Goal: Feedback & Contribution: Contribute content

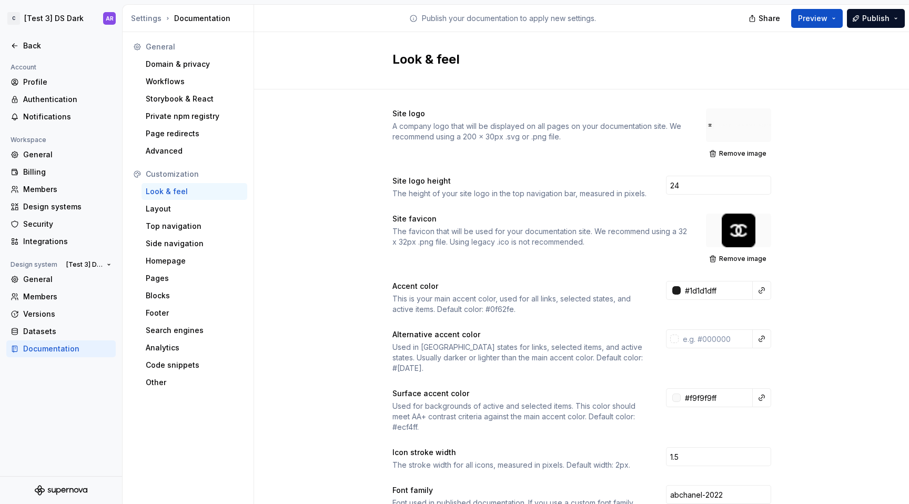
scroll to position [19, 278]
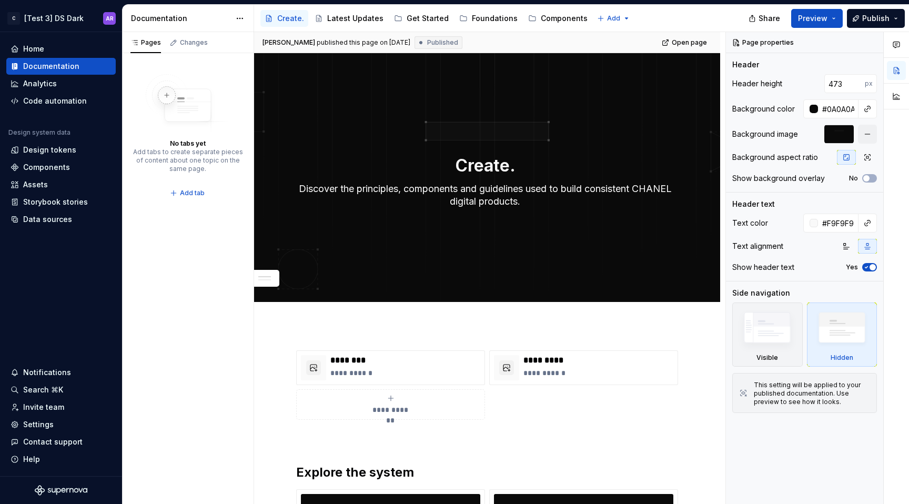
type textarea "*"
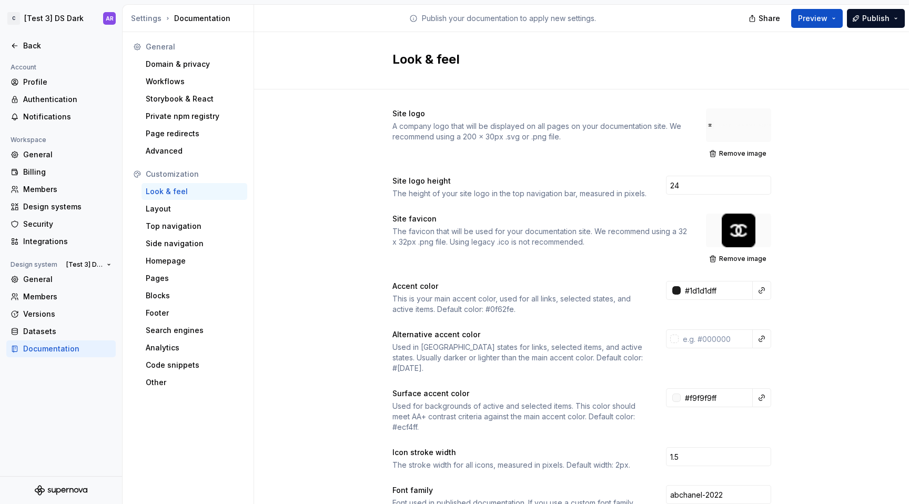
scroll to position [19, 278]
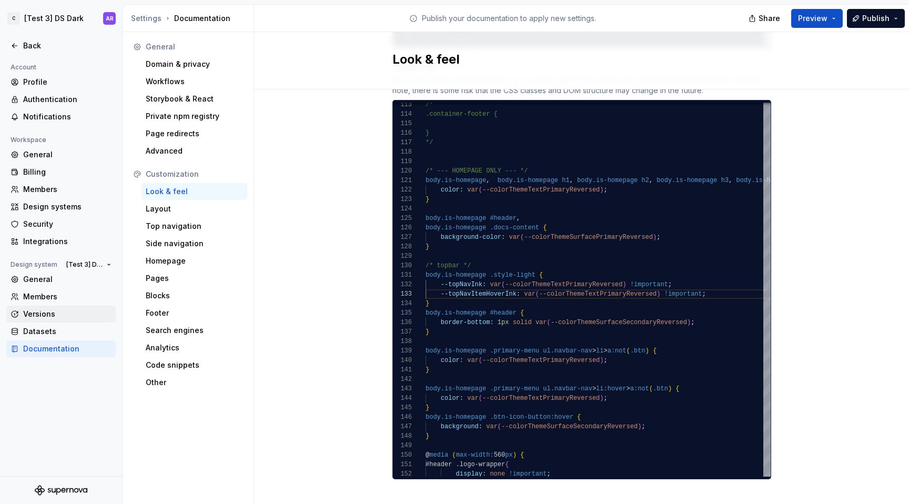
click at [42, 315] on div "Versions" at bounding box center [67, 314] width 88 height 11
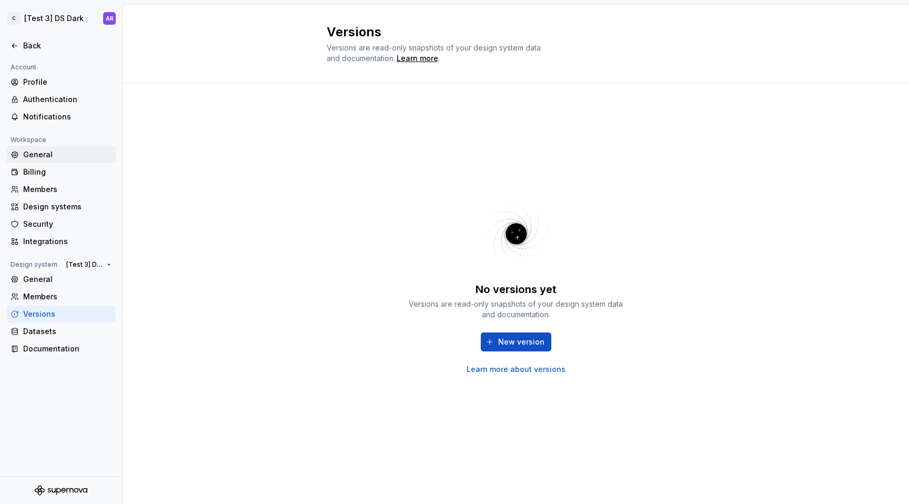
click at [51, 155] on div "General" at bounding box center [67, 154] width 88 height 11
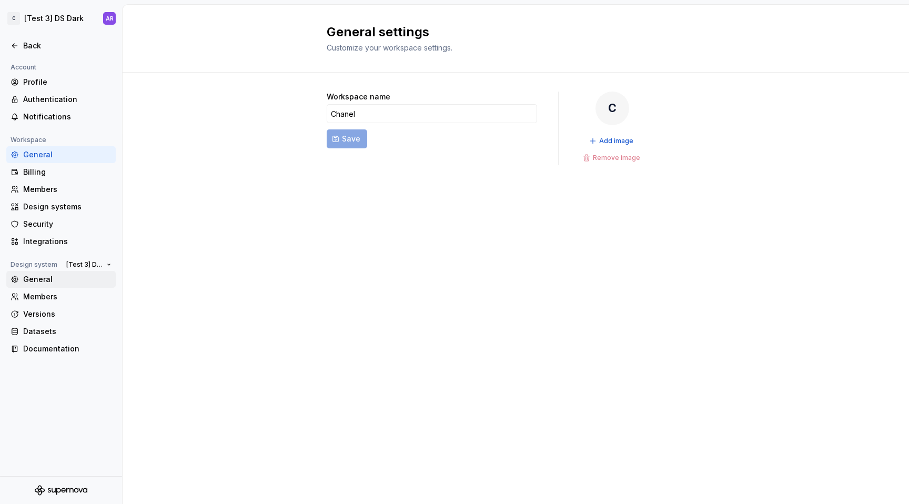
click at [46, 283] on div "General" at bounding box center [67, 279] width 88 height 11
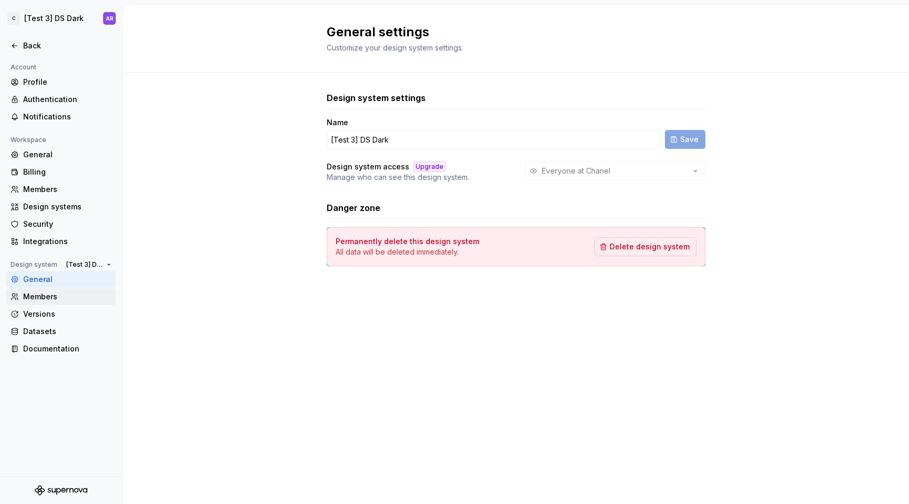
click at [52, 301] on div "Members" at bounding box center [67, 296] width 88 height 11
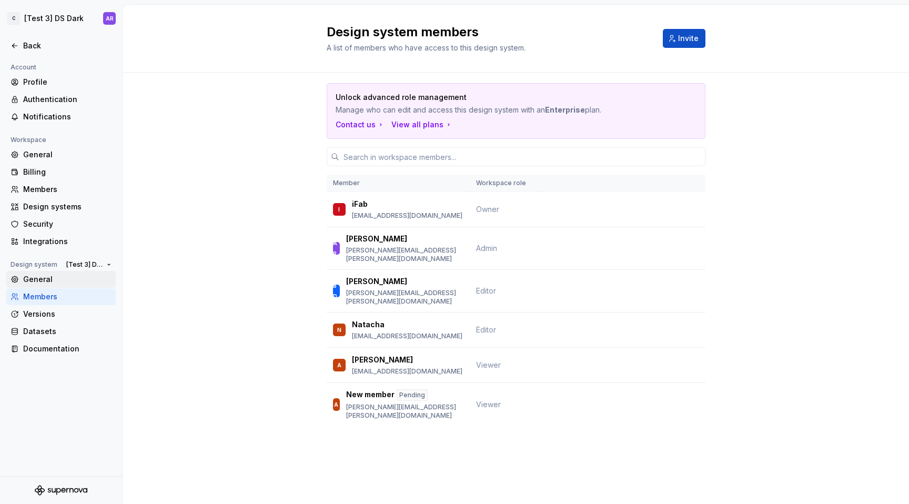
click at [69, 276] on div "General" at bounding box center [67, 279] width 88 height 11
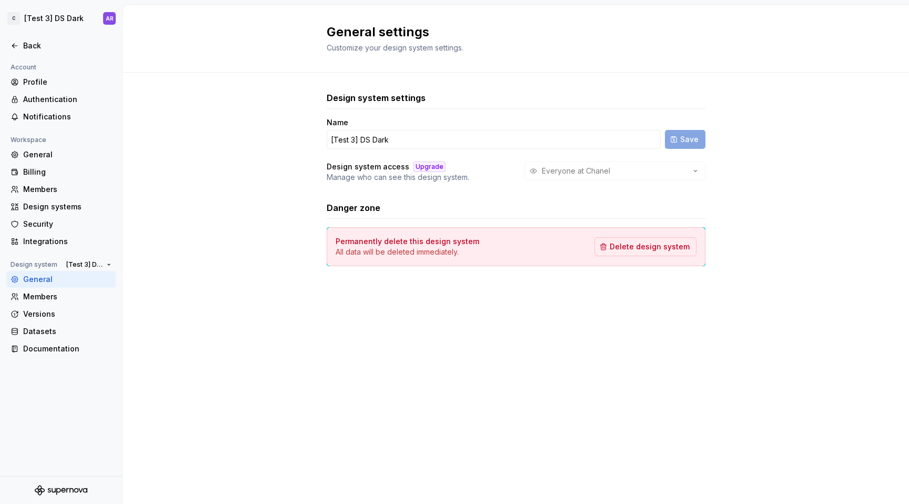
click at [614, 173] on div "Everyone at Chanel" at bounding box center [614, 170] width 181 height 19
click at [53, 45] on div "Back" at bounding box center [67, 45] width 88 height 11
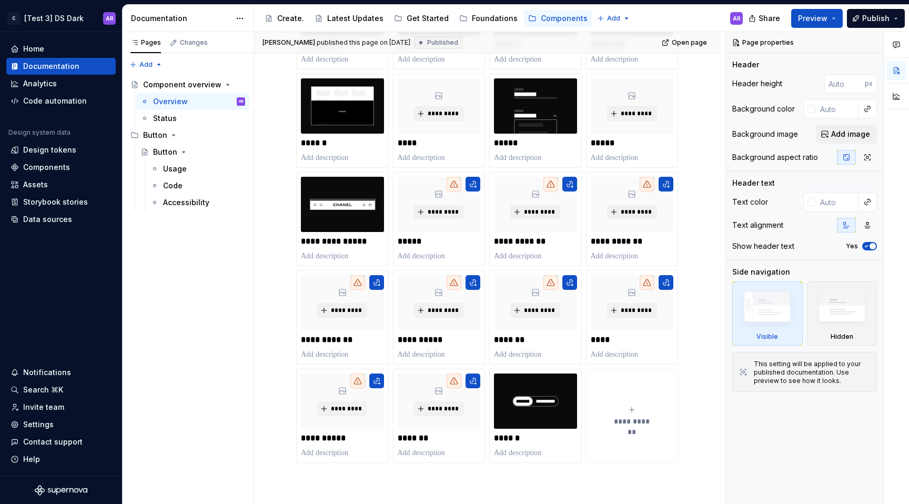
scroll to position [336, 0]
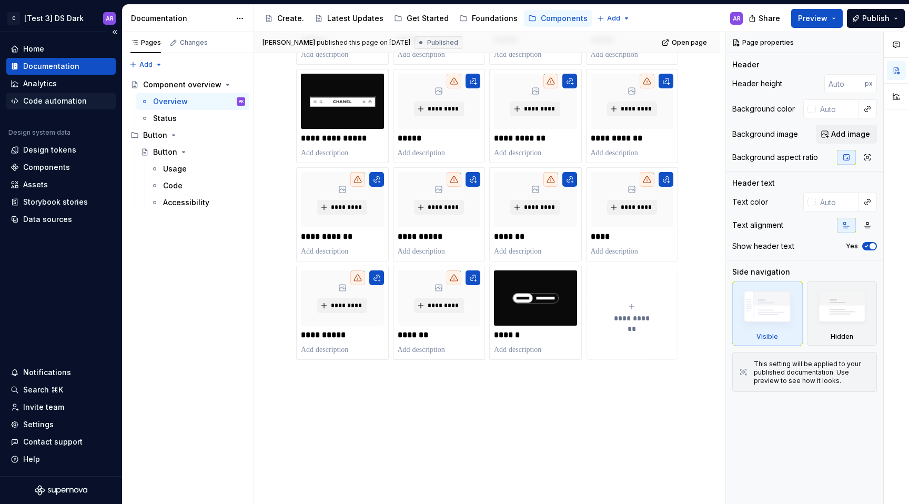
type textarea "*"
click at [47, 419] on div "Settings" at bounding box center [60, 424] width 109 height 17
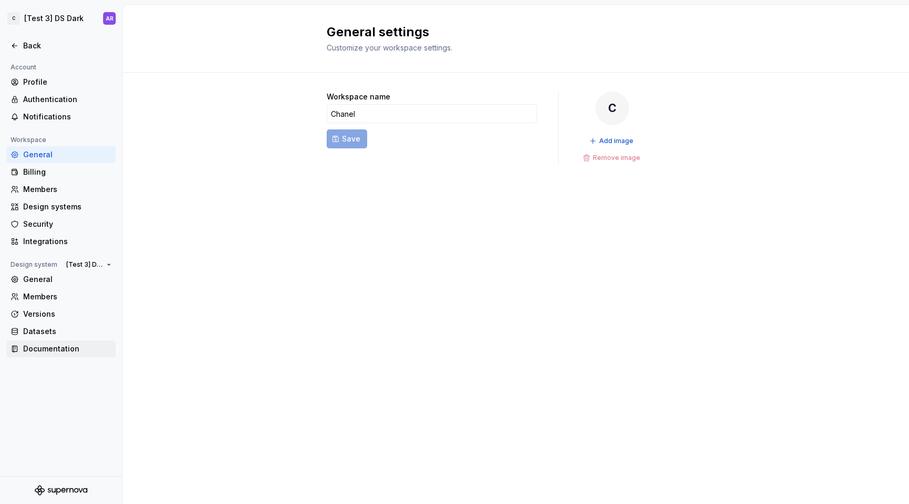
click at [77, 346] on div "Documentation" at bounding box center [67, 348] width 88 height 11
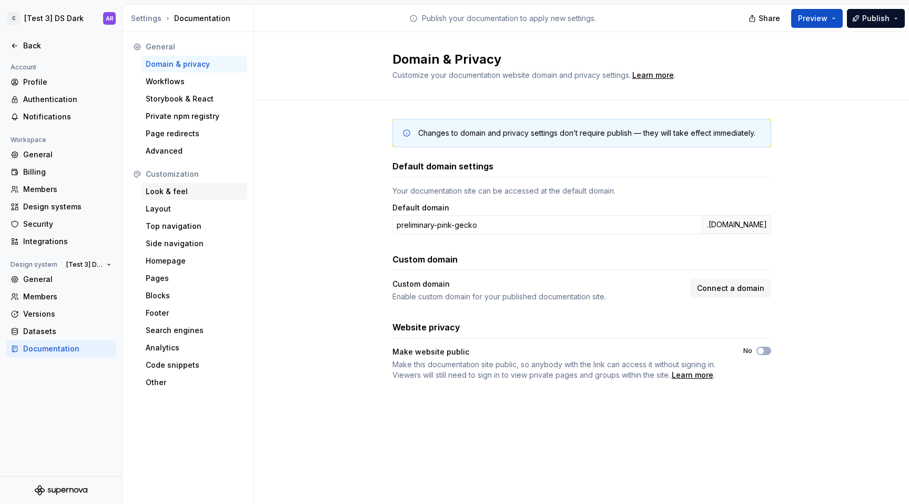
click at [208, 193] on div "Look & feel" at bounding box center [194, 191] width 97 height 11
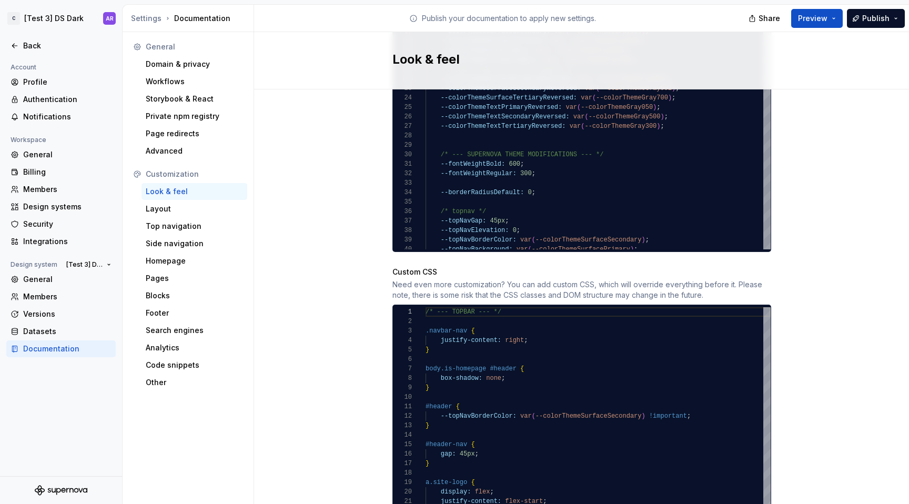
scroll to position [595, 0]
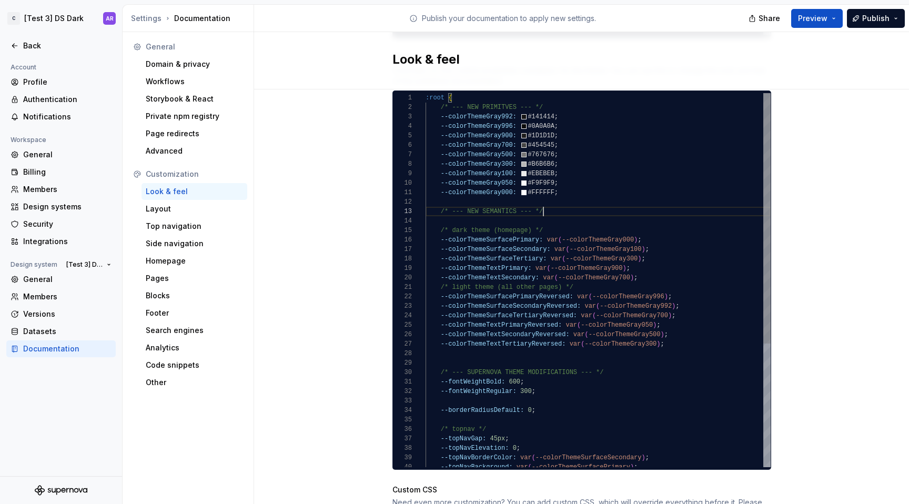
click at [547, 202] on div ":root { /* --- NEW PRIMITVES --- */ --colorThemeGray992: #141414 ; --colorTheme…" at bounding box center [597, 372] width 345 height 559
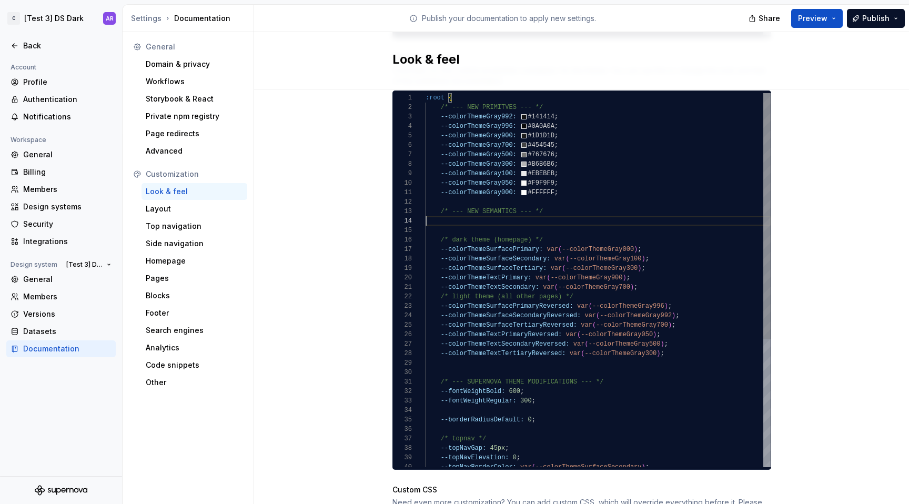
scroll to position [28, 0]
type textarea "**********"
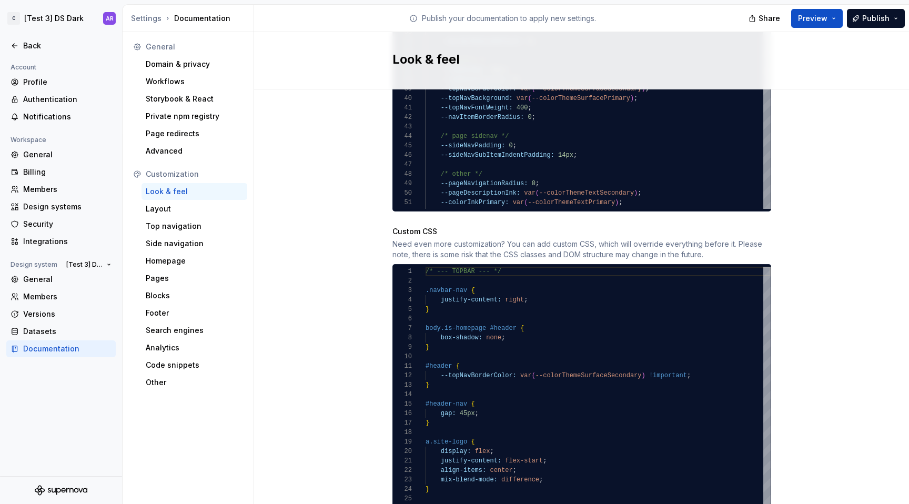
scroll to position [857, 0]
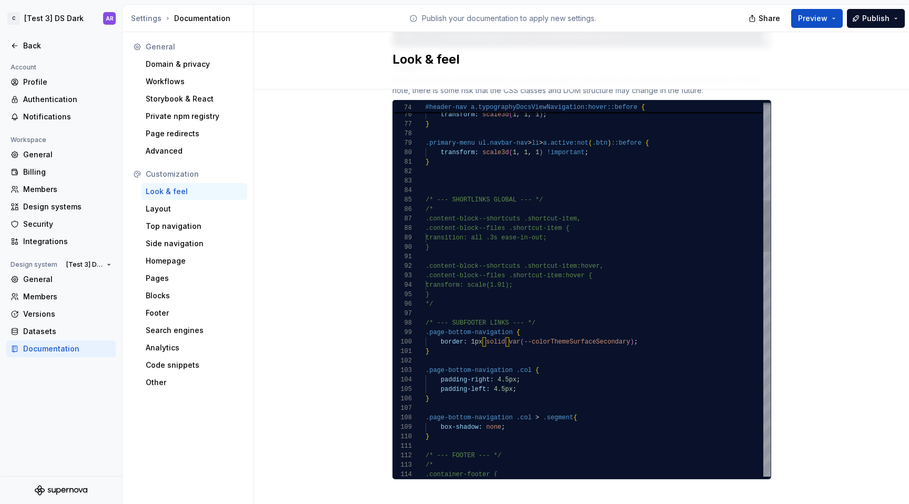
scroll to position [76, 95]
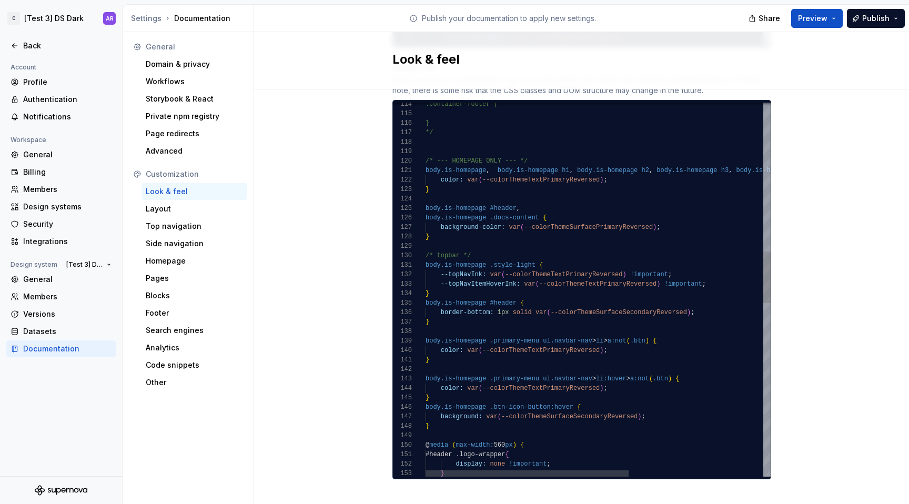
scroll to position [85, 102]
click at [546, 152] on div ".container-footer { } */ /* --- HOMEPAGE ONLY --- */ body.is-homepage , body.is…" at bounding box center [711, 377] width 573 height 2695
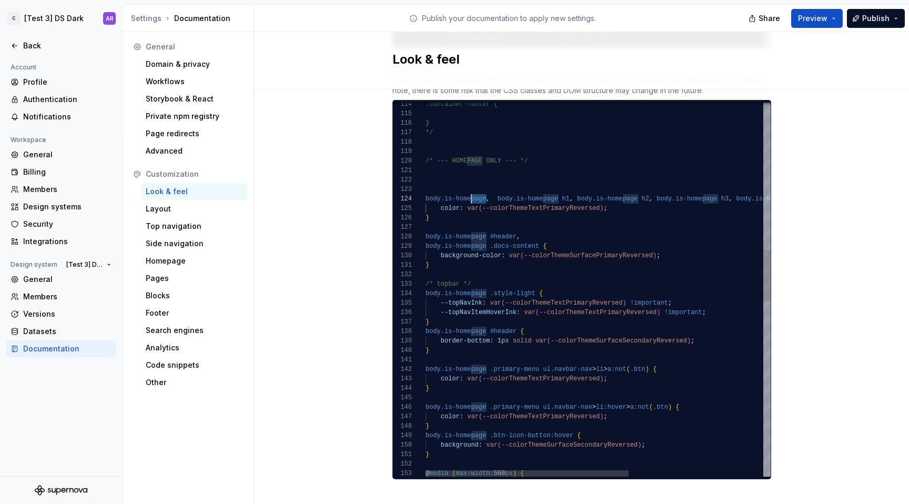
scroll to position [28, 0]
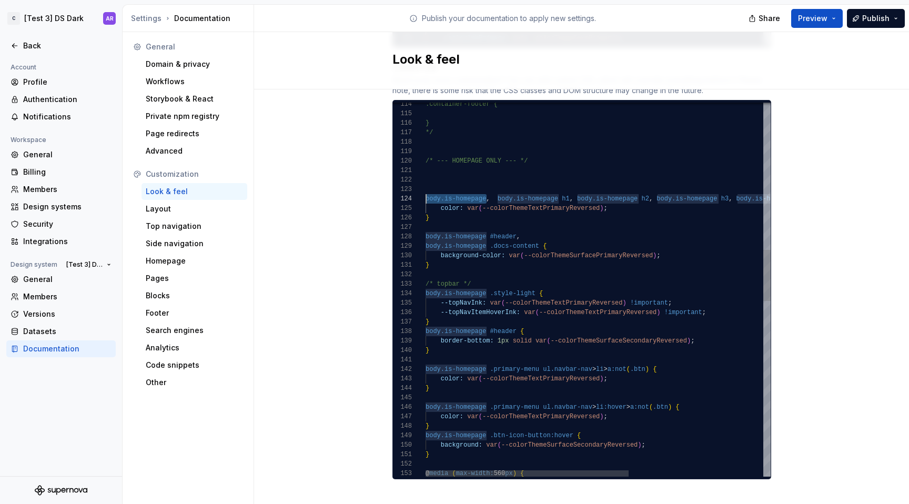
drag, startPoint x: 481, startPoint y: 188, endPoint x: 407, endPoint y: 188, distance: 74.7
click at [425, 188] on div ".container-footer { } */ /* --- HOMEPAGE ONLY --- */ body.is-homepage , body.is…" at bounding box center [711, 391] width 573 height 2723
click at [472, 160] on div ".container-footer { } */ /* --- HOMEPAGE ONLY --- */ body.is-homepage , body.is…" at bounding box center [711, 391] width 573 height 2723
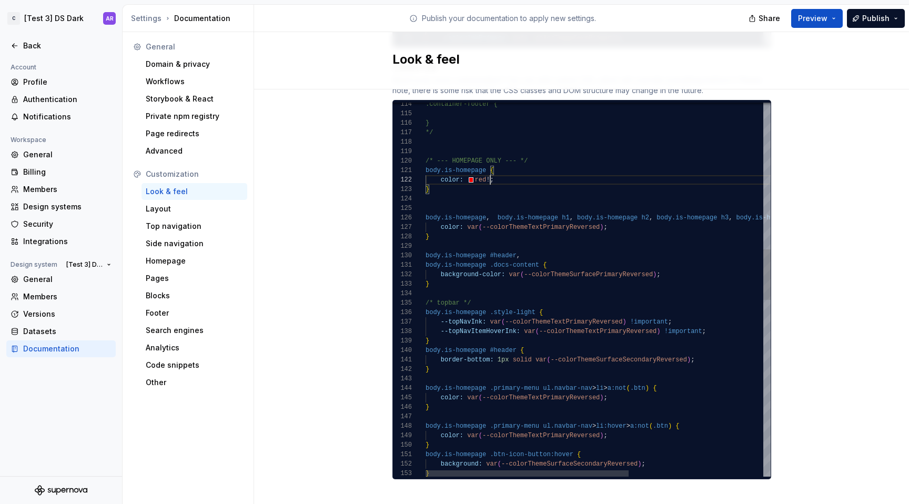
scroll to position [9, 61]
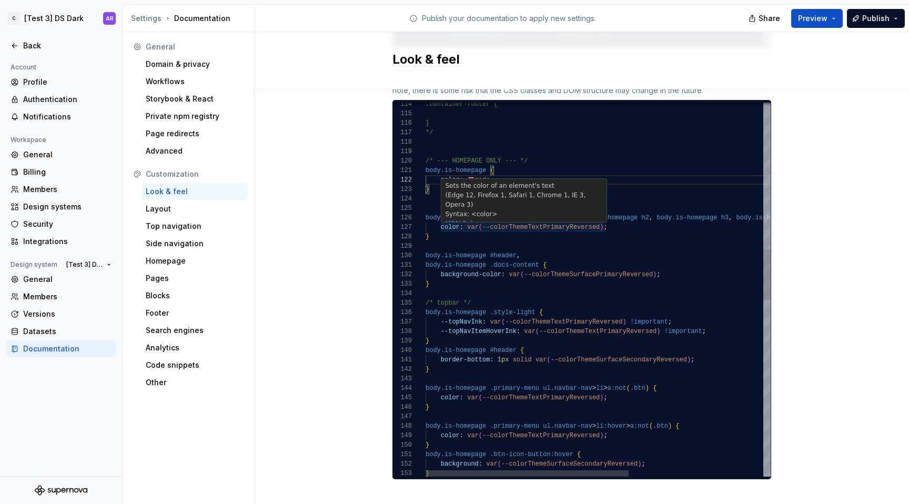
click at [535, 217] on div ".container-footer { } */ /* --- HOMEPAGE ONLY --- */ body.is-homepage , body.is…" at bounding box center [711, 401] width 573 height 2742
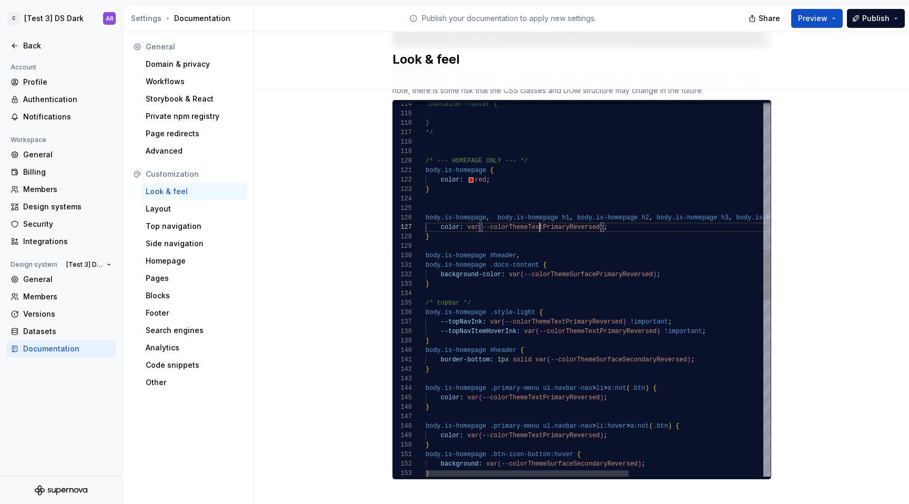
scroll to position [57, 175]
click at [535, 217] on div ".container-footer { } */ /* --- HOMEPAGE ONLY --- */ body.is-homepage , body.is…" at bounding box center [711, 401] width 573 height 2742
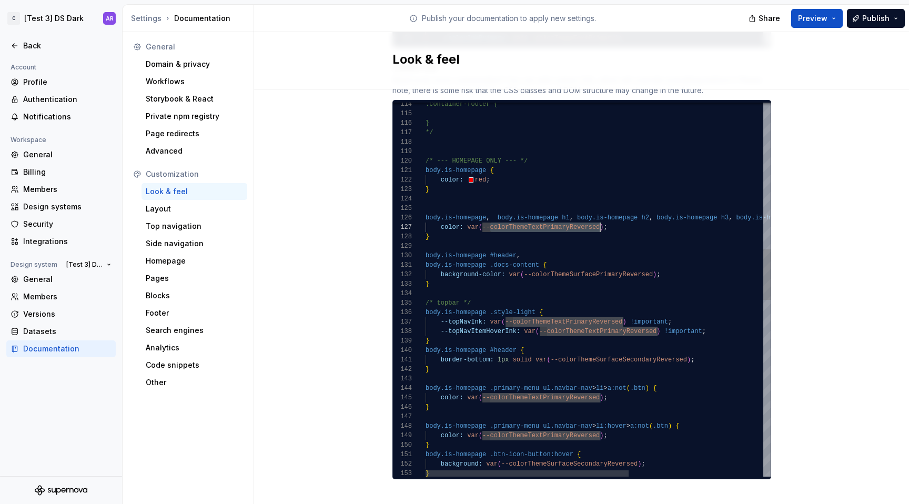
scroll to position [57, 46]
click at [468, 215] on div ".container-footer { } */ /* --- HOMEPAGE ONLY --- */ body.is-homepage , body.is…" at bounding box center [711, 401] width 573 height 2742
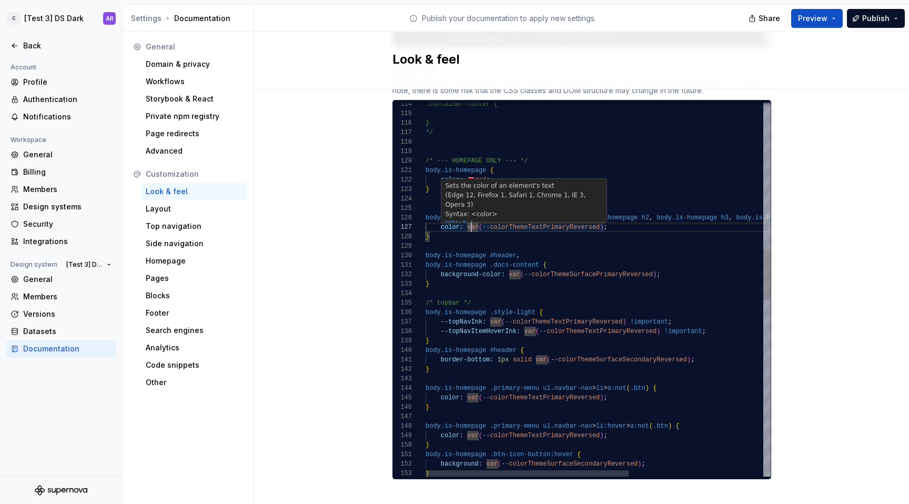
click at [465, 216] on div ".container-footer { } */ /* --- HOMEPAGE ONLY --- */ body.is-homepage , body.is…" at bounding box center [711, 401] width 573 height 2742
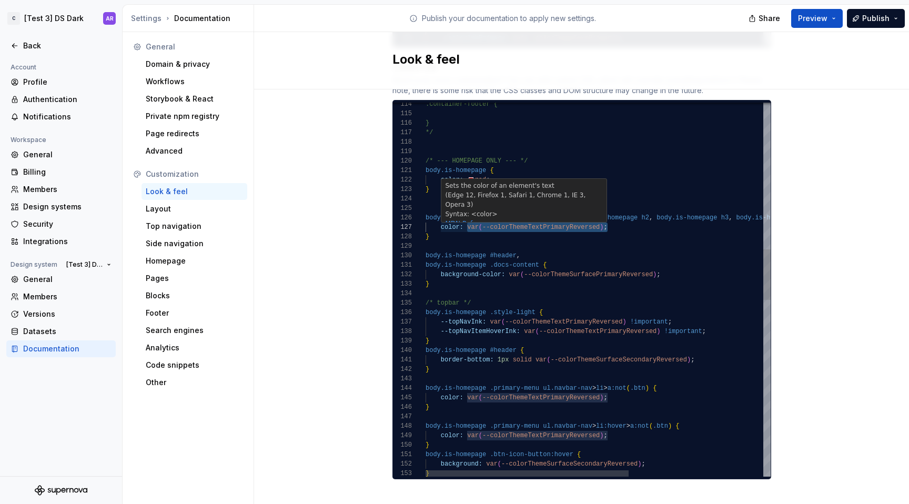
scroll to position [57, 179]
drag, startPoint x: 464, startPoint y: 216, endPoint x: 601, endPoint y: 213, distance: 136.8
click at [601, 213] on div ".container-footer { } */ /* --- HOMEPAGE ONLY --- */ body.is-homepage , body.is…" at bounding box center [711, 401] width 573 height 2742
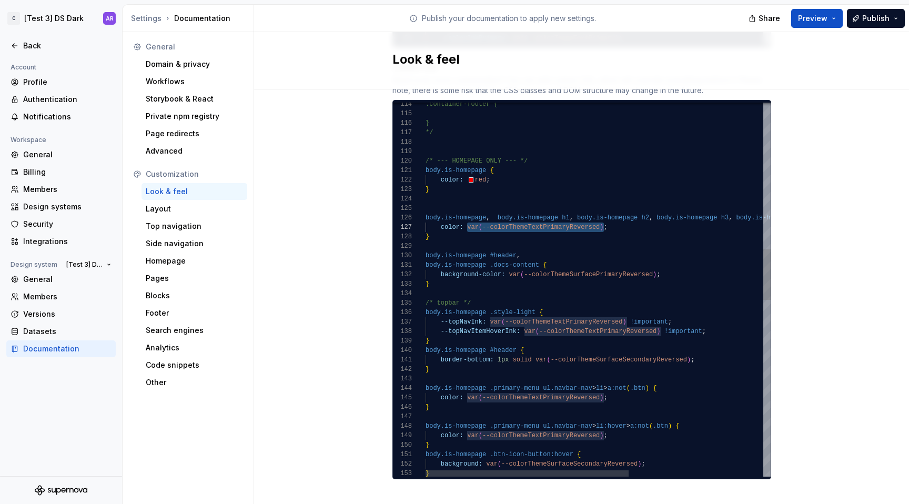
click at [600, 213] on div ".container-footer { } */ /* --- HOMEPAGE ONLY --- */ body.is-homepage , body.is…" at bounding box center [711, 401] width 573 height 2742
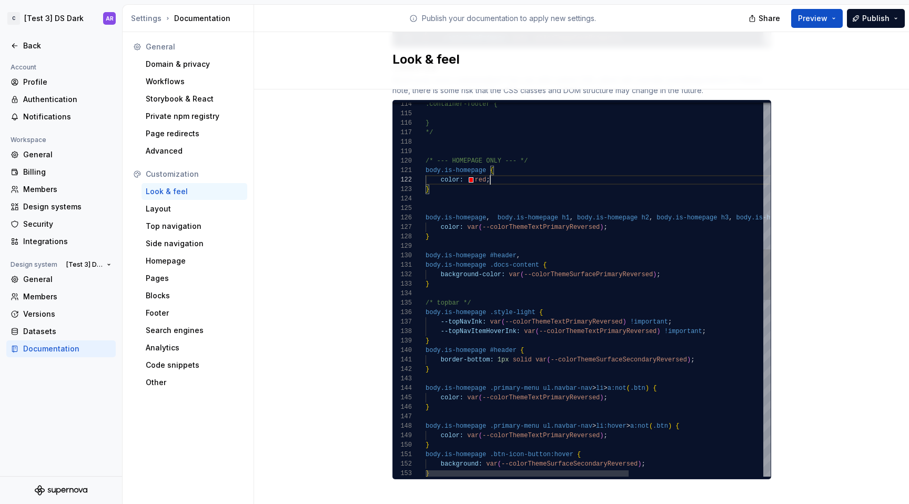
scroll to position [9, 65]
click at [630, 167] on div ".container-footer { } */ /* --- HOMEPAGE ONLY --- */ body.is-homepage , body.is…" at bounding box center [711, 401] width 573 height 2742
click at [463, 217] on div ".container-footer { } */ /* --- HOMEPAGE ONLY --- */ body.is-homepage , body.is…" at bounding box center [711, 401] width 573 height 2742
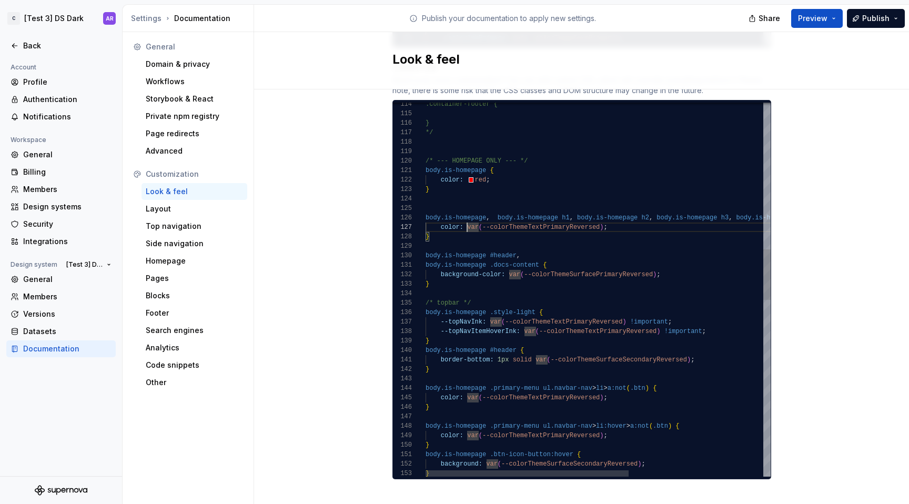
click at [599, 212] on div ".container-footer { } */ /* --- HOMEPAGE ONLY --- */ body.is-homepage , body.is…" at bounding box center [711, 401] width 573 height 2742
drag, startPoint x: 437, startPoint y: 170, endPoint x: 521, endPoint y: 170, distance: 84.1
click at [521, 170] on div ".container-footer { } */ /* --- HOMEPAGE ONLY --- */ body.is-homepage , body.is…" at bounding box center [711, 401] width 573 height 2742
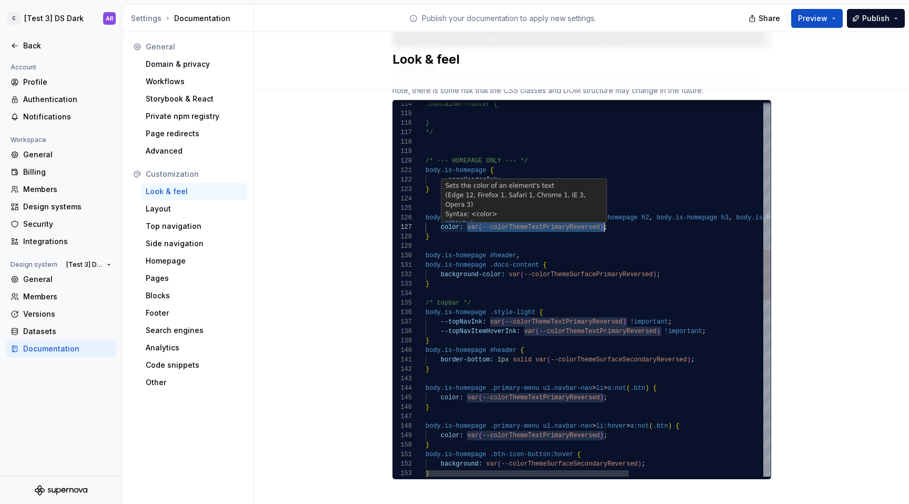
drag, startPoint x: 462, startPoint y: 217, endPoint x: 599, endPoint y: 214, distance: 136.3
click at [599, 214] on div ".container-footer { } */ /* --- HOMEPAGE ONLY --- */ body.is-homepage , body.is…" at bounding box center [711, 401] width 573 height 2742
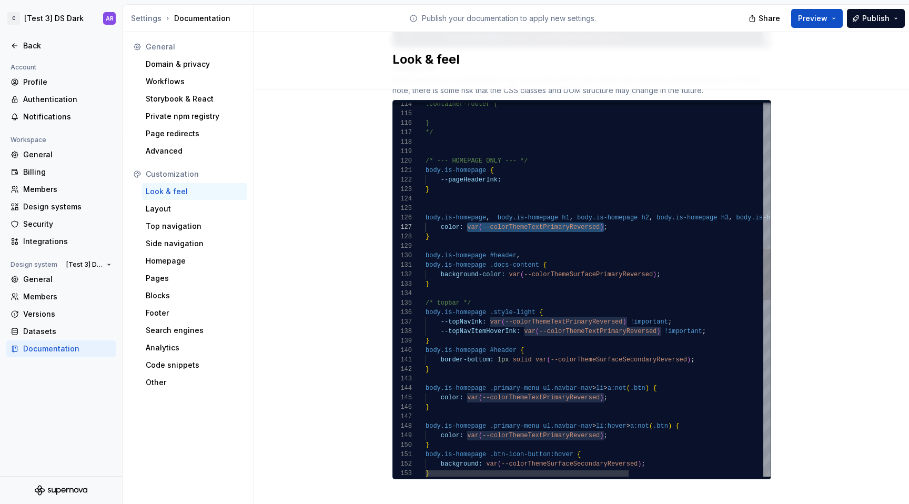
click at [520, 173] on div ".container-footer { } */ /* --- HOMEPAGE ONLY --- */ body.is-homepage , body.is…" at bounding box center [711, 401] width 573 height 2742
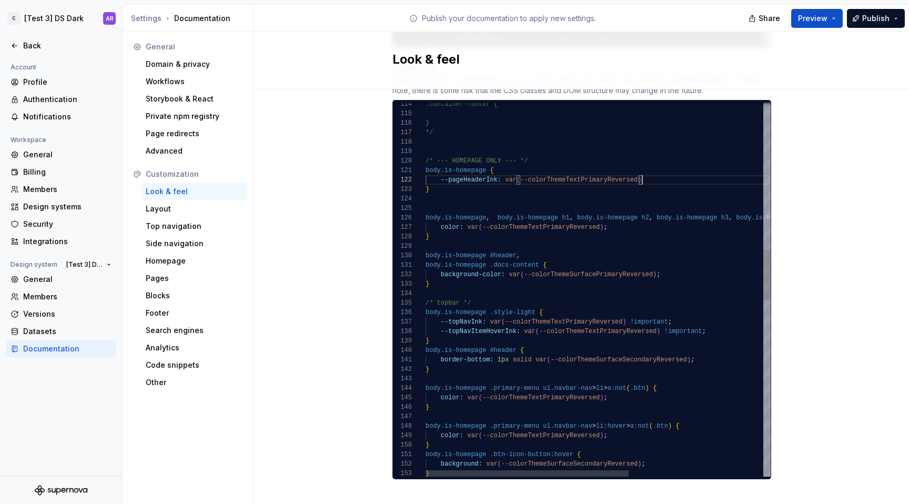
scroll to position [9, 220]
click at [434, 217] on div ".container-footer { } */ /* --- HOMEPAGE ONLY --- */ body.is-homepage , body.is…" at bounding box center [711, 401] width 573 height 2742
click at [638, 169] on div ".container-footer { } */ /* --- HOMEPAGE ONLY --- */ body.is-homepage , body.is…" at bounding box center [711, 401] width 573 height 2742
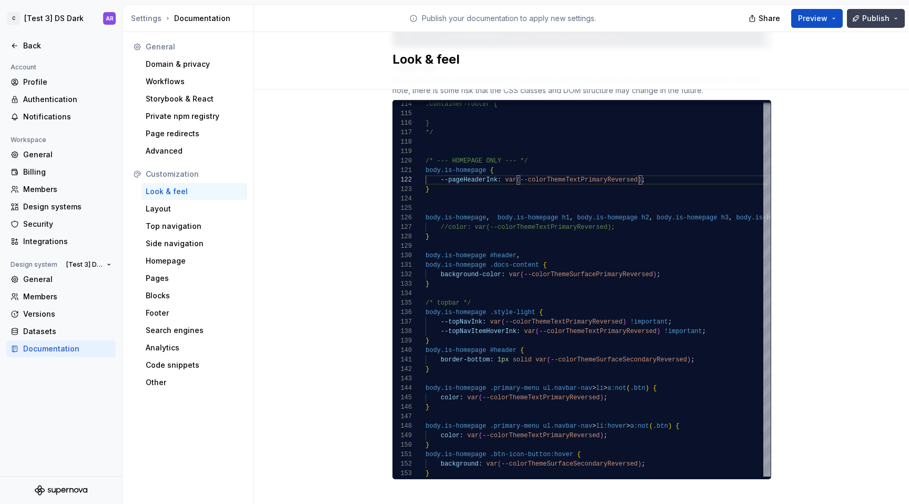
click at [888, 12] on button "Publish" at bounding box center [876, 18] width 58 height 19
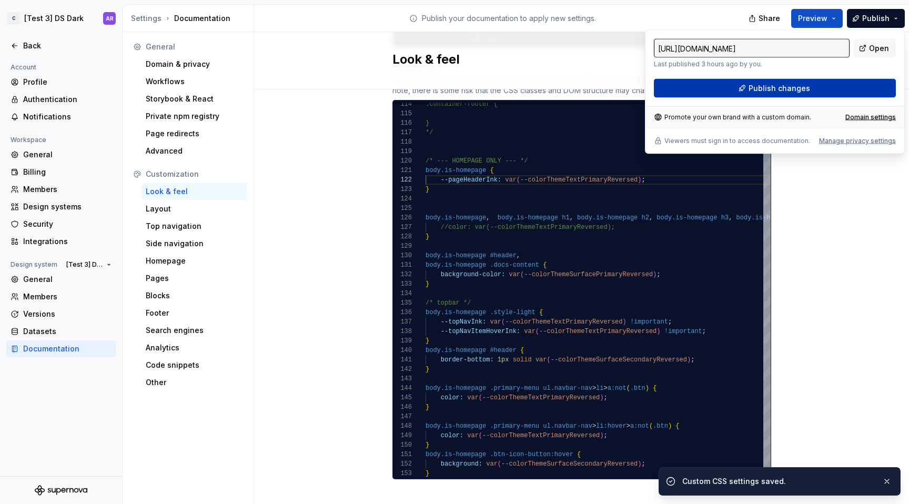
click at [842, 78] on div "https://preliminary-pink-gecko.supernova-docs.io/latest/ Last published 3 hours…" at bounding box center [775, 68] width 242 height 59
click at [766, 90] on span "Publish changes" at bounding box center [779, 88] width 62 height 11
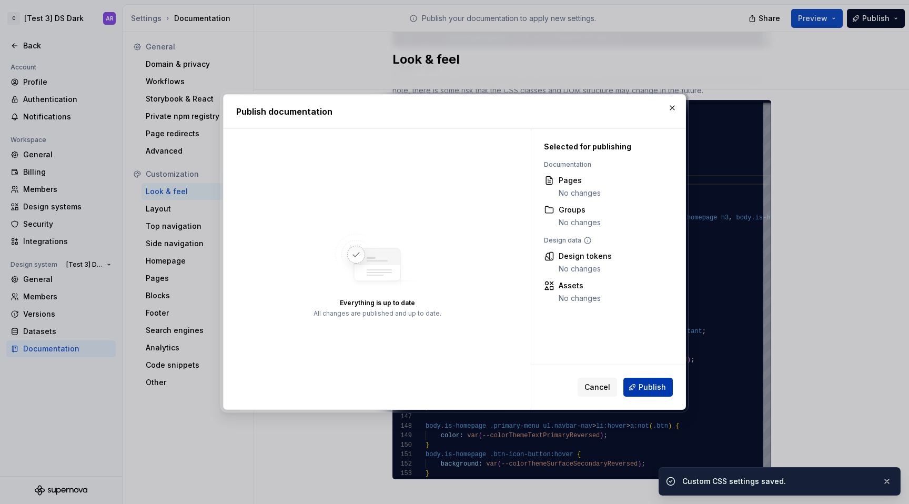
click at [665, 388] on span "Publish" at bounding box center [651, 387] width 27 height 11
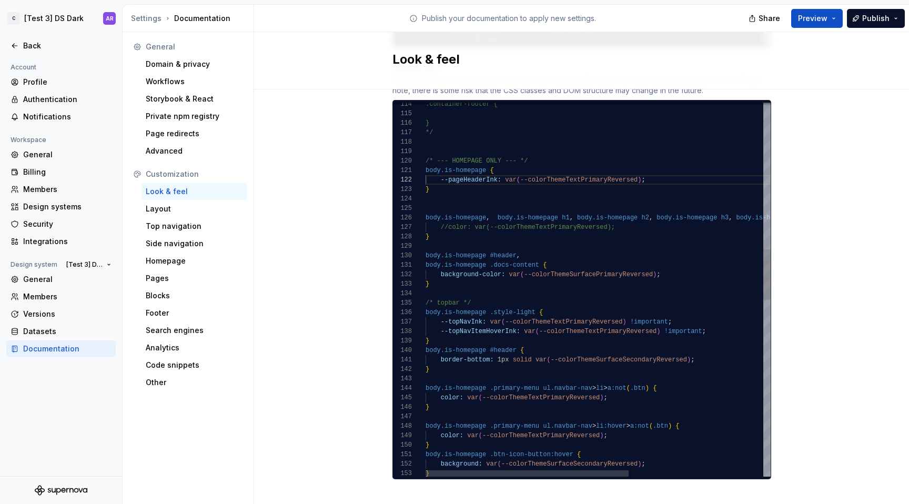
click at [650, 169] on div ".container-footer { } */ /* --- HOMEPAGE ONLY --- */ body.is-homepage , body.is…" at bounding box center [711, 401] width 573 height 2742
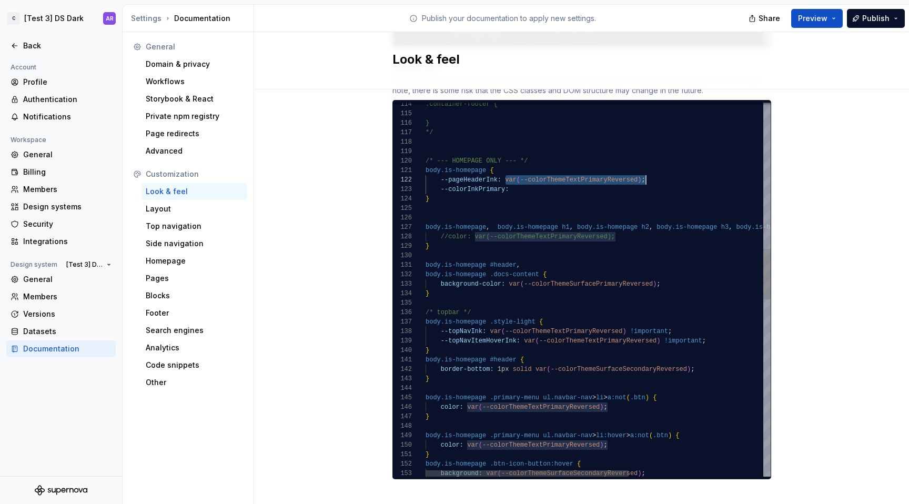
scroll to position [9, 220]
drag, startPoint x: 500, startPoint y: 168, endPoint x: 678, endPoint y: 171, distance: 177.8
click at [678, 171] on div ".container-footer { } */ /* --- HOMEPAGE ONLY --- */ body.is-homepage , body.is…" at bounding box center [711, 406] width 573 height 2752
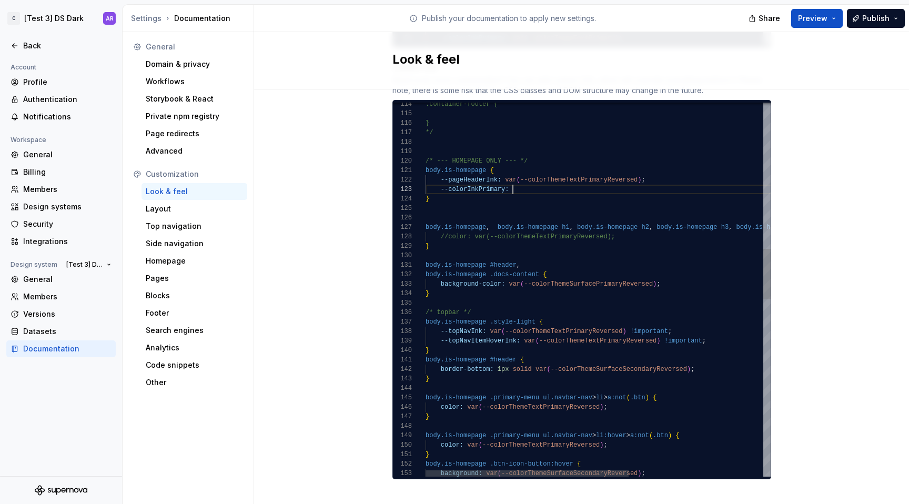
click at [576, 178] on div ".container-footer { } */ /* --- HOMEPAGE ONLY --- */ body.is-homepage , body.is…" at bounding box center [711, 406] width 573 height 2752
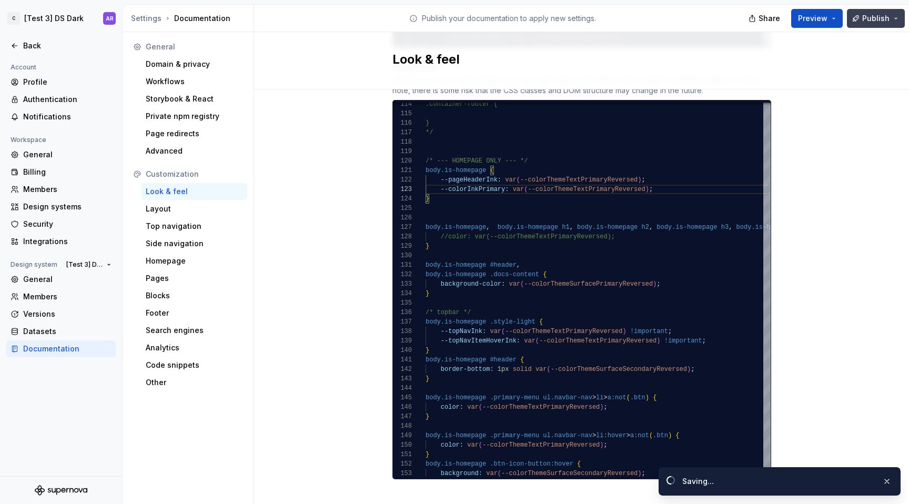
click at [874, 14] on span "Publish" at bounding box center [875, 18] width 27 height 11
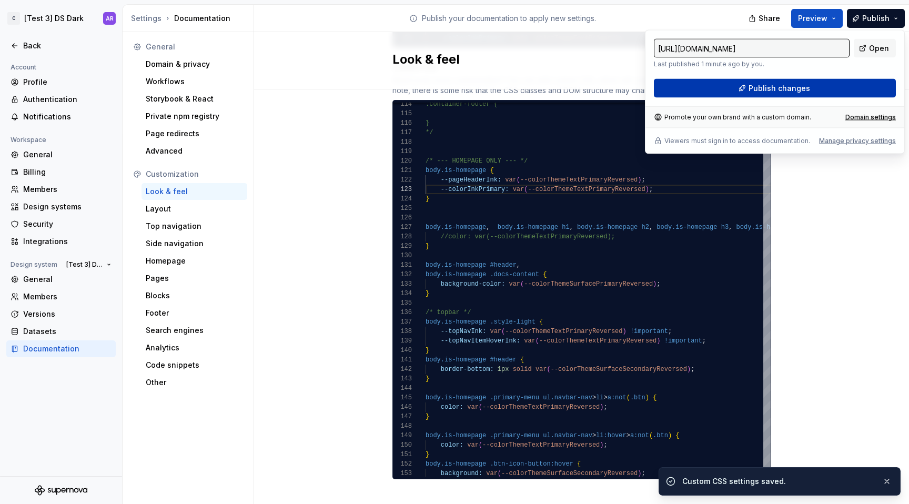
click at [804, 86] on span "Publish changes" at bounding box center [779, 88] width 62 height 11
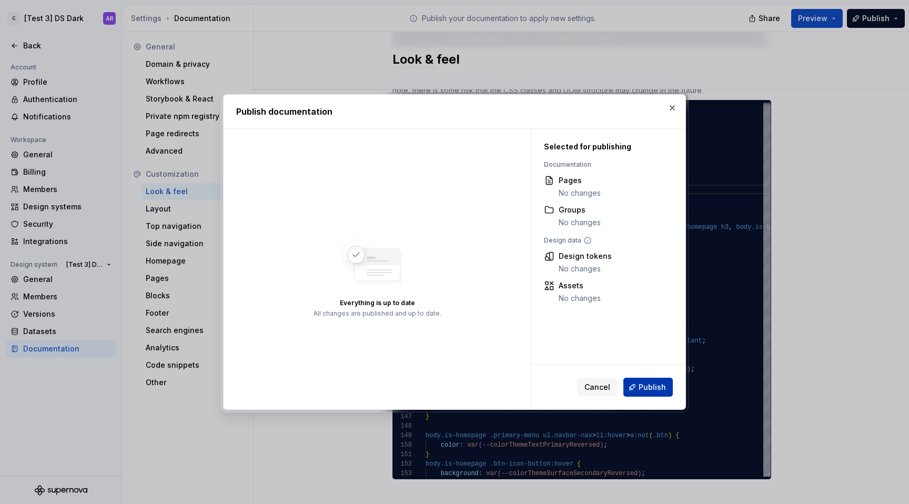
click at [652, 387] on span "Publish" at bounding box center [651, 387] width 27 height 11
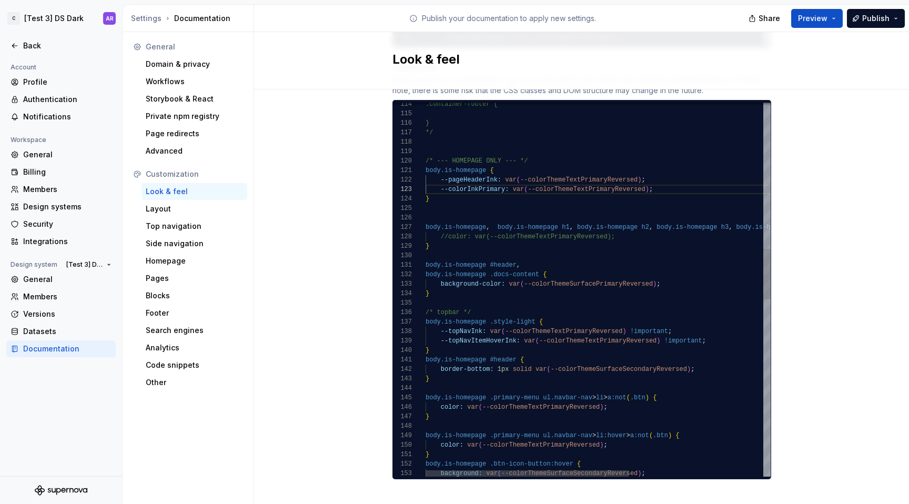
click at [476, 181] on div ".container-footer { } */ /* --- HOMEPAGE ONLY --- */ body.is-homepage , body.is…" at bounding box center [711, 406] width 573 height 2752
click at [863, 16] on span "Publish" at bounding box center [875, 18] width 27 height 11
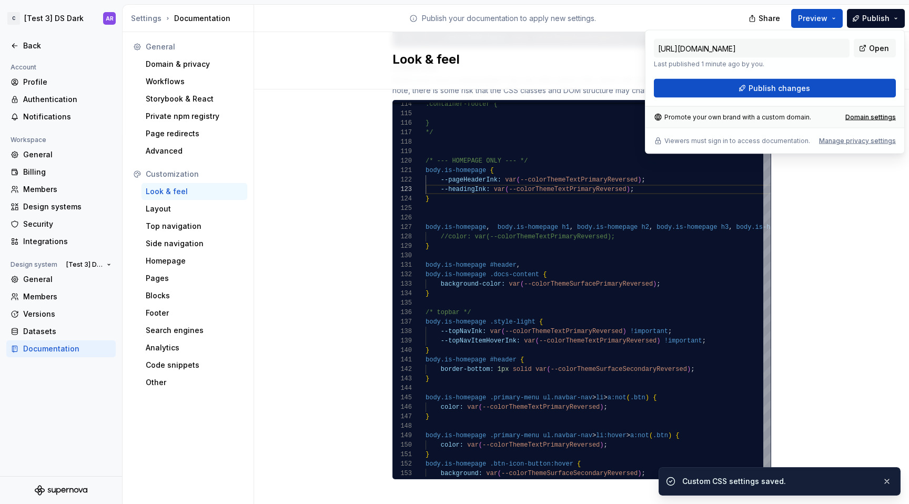
click at [762, 99] on div "https://preliminary-pink-gecko.supernova-docs.io/latest/ Last published 1 minut…" at bounding box center [775, 92] width 260 height 124
click at [761, 96] on button "Publish changes" at bounding box center [775, 88] width 242 height 19
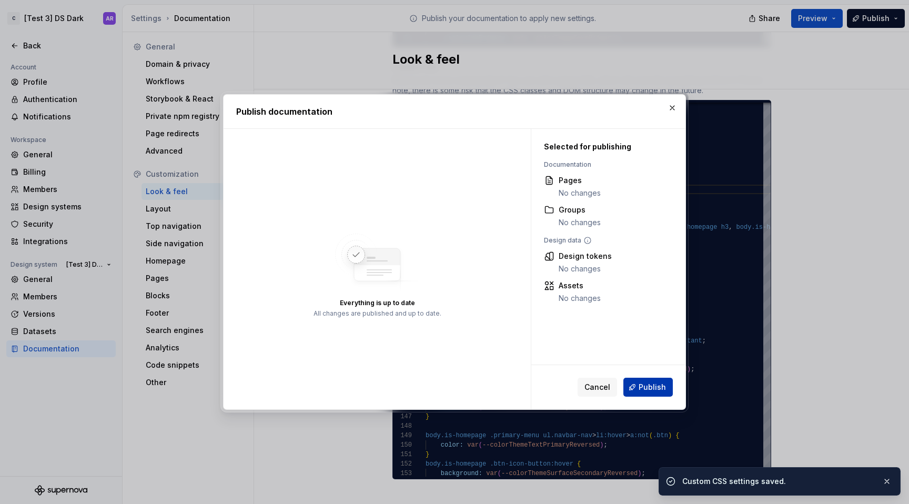
click at [656, 381] on button "Publish" at bounding box center [647, 387] width 49 height 19
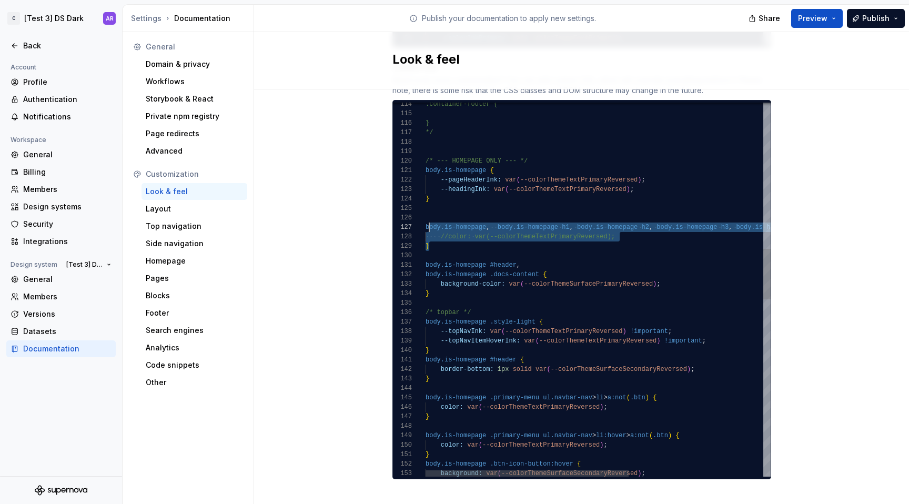
scroll to position [57, 0]
drag, startPoint x: 442, startPoint y: 235, endPoint x: 420, endPoint y: 216, distance: 28.4
click at [425, 216] on div ".container-footer { } */ /* --- HOMEPAGE ONLY --- */ body.is-homepage , body.is…" at bounding box center [711, 406] width 573 height 2752
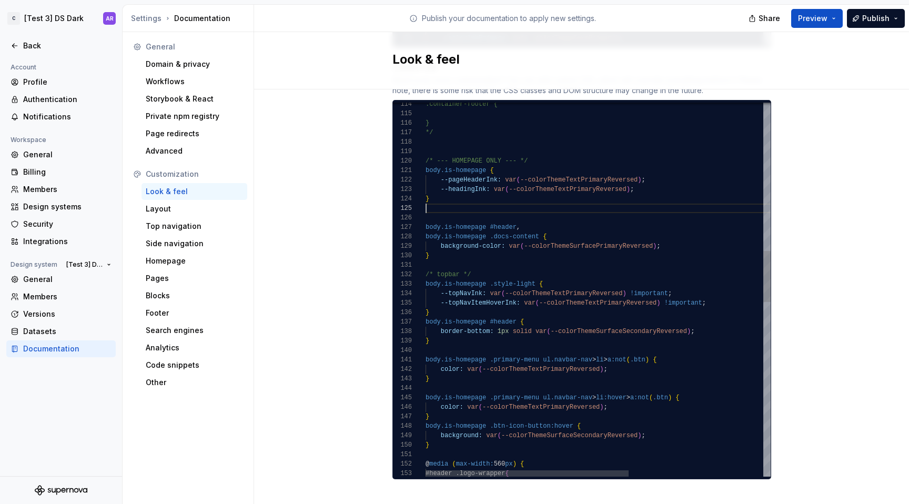
scroll to position [28, 4]
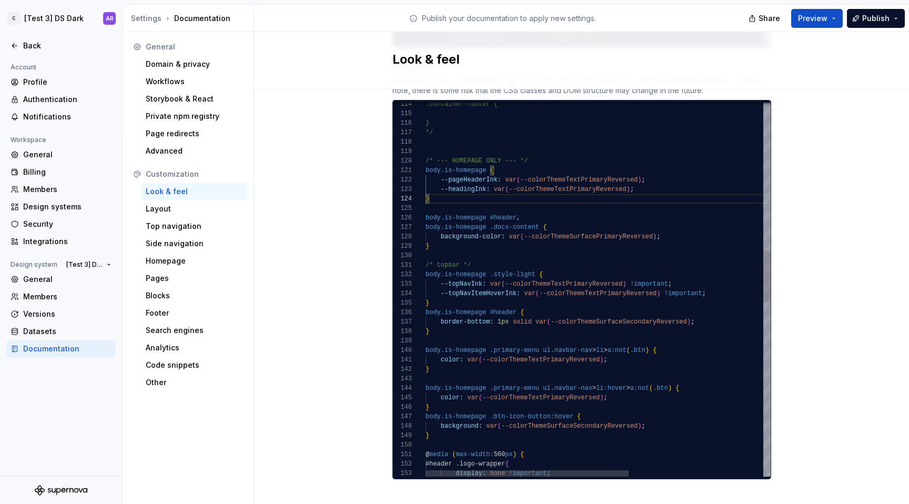
click at [469, 224] on div ".container-footer { } */ /* --- HOMEPAGE ONLY --- */ body.is-homepage #header ,…" at bounding box center [711, 382] width 573 height 2704
click at [516, 216] on div ".container-footer { } */ /* --- HOMEPAGE ONLY --- */ body.is-homepage #header ,…" at bounding box center [711, 382] width 573 height 2704
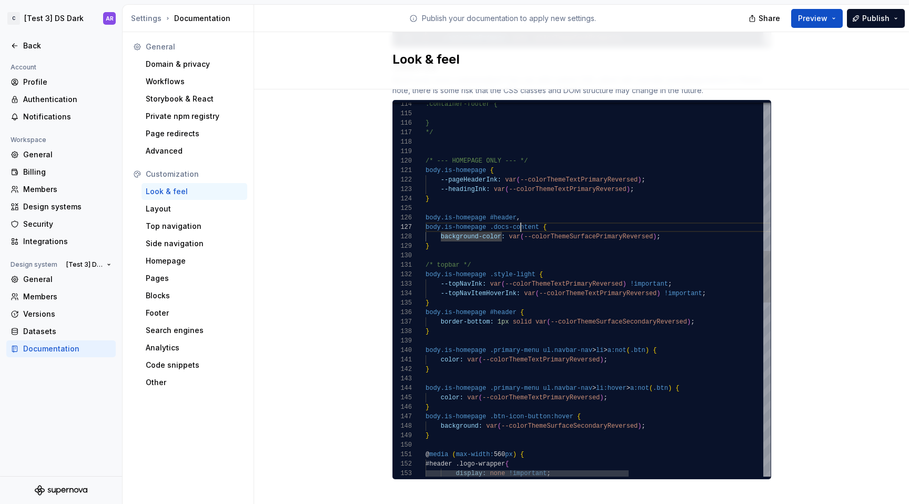
click at [516, 216] on div ".container-footer { } */ /* --- HOMEPAGE ONLY --- */ body.is-homepage #header ,…" at bounding box center [711, 382] width 573 height 2704
click at [488, 216] on div ".container-footer { } */ /* --- HOMEPAGE ONLY --- */ body.is-homepage #header ,…" at bounding box center [711, 382] width 573 height 2704
click at [531, 216] on div ".container-footer { } */ /* --- HOMEPAGE ONLY --- */ body.is-homepage #header ,…" at bounding box center [711, 382] width 573 height 2704
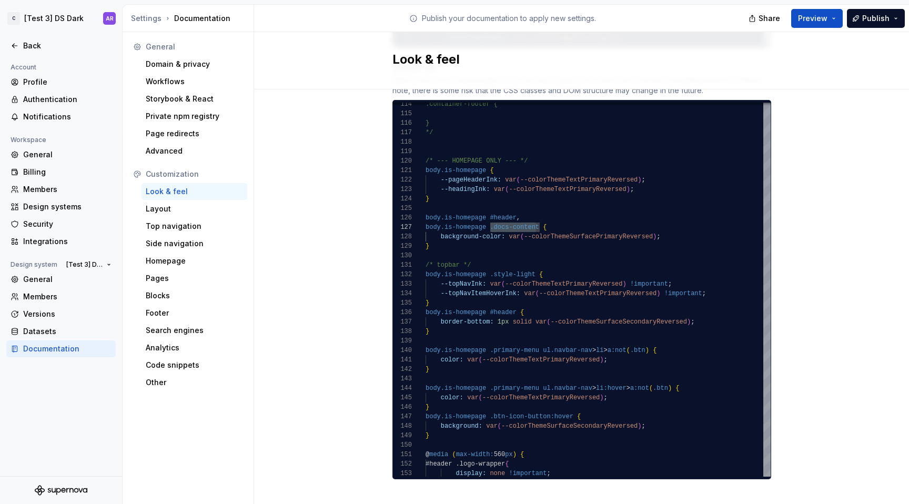
scroll to position [57, 114]
click at [640, 183] on div ".container-footer { } */ /* --- HOMEPAGE ONLY --- */ body.is-homepage #header ,…" at bounding box center [711, 382] width 573 height 2704
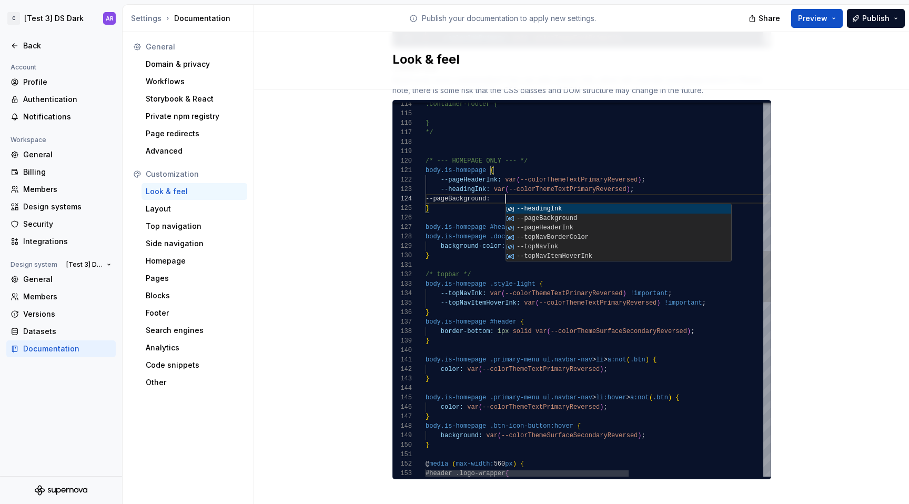
scroll to position [28, 84]
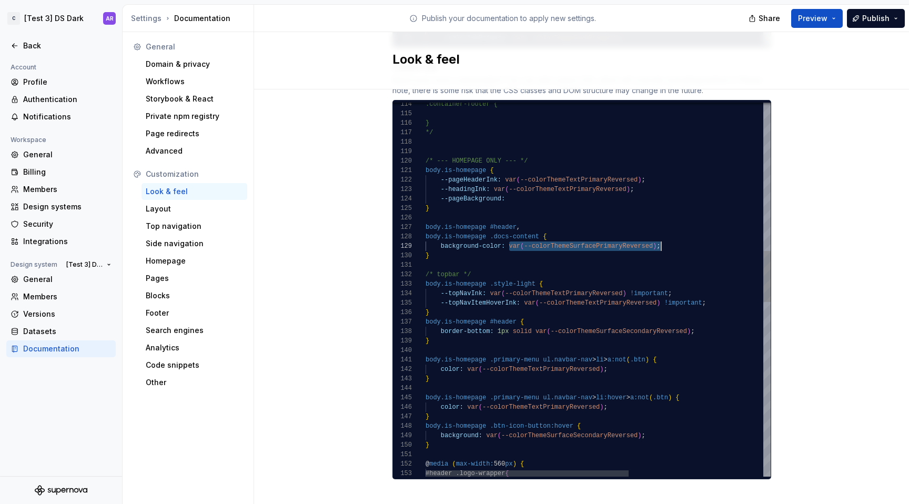
drag, startPoint x: 505, startPoint y: 236, endPoint x: 670, endPoint y: 233, distance: 164.1
click at [670, 233] on div ".container-footer { } */ /* --- HOMEPAGE ONLY --- */ body.is-homepage #header ,…" at bounding box center [711, 387] width 573 height 2714
click at [535, 189] on div ".container-footer { } */ /* --- HOMEPAGE ONLY --- */ body.is-homepage #header ,…" at bounding box center [711, 387] width 573 height 2714
click at [682, 145] on div ".container-footer { } */ /* --- HOMEPAGE ONLY --- */ body.is-homepage #header ,…" at bounding box center [711, 387] width 573 height 2714
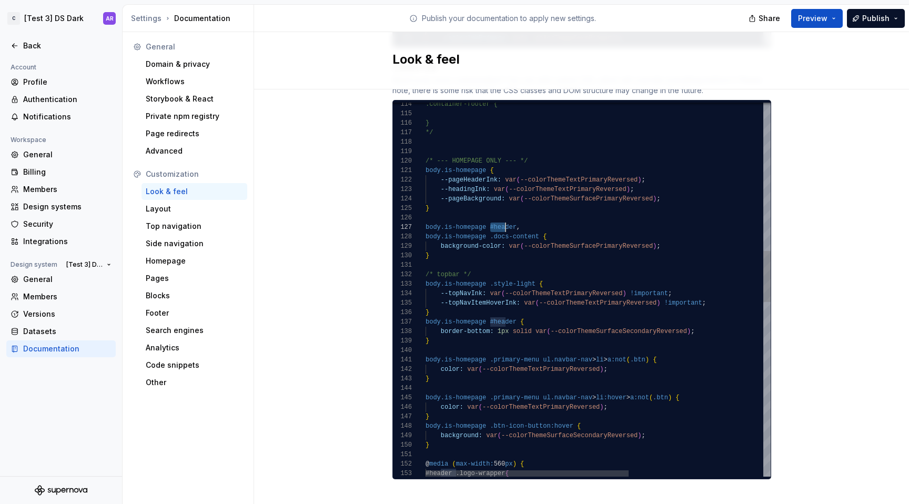
scroll to position [57, 91]
drag, startPoint x: 487, startPoint y: 216, endPoint x: 511, endPoint y: 216, distance: 24.2
click at [512, 216] on div ".container-footer { } */ /* --- HOMEPAGE ONLY --- */ body.is-homepage #header ,…" at bounding box center [711, 387] width 573 height 2714
click at [668, 188] on div ".container-footer { } */ /* --- HOMEPAGE ONLY --- */ body.is-homepage #header ,…" at bounding box center [711, 387] width 573 height 2714
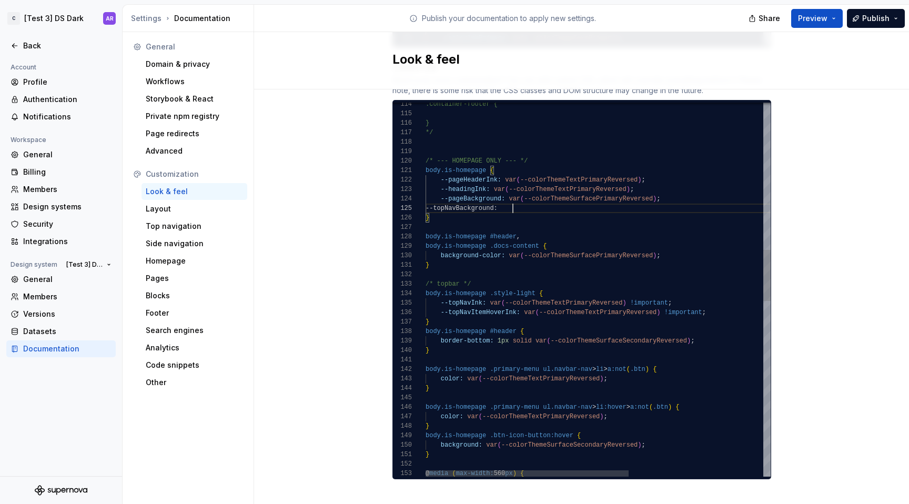
scroll to position [38, 91]
drag, startPoint x: 506, startPoint y: 189, endPoint x: 682, endPoint y: 188, distance: 176.2
click at [682, 188] on div ".container-footer { } */ /* --- HOMEPAGE ONLY --- */ body.is-homepage #header ,…" at bounding box center [711, 391] width 573 height 2723
click at [575, 200] on div ".container-footer { } */ /* --- HOMEPAGE ONLY --- */ body.is-homepage #header ,…" at bounding box center [711, 391] width 573 height 2723
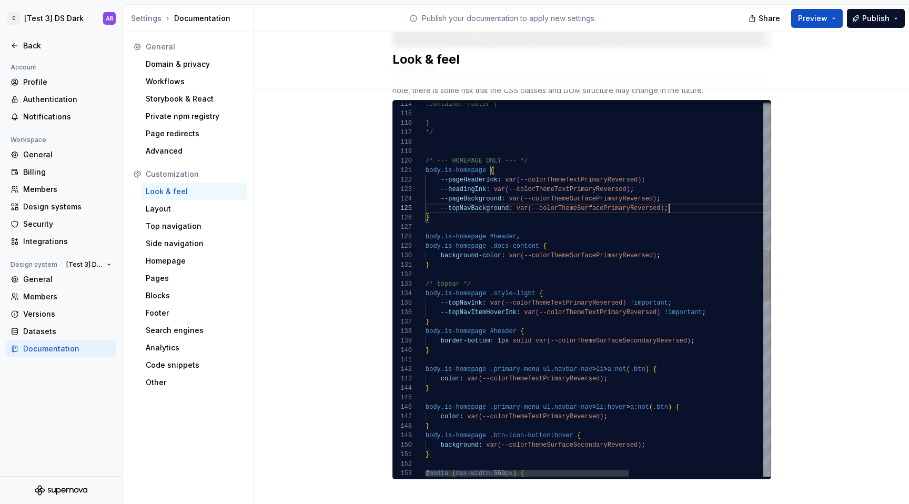
click at [465, 214] on div ".container-footer { } */ /* --- HOMEPAGE ONLY --- */ body.is-homepage #header ,…" at bounding box center [711, 391] width 573 height 2723
click at [448, 262] on div ".container-footer { } */ /* --- HOMEPAGE ONLY --- */ /* body.is-homepage #heade…" at bounding box center [711, 391] width 573 height 2723
click at [661, 199] on div ".container-footer { } */ /* --- HOMEPAGE ONLY --- */ /* body.is-homepage #heade…" at bounding box center [711, 391] width 573 height 2723
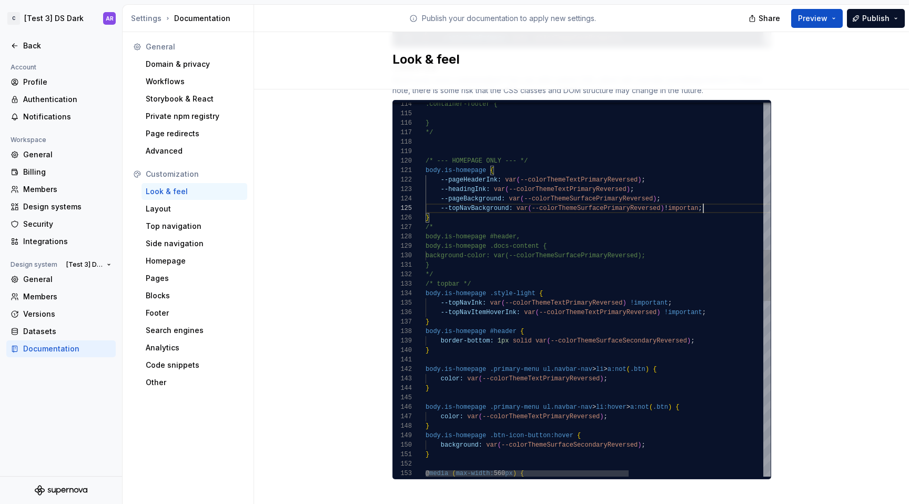
scroll to position [38, 281]
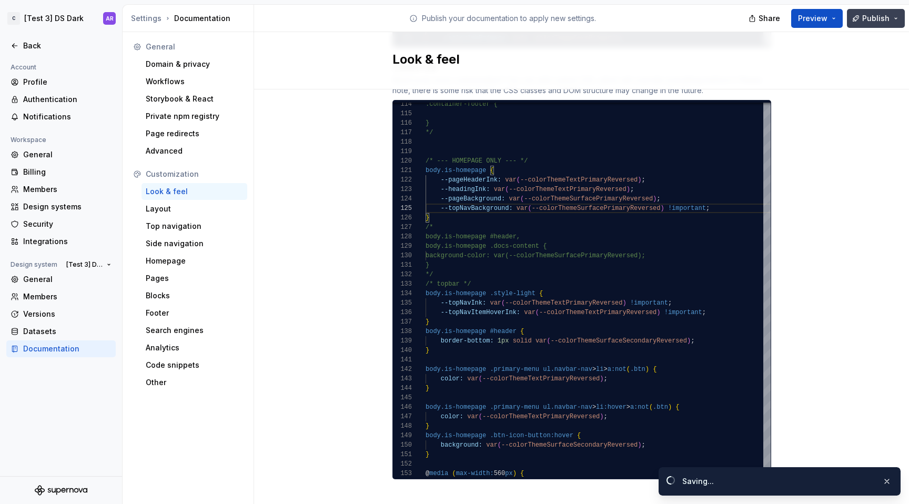
click at [862, 25] on button "Publish" at bounding box center [876, 18] width 58 height 19
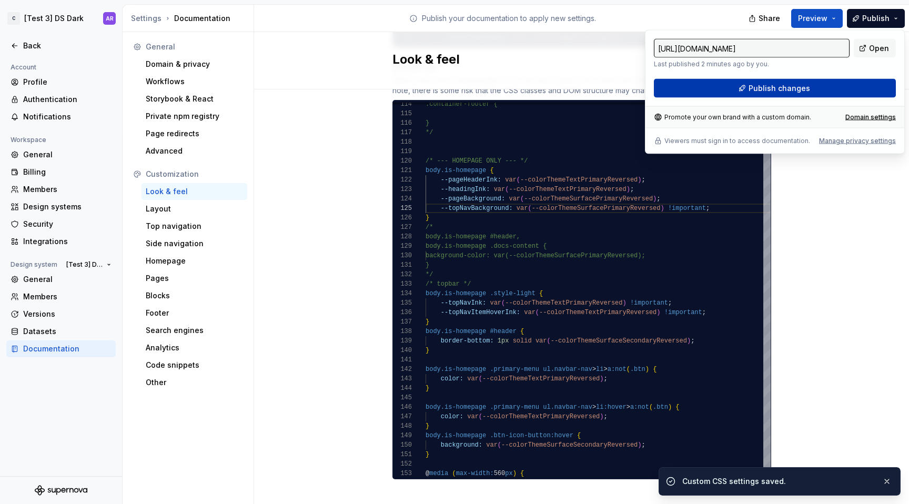
click at [782, 80] on button "Publish changes" at bounding box center [775, 88] width 242 height 19
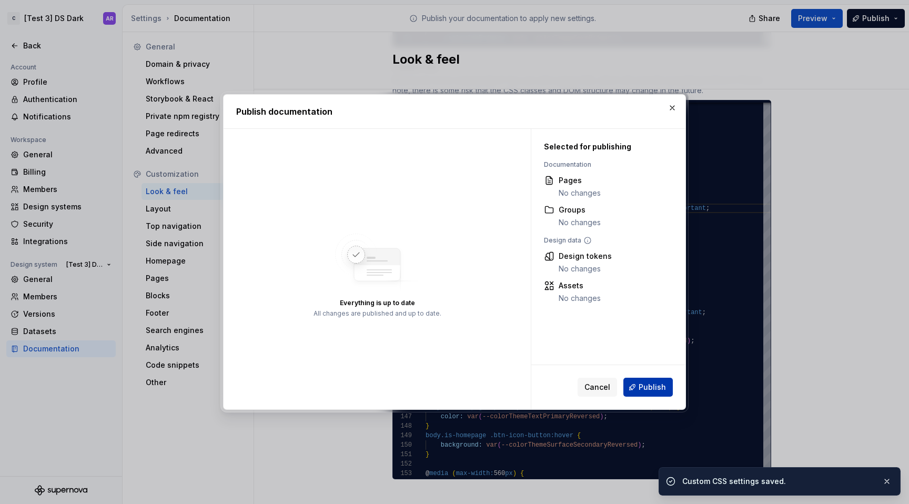
click at [659, 393] on button "Publish" at bounding box center [647, 387] width 49 height 19
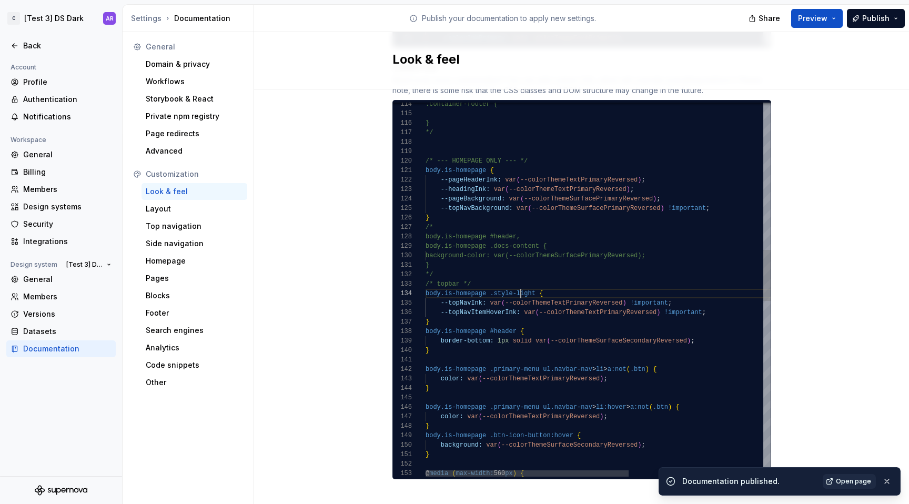
click at [516, 284] on div ".container-footer { } */ /* --- HOMEPAGE ONLY --- */ /* body.is-homepage #heade…" at bounding box center [711, 391] width 573 height 2723
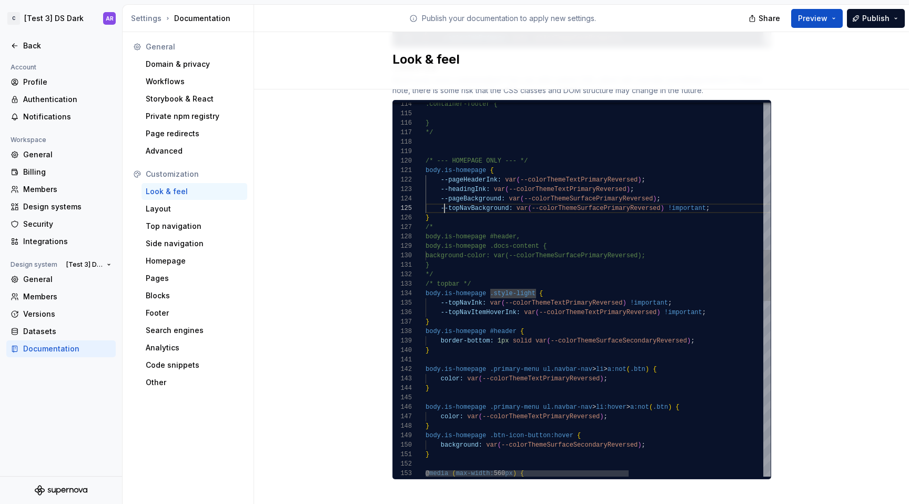
click at [439, 199] on div ".container-footer { } */ /* --- HOMEPAGE ONLY --- */ /* body.is-homepage #heade…" at bounding box center [711, 391] width 573 height 2723
click at [436, 199] on div ".container-footer { } */ /* --- HOMEPAGE ONLY --- */ /* body.is-homepage #heade…" at bounding box center [711, 391] width 573 height 2723
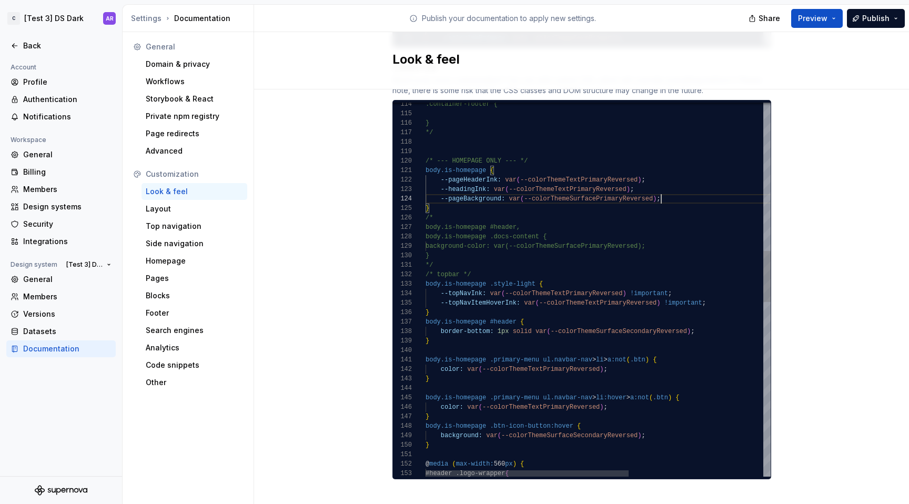
click at [581, 277] on div ".container-footer { } */ /* --- HOMEPAGE ONLY --- */ /* body.is-homepage #heade…" at bounding box center [711, 387] width 573 height 2714
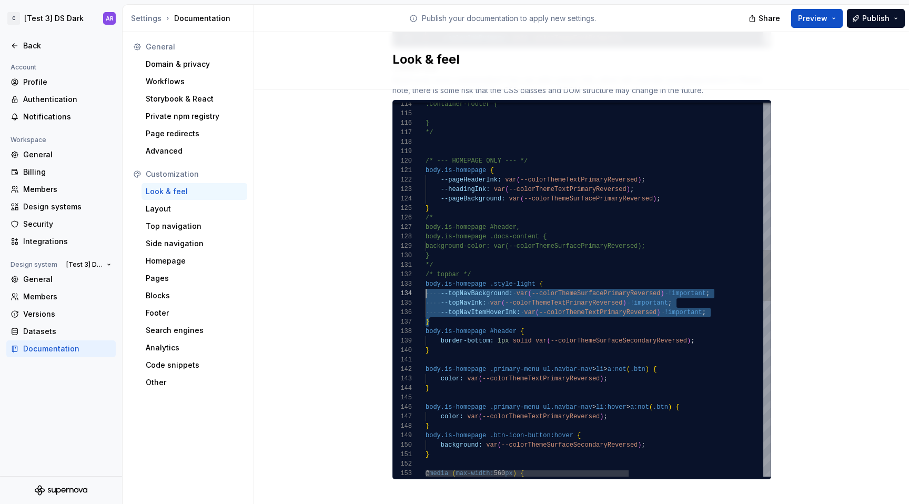
scroll to position [19, 0]
drag, startPoint x: 443, startPoint y: 312, endPoint x: 413, endPoint y: 276, distance: 46.7
click at [425, 276] on div ".container-footer { } */ /* --- HOMEPAGE ONLY --- */ /* body.is-homepage #heade…" at bounding box center [711, 391] width 573 height 2723
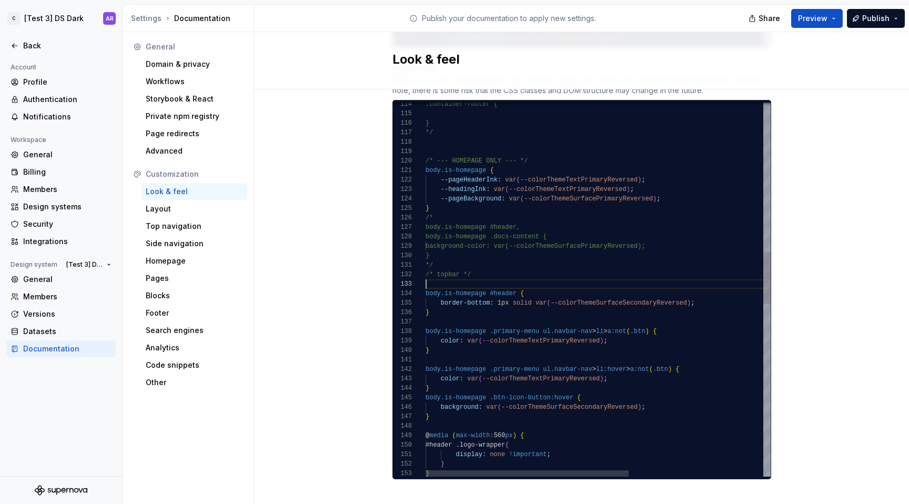
click at [462, 198] on div ".container-footer { } */ /* --- HOMEPAGE ONLY --- */ /* body.is-homepage #heade…" at bounding box center [711, 372] width 573 height 2685
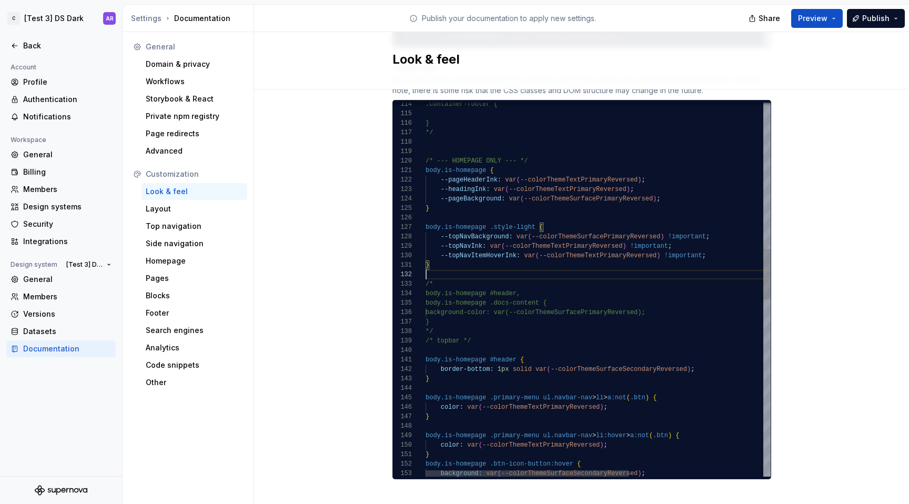
scroll to position [9, 0]
click at [477, 334] on div ".container-footer { } */ /* --- HOMEPAGE ONLY --- */ /* body.is-homepage #heade…" at bounding box center [711, 406] width 573 height 2752
click at [461, 206] on div ".container-footer { } */ /* --- HOMEPAGE ONLY --- */ /* body.is-homepage #heade…" at bounding box center [711, 406] width 573 height 2752
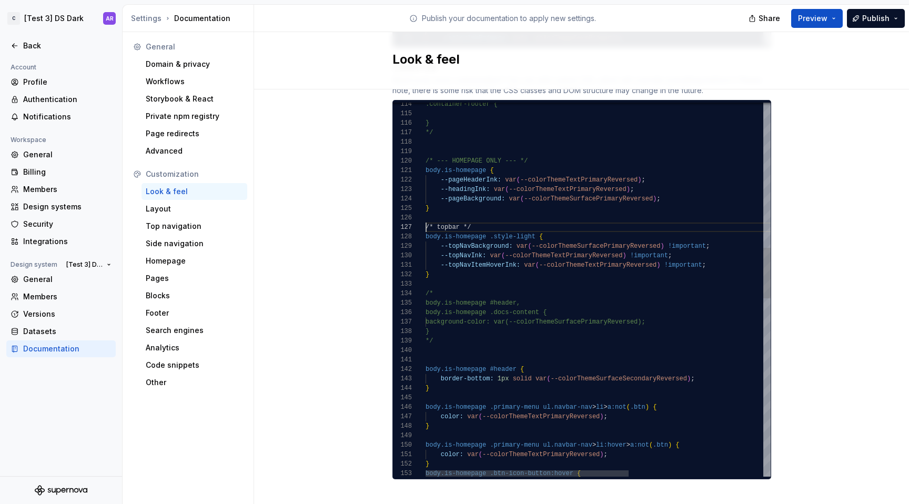
scroll to position [57, 0]
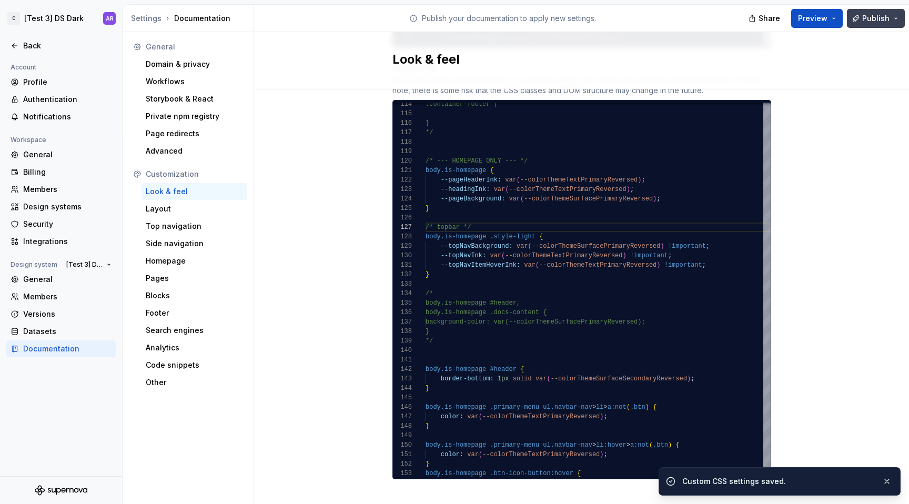
click at [886, 21] on span "Publish" at bounding box center [875, 18] width 27 height 11
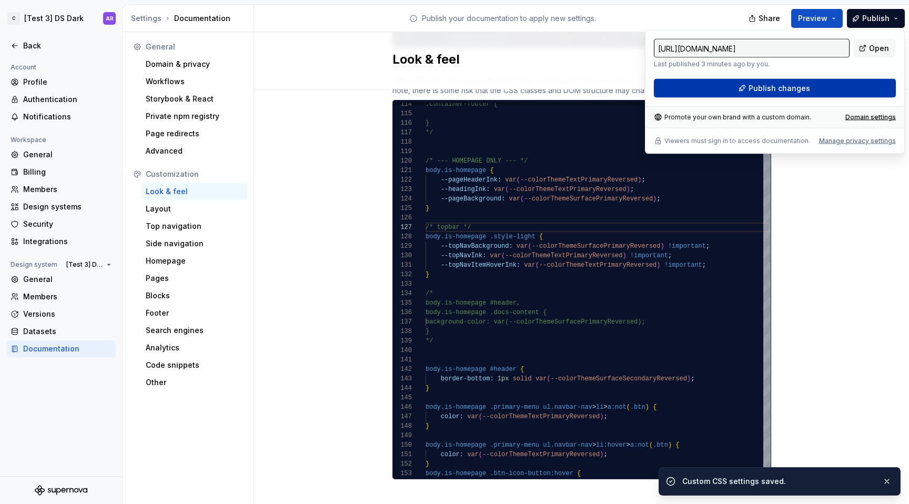
click at [845, 87] on button "Publish changes" at bounding box center [775, 88] width 242 height 19
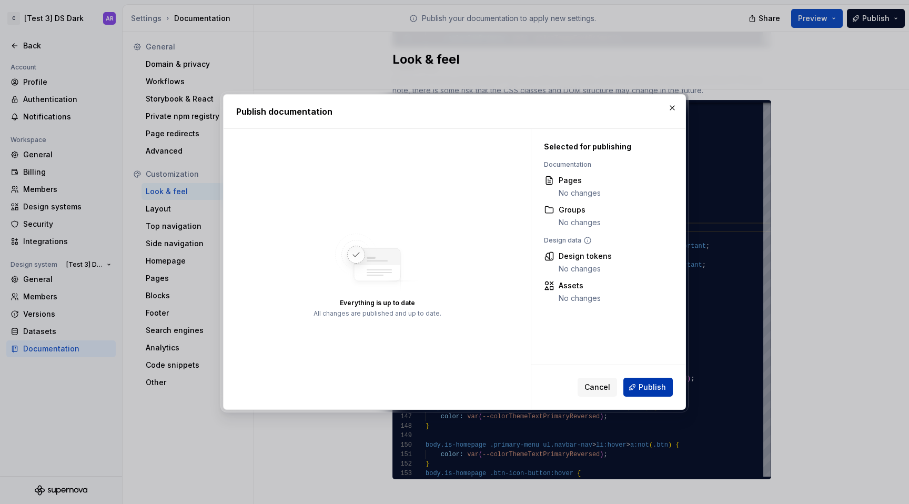
click at [654, 387] on span "Publish" at bounding box center [651, 387] width 27 height 11
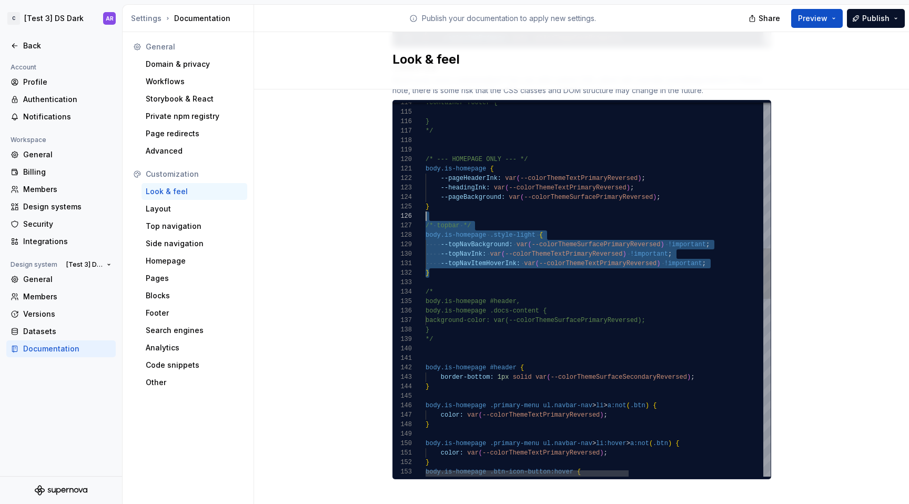
scroll to position [0, 0]
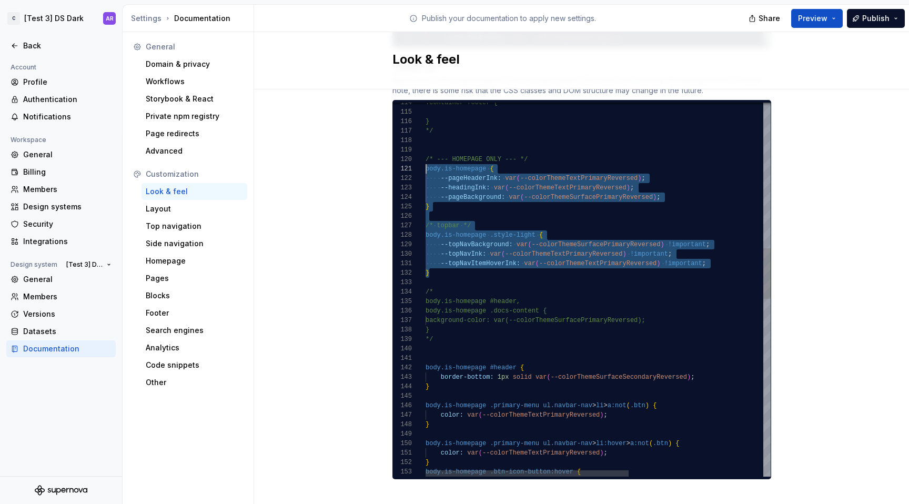
drag, startPoint x: 459, startPoint y: 260, endPoint x: 418, endPoint y: 159, distance: 109.5
click at [425, 159] on div ".container-footer { } */ /* --- HOMEPAGE ONLY --- */ body.is-homepage { --pageH…" at bounding box center [711, 408] width 573 height 2761
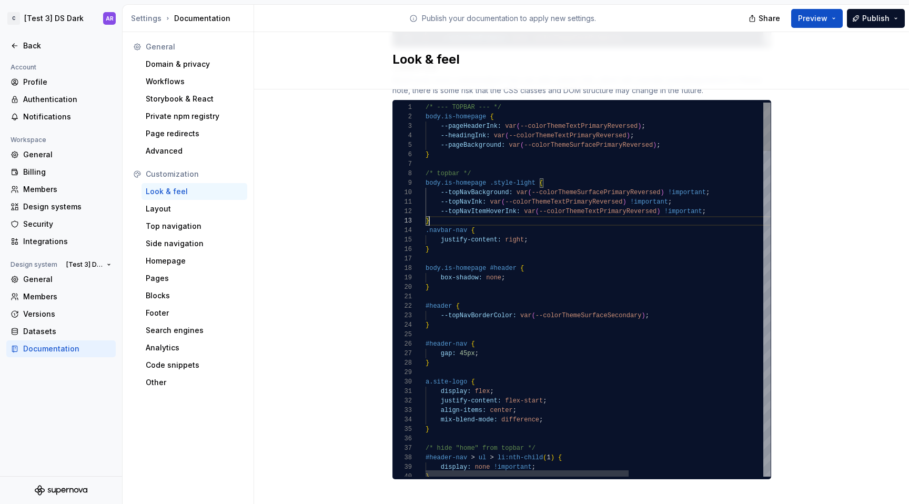
scroll to position [28, 0]
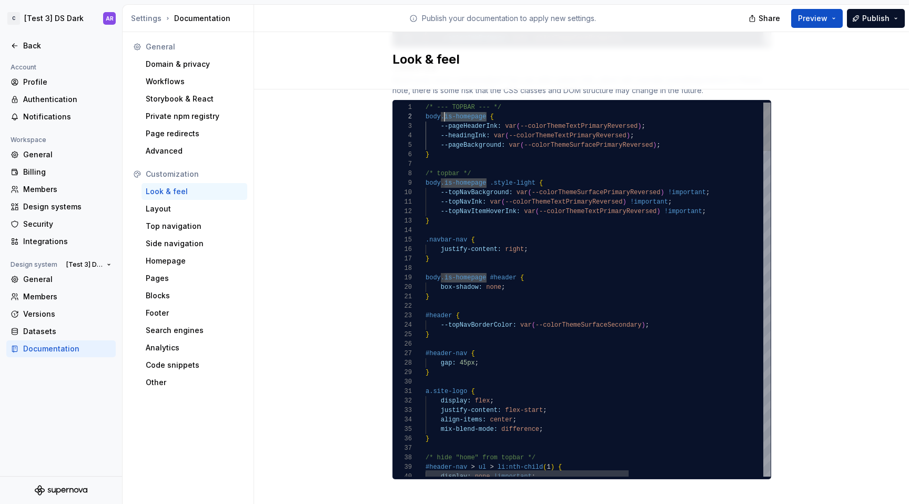
drag, startPoint x: 482, startPoint y: 108, endPoint x: 440, endPoint y: 108, distance: 42.6
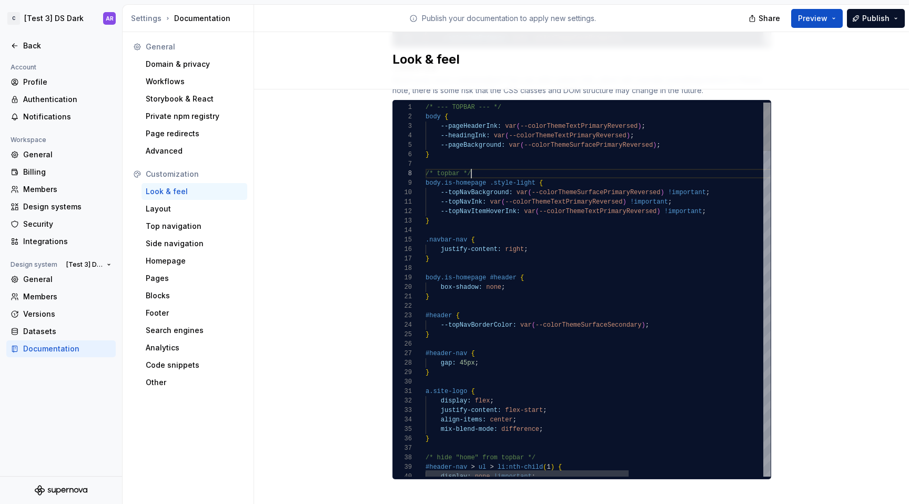
drag, startPoint x: 435, startPoint y: 316, endPoint x: 658, endPoint y: 315, distance: 222.5
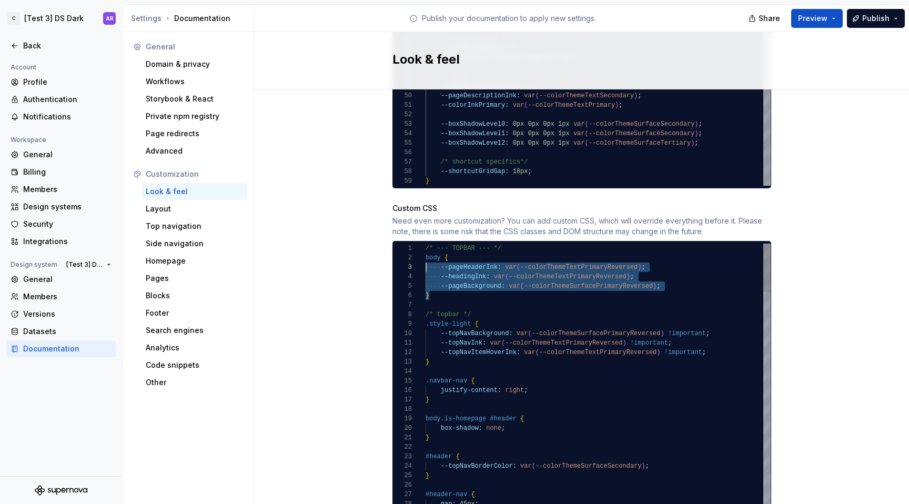
scroll to position [9, 0]
drag, startPoint x: 454, startPoint y: 287, endPoint x: 420, endPoint y: 246, distance: 53.8
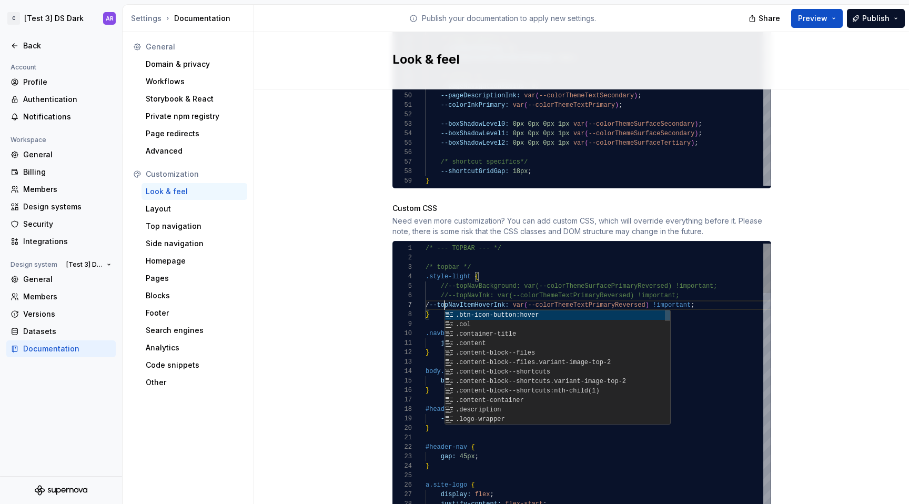
scroll to position [57, 23]
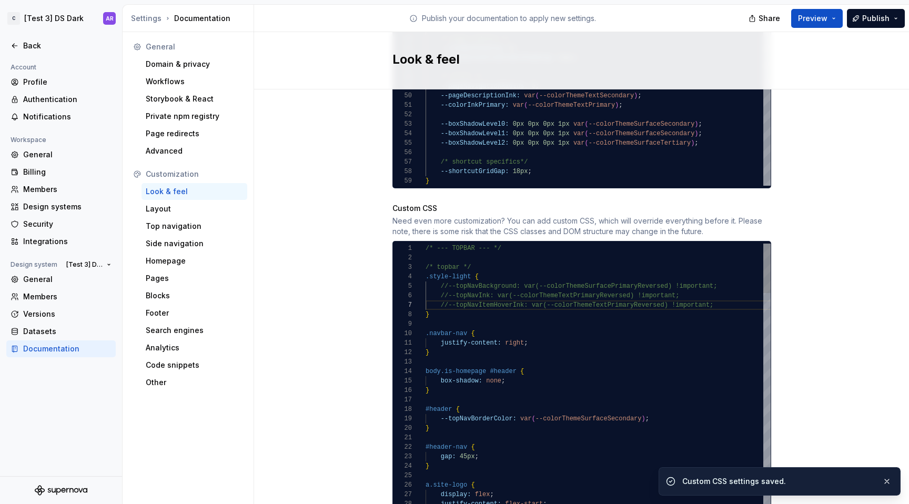
type textarea "**********"
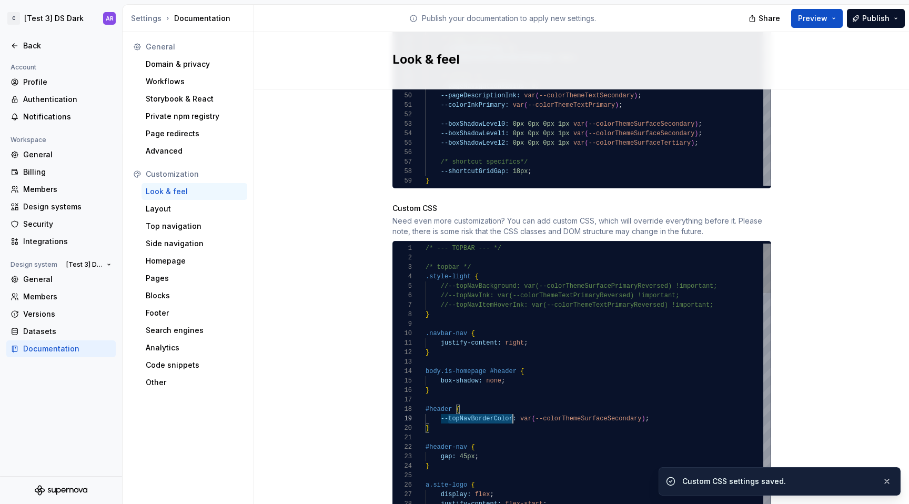
scroll to position [76, 87]
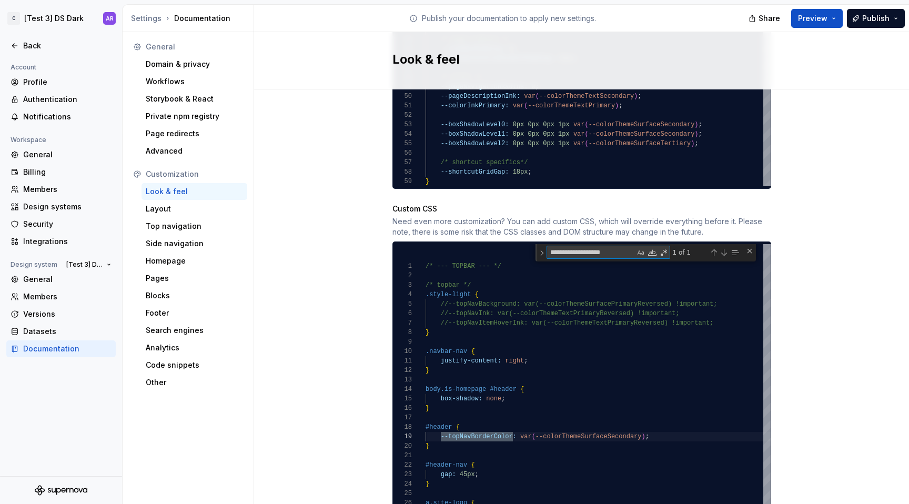
scroll to position [889, 0]
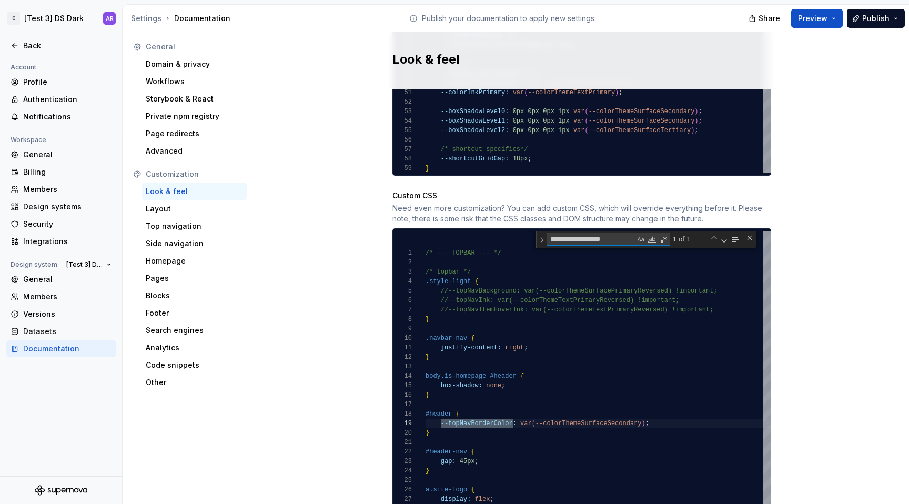
type textarea "**********"
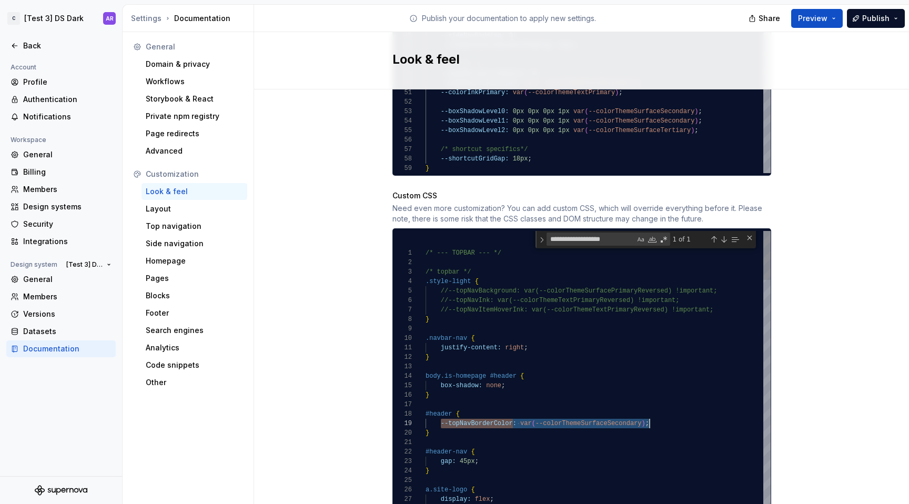
scroll to position [76, 224]
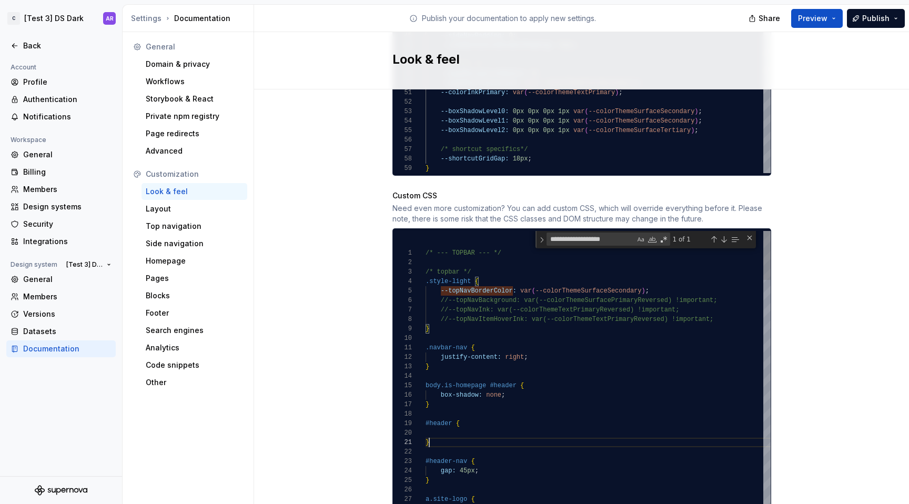
scroll to position [0, 4]
click at [434, 407] on div "< element id = "header" > Selector Specificity : (1, 0, 0)" at bounding box center [473, 404] width 95 height 29
drag, startPoint x: 447, startPoint y: 431, endPoint x: 424, endPoint y: 404, distance: 35.5
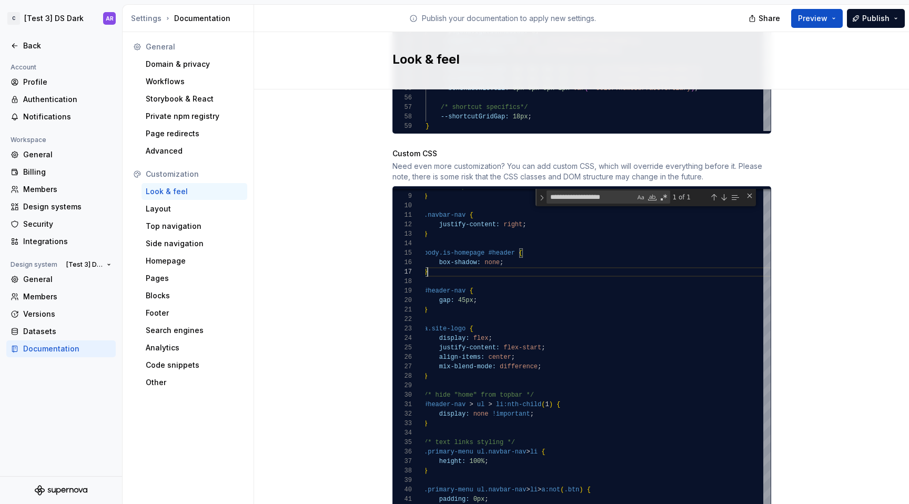
scroll to position [953, 0]
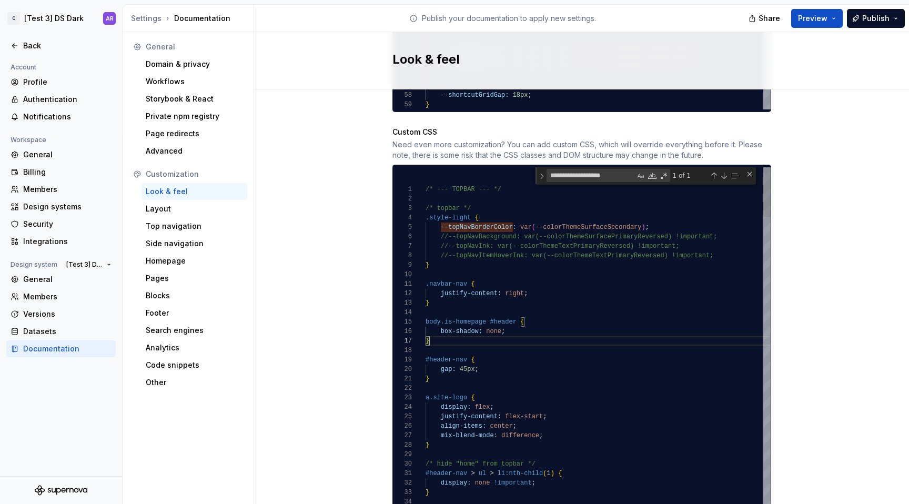
type textarea "**********"
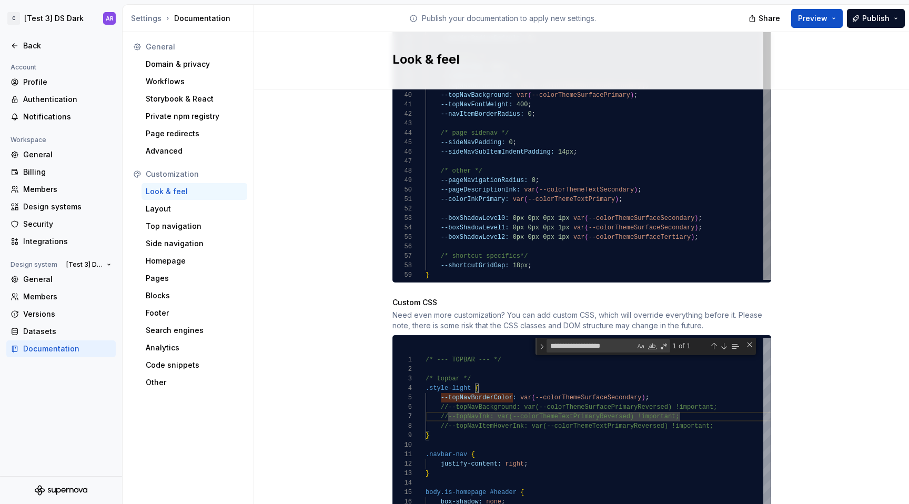
scroll to position [783, 0]
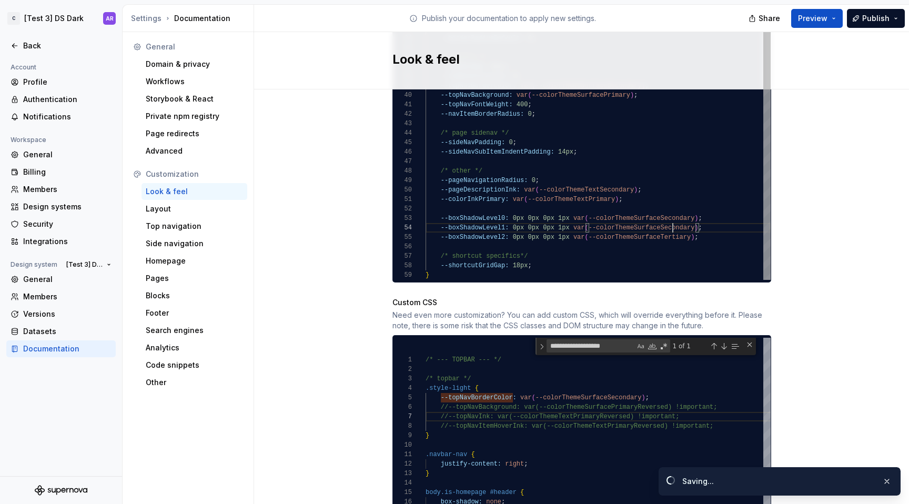
click at [668, 215] on div "--colorThemeTextSecondary: var ( --colorThemeGray700 ) ; /* light theme (all ot…" at bounding box center [597, 0] width 345 height 559
type textarea "**********"
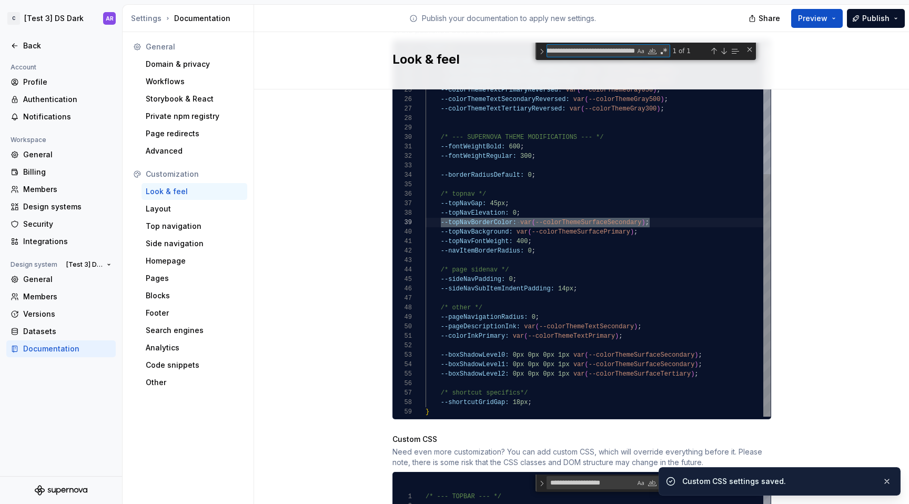
type textarea "**********"
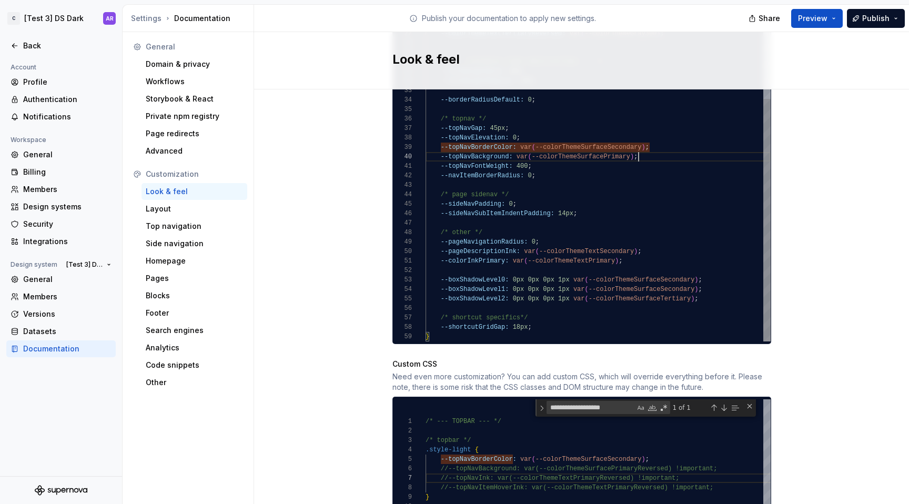
scroll to position [85, 213]
click at [662, 144] on div "--colorThemeTextSecondary: var ( --colorThemeGray700 ) ; /* light theme (all ot…" at bounding box center [597, 53] width 345 height 576
click at [438, 147] on div "--colorThemeTextSecondary: var ( --colorThemeGray700 ) ; /* light theme (all ot…" at bounding box center [597, 53] width 345 height 576
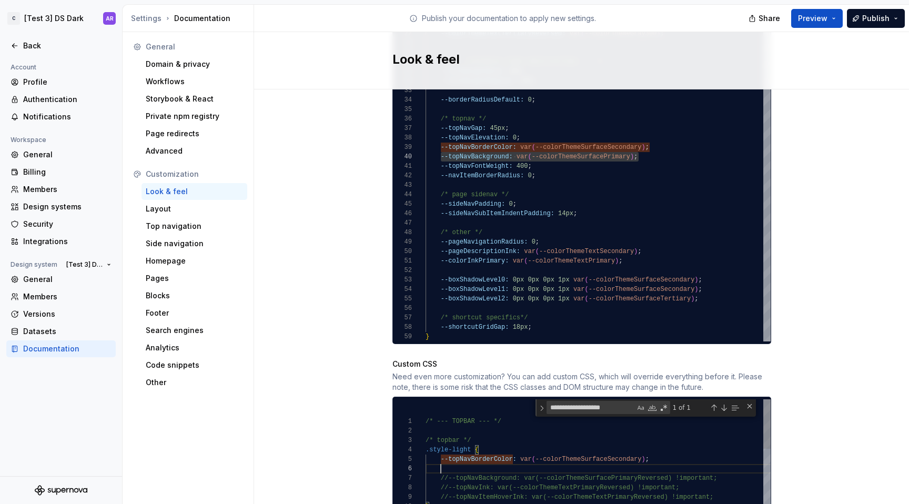
scroll to position [47, 213]
type textarea "**********"
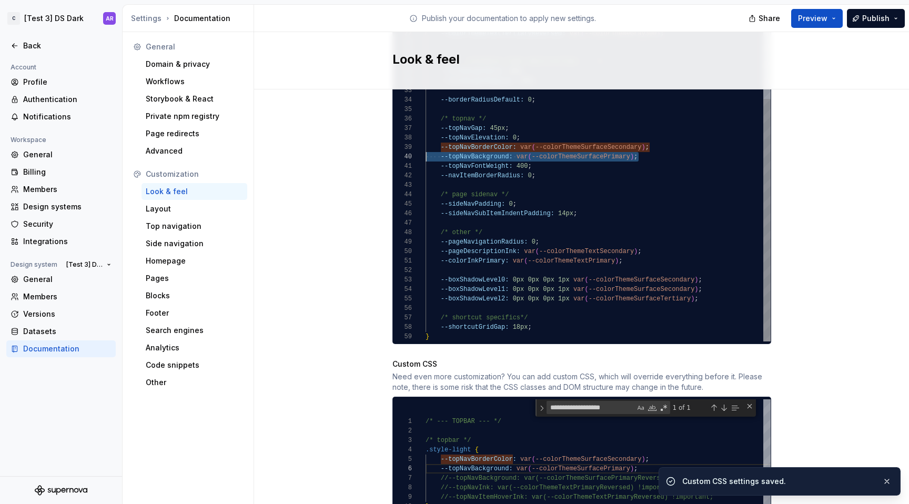
scroll to position [76, 0]
drag, startPoint x: 647, startPoint y: 143, endPoint x: 388, endPoint y: 136, distance: 259.4
click at [425, 136] on div "--colorThemeTextSecondary: var ( --colorThemeGray700 ) ; /* light theme (all ot…" at bounding box center [597, 53] width 345 height 576
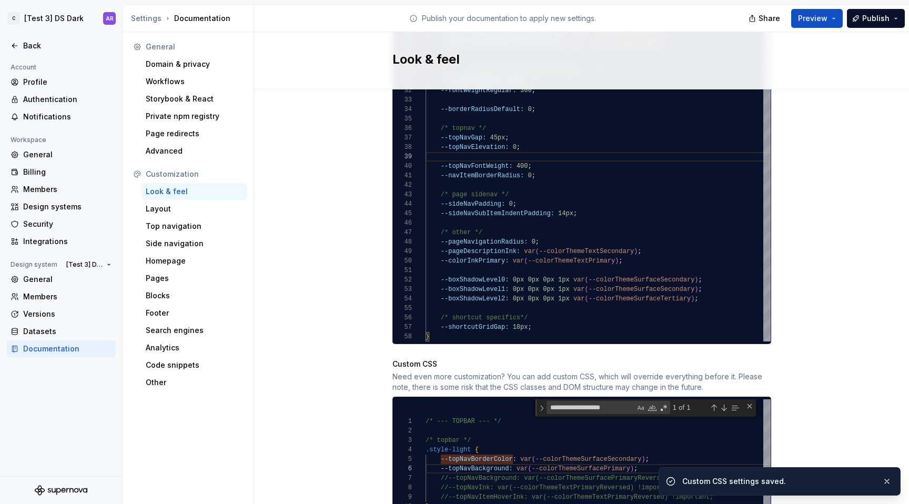
type textarea "**********"
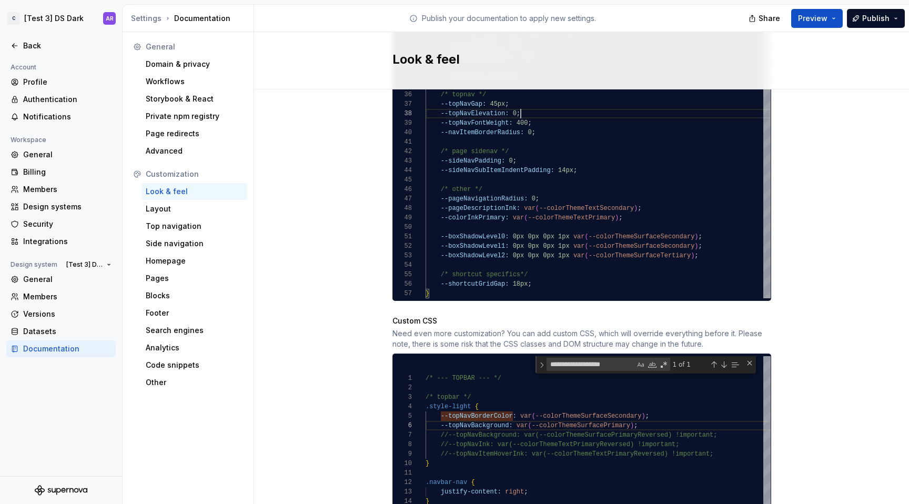
scroll to position [774, 0]
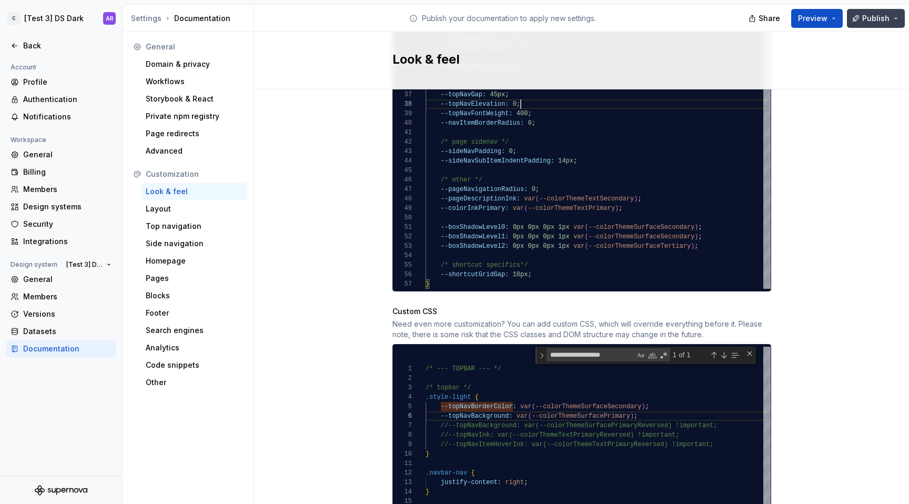
click at [878, 18] on span "Publish" at bounding box center [875, 18] width 27 height 11
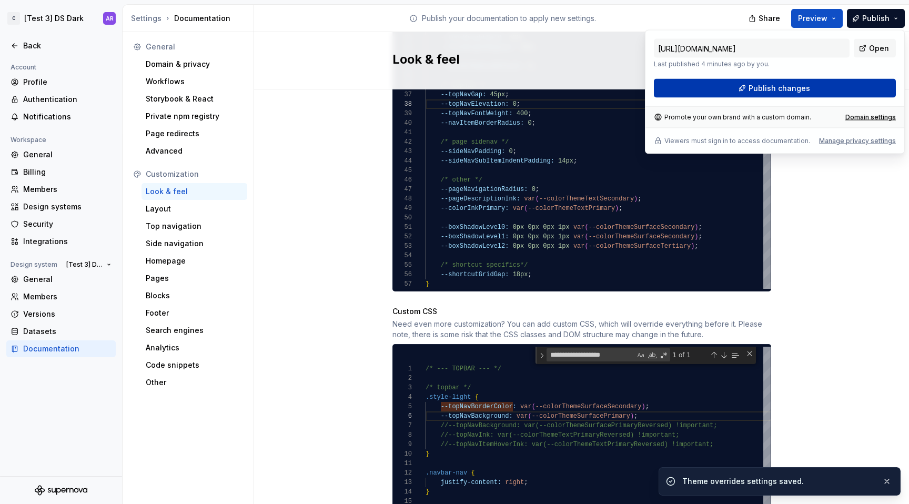
click at [840, 90] on button "Publish changes" at bounding box center [775, 88] width 242 height 19
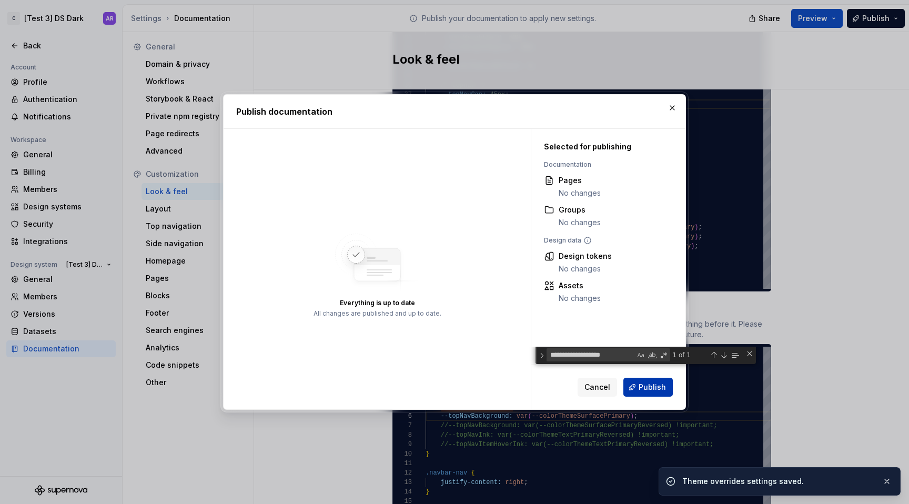
click at [665, 390] on span "Publish" at bounding box center [651, 387] width 27 height 11
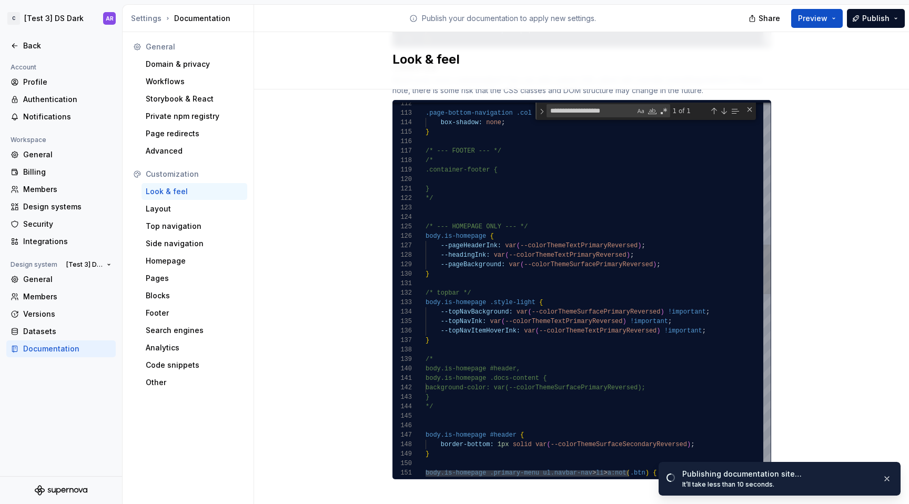
scroll to position [0, 0]
click at [637, 275] on div ".page-bottom-navigation .col > .segment { box-shadow: none ; } /* --- FOOTER --…" at bounding box center [711, 444] width 573 height 2826
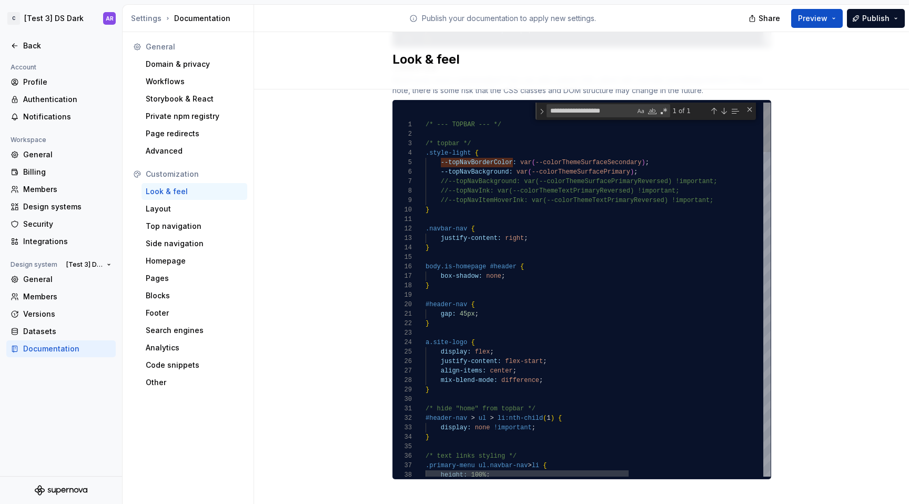
type textarea "**********"
paste textarea "Find"
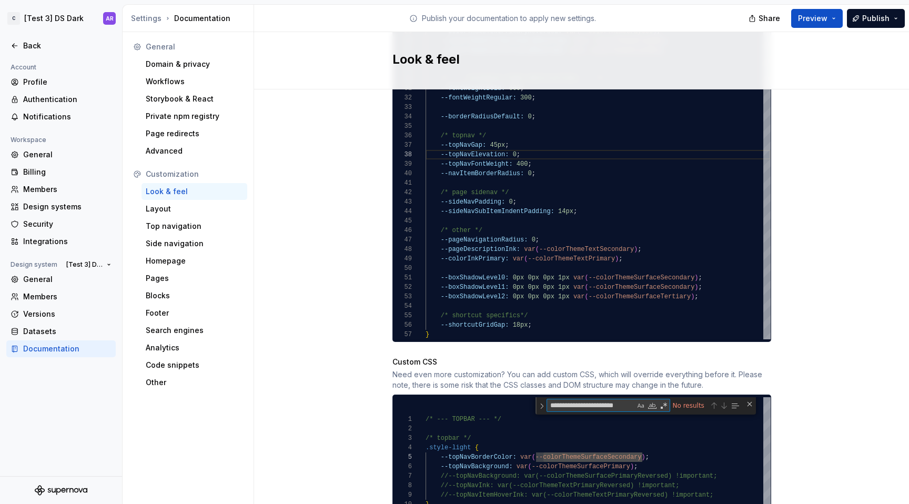
scroll to position [712, 0]
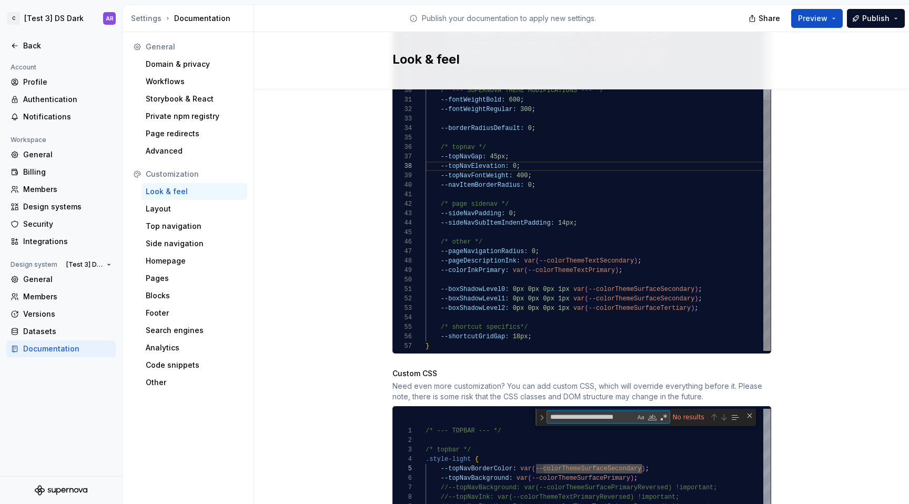
type textarea "**********"
click at [682, 198] on div "--colorThemeTextSecondary: var ( --colorThemeGray700 ) ; /* light theme (all ot…" at bounding box center [597, 72] width 345 height 557
paste textarea "Find"
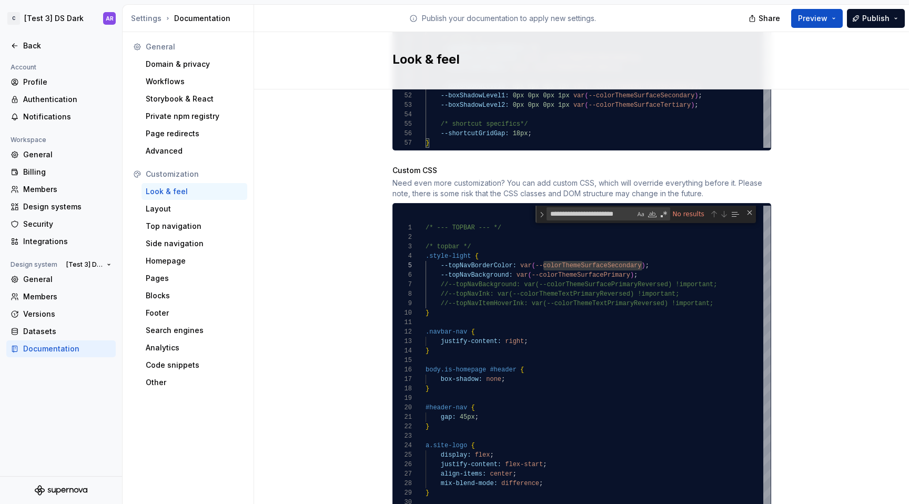
scroll to position [919, 0]
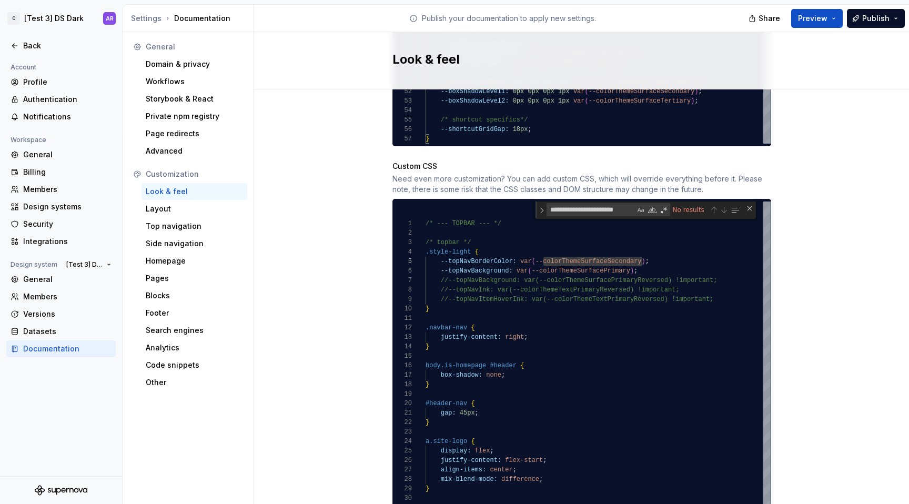
type textarea "**********"
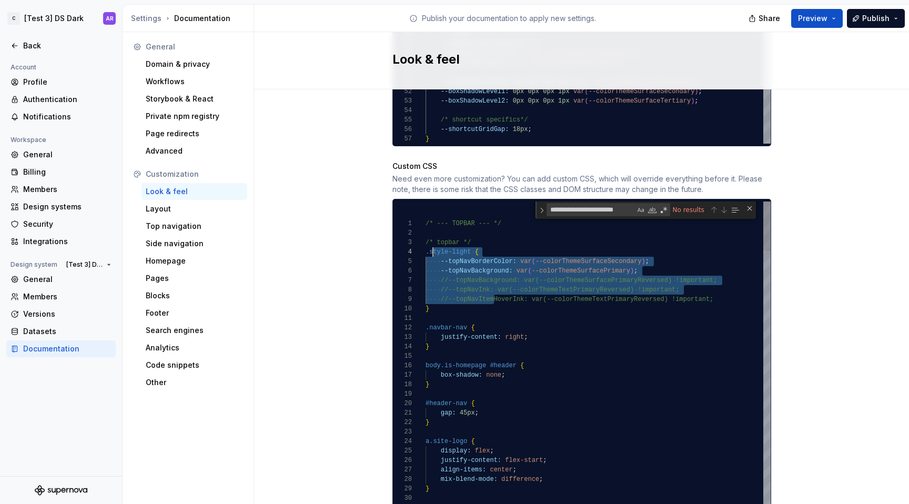
scroll to position [28, 7]
drag, startPoint x: 488, startPoint y: 292, endPoint x: 428, endPoint y: 240, distance: 79.8
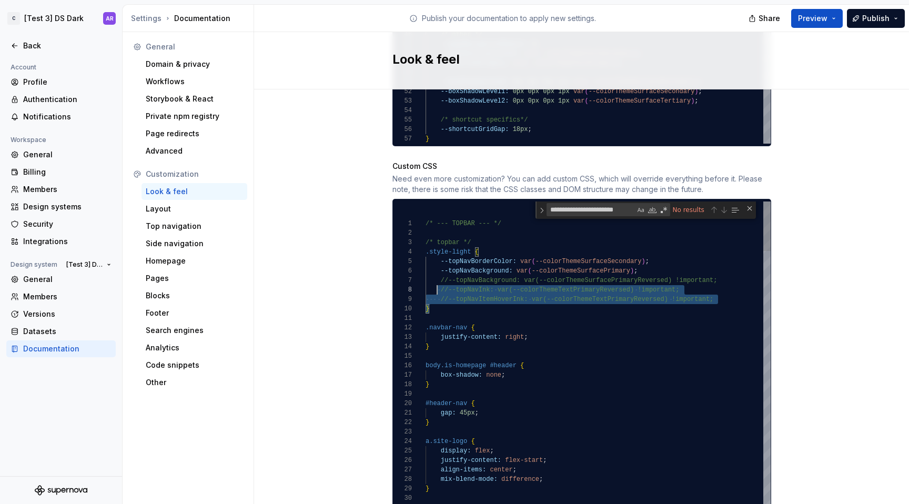
scroll to position [28, 0]
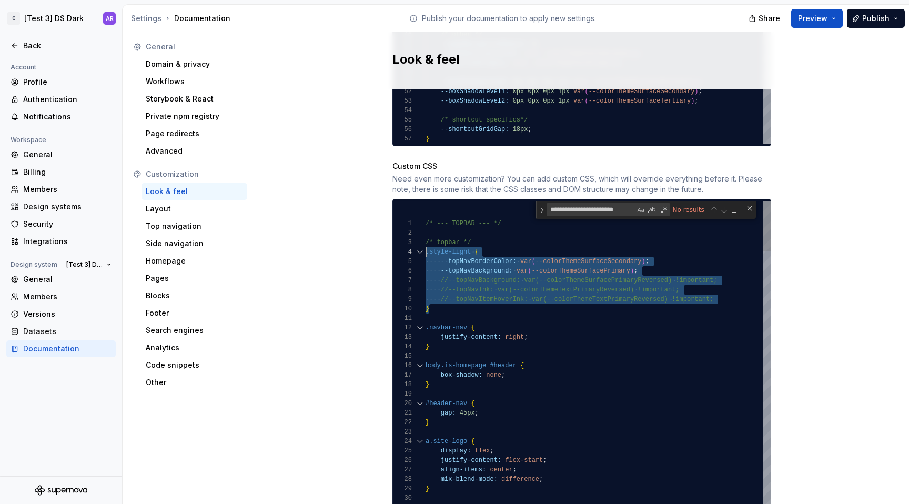
drag, startPoint x: 453, startPoint y: 297, endPoint x: 411, endPoint y: 243, distance: 68.5
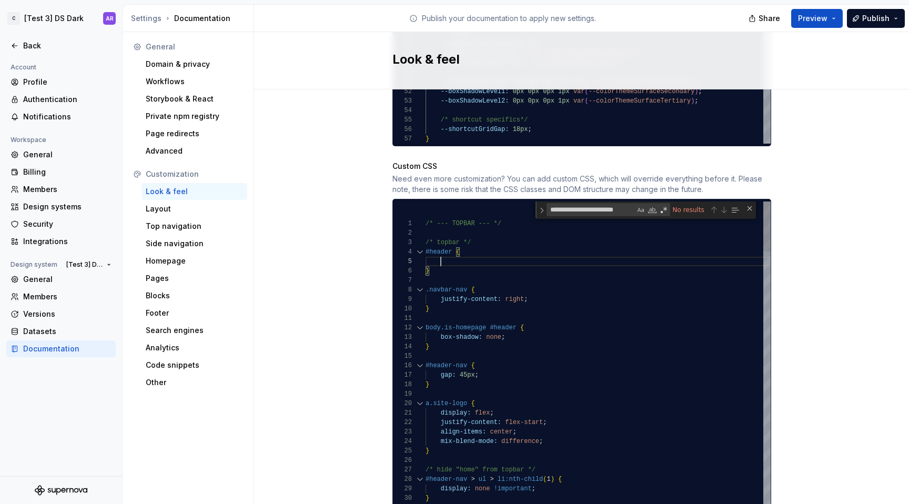
scroll to position [57, 285]
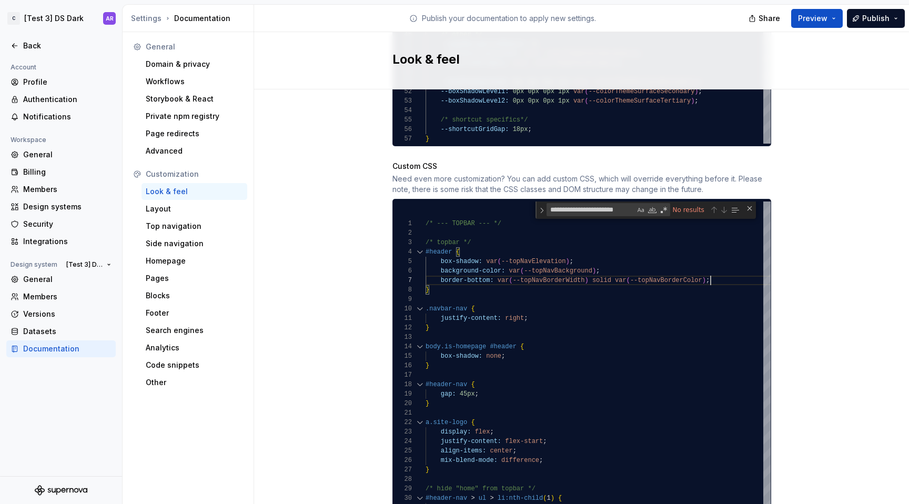
type textarea "**********"
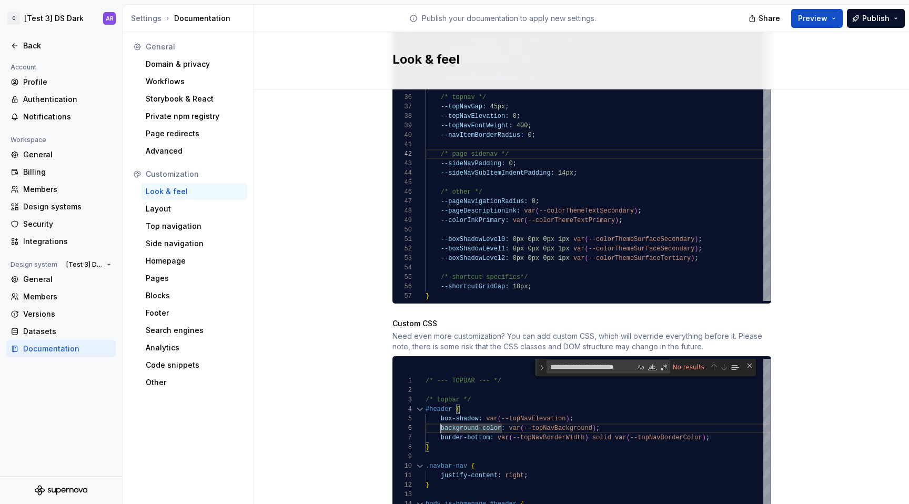
scroll to position [760, 0]
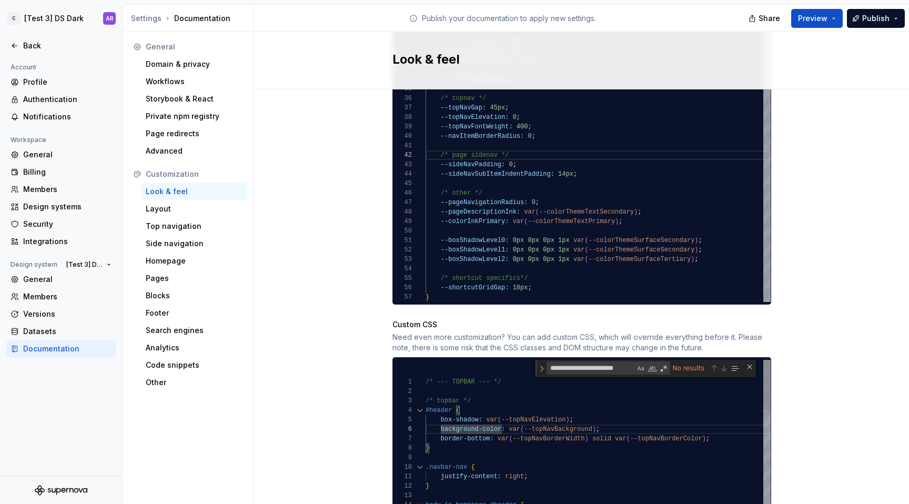
drag, startPoint x: 522, startPoint y: 420, endPoint x: 590, endPoint y: 418, distance: 67.9
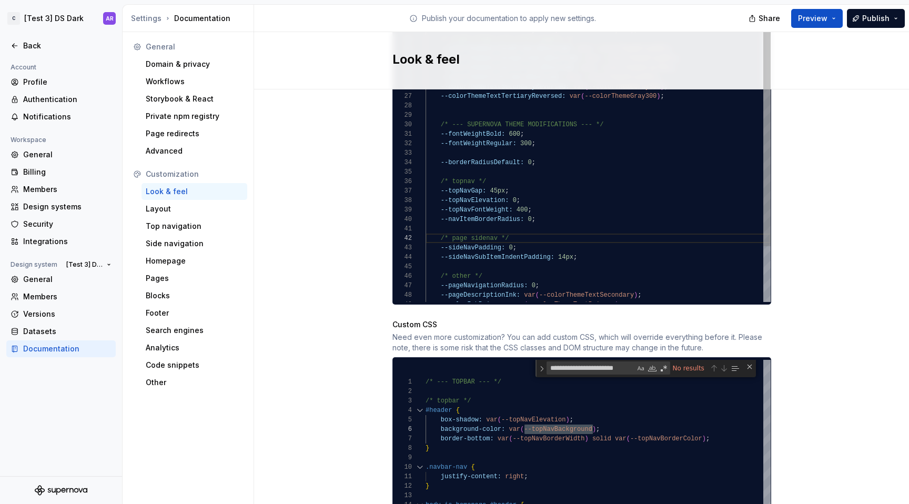
click at [532, 183] on div "--colorThemeTextSecondary: var ( --colorThemeGray700 ) ; /* light theme (all ot…" at bounding box center [597, 106] width 345 height 557
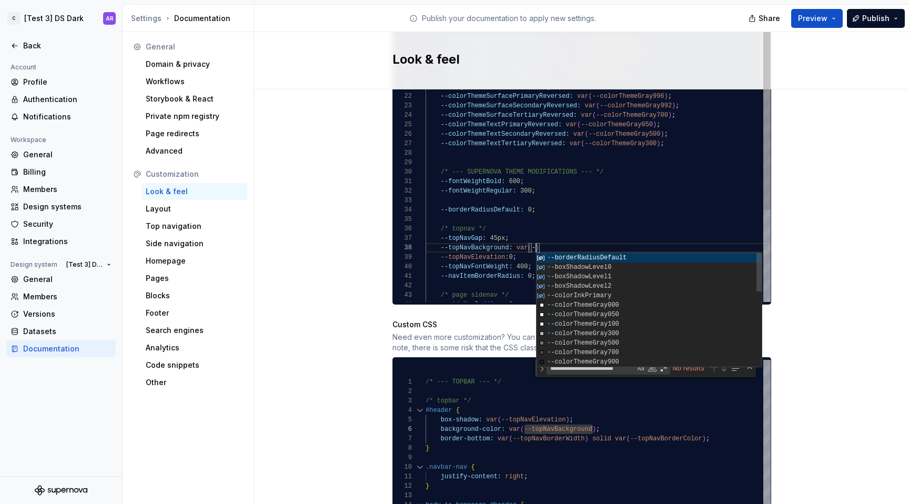
scroll to position [66, 114]
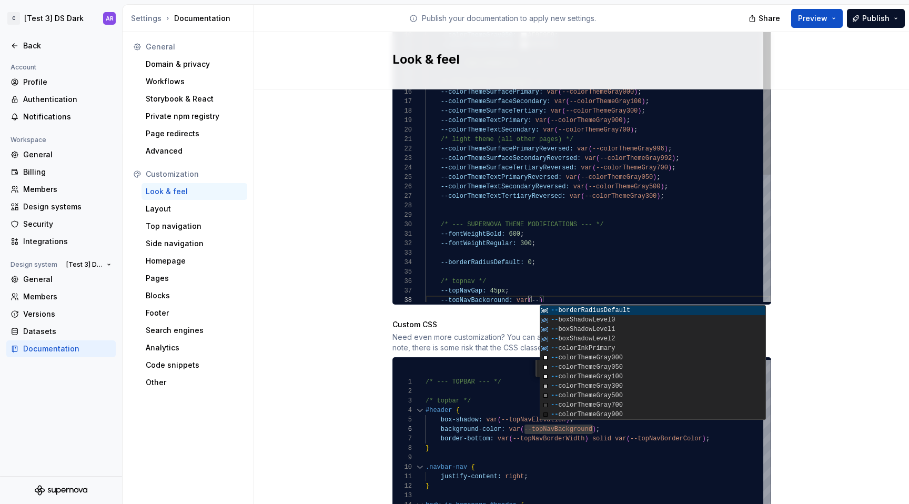
click at [509, 125] on div "--colorThemeTextSecondary: var ( --colorThemeGray700 ) ; /* light theme (all ot…" at bounding box center [597, 211] width 345 height 566
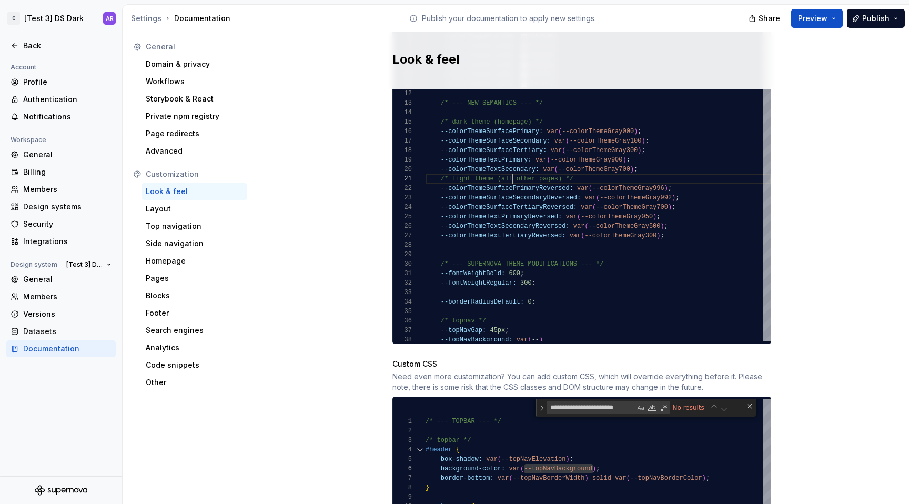
scroll to position [700, 0]
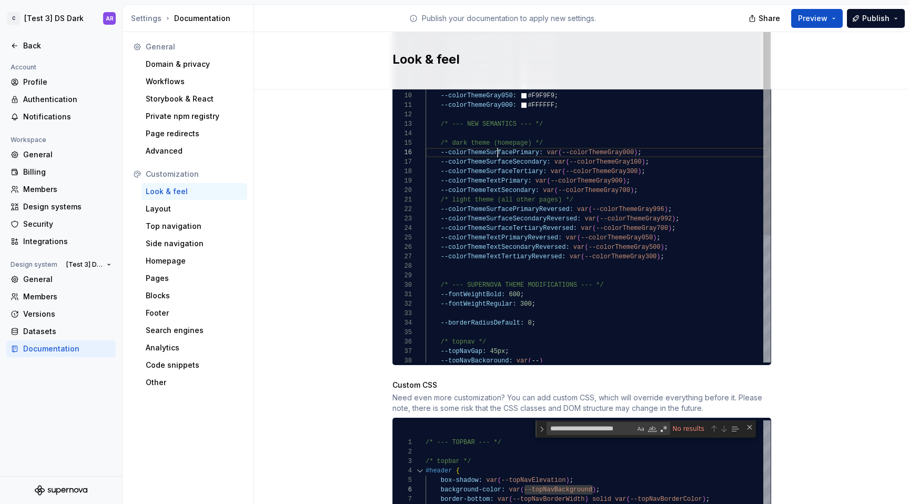
click at [493, 143] on div "--colorThemeTextSecondary: var ( --colorThemeGray700 ) ; /* light theme (all ot…" at bounding box center [597, 271] width 345 height 566
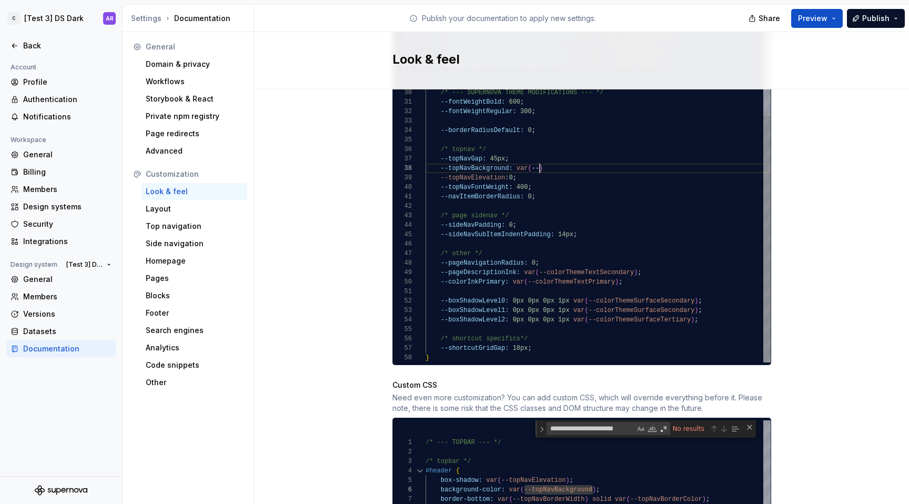
click at [535, 158] on div "--colorThemeTextSecondary: var ( --colorThemeGray700 ) ; /* light theme (all ot…" at bounding box center [597, 79] width 345 height 566
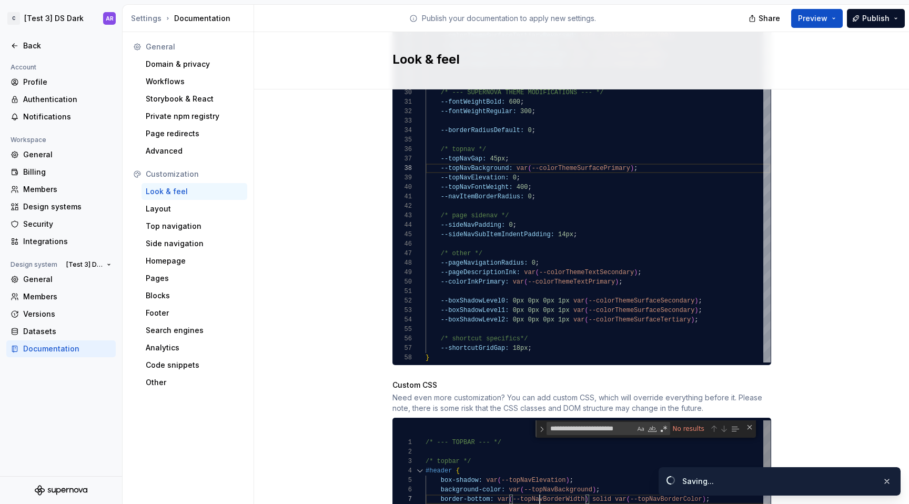
scroll to position [57, 160]
click at [866, 386] on div "Site logo A company logo that will be displayed on all pages on your documentat…" at bounding box center [581, 112] width 655 height 1447
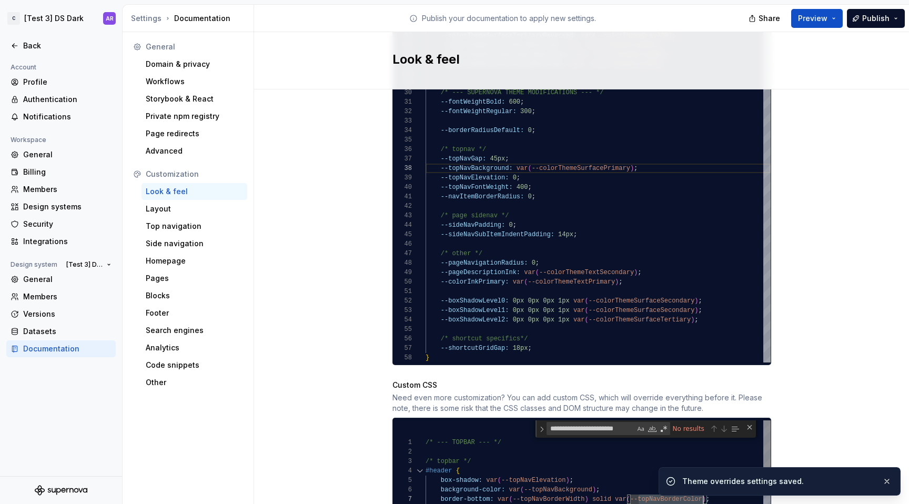
click at [638, 157] on div "--colorThemeTextSecondary: var ( --colorThemeGray700 ) ; /* light theme (all ot…" at bounding box center [597, 79] width 345 height 566
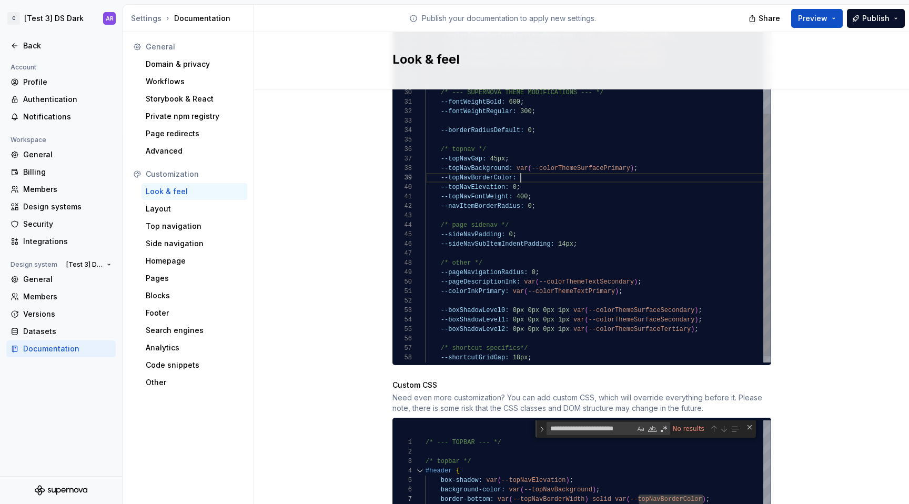
scroll to position [76, 95]
drag, startPoint x: 513, startPoint y: 159, endPoint x: 687, endPoint y: 162, distance: 173.6
click at [687, 162] on div "--colorThemeTextSecondary: var ( --colorThemeGray700 ) ; /* light theme (all ot…" at bounding box center [597, 84] width 345 height 576
click at [555, 166] on div "--colorThemeTextSecondary: var ( --colorThemeGray700 ) ; /* light theme (all ot…" at bounding box center [597, 84] width 345 height 576
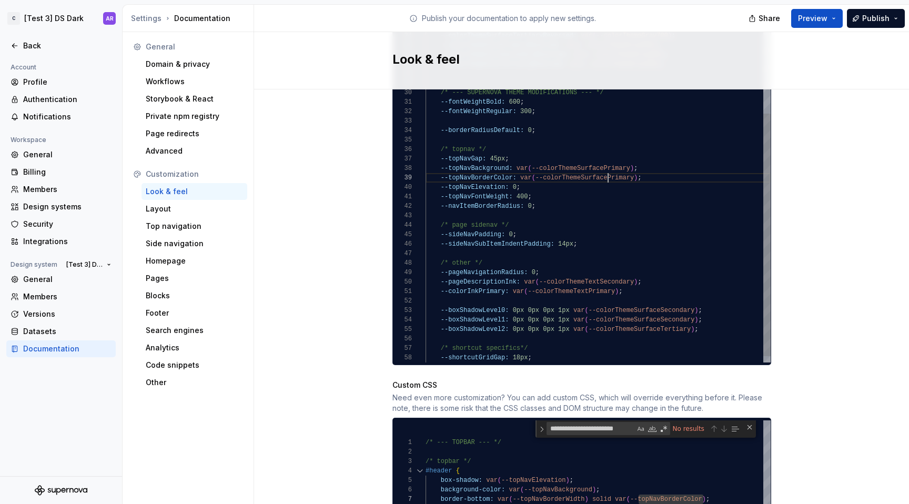
click at [604, 166] on div "--colorThemeTextSecondary: var ( --colorThemeGray700 ) ; /* light theme (all ot…" at bounding box center [597, 84] width 345 height 576
click at [628, 167] on div "--colorThemeTextSecondary: var ( --colorThemeGray700 ) ; /* light theme (all ot…" at bounding box center [597, 84] width 345 height 576
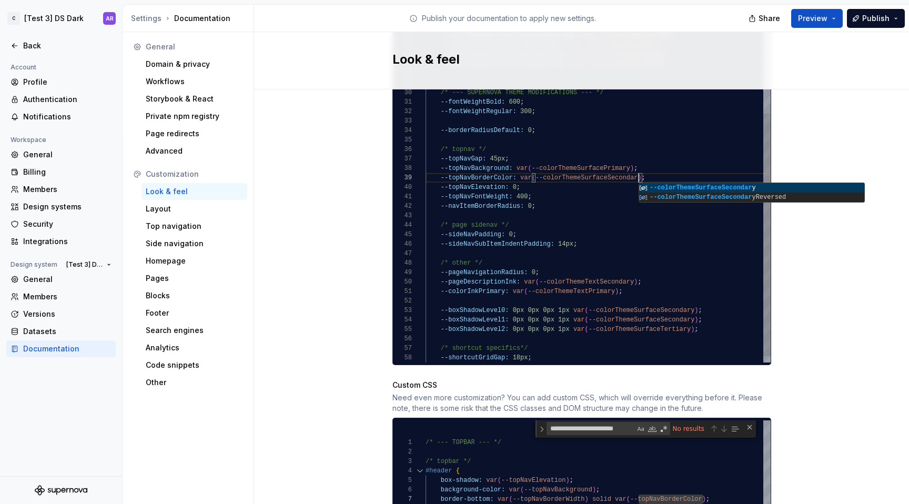
scroll to position [76, 217]
type textarea "**********"
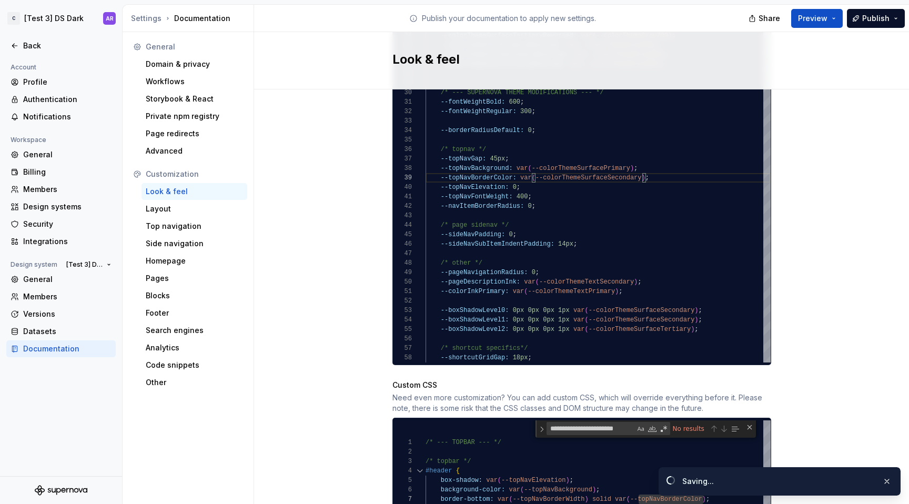
click at [849, 320] on div "Site logo A company logo that will be displayed on all pages on your documentat…" at bounding box center [581, 112] width 655 height 1447
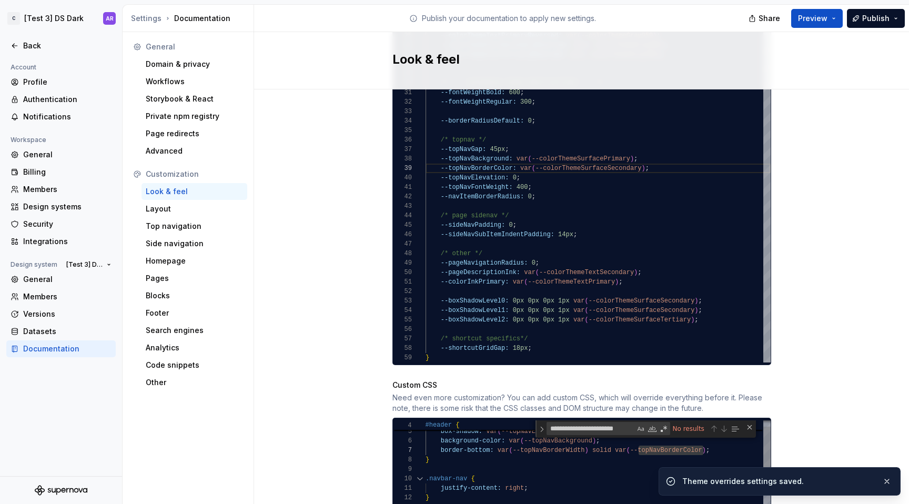
scroll to position [76, 0]
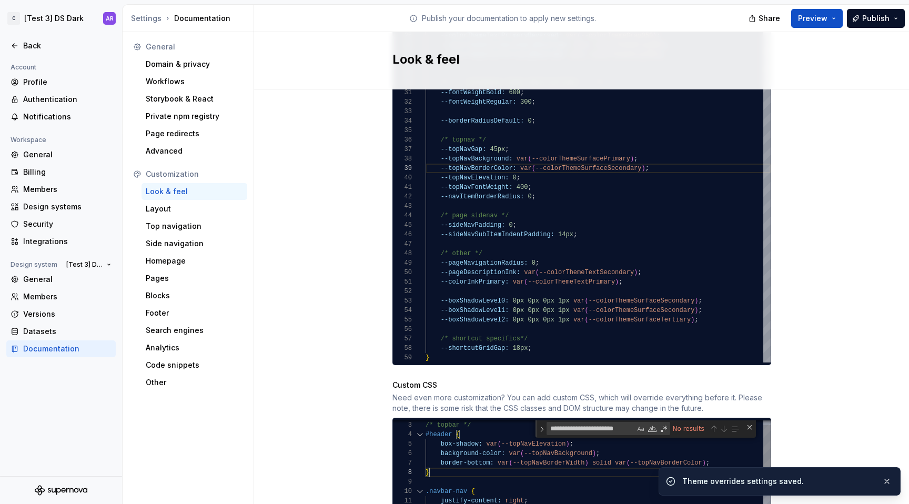
scroll to position [28, 0]
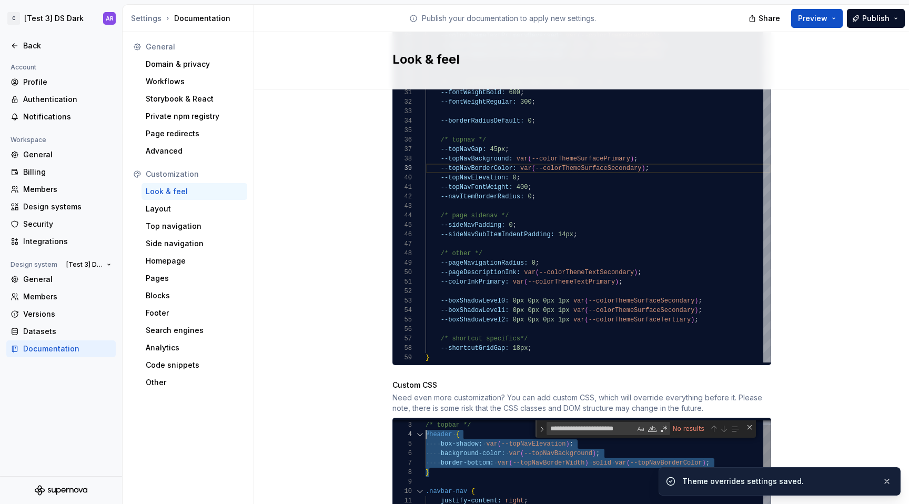
drag, startPoint x: 433, startPoint y: 457, endPoint x: 412, endPoint y: 421, distance: 41.9
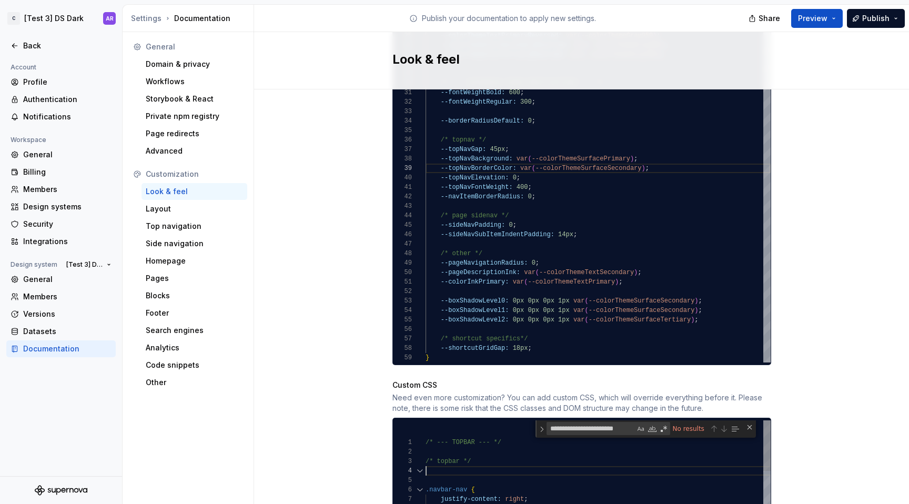
scroll to position [19, 46]
click at [876, 22] on span "Publish" at bounding box center [875, 18] width 27 height 11
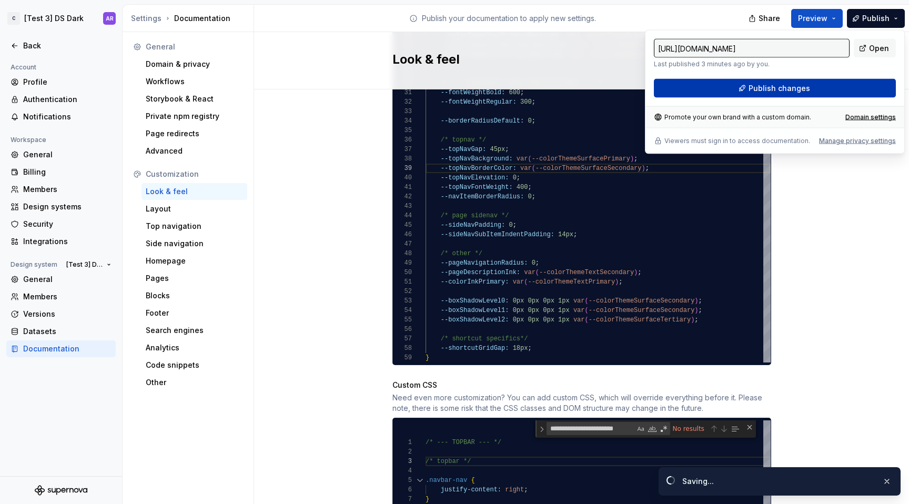
click at [827, 89] on button "Publish changes" at bounding box center [775, 88] width 242 height 19
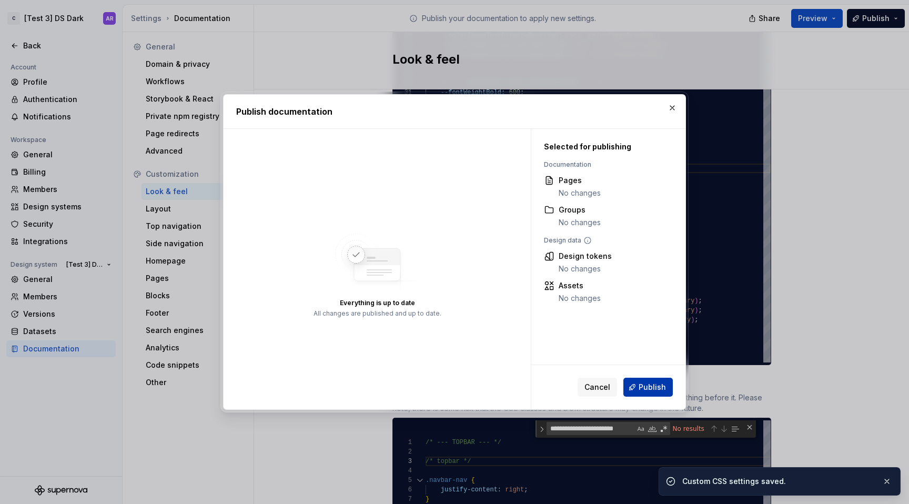
click at [663, 384] on span "Publish" at bounding box center [651, 387] width 27 height 11
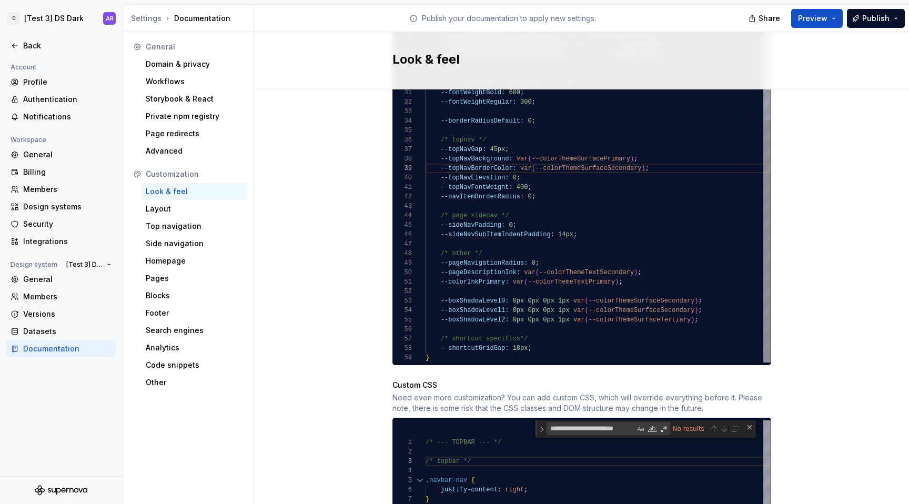
click at [492, 158] on div "--colorThemeTextSecondary: var ( --colorThemeGray700 ) ; /* light theme (all ot…" at bounding box center [597, 74] width 345 height 576
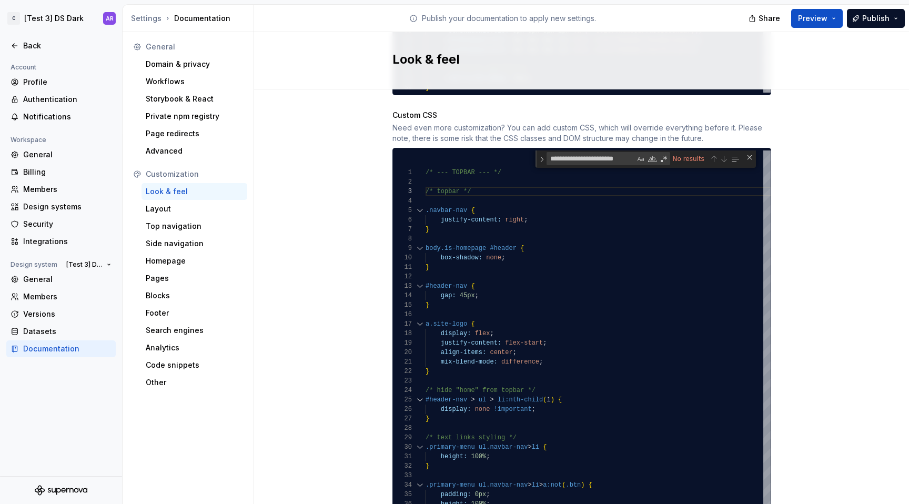
scroll to position [977, 0]
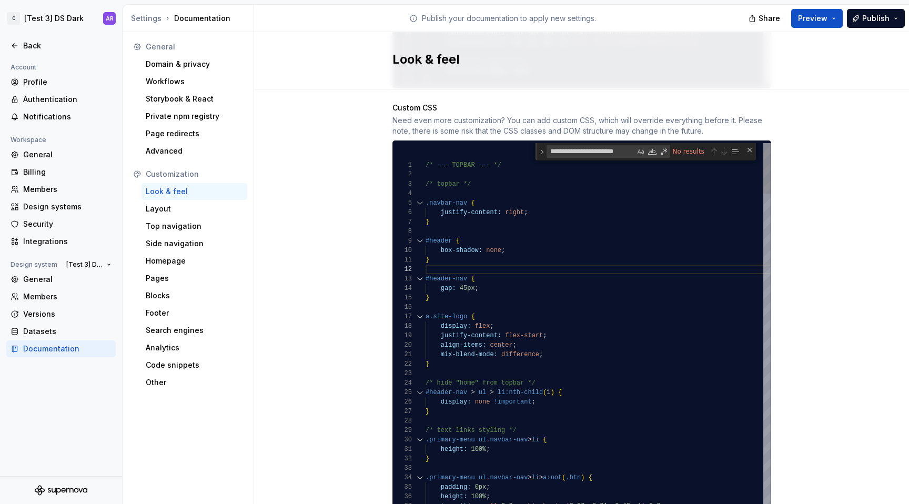
scroll to position [57, 4]
drag, startPoint x: 425, startPoint y: 201, endPoint x: 409, endPoint y: 191, distance: 19.1
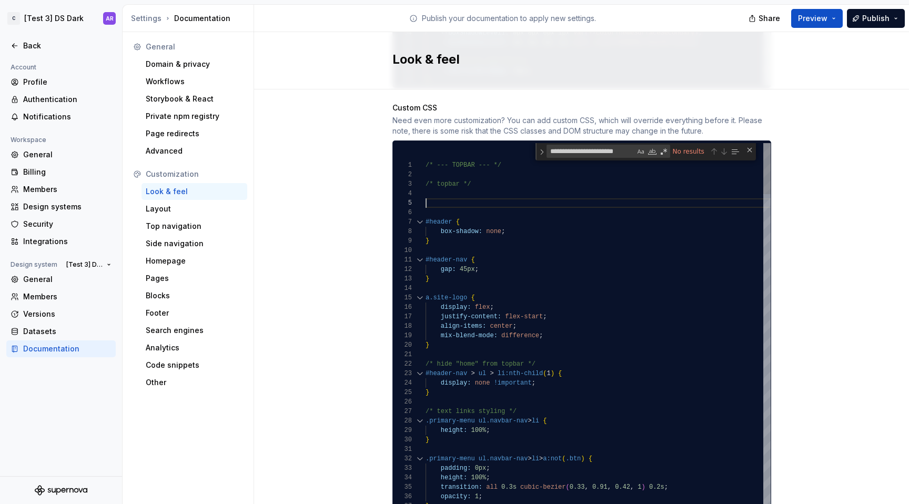
scroll to position [28, 0]
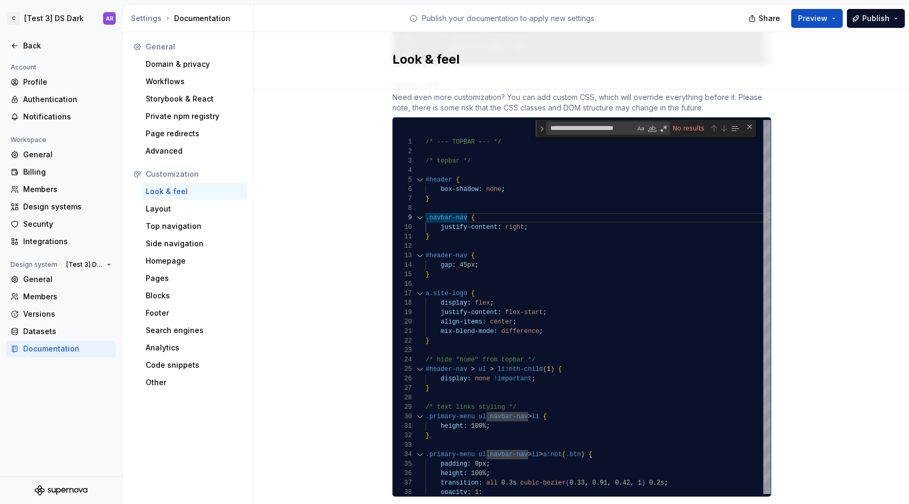
scroll to position [1018, 0]
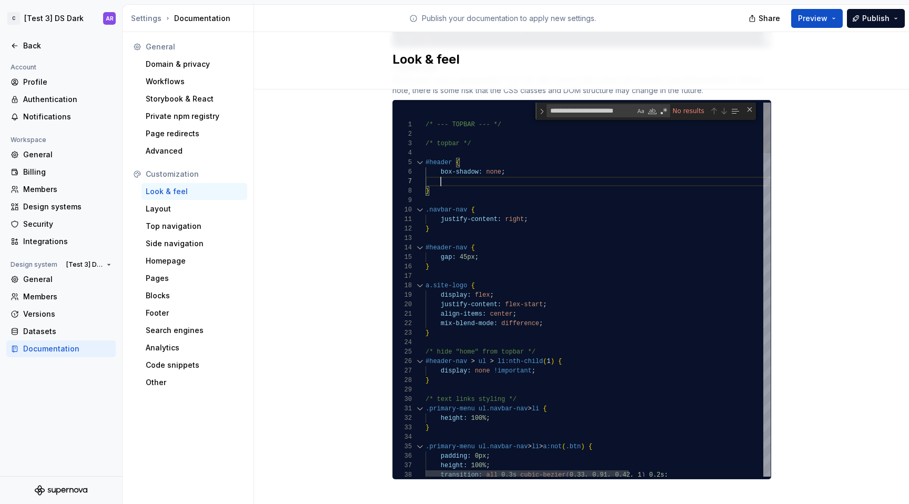
scroll to position [57, 326]
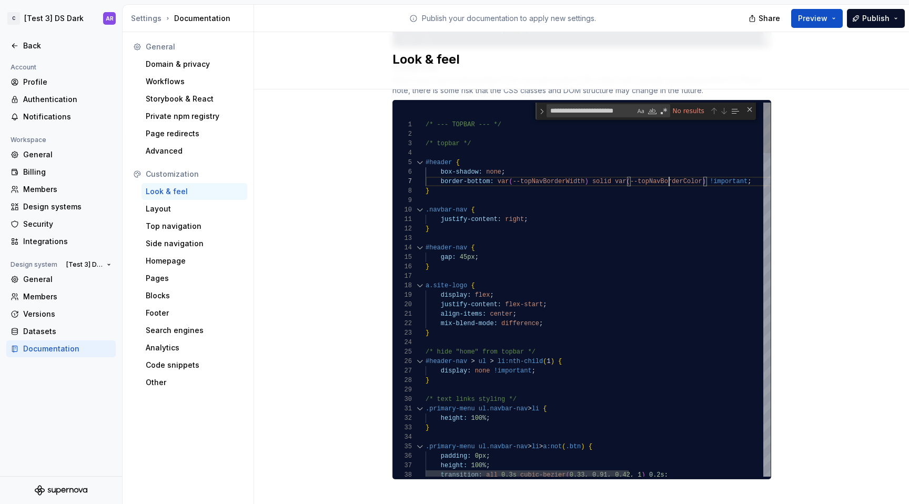
type textarea "**********"
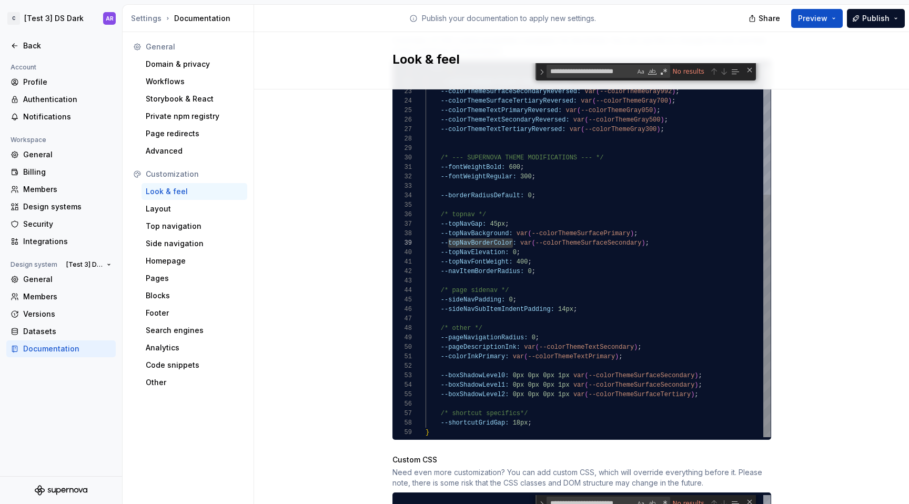
scroll to position [76, 220]
click at [643, 233] on div "--colorThemeTextSecondary: var ( --colorThemeGray700 ) ; /* light theme (all ot…" at bounding box center [597, 149] width 345 height 576
click at [646, 234] on div "--colorThemeTextSecondary: var ( --colorThemeGray700 ) ; /* light theme (all ot…" at bounding box center [597, 149] width 345 height 576
click at [629, 224] on div "--colorThemeTextSecondary: var ( --colorThemeGray700 ) ; /* light theme (all ot…" at bounding box center [597, 149] width 345 height 576
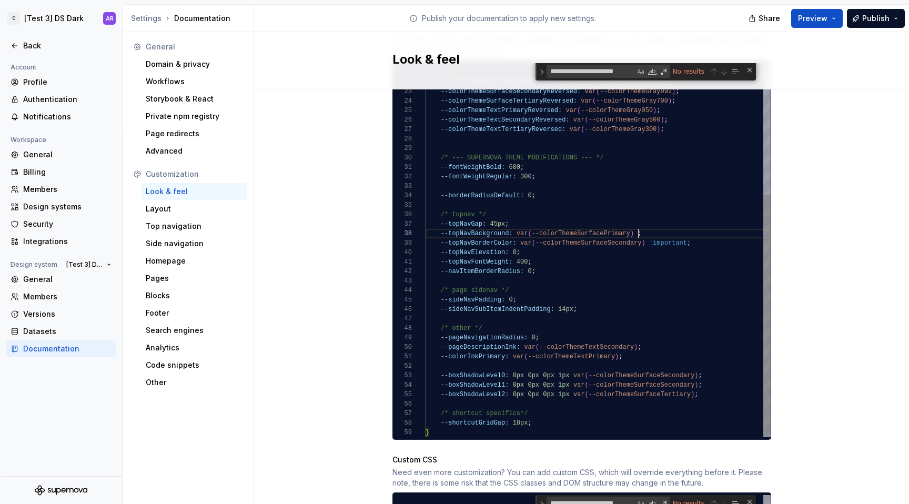
scroll to position [66, 251]
type textarea "**********"
click at [878, 11] on button "Publish" at bounding box center [876, 18] width 58 height 19
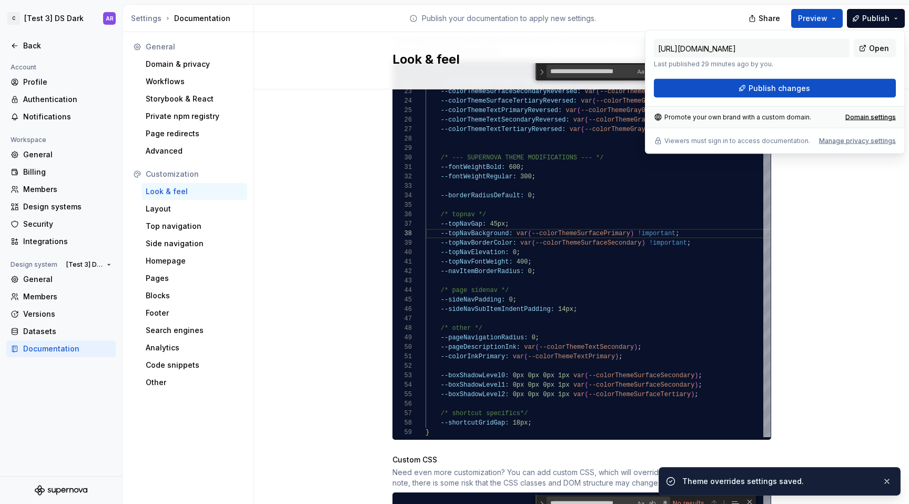
click at [808, 100] on div "https://preliminary-pink-gecko.supernova-docs.io/latest/ Last published 29 minu…" at bounding box center [775, 92] width 260 height 124
click at [808, 87] on button "Publish changes" at bounding box center [775, 88] width 242 height 19
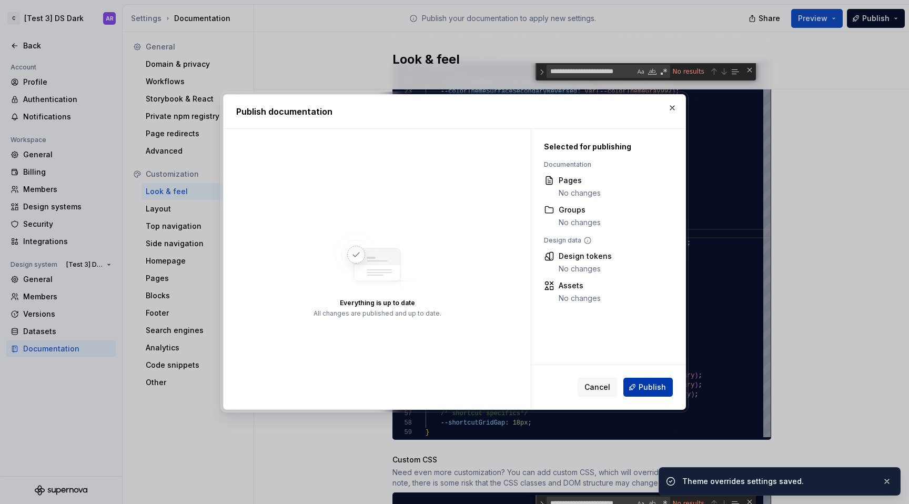
click at [643, 387] on span "Publish" at bounding box center [651, 387] width 27 height 11
click at [782, 387] on div "Site logo A company logo that will be displayed on all pages on your documentat…" at bounding box center [581, 187] width 655 height 1447
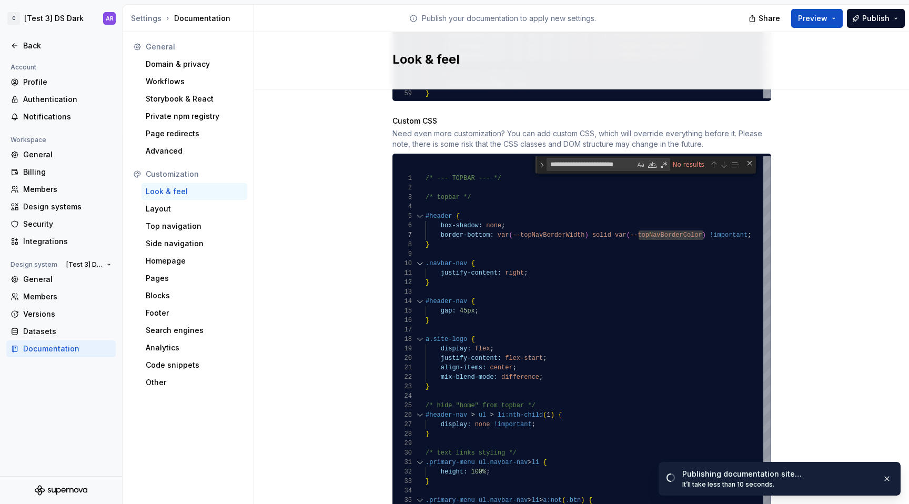
scroll to position [966, 0]
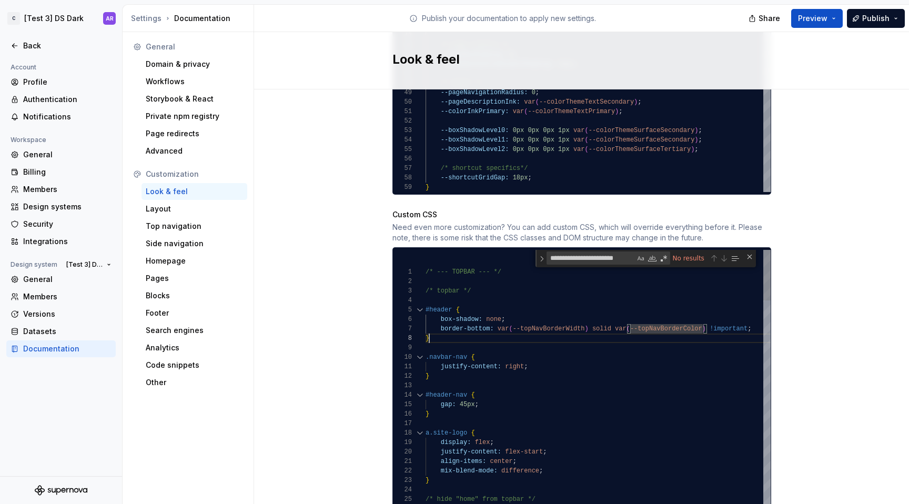
scroll to position [66, 4]
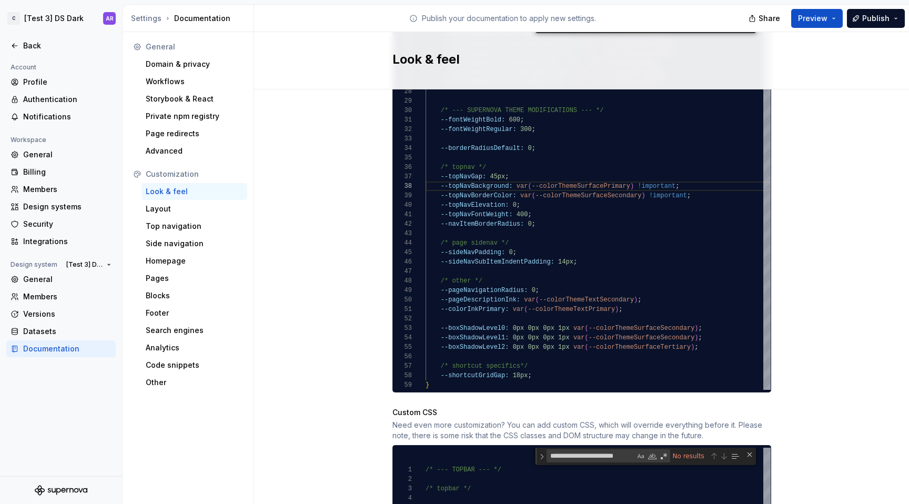
scroll to position [672, 0]
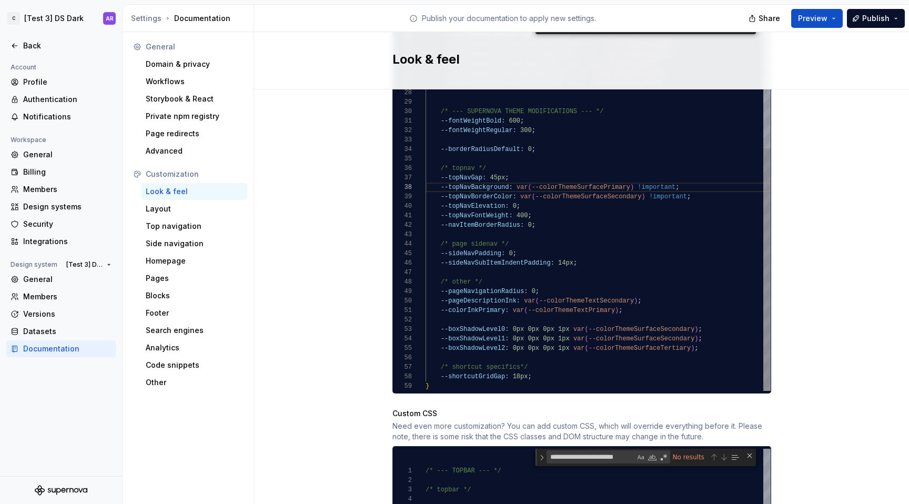
type textarea "**********"
click at [708, 186] on div "--colorThemeTextSecondary: var ( --colorThemeGray700 ) ; /* light theme (all ot…" at bounding box center [597, 103] width 345 height 576
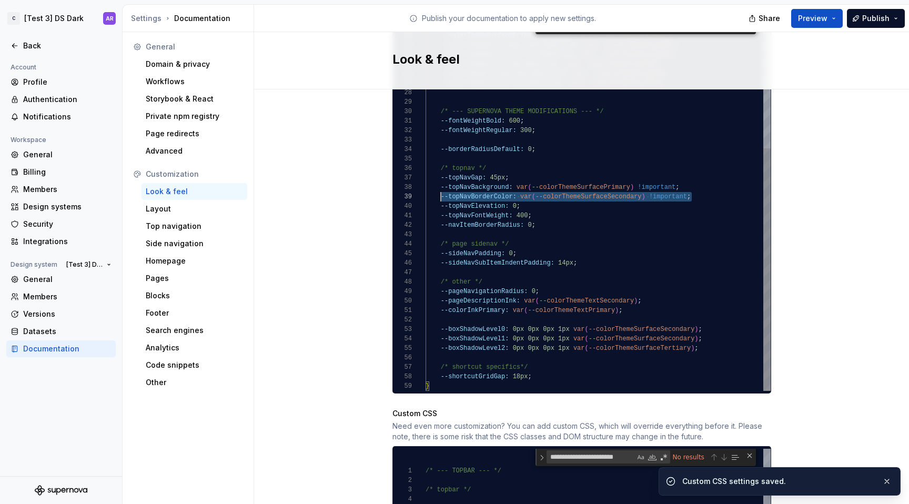
scroll to position [76, 15]
click at [437, 185] on div "--colorThemeTextSecondary: var ( --colorThemeGray700 ) ; /* light theme (all ot…" at bounding box center [597, 103] width 345 height 576
type textarea "**********"
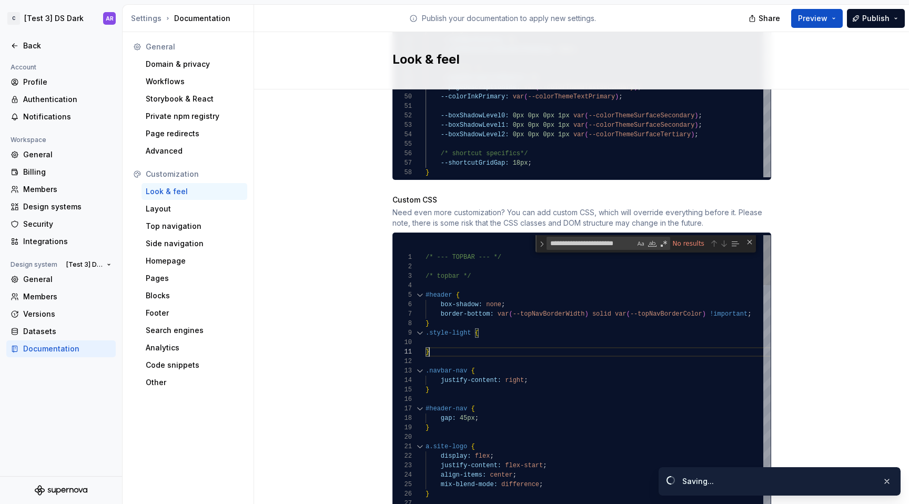
scroll to position [0, 4]
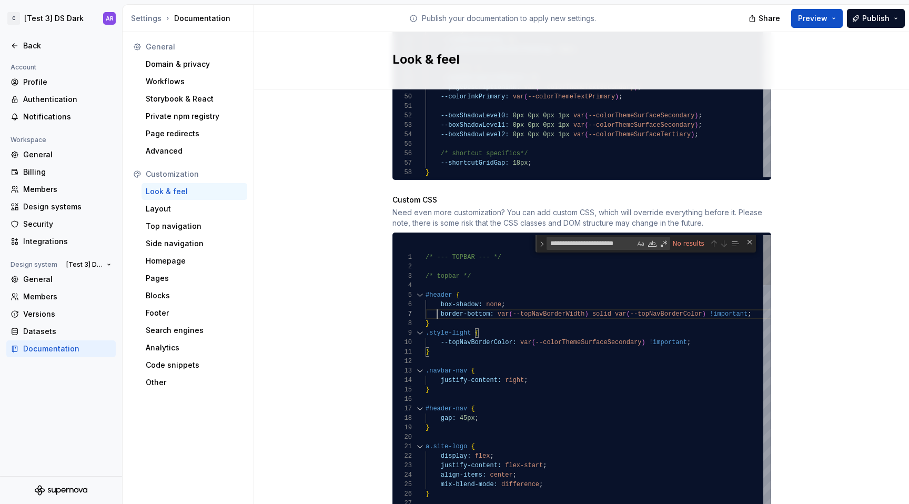
scroll to position [57, 12]
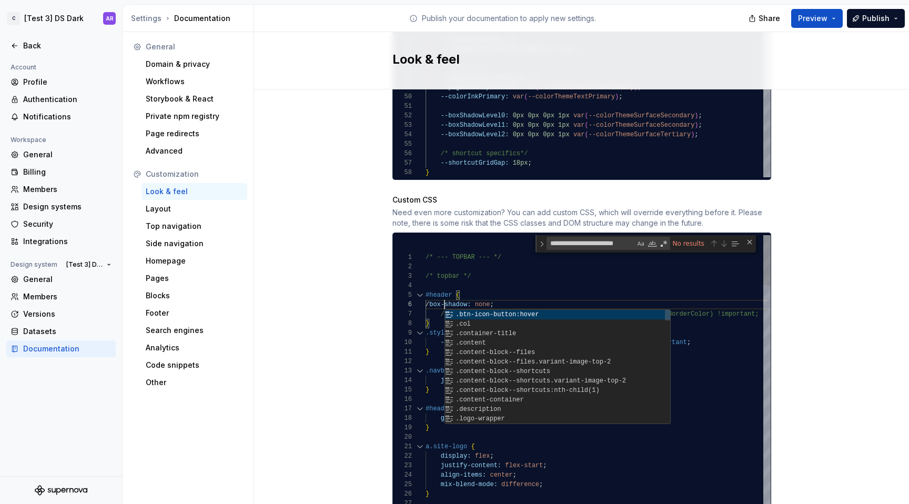
scroll to position [47, 23]
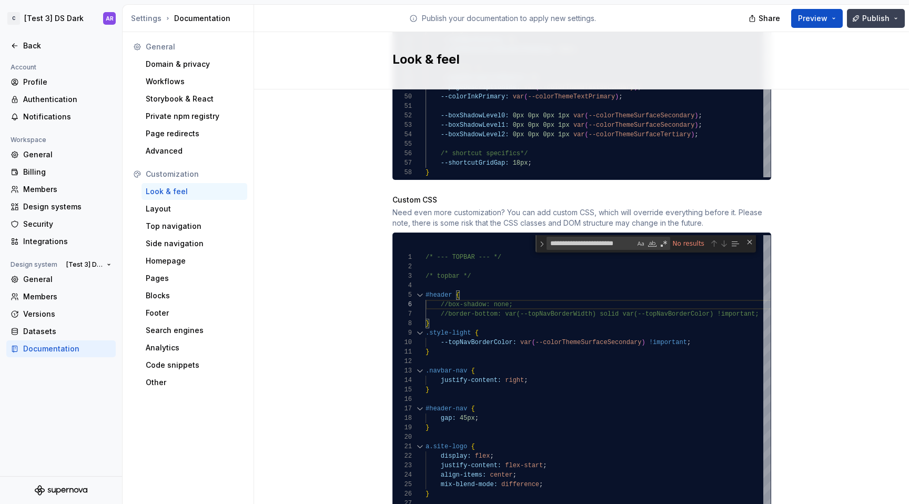
click at [887, 12] on button "Publish" at bounding box center [876, 18] width 58 height 19
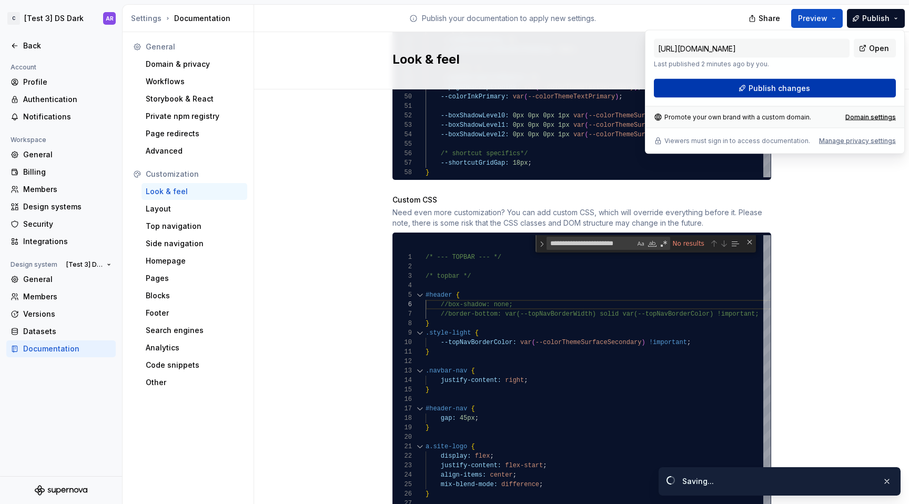
click at [815, 89] on button "Publish changes" at bounding box center [775, 88] width 242 height 19
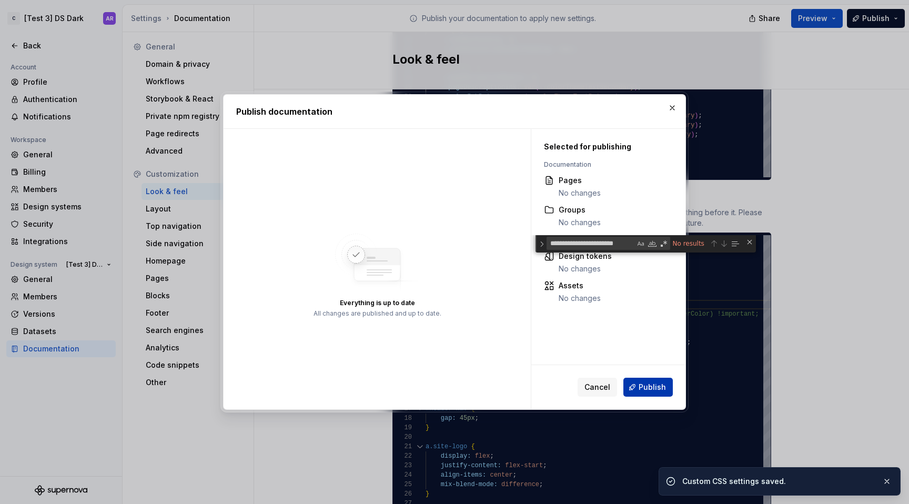
click at [668, 387] on button "Publish" at bounding box center [647, 387] width 49 height 19
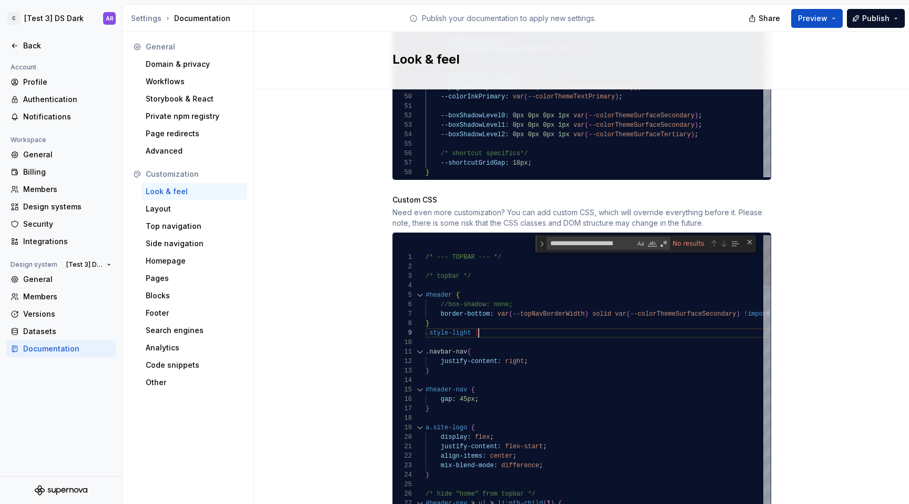
scroll to position [76, 0]
type textarea "**********"
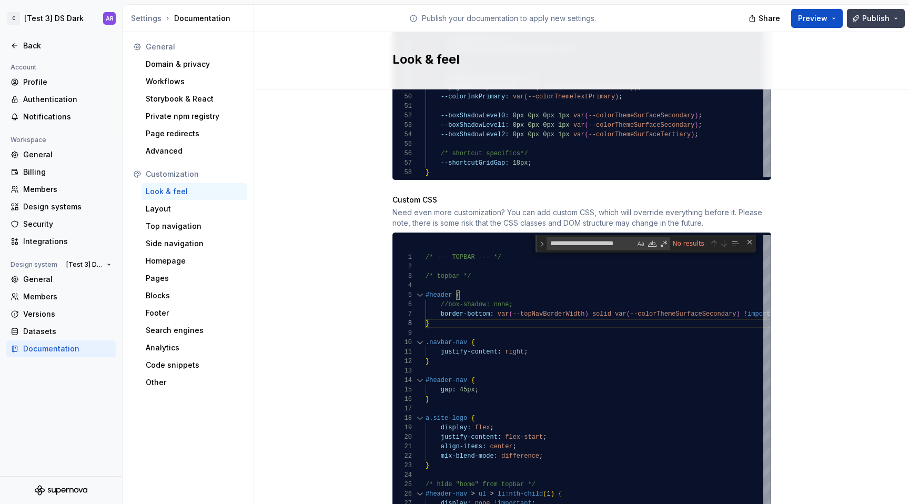
click at [888, 11] on button "Publish" at bounding box center [876, 18] width 58 height 19
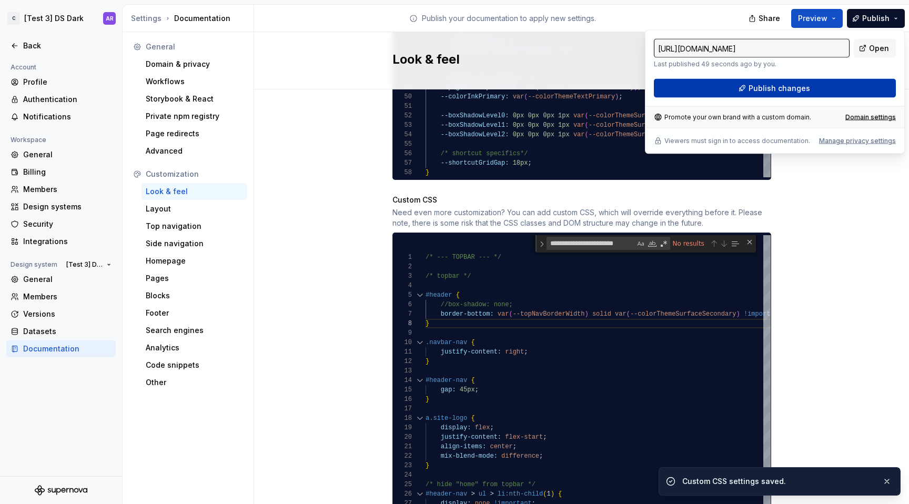
click at [813, 92] on button "Publish changes" at bounding box center [775, 88] width 242 height 19
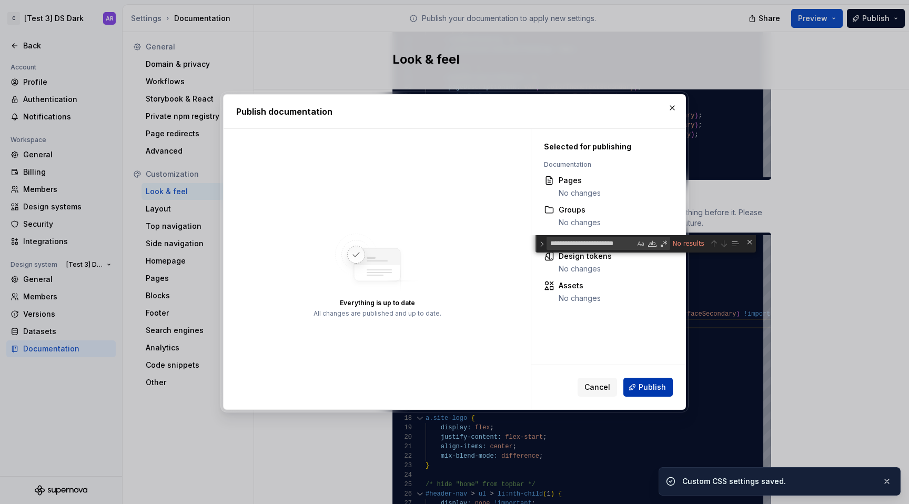
click at [660, 385] on span "Publish" at bounding box center [651, 387] width 27 height 11
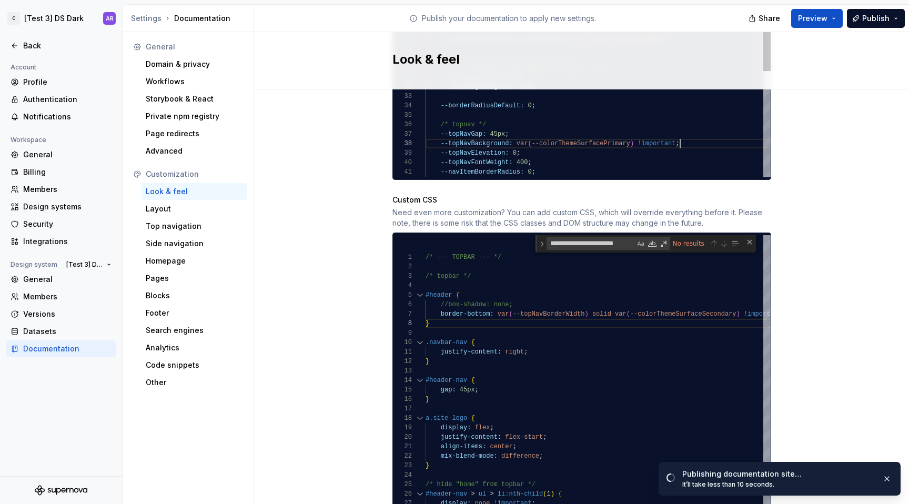
click at [677, 131] on div "--colorThemeTextSecondary: var ( --colorThemeGray700 ) ; /* light theme (all ot…" at bounding box center [597, 54] width 345 height 566
type textarea "**********"
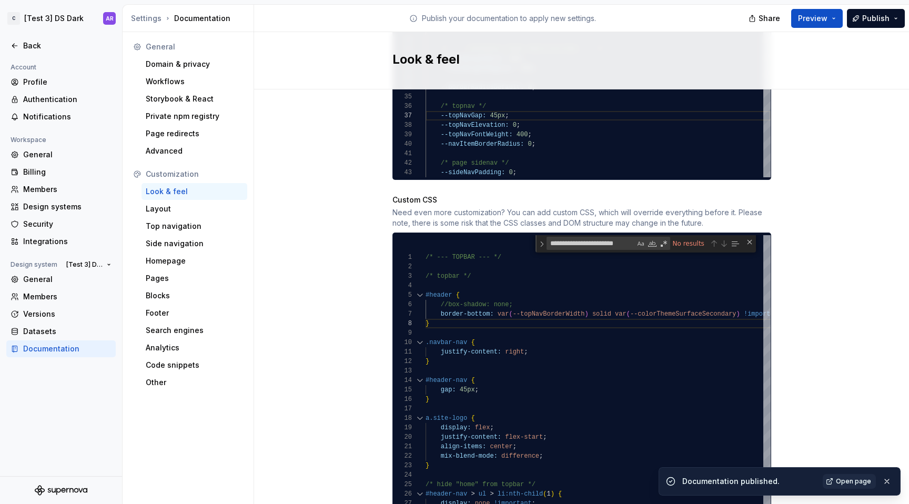
click at [877, 30] on div "Share Preview Publish" at bounding box center [830, 18] width 158 height 27
click at [877, 21] on span "Publish" at bounding box center [875, 18] width 27 height 11
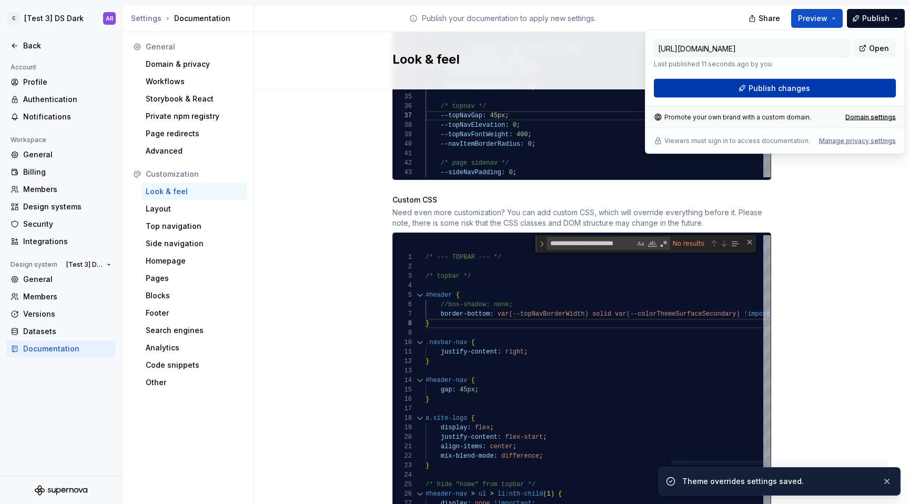
click at [861, 87] on button "Publish changes" at bounding box center [775, 88] width 242 height 19
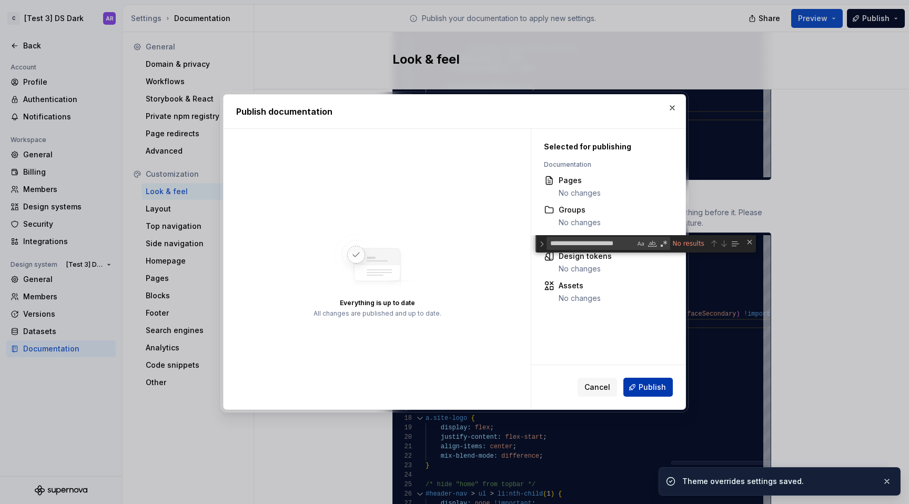
click at [651, 387] on span "Publish" at bounding box center [651, 387] width 27 height 11
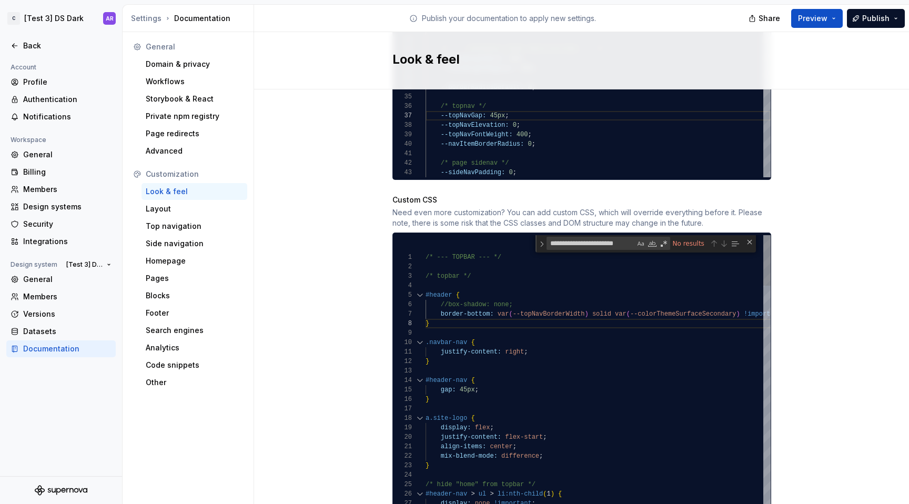
scroll to position [47, 87]
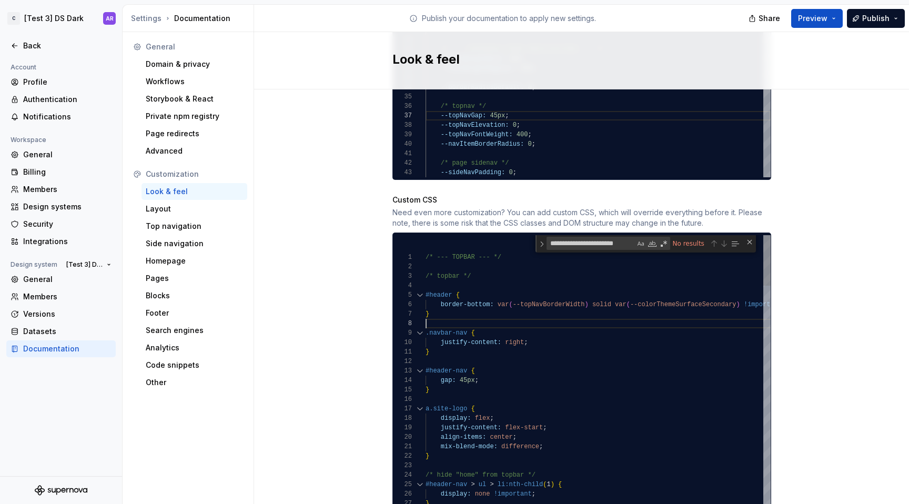
scroll to position [38, 0]
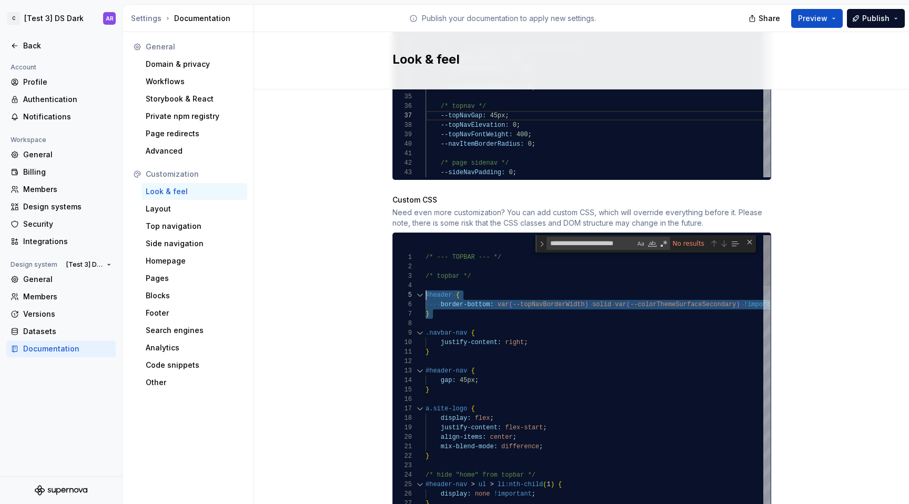
drag, startPoint x: 446, startPoint y: 308, endPoint x: 420, endPoint y: 285, distance: 34.6
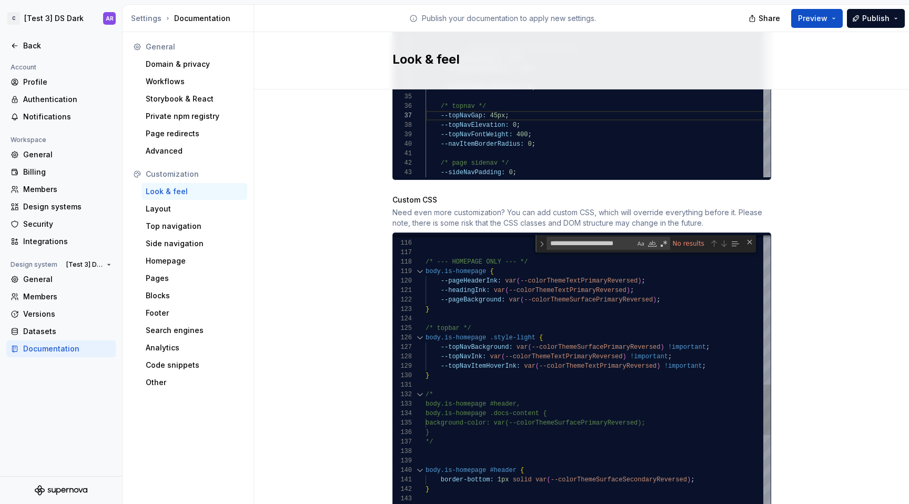
click at [456, 364] on div "} color: var ( --colorThemeTextPrimaryReversed ) ; body.is-homepage .primary-me…" at bounding box center [711, 512] width 573 height 2760
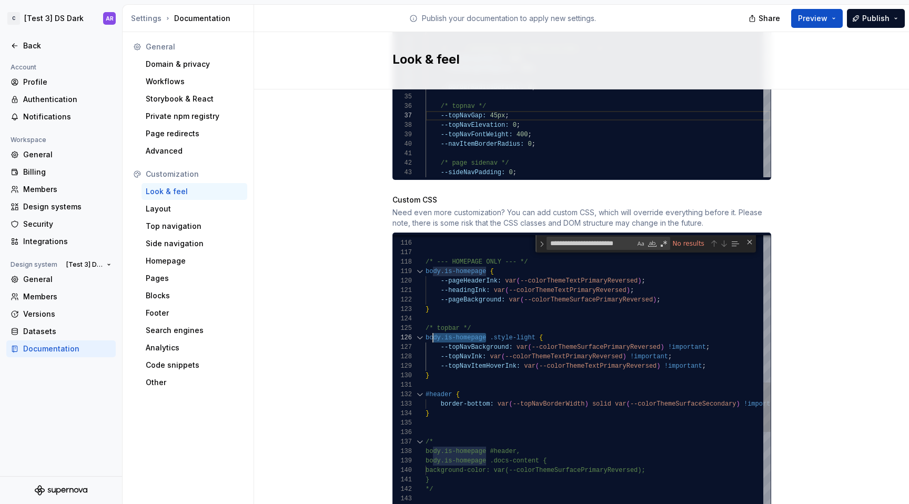
scroll to position [47, 0]
drag, startPoint x: 482, startPoint y: 326, endPoint x: 422, endPoint y: 326, distance: 60.5
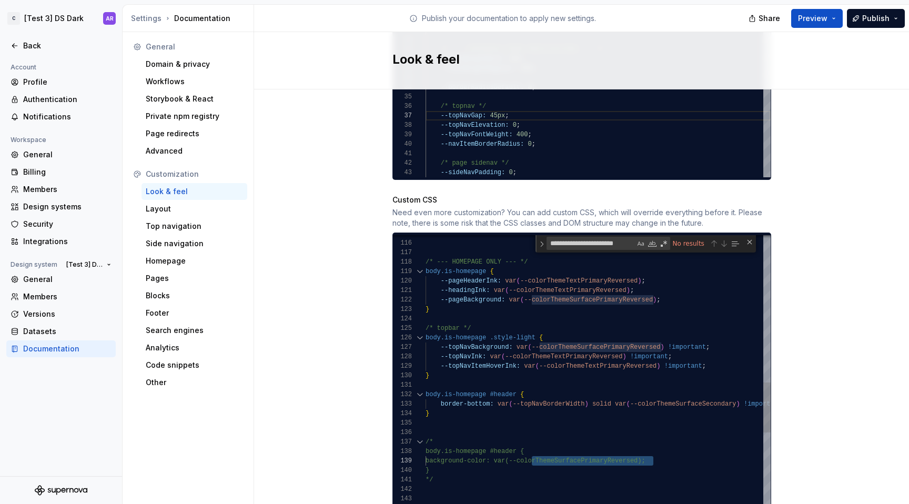
scroll to position [38, 46]
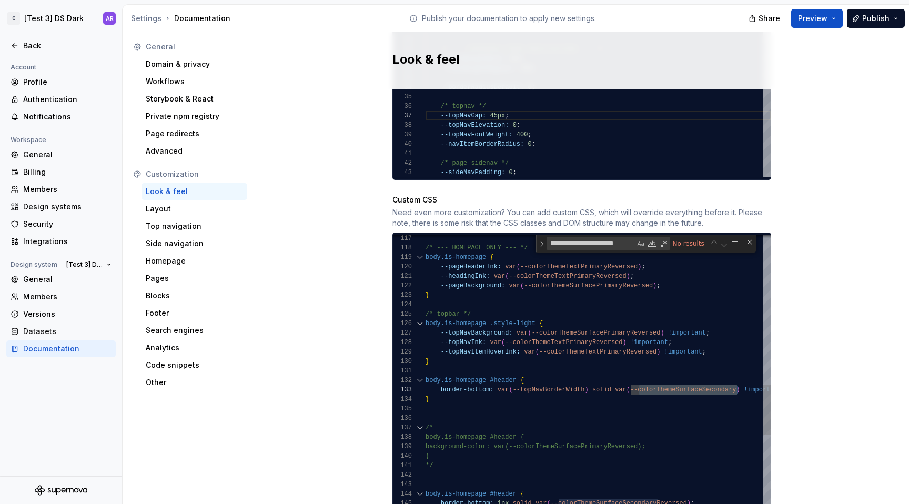
scroll to position [19, 334]
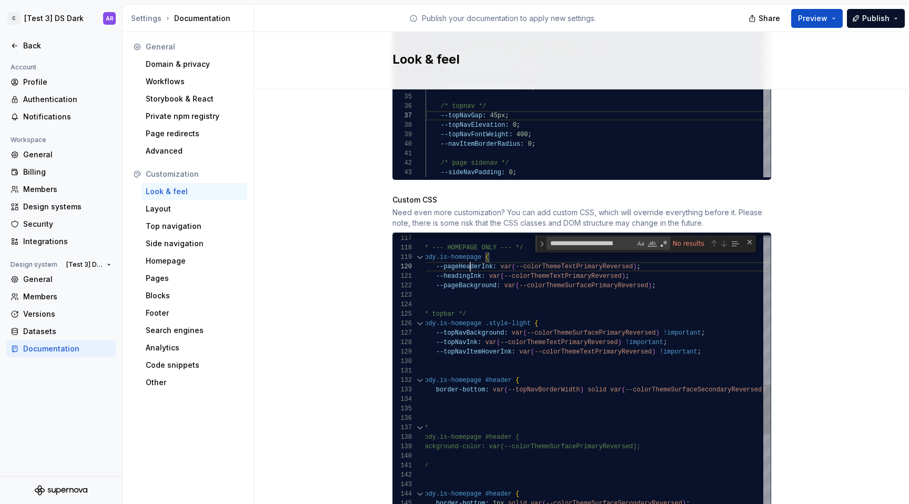
scroll to position [85, 72]
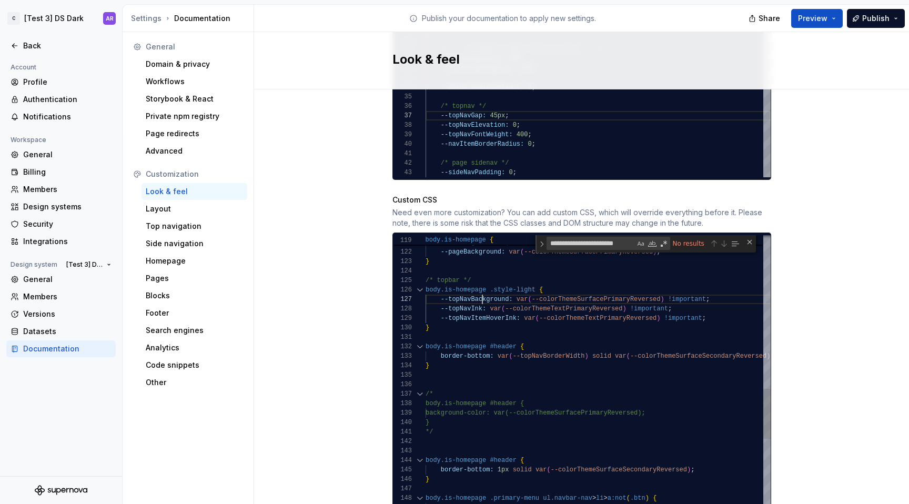
click at [478, 287] on div "} color: var ( --colorThemeTextPrimaryReversed ) ; body.is-homepage .primary-me…" at bounding box center [711, 482] width 573 height 2797
click at [724, 292] on div "} color: var ( --colorThemeTextPrimaryReversed ) ; body.is-homepage .primary-me…" at bounding box center [711, 482] width 573 height 2797
click at [541, 350] on div "} color: var ( --colorThemeTextPrimaryReversed ) ; body.is-homepage .primary-me…" at bounding box center [711, 482] width 573 height 2797
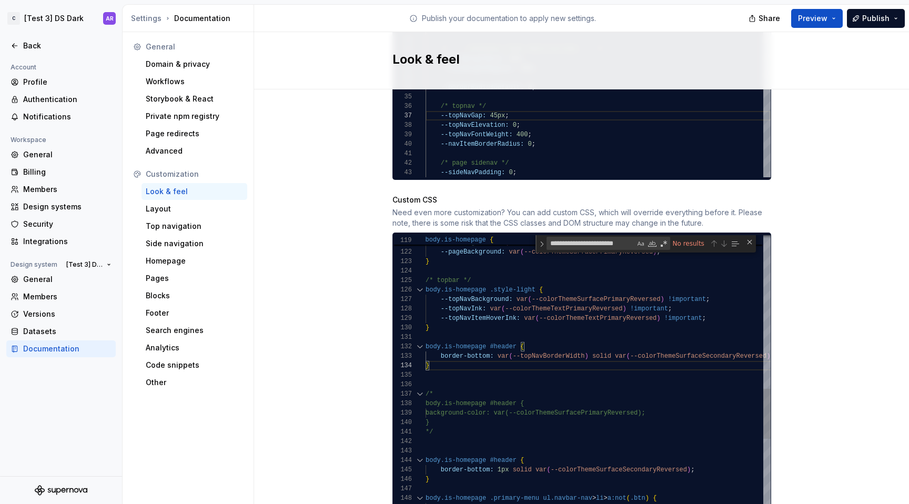
click at [541, 347] on div "} color: var ( --colorThemeTextPrimaryReversed ) ; body.is-homepage .primary-me…" at bounding box center [711, 482] width 573 height 2797
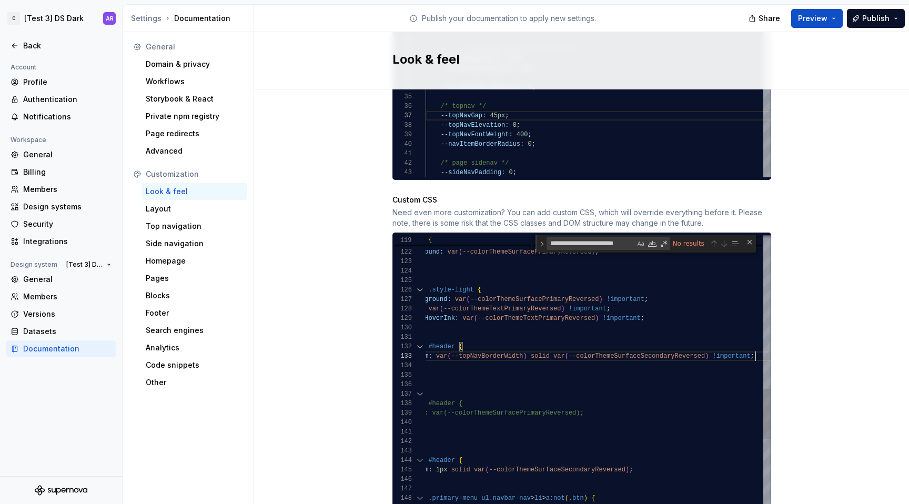
scroll to position [19, 391]
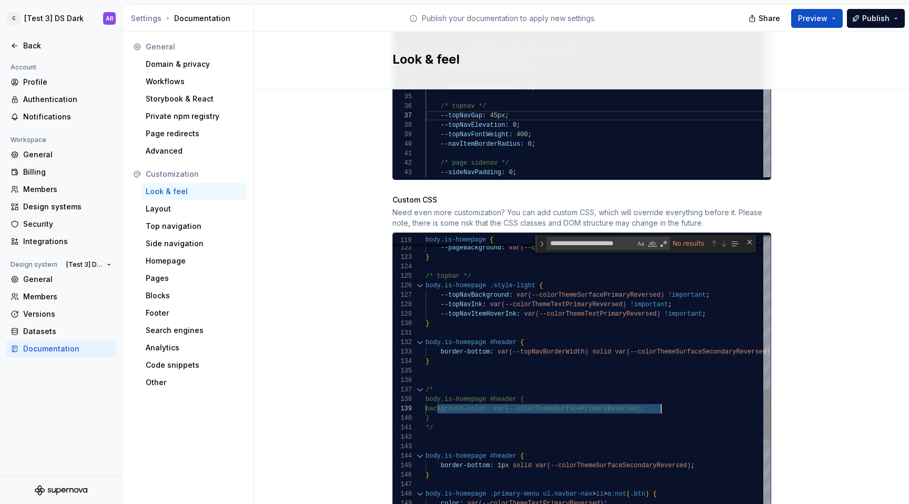
drag, startPoint x: 433, startPoint y: 398, endPoint x: 672, endPoint y: 399, distance: 238.3
click at [672, 399] on div "} color: var ( --colorThemeTextPrimaryReversed ) ; body.is-homepage .primary-me…" at bounding box center [711, 478] width 573 height 2797
click at [665, 339] on div "} color: var ( --colorThemeTextPrimaryReversed ) ; body.is-homepage .primary-me…" at bounding box center [711, 478] width 573 height 2797
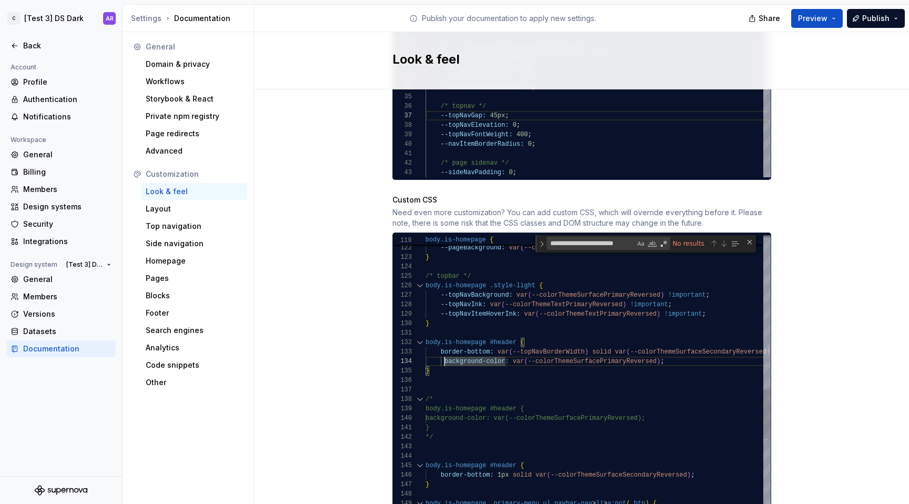
scroll to position [28, 15]
click at [653, 351] on div "} color: var ( --colorThemeTextPrimaryReversed ) ; body.is-homepage .primary-me…" at bounding box center [711, 483] width 573 height 2807
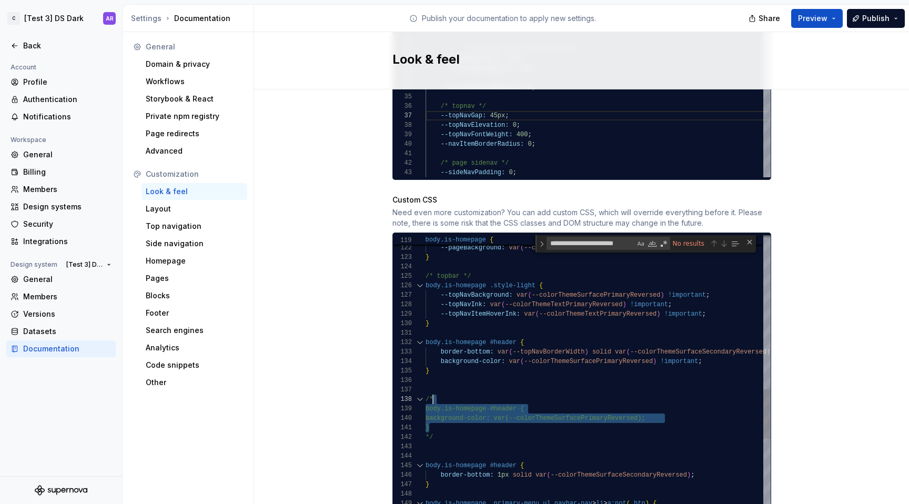
drag, startPoint x: 476, startPoint y: 421, endPoint x: 444, endPoint y: 387, distance: 46.9
click at [444, 386] on div "} color: var ( --colorThemeTextPrimaryReversed ) ; body.is-homepage .primary-me…" at bounding box center [711, 483] width 573 height 2807
click at [451, 424] on div "} color: var ( --colorThemeTextPrimaryReversed ) ; body.is-homepage .primary-me…" at bounding box center [711, 483] width 573 height 2807
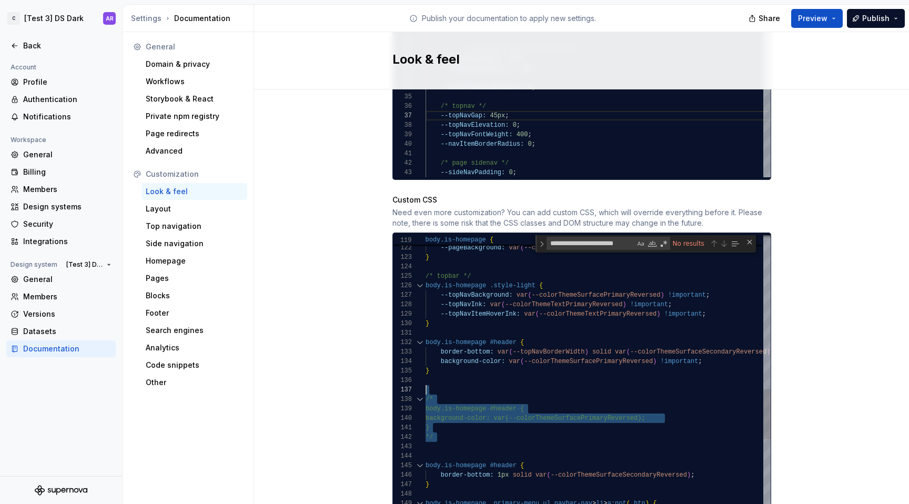
drag, startPoint x: 451, startPoint y: 436, endPoint x: 424, endPoint y: 381, distance: 60.9
click at [425, 381] on div "} color: var ( --colorThemeTextPrimaryReversed ) ; body.is-homepage .primary-me…" at bounding box center [711, 483] width 573 height 2807
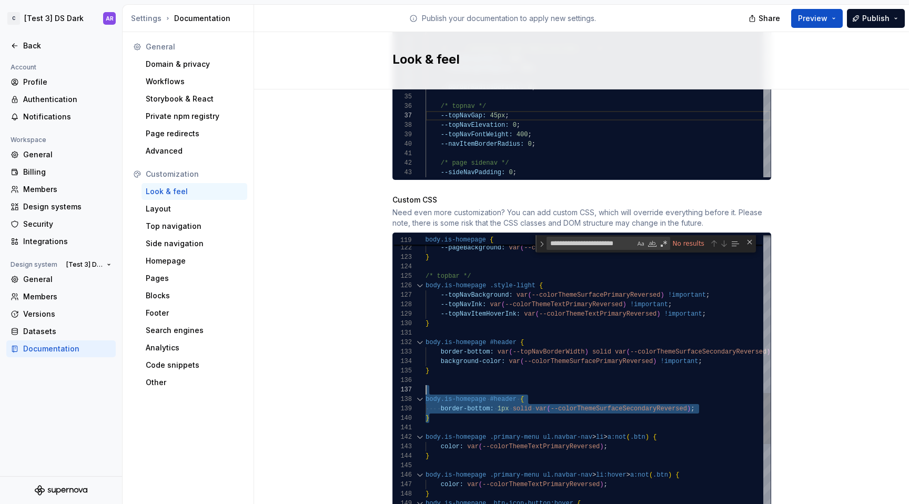
drag, startPoint x: 441, startPoint y: 411, endPoint x: 423, endPoint y: 381, distance: 35.4
click at [425, 381] on div "} color: var ( --colorThemeTextPrimaryReversed ) ; body.is-homepage .primary-me…" at bounding box center [711, 450] width 573 height 2741
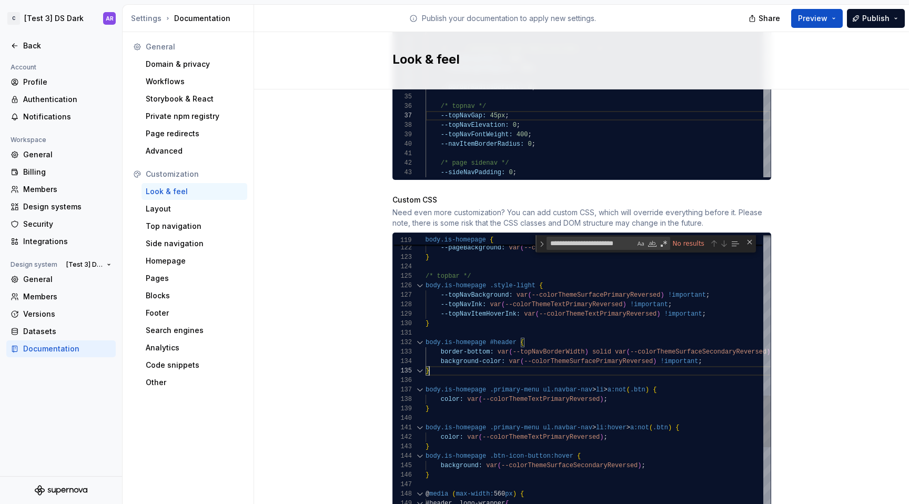
scroll to position [38, 4]
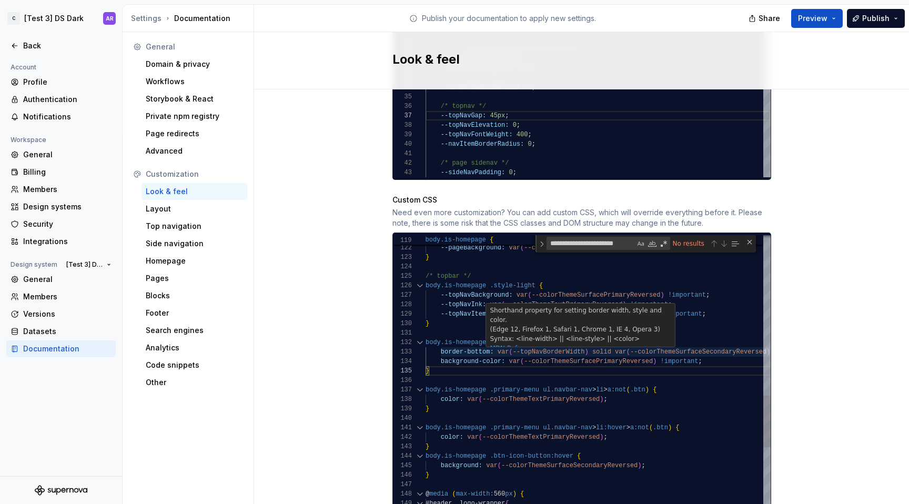
click at [678, 309] on div "} color: var ( --colorThemeTextPrimaryReversed ) ; body.is-homepage .primary-me…" at bounding box center [711, 426] width 573 height 2693
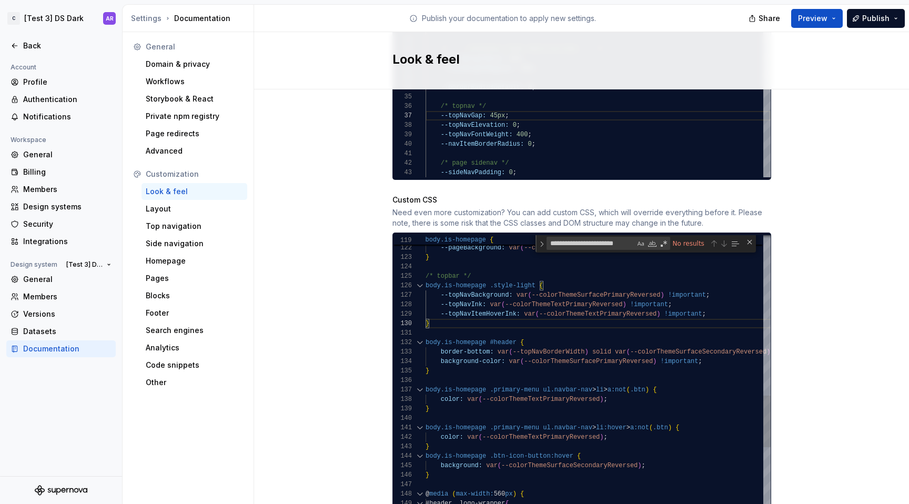
scroll to position [76, 281]
click at [714, 306] on div "} color: var ( --colorThemeTextPrimaryReversed ) ; body.is-homepage .primary-me…" at bounding box center [711, 426] width 573 height 2693
click at [720, 282] on div "} color: var ( --colorThemeTextPrimaryReversed ) ; body.is-homepage .primary-me…" at bounding box center [711, 426] width 573 height 2693
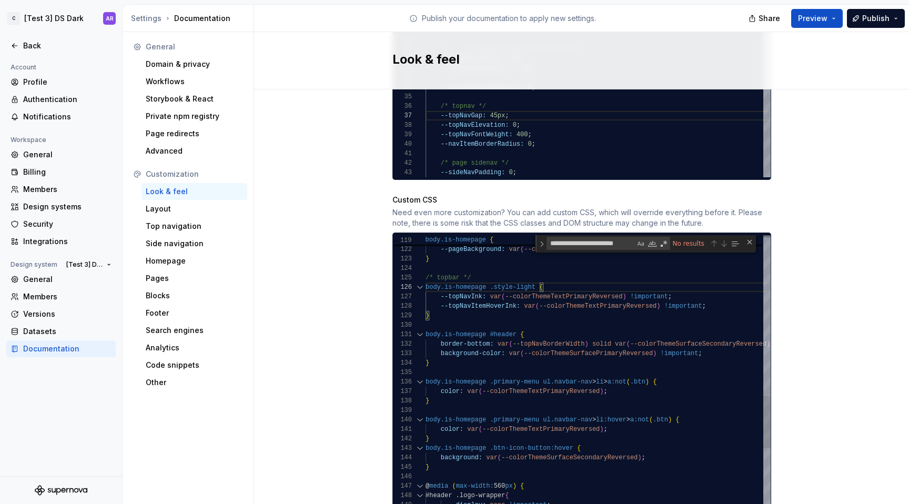
scroll to position [57, 118]
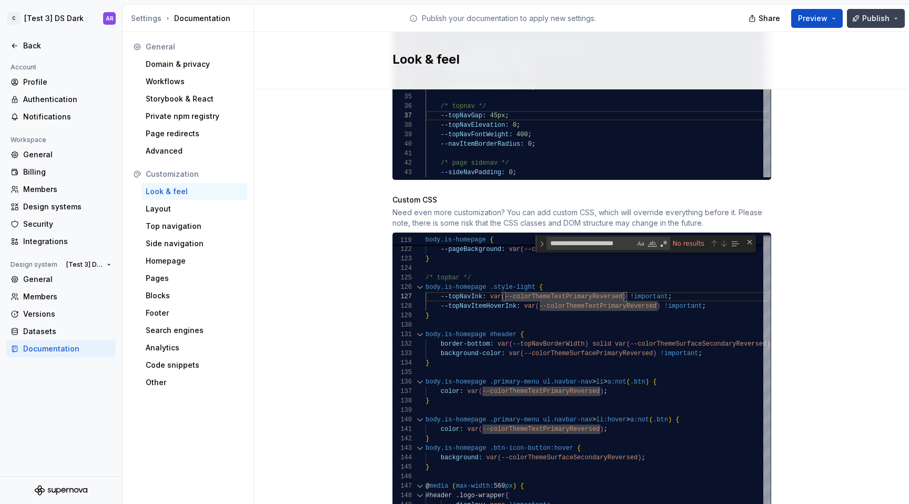
click at [878, 21] on span "Publish" at bounding box center [875, 18] width 27 height 11
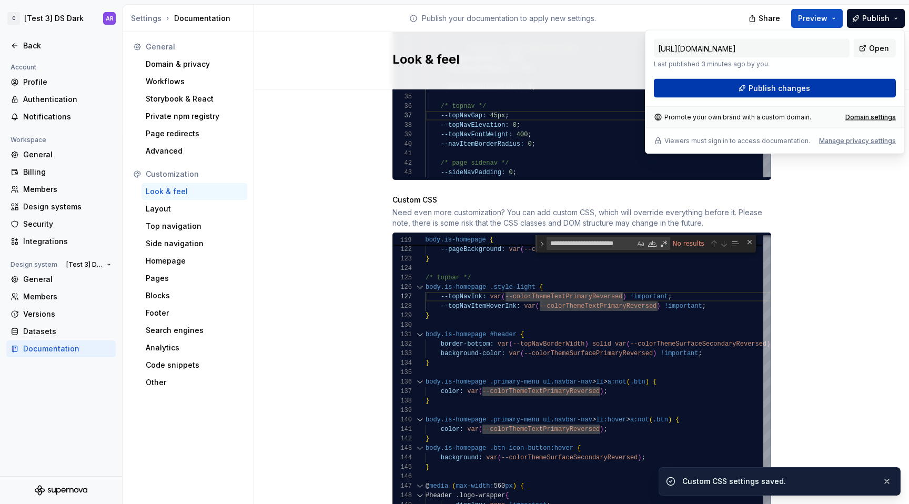
click at [841, 92] on button "Publish changes" at bounding box center [775, 88] width 242 height 19
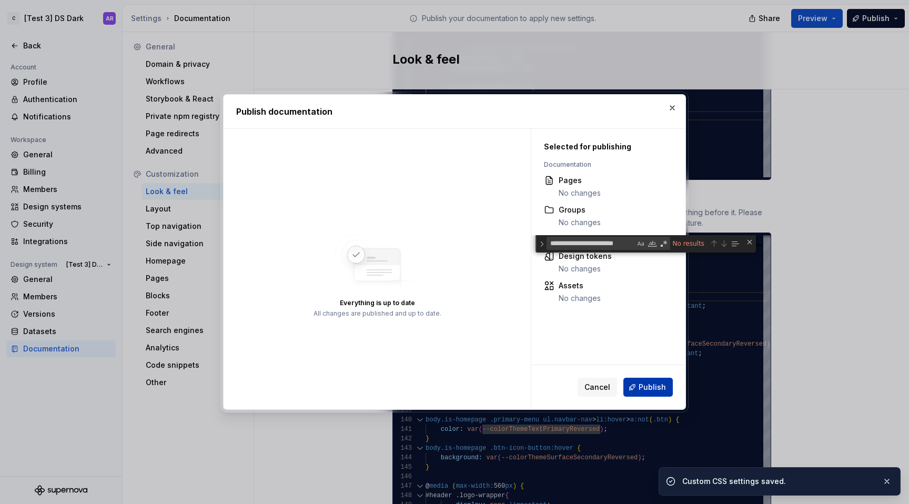
click at [657, 384] on span "Publish" at bounding box center [651, 387] width 27 height 11
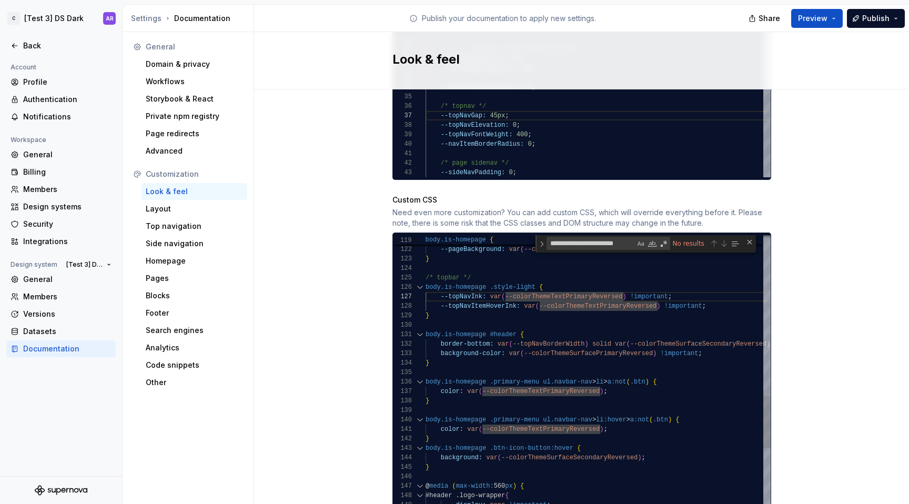
scroll to position [66, 118]
click at [541, 299] on div "} color: var ( --colorThemeTextPrimaryReversed ) ; body.is-homepage .primary-me…" at bounding box center [711, 424] width 573 height 2684
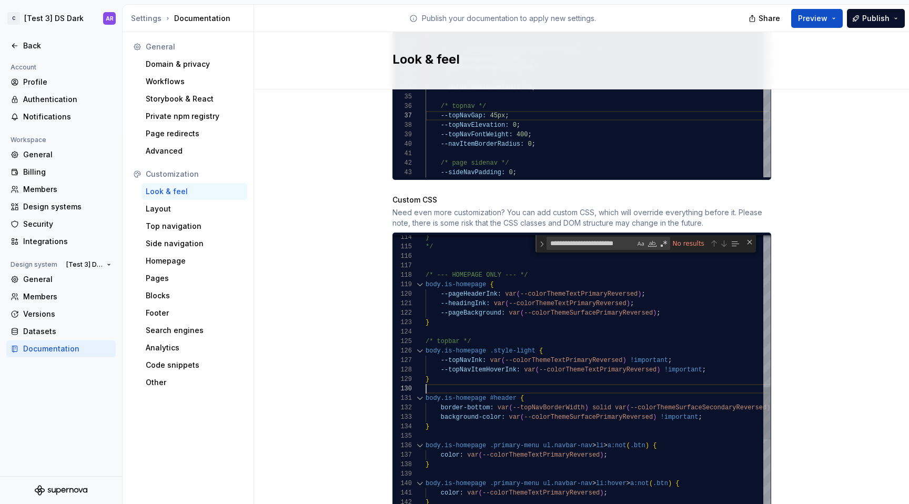
scroll to position [85, 0]
click at [512, 380] on div "} color: var ( --colorThemeTextPrimaryReversed ) ; body.is-homepage .primary-me…" at bounding box center [711, 487] width 573 height 2684
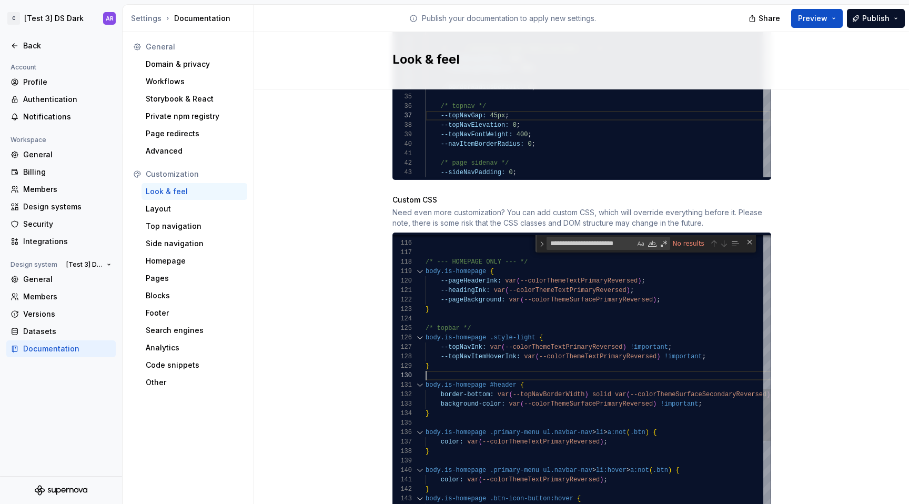
scroll to position [38, 46]
click at [530, 319] on div "} color: var ( --colorThemeTextPrimaryReversed ) ; body.is-homepage .primary-me…" at bounding box center [711, 474] width 573 height 2684
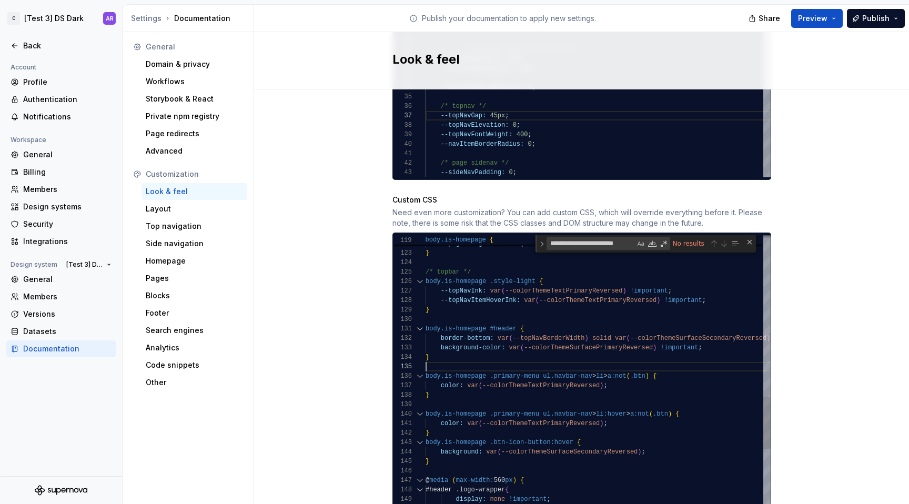
click at [502, 353] on div "} color: var ( --colorThemeTextPrimaryReversed ) ; body.is-homepage .primary-me…" at bounding box center [711, 418] width 573 height 2684
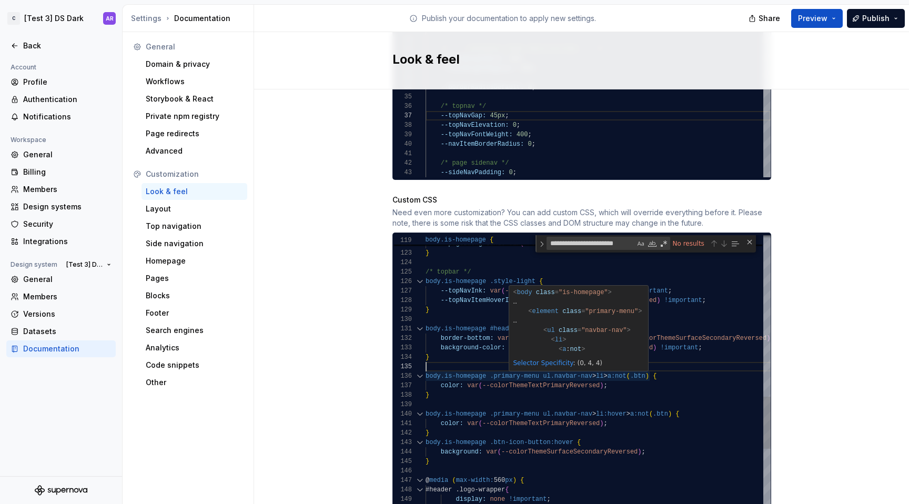
scroll to position [47, 224]
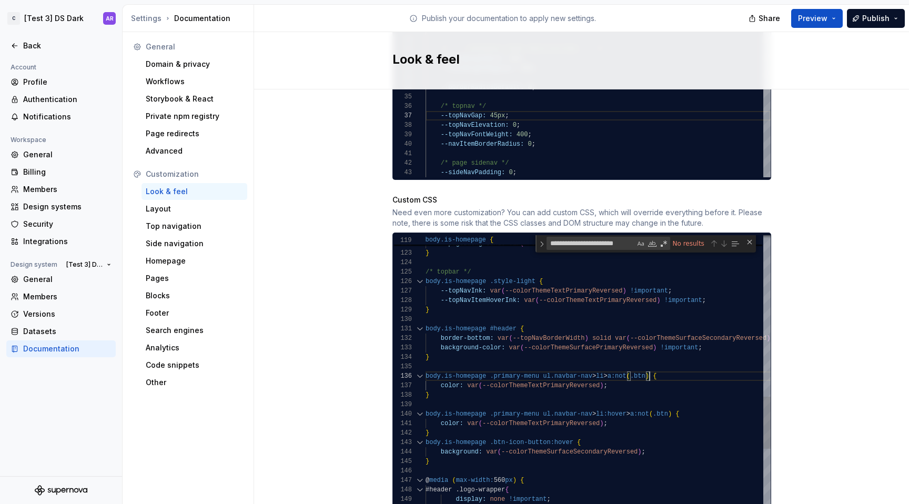
click at [644, 366] on div "} color: var ( --colorThemeTextPrimaryReversed ) ; body.is-homepage .primary-me…" at bounding box center [711, 418] width 573 height 2684
click at [486, 350] on div "} color: var ( --colorThemeTextPrimaryReversed ) ; body.is-homepage .primary-me…" at bounding box center [711, 418] width 573 height 2684
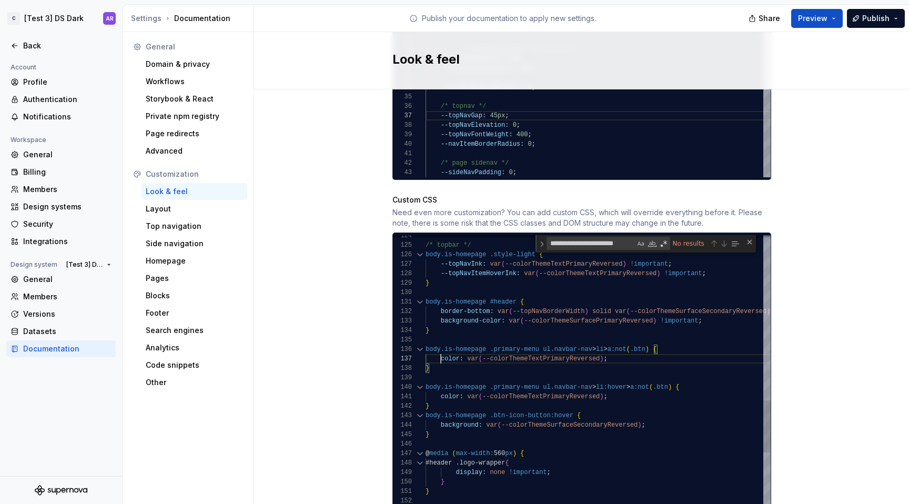
click at [436, 350] on div "} color: var ( --colorThemeTextPrimaryReversed ) ; body.is-homepage .primary-me…" at bounding box center [711, 391] width 573 height 2684
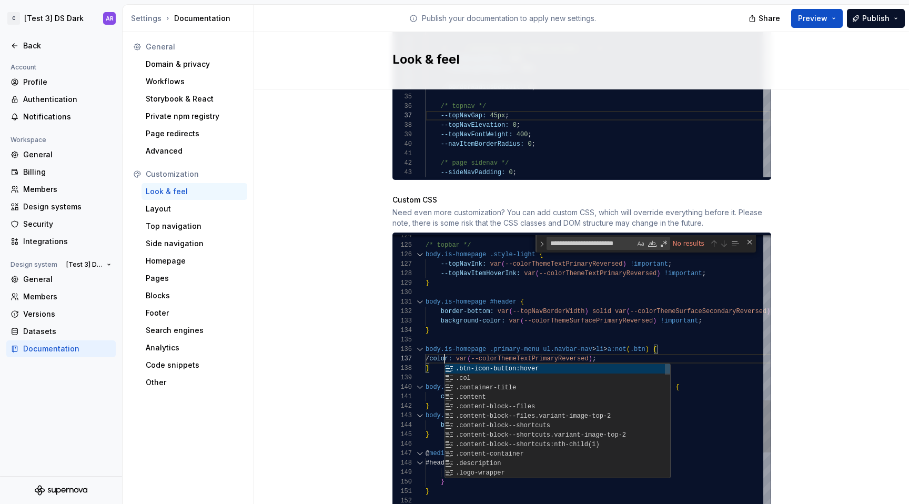
scroll to position [57, 23]
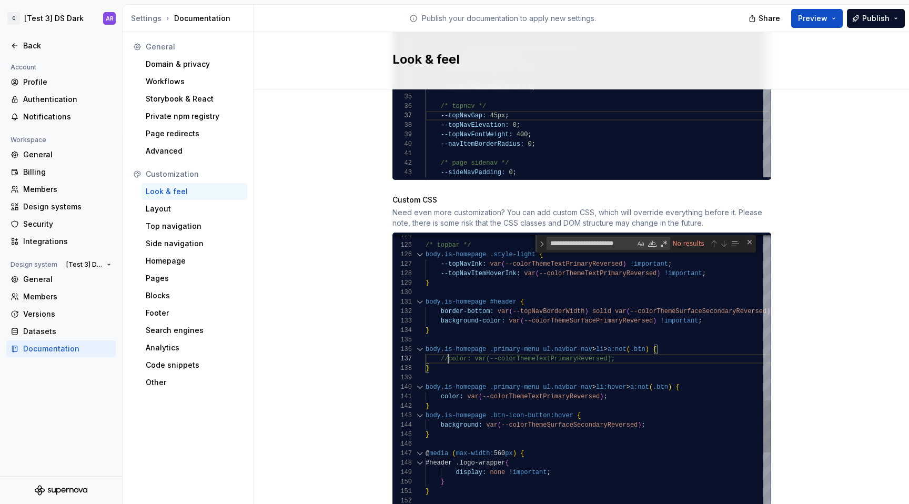
click at [435, 387] on div "} color: var ( --colorThemeTextPrimaryReversed ) ; body.is-homepage .primary-me…" at bounding box center [711, 391] width 573 height 2684
click at [523, 401] on div "} //color: var(--colorThemeTextPrimaryReversed); body.is-homepage .primary-menu…" at bounding box center [711, 391] width 573 height 2684
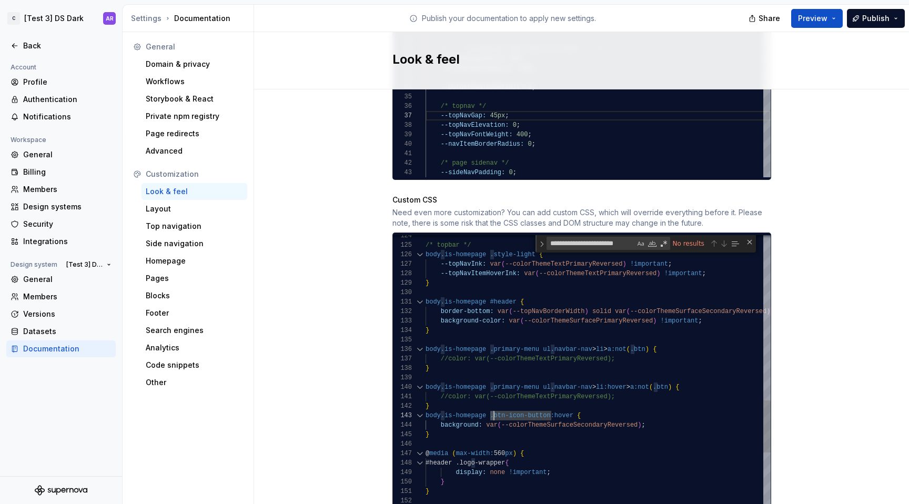
scroll to position [19, 68]
click at [488, 403] on div "} //color: var(--colorThemeTextPrimaryReversed); body.is-homepage .primary-menu…" at bounding box center [711, 391] width 573 height 2684
drag, startPoint x: 546, startPoint y: 407, endPoint x: 468, endPoint y: 6, distance: 407.8
click at [546, 394] on div "} //color: var(--colorThemeTextPrimaryReversed); body.is-homepage .primary-menu…" at bounding box center [711, 391] width 573 height 2684
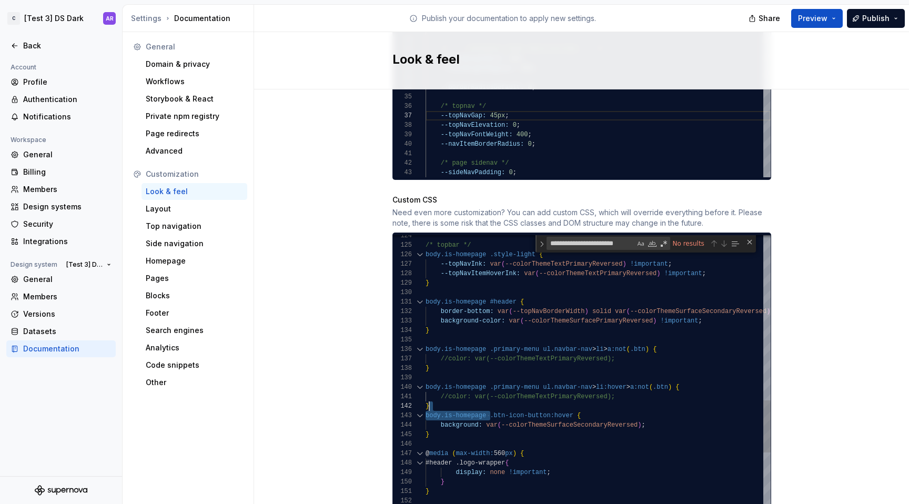
click at [547, 405] on div "} //color: var(--colorThemeTextPrimaryReversed); body.is-homepage .primary-menu…" at bounding box center [711, 391] width 573 height 2684
click at [727, 263] on div "} //color: var(--colorThemeTextPrimaryReversed); body.is-homepage .primary-menu…" at bounding box center [711, 391] width 573 height 2684
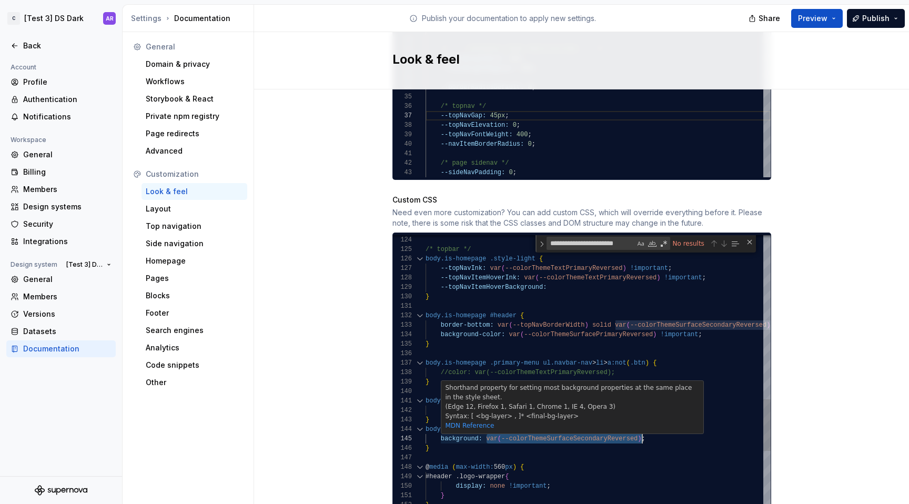
scroll to position [38, 217]
drag, startPoint x: 482, startPoint y: 428, endPoint x: 638, endPoint y: 425, distance: 155.7
click at [638, 425] on div "} //color: var(--colorThemeTextPrimaryReversed); body.is-homepage .primary-menu…" at bounding box center [711, 399] width 573 height 2693
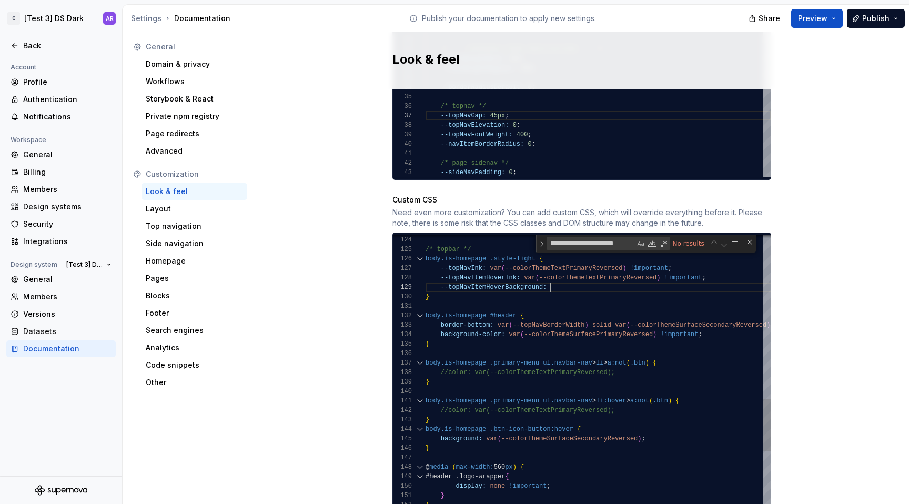
click at [582, 274] on div "} //color: var(--colorThemeTextPrimaryReversed); body.is-homepage .primary-menu…" at bounding box center [711, 399] width 573 height 2693
click at [439, 426] on div "} //color: var(--colorThemeTextPrimaryReversed); body.is-homepage .primary-menu…" at bounding box center [711, 399] width 573 height 2693
click at [660, 384] on div "} //color: var(--colorThemeTextPrimaryReversed); body.is-homepage .primary-menu…" at bounding box center [711, 399] width 573 height 2693
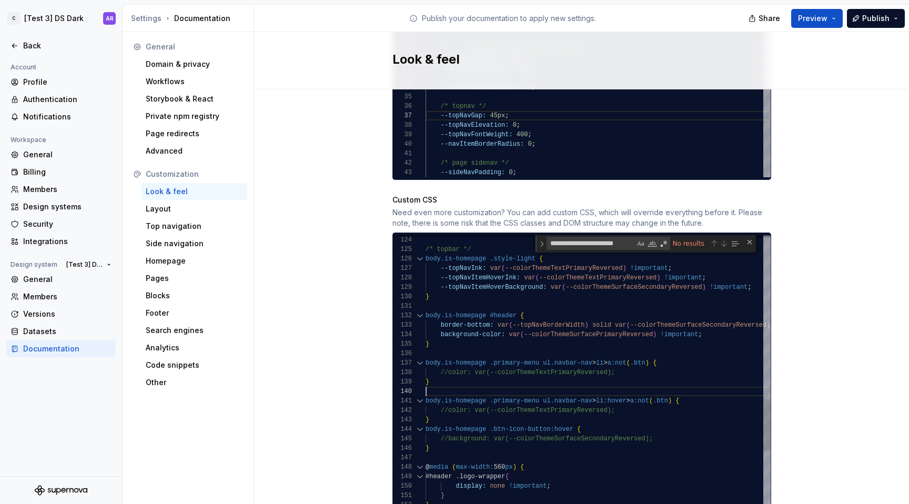
scroll to position [9, 190]
click at [643, 401] on div "} //color: var(--colorThemeTextPrimaryReversed); body.is-homepage .primary-menu…" at bounding box center [711, 399] width 573 height 2693
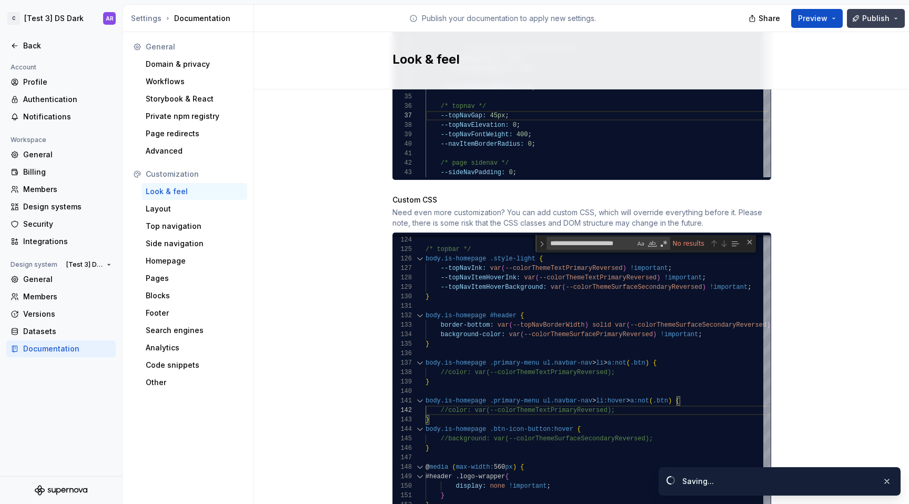
click at [867, 12] on button "Publish" at bounding box center [876, 18] width 58 height 19
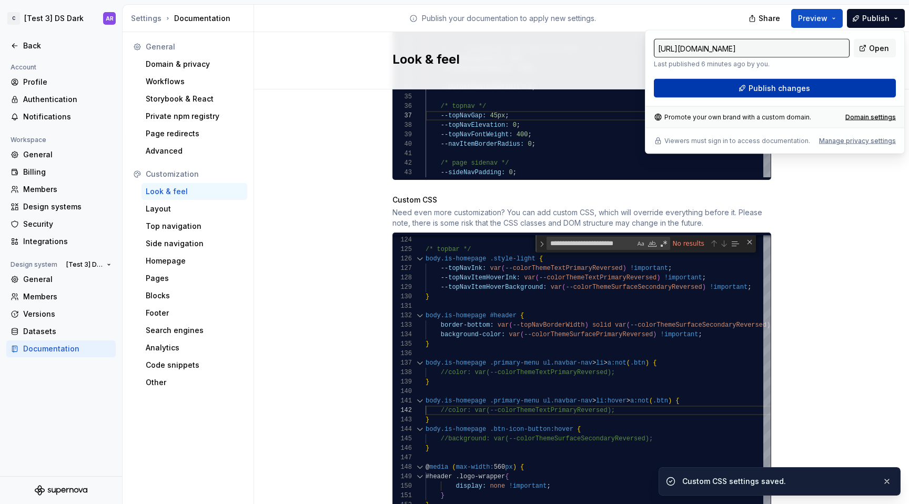
click at [796, 89] on span "Publish changes" at bounding box center [779, 88] width 62 height 11
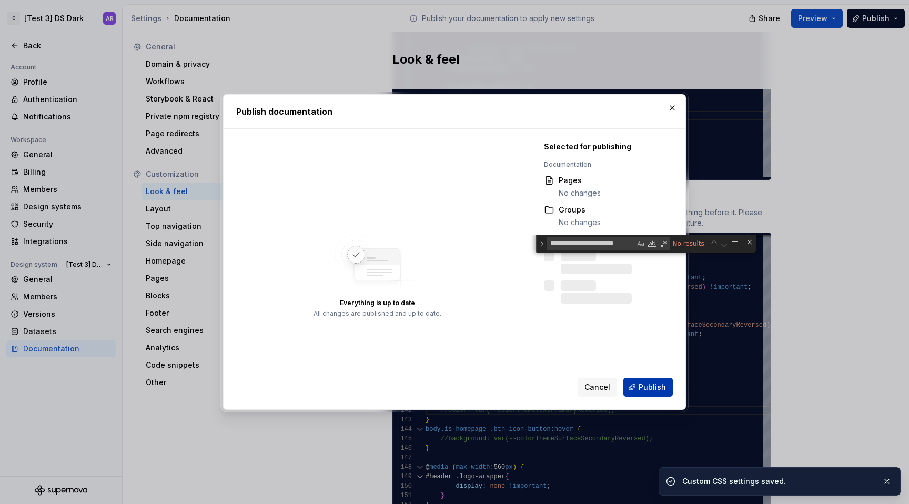
click at [648, 388] on span "Publish" at bounding box center [651, 387] width 27 height 11
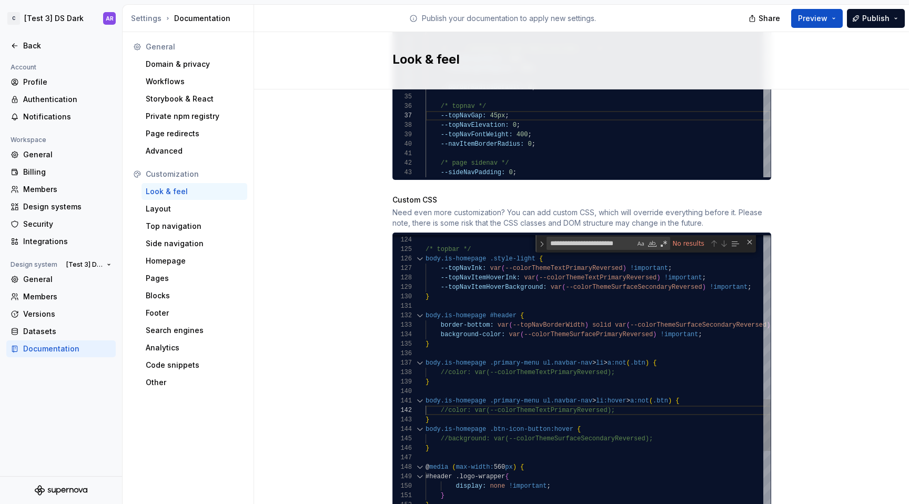
scroll to position [0, 0]
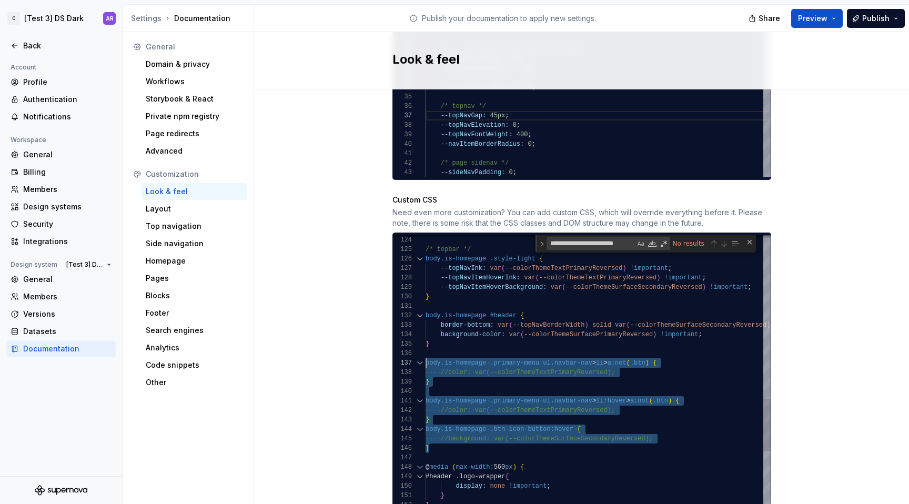
drag, startPoint x: 443, startPoint y: 437, endPoint x: 419, endPoint y: 350, distance: 90.1
click at [425, 350] on div "} //color: var(--colorThemeTextPrimaryReversed); body.is-homepage .primary-menu…" at bounding box center [711, 399] width 573 height 2693
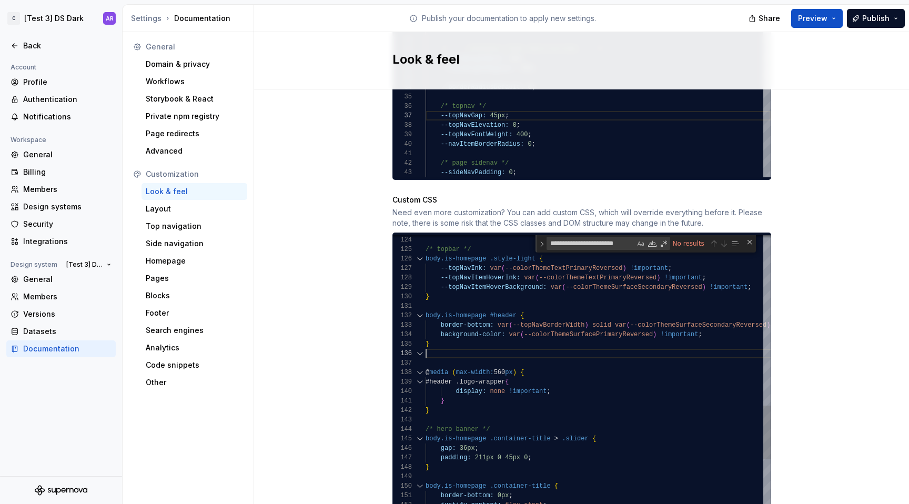
scroll to position [38, 4]
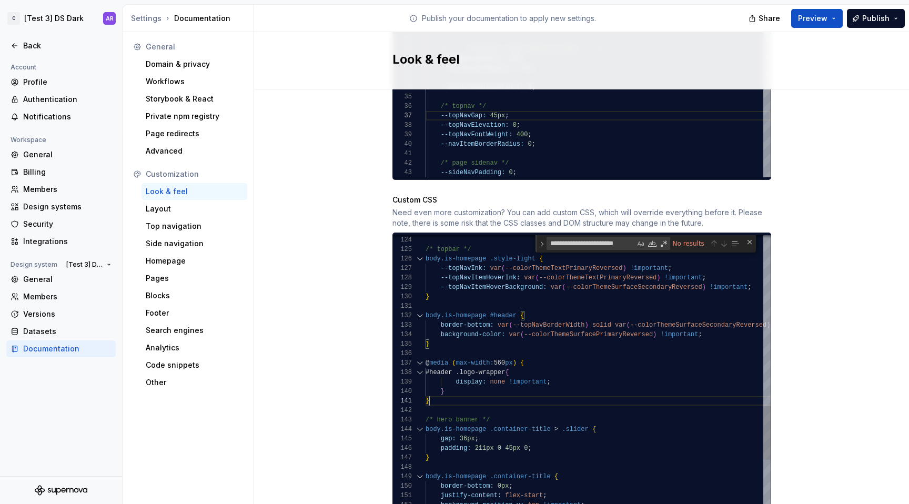
click at [520, 389] on div "} --topNavItemHoverInk: var ( --colorThemeTextPrimaryReversed ) !important ; --…" at bounding box center [711, 347] width 573 height 2589
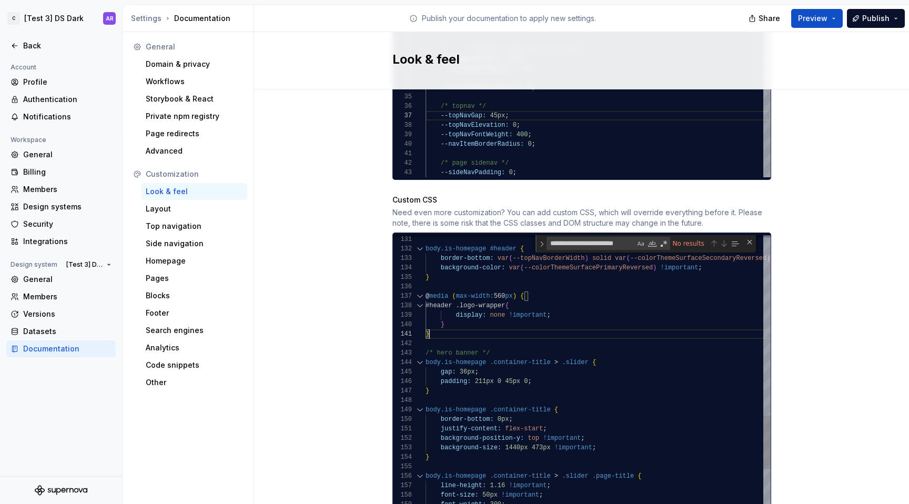
scroll to position [57, 4]
click at [464, 378] on div "body.is-homepage #header { border-bottom: var ( --topNavBorderWidth ) solid var…" at bounding box center [711, 281] width 573 height 2589
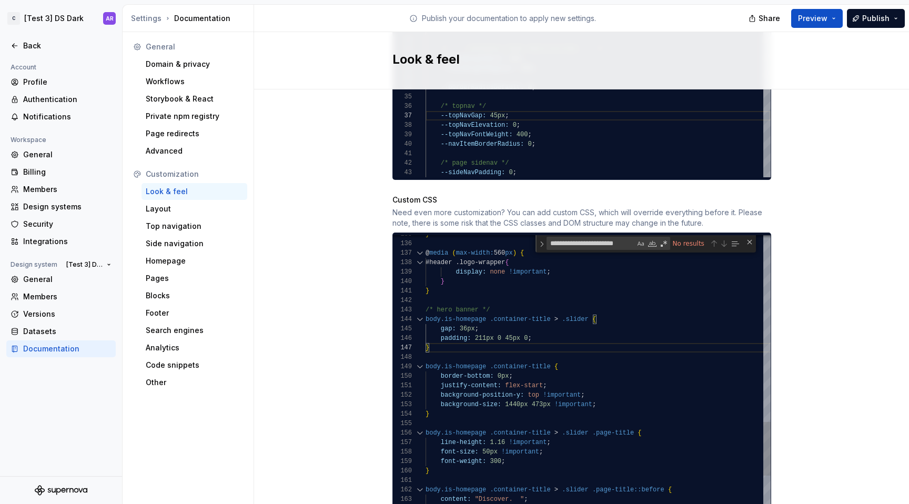
click at [457, 398] on div "} @ media ( max-width: 560 px ) { #header .logo-wrapper { display: none !import…" at bounding box center [711, 237] width 573 height 2589
click at [457, 405] on div "} @ media ( max-width: 560 px ) { #header .logo-wrapper { display: none !import…" at bounding box center [711, 237] width 573 height 2589
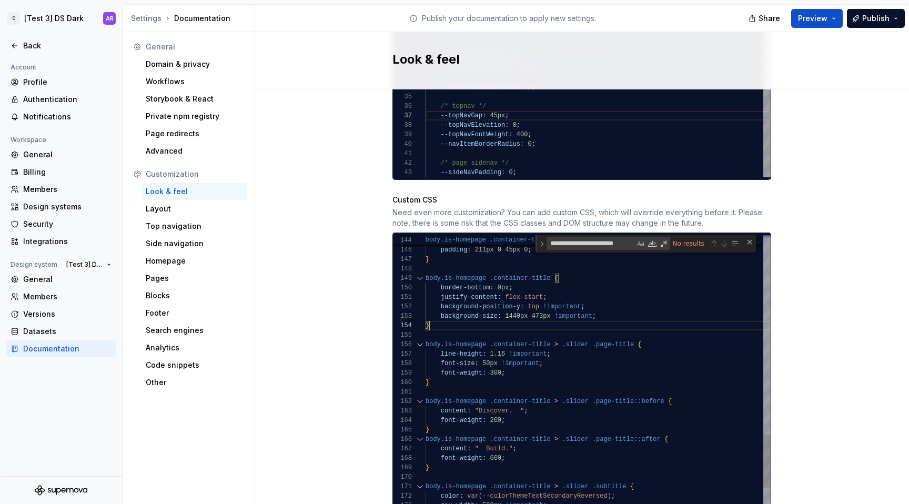
click at [464, 373] on div "body.is-homepage .container-title > .slider { gap: 36px ; padding: 211px 0 45px…" at bounding box center [711, 149] width 573 height 2589
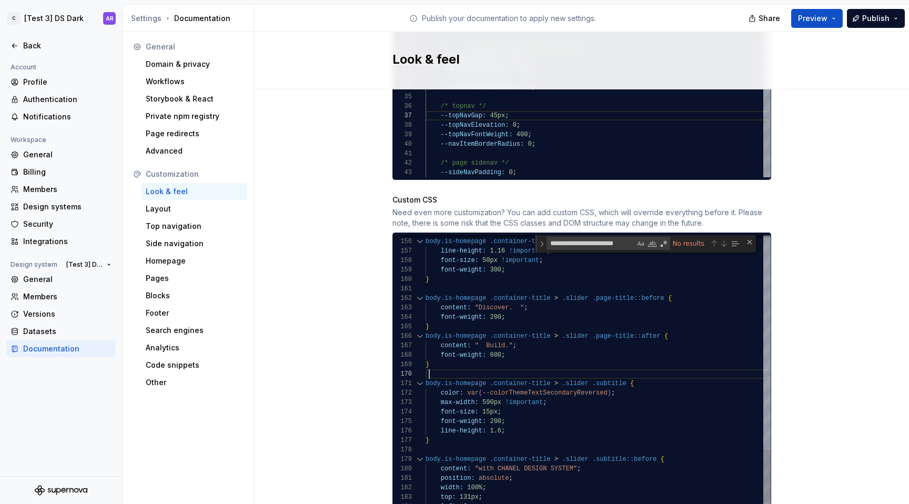
click at [646, 362] on div "body.is-homepage .container-title > .slider .page-title { line-height: 1.16 !im…" at bounding box center [711, 46] width 573 height 2589
click at [612, 372] on div "body.is-homepage .container-title > .slider .page-title { line-height: 1.16 !im…" at bounding box center [711, 46] width 573 height 2589
click at [618, 387] on div "body.is-homepage .container-title > .slider .page-title { line-height: 1.16 !im…" at bounding box center [711, 46] width 573 height 2589
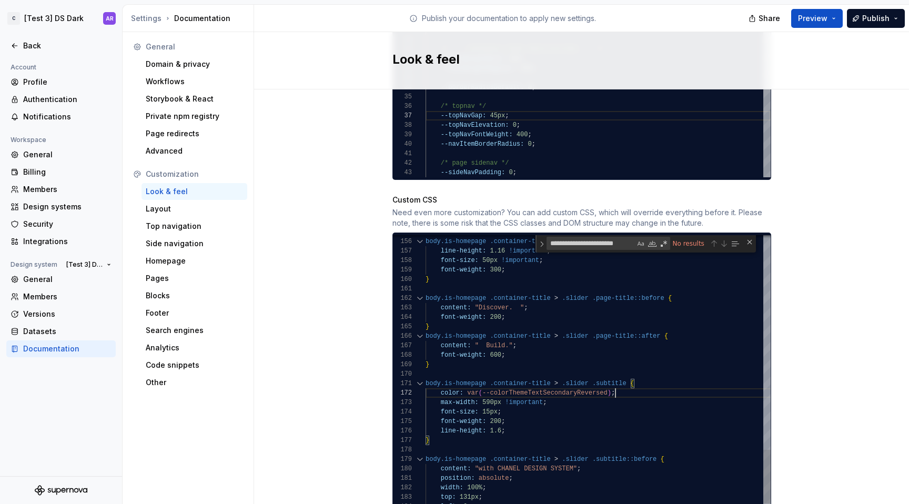
click at [610, 382] on div "body.is-homepage .container-title > .slider .page-title { line-height: 1.16 !im…" at bounding box center [711, 46] width 573 height 2589
type textarea "**********"
click at [642, 406] on div "body.is-homepage .container-title > .slider .page-title { line-height: 1.16 !im…" at bounding box center [711, 46] width 573 height 2589
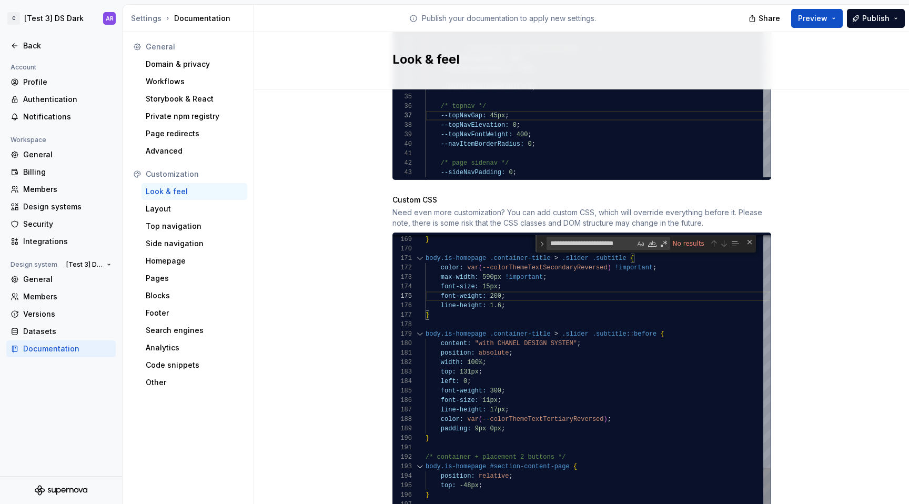
scroll to position [76, 201]
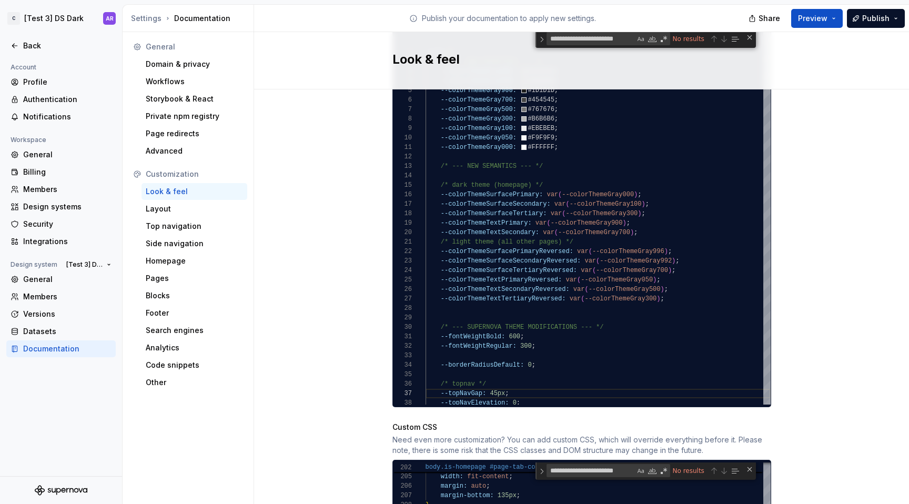
scroll to position [677, 0]
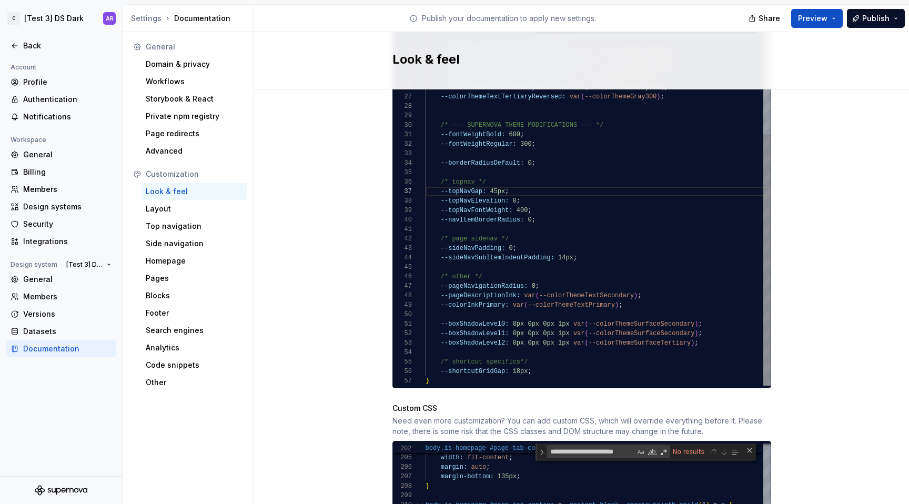
click at [601, 259] on div "--colorThemeTextSecondary: var ( --colorThemeGray700 ) ; /* light theme (all ot…" at bounding box center [597, 107] width 345 height 557
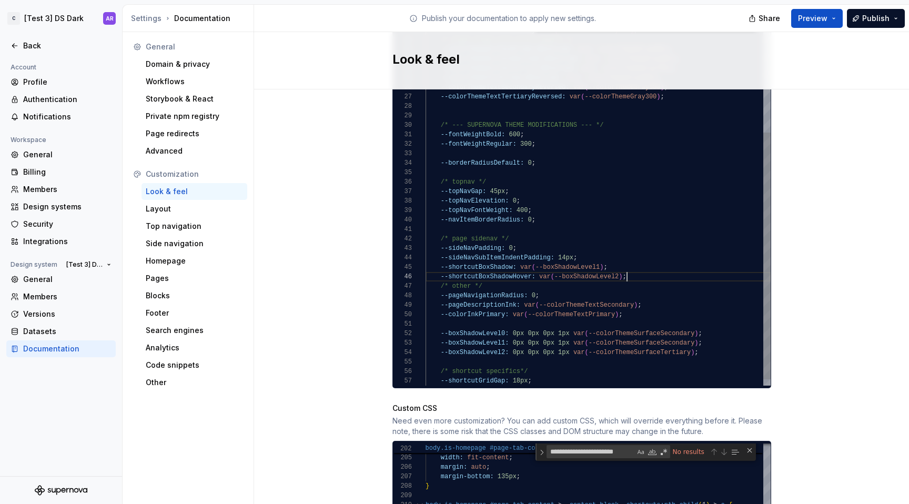
scroll to position [47, 201]
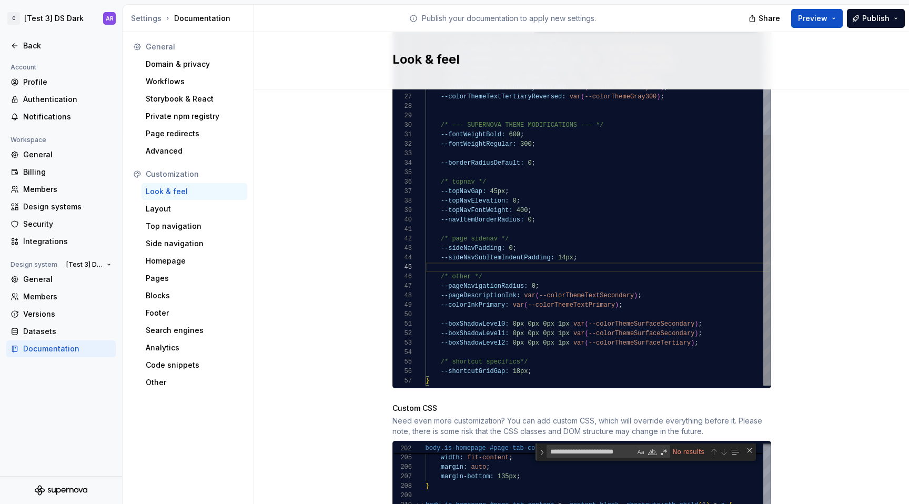
click at [656, 293] on div "--colorThemeTextSecondary: var ( --colorThemeGray700 ) ; /* light theme (all ot…" at bounding box center [597, 107] width 345 height 557
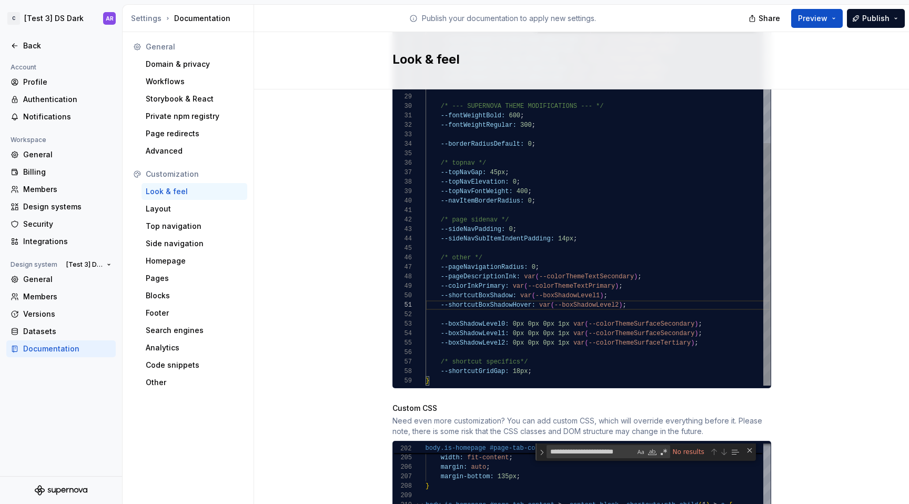
scroll to position [85, 15]
click at [438, 287] on div "--colorThemeTextSecondary: var ( --colorThemeGray700 ) ; /* light theme (all ot…" at bounding box center [597, 98] width 345 height 576
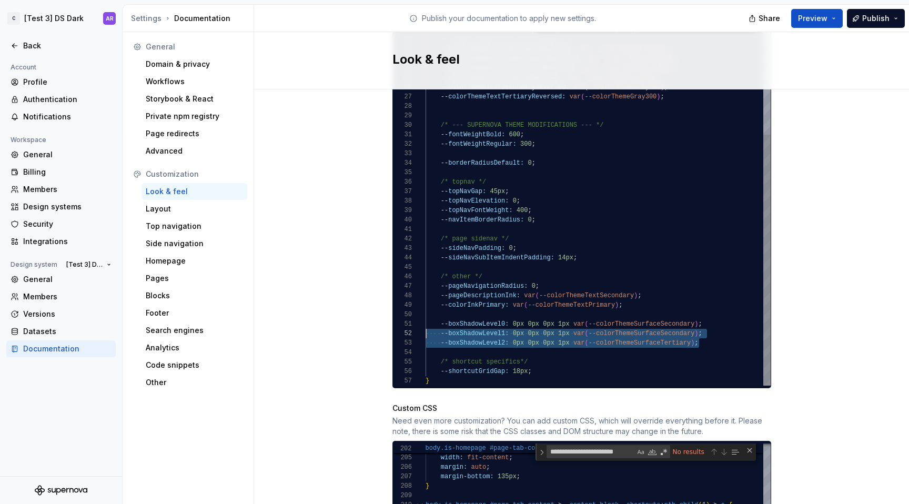
scroll to position [9, 0]
drag, startPoint x: 698, startPoint y: 332, endPoint x: 400, endPoint y: 320, distance: 299.0
click at [425, 320] on div "--colorThemeTextSecondary: var ( --colorThemeGray700 ) ; /* light theme (all ot…" at bounding box center [597, 107] width 345 height 557
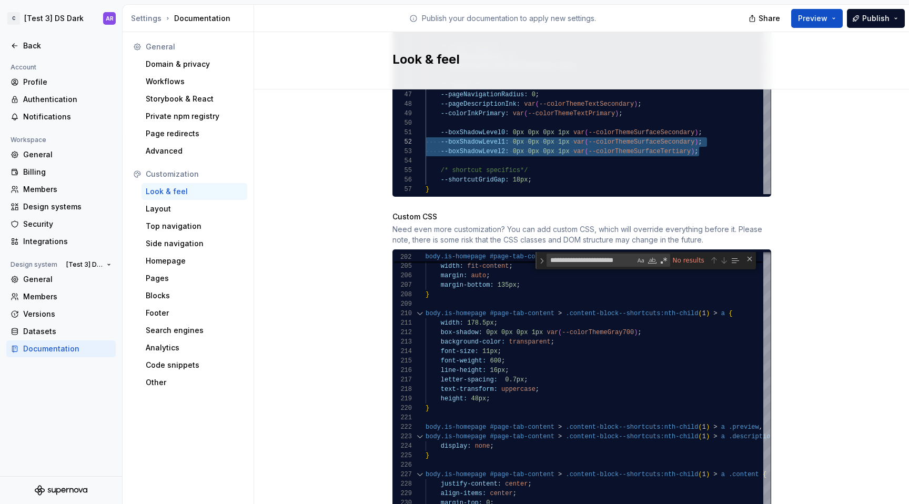
scroll to position [873, 0]
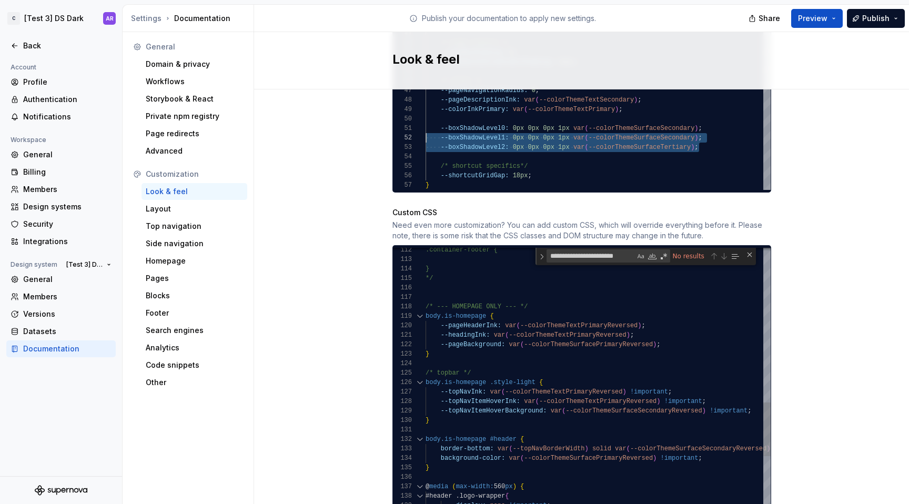
type textarea "**********"
click at [672, 336] on div "justify-content: flex-start ; border-bottom: 0px ; body.is-homepage .container-…" at bounding box center [711, 471] width 573 height 2589
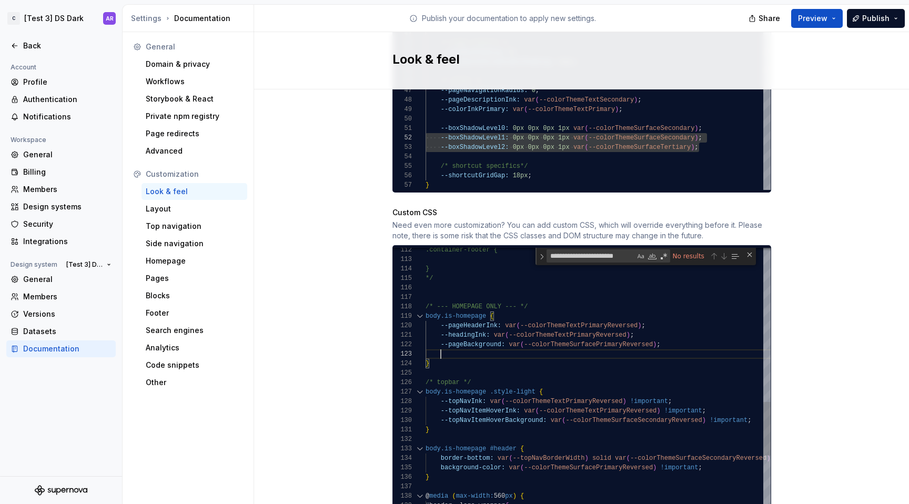
scroll to position [28, 273]
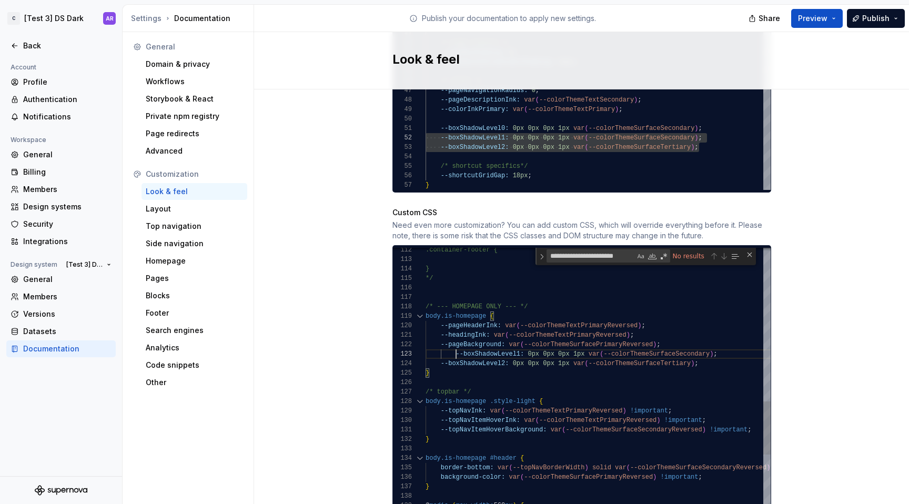
click at [453, 341] on div "body.is-homepage .container-title { } padding: 211px 0 45px 0 ; gap: 36px ; bod…" at bounding box center [711, 481] width 573 height 2608
click at [626, 336] on div "body.is-homepage .container-title { } padding: 211px 0 45px 0 ; gap: 36px ; bod…" at bounding box center [711, 481] width 573 height 2608
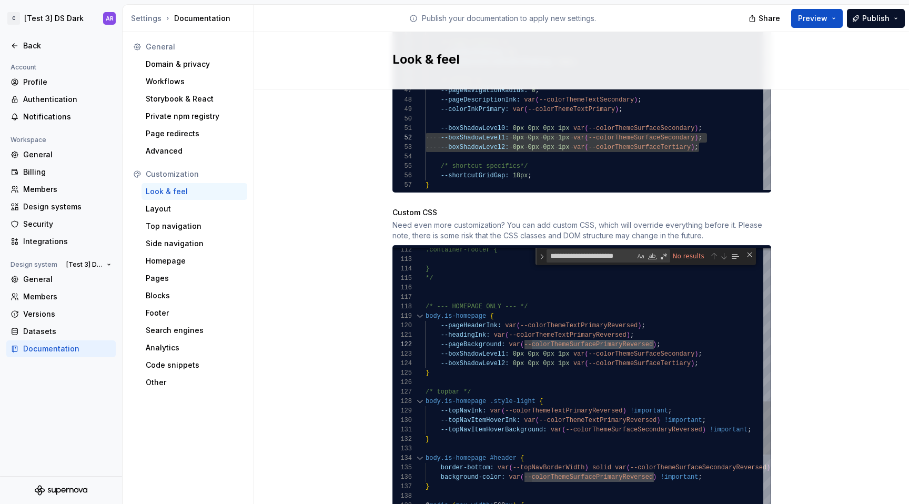
click at [655, 341] on div "body.is-homepage .container-title { } padding: 211px 0 45px 0 ; gap: 36px ; bod…" at bounding box center [711, 481] width 573 height 2608
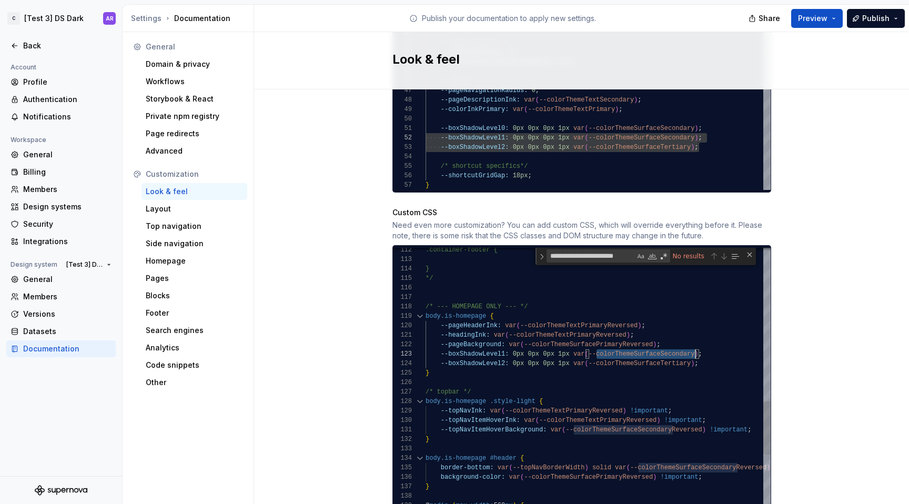
scroll to position [19, 270]
click at [655, 341] on div "body.is-homepage .container-title { } padding: 211px 0 45px 0 ; gap: 36px ; bod…" at bounding box center [711, 481] width 573 height 2608
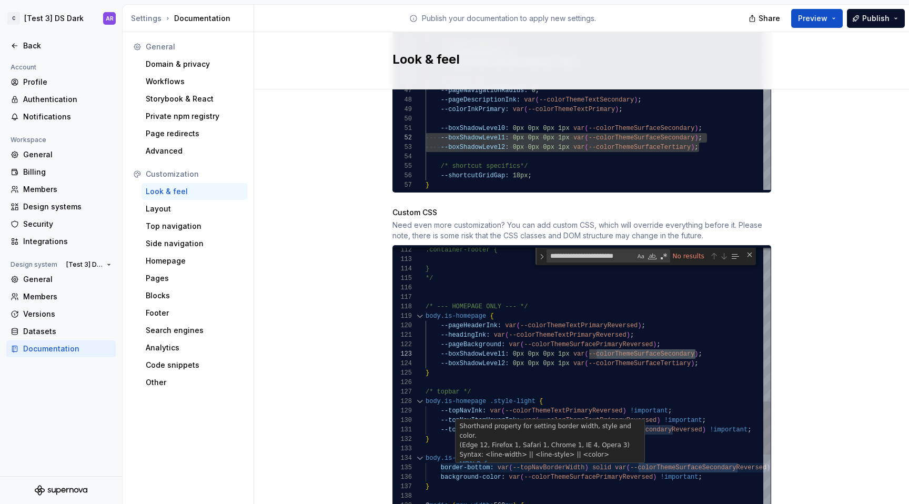
scroll to position [47, 0]
click at [655, 372] on div "body.is-homepage .container-title { } padding: 211px 0 45px 0 ; gap: 36px ; bod…" at bounding box center [711, 481] width 573 height 2608
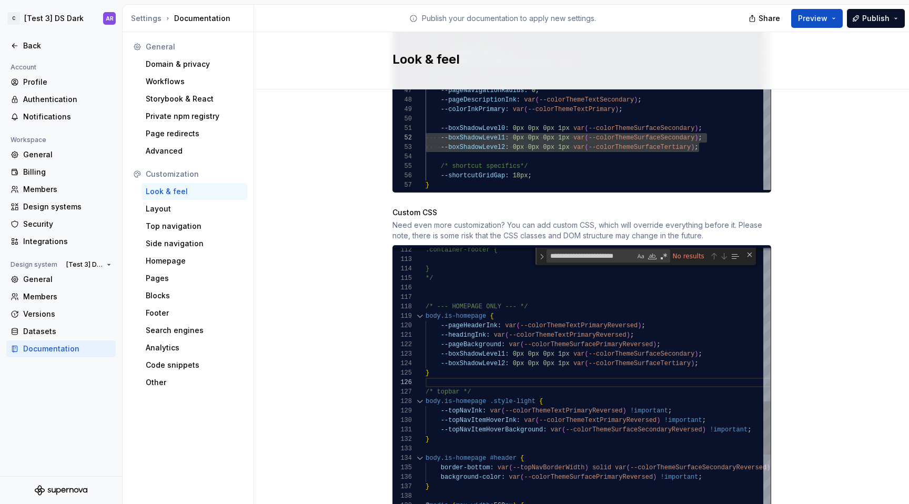
click at [662, 462] on div "body.is-homepage .container-title { } padding: 211px 0 45px 0 ; gap: 36px ; bod…" at bounding box center [711, 481] width 573 height 2608
click at [670, 454] on div "body.is-homepage .container-title { } padding: 211px 0 45px 0 ; gap: 36px ; bod…" at bounding box center [711, 481] width 573 height 2608
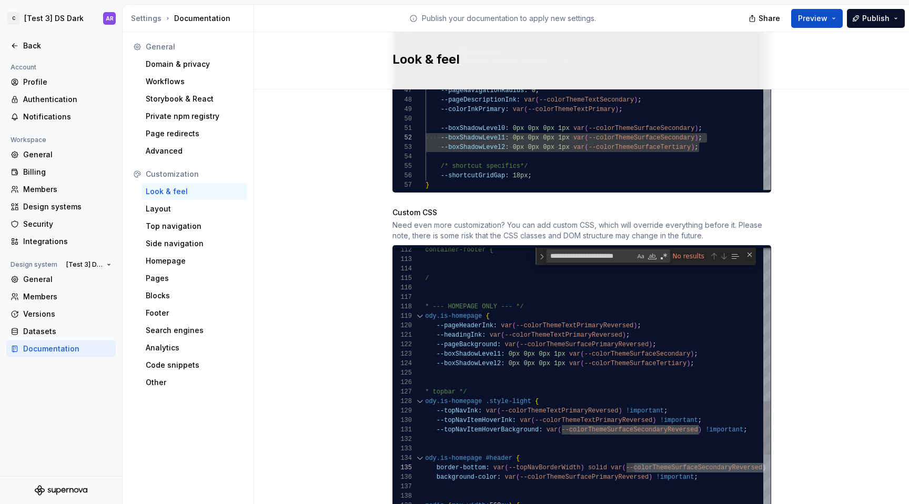
click at [634, 346] on div "body.is-homepage .container-title { } padding: 211px 0 45px 0 ; gap: 36px ; bod…" at bounding box center [707, 481] width 573 height 2608
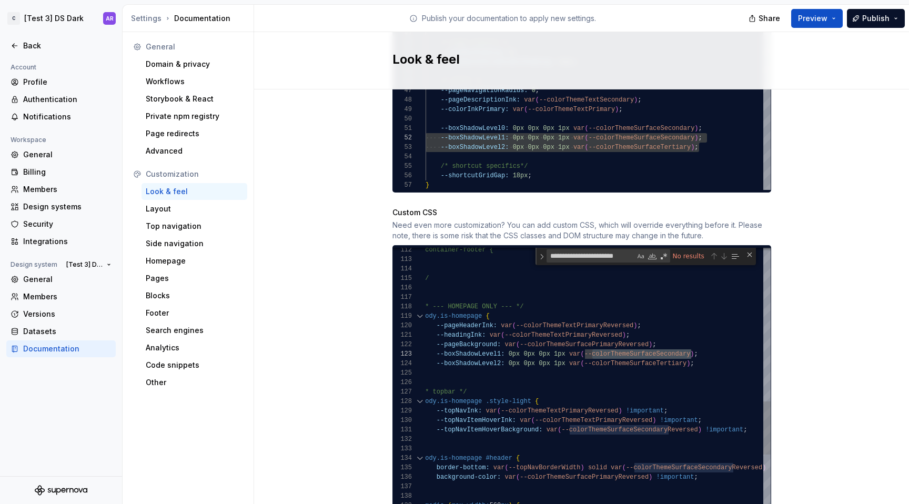
scroll to position [19, 300]
click at [655, 355] on div "body.is-homepage .container-title { } padding: 211px 0 45px 0 ; gap: 36px ; bod…" at bounding box center [707, 481] width 573 height 2608
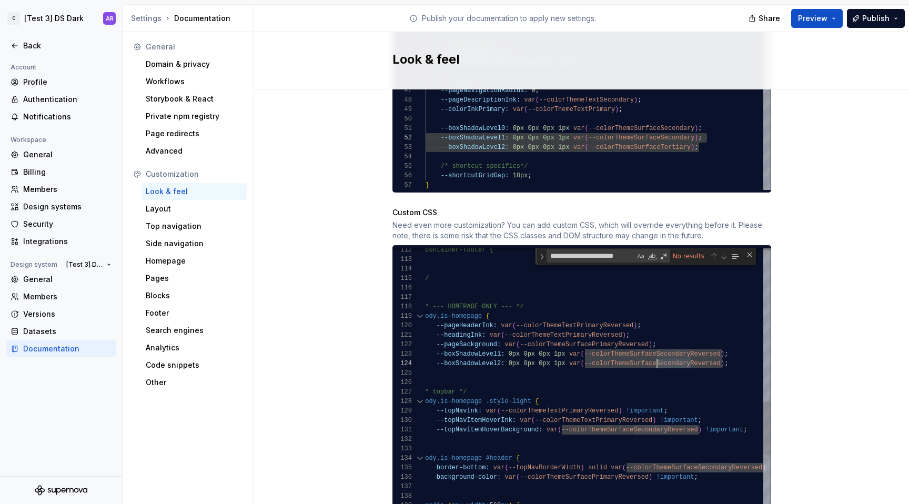
drag, startPoint x: 686, startPoint y: 352, endPoint x: 652, endPoint y: 353, distance: 34.7
click at [652, 353] on div "body.is-homepage .container-title { } padding: 211px 0 45px 0 ; gap: 36px ; bod…" at bounding box center [707, 481] width 573 height 2608
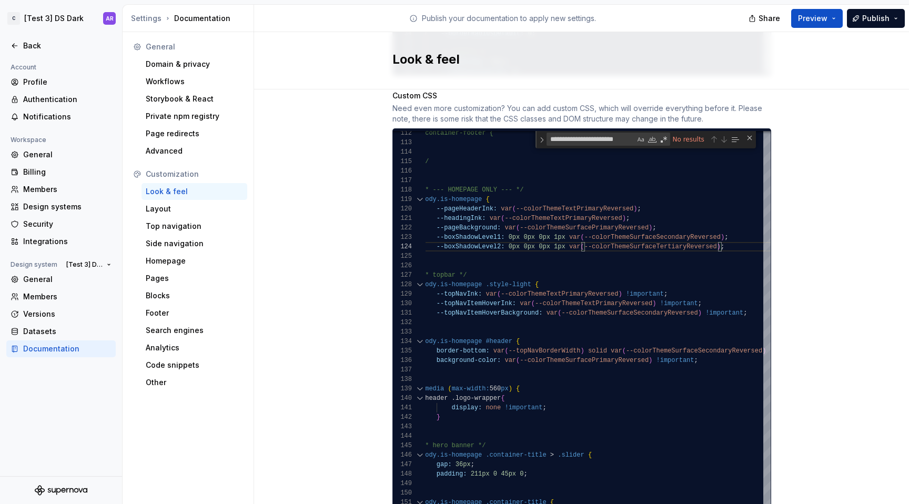
scroll to position [990, 0]
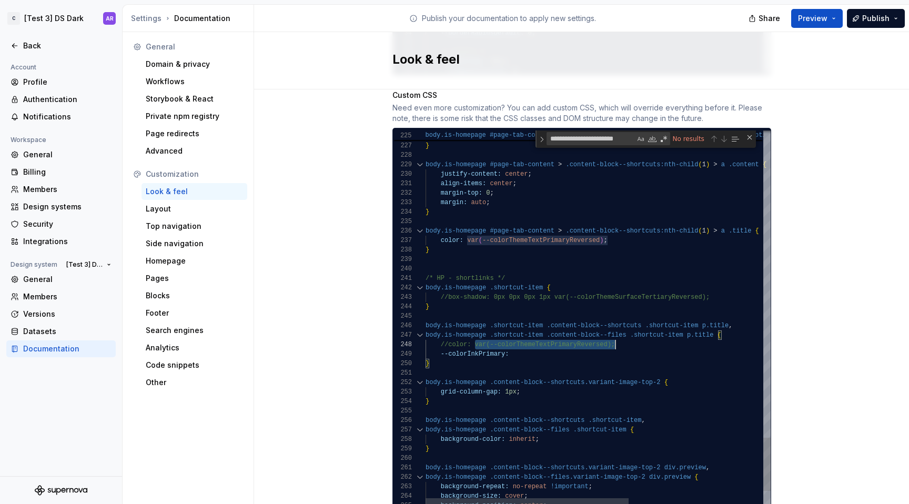
scroll to position [66, 87]
drag, startPoint x: 471, startPoint y: 334, endPoint x: 662, endPoint y: 342, distance: 191.1
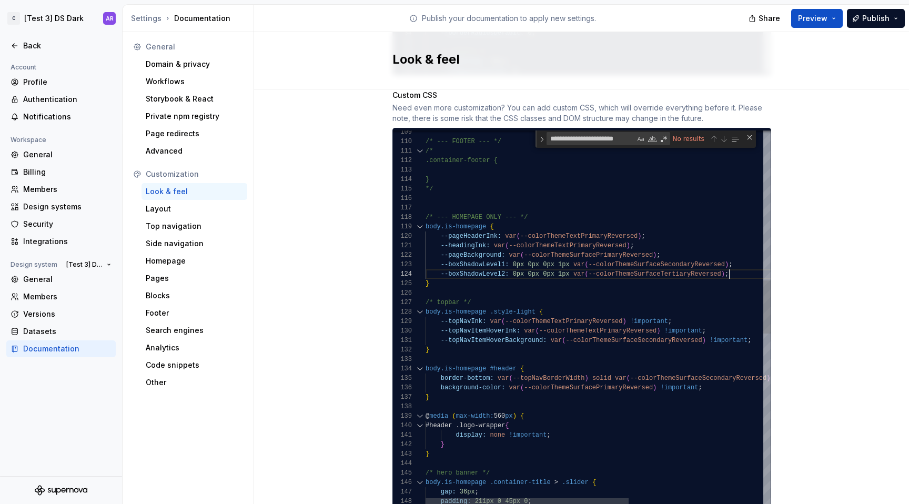
click at [735, 263] on div "padding: 211px 0 45px 0 ; body.is-homepage .container-title > .slider { gap: 36…" at bounding box center [711, 392] width 573 height 2608
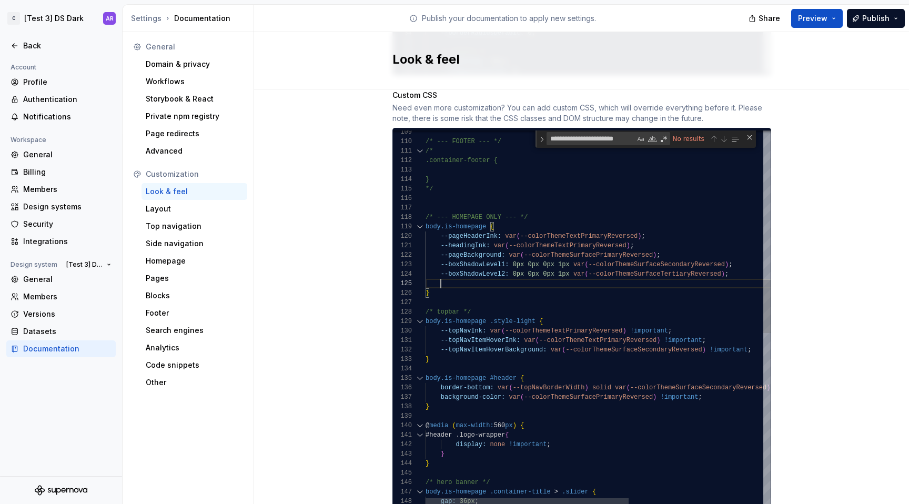
scroll to position [38, 228]
type textarea "**********"
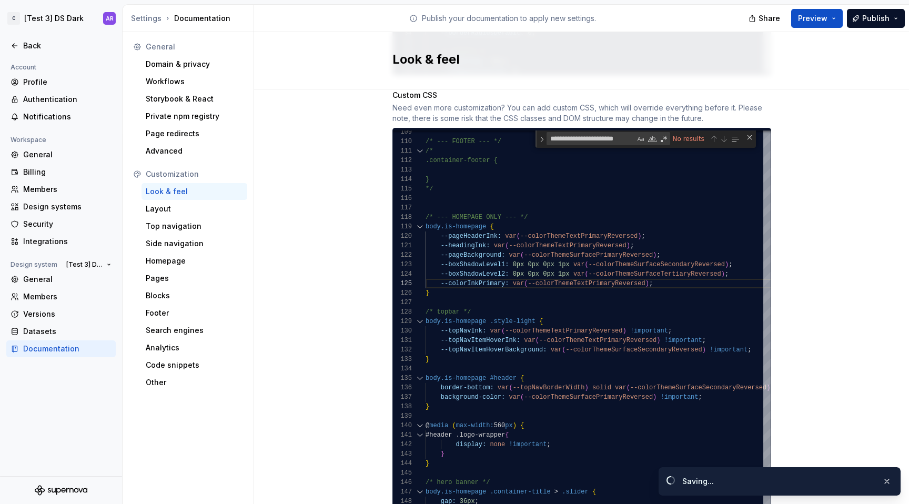
click at [865, 7] on div "Share Preview Publish" at bounding box center [830, 18] width 158 height 27
click at [873, 15] on span "Publish" at bounding box center [875, 18] width 27 height 11
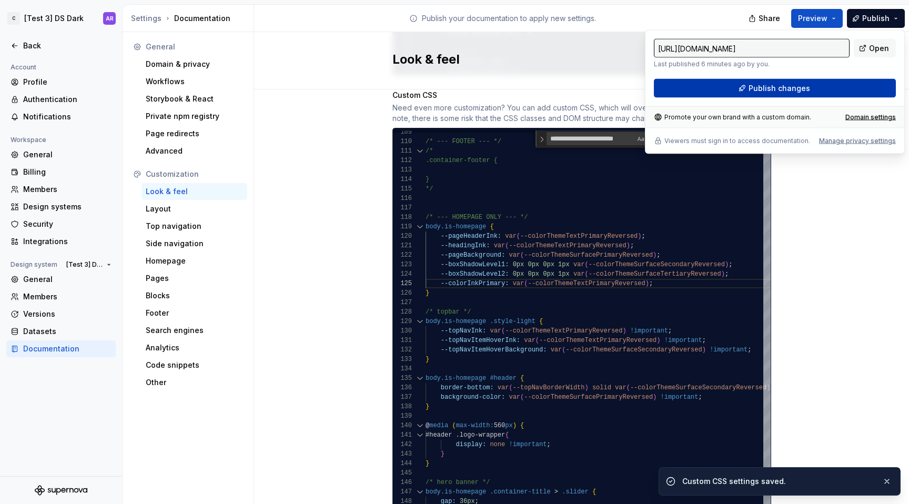
click at [808, 93] on button "Publish changes" at bounding box center [775, 88] width 242 height 19
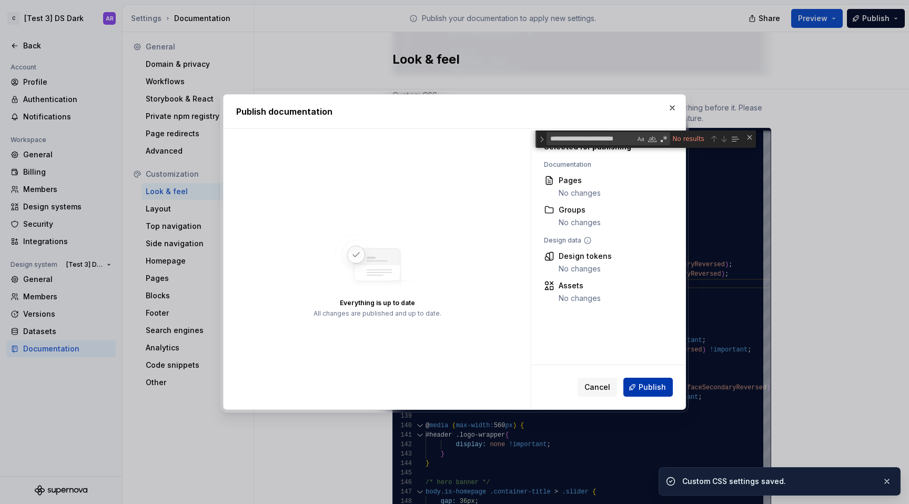
click at [660, 387] on span "Publish" at bounding box center [651, 387] width 27 height 11
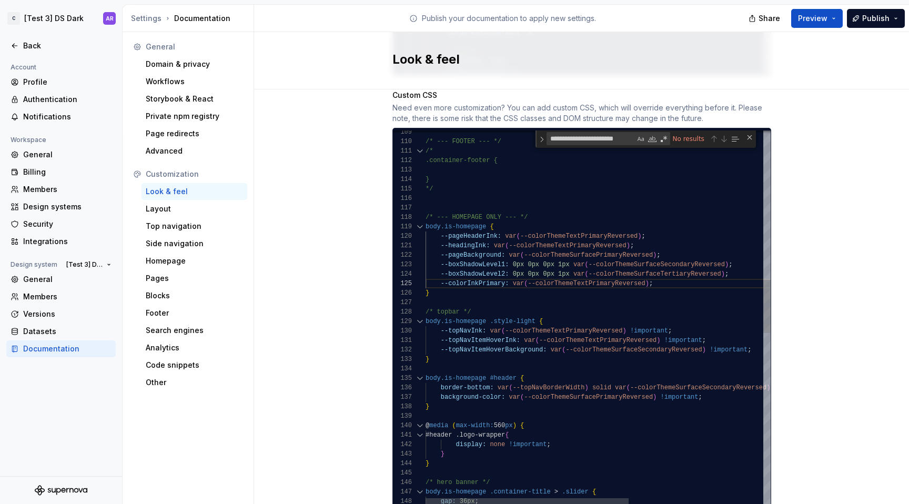
scroll to position [19, 129]
click at [551, 250] on div "body.is-homepage .container-title > .slider { gap: 36px ; /* hero banner */ } }…" at bounding box center [711, 397] width 573 height 2618
type textarea "***"
paste textarea "**********"
type textarea "**********"
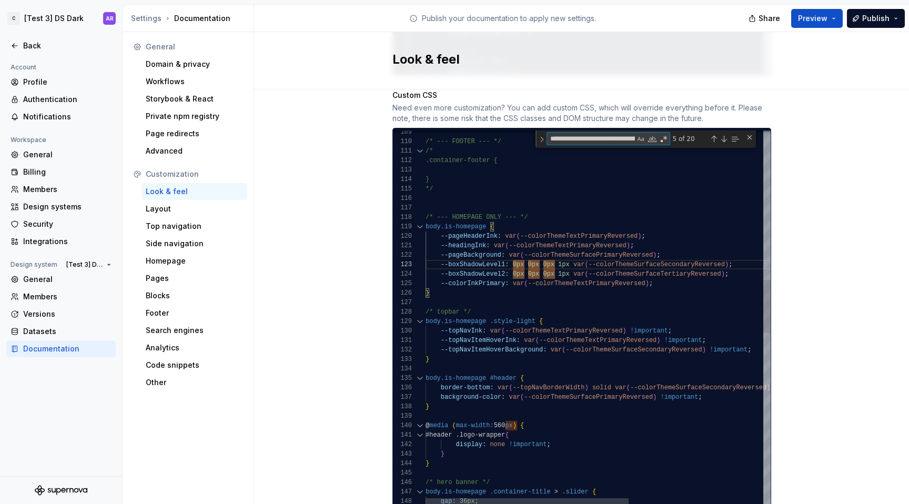
scroll to position [95, 327]
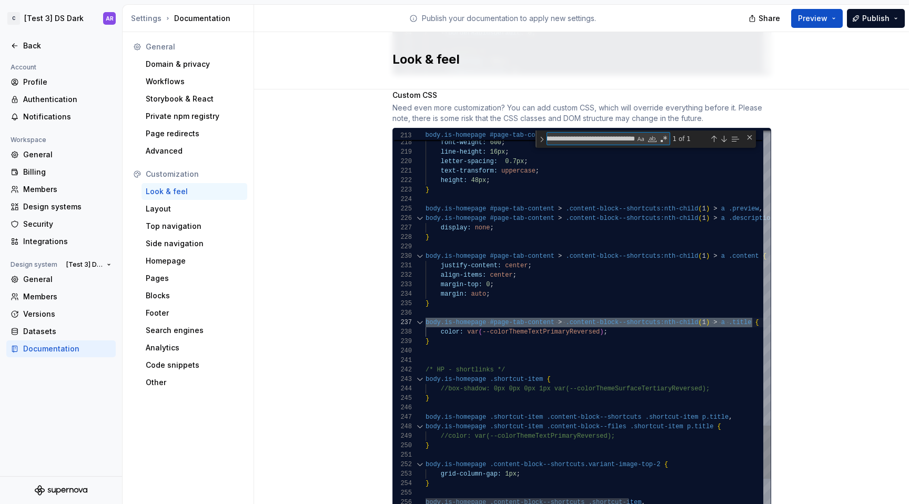
type textarea "**********"
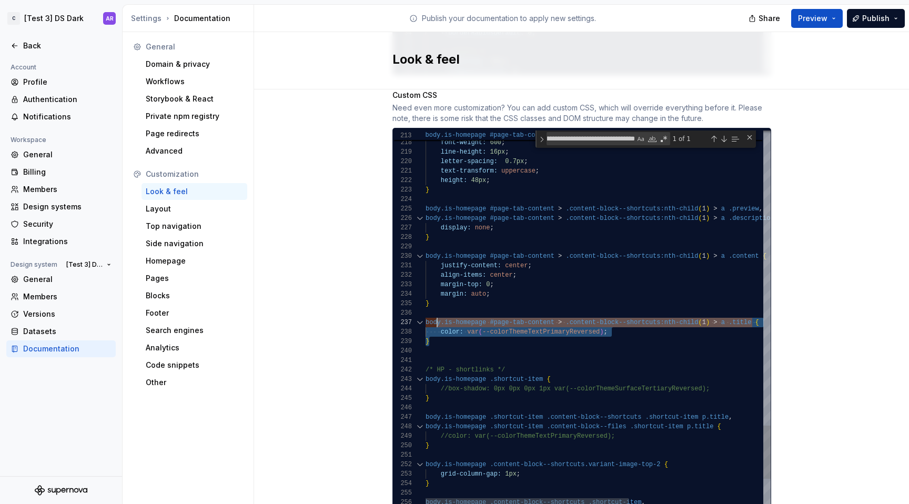
scroll to position [57, 7]
drag, startPoint x: 444, startPoint y: 329, endPoint x: 412, endPoint y: 310, distance: 36.8
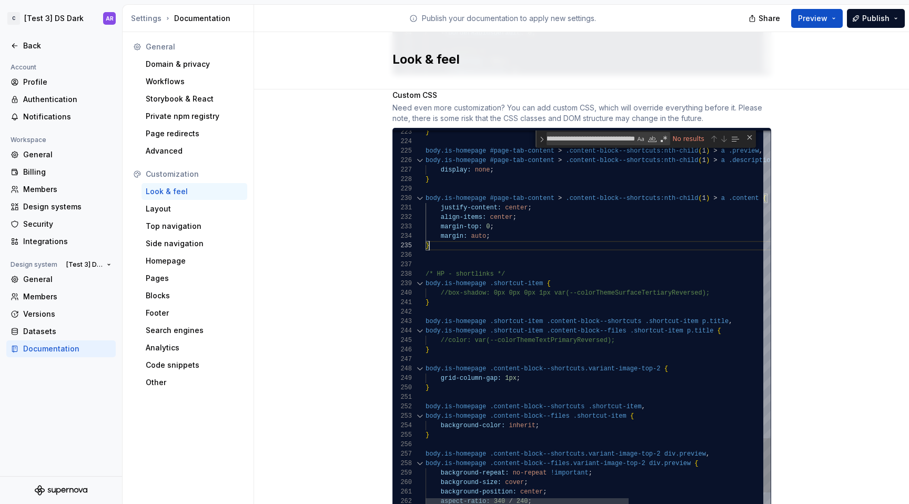
scroll to position [85, 217]
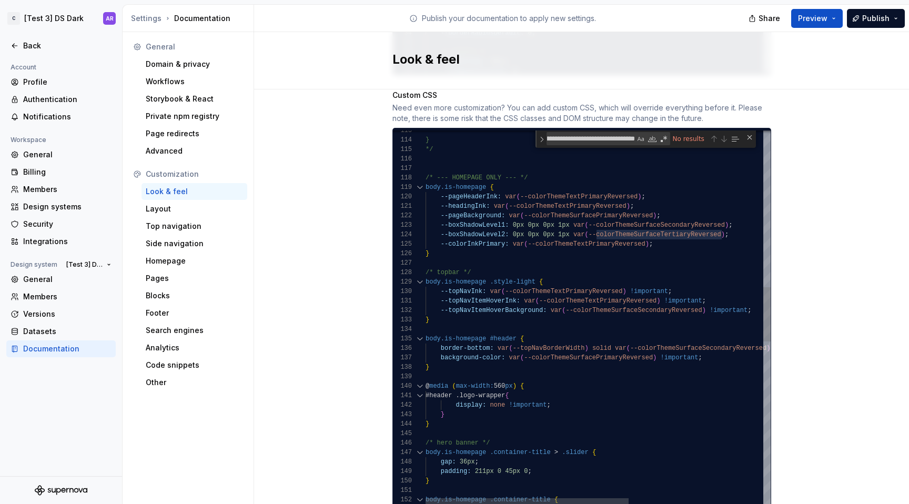
click at [643, 217] on div "body.is-homepage .container-title { } padding: 211px 0 45px 0 ; gap: 36px ; bod…" at bounding box center [711, 338] width 573 height 2580
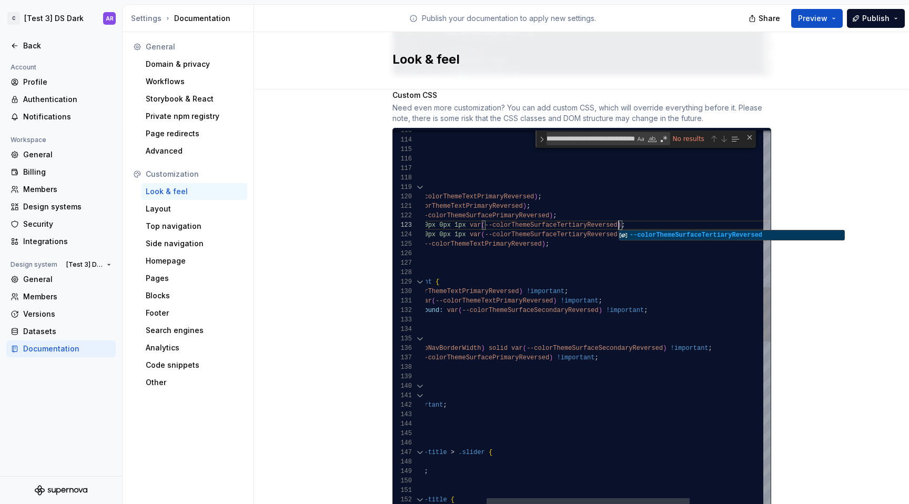
click at [569, 228] on div "body.is-homepage .container-title { } padding: 211px 0 45px 0 ; gap: 36px ; bod…" at bounding box center [608, 338] width 573 height 2580
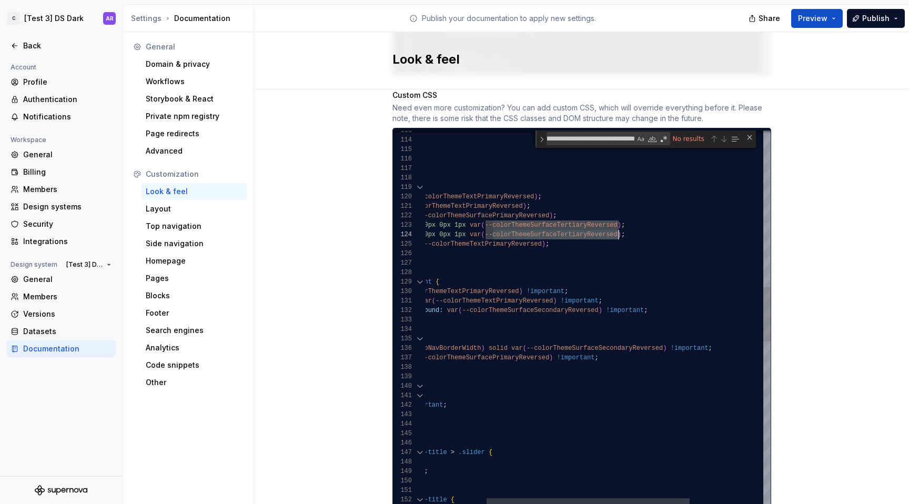
scroll to position [28, 300]
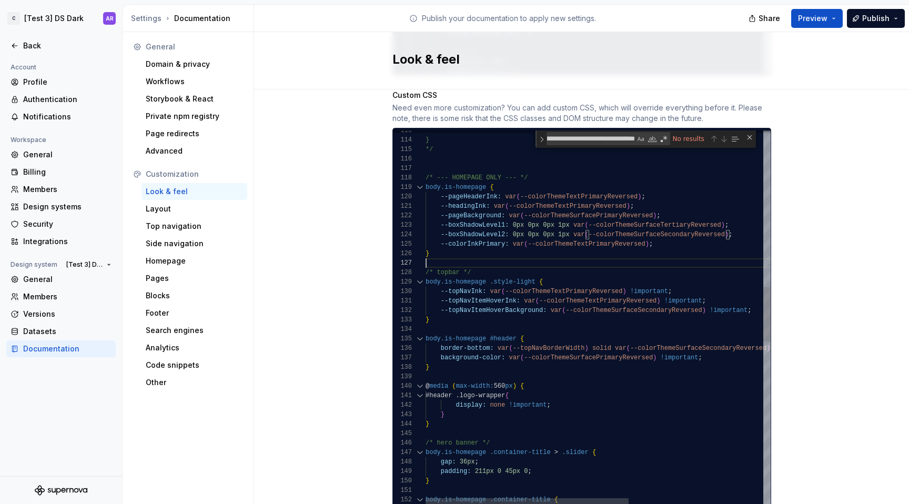
click at [599, 250] on div "body.is-homepage .container-title { } padding: 211px 0 45px 0 ; gap: 36px ; bod…" at bounding box center [711, 338] width 573 height 2580
click at [885, 21] on span "Publish" at bounding box center [875, 18] width 27 height 11
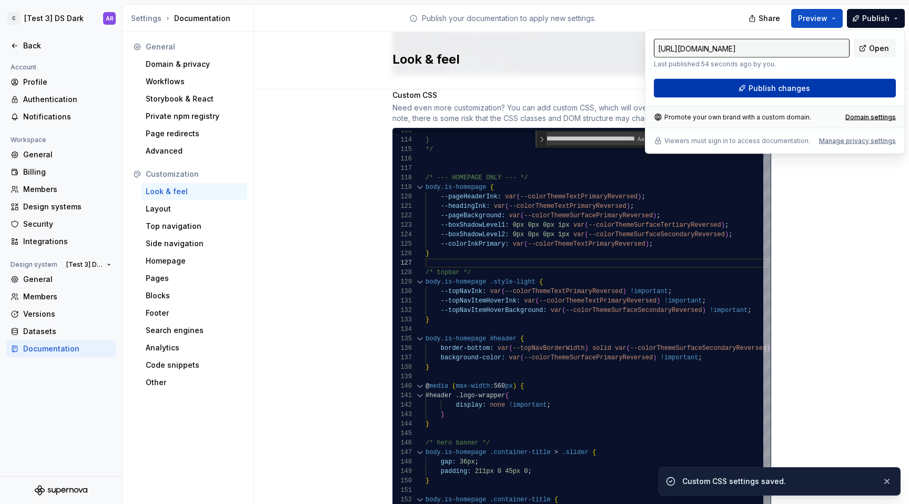
click at [821, 87] on button "Publish changes" at bounding box center [775, 88] width 242 height 19
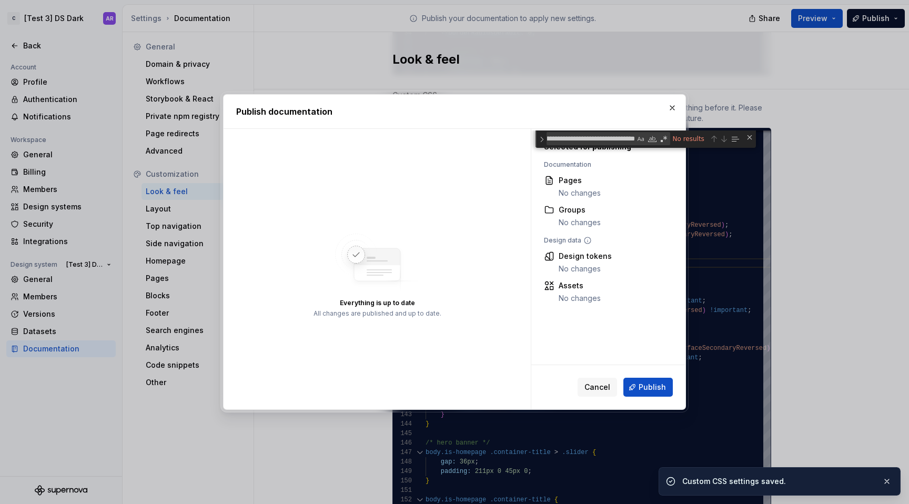
click at [642, 410] on div "Publish documentation Everything is up to date All changes are published and up…" at bounding box center [454, 252] width 468 height 321
click at [650, 401] on div "Cancel Publish" at bounding box center [608, 387] width 154 height 44
click at [650, 390] on span "Publish" at bounding box center [651, 387] width 27 height 11
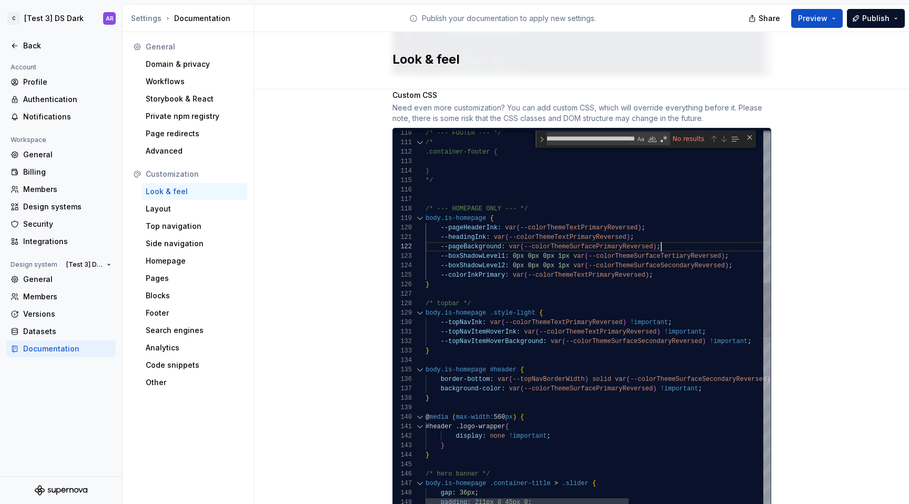
click at [717, 235] on div "--headingInk: var ( --colorThemeTextPrimaryReversed ) ; --pageBackground: var (…" at bounding box center [711, 369] width 573 height 2580
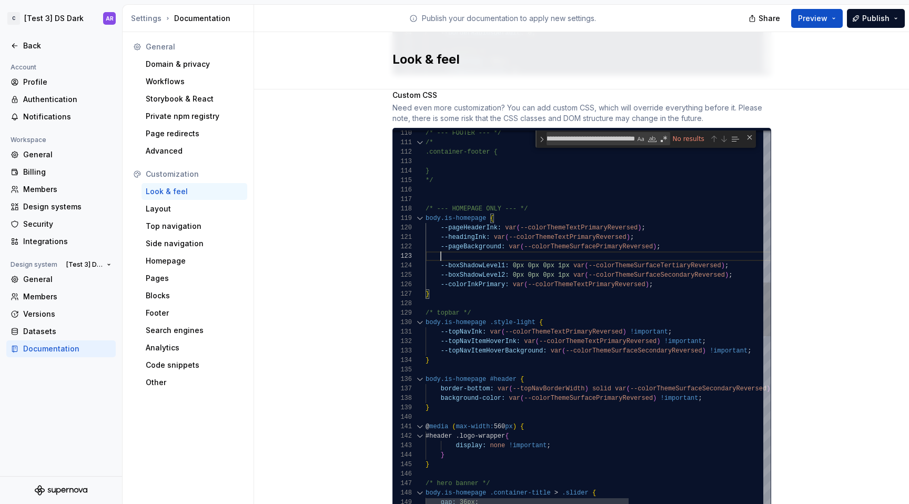
scroll to position [28, 201]
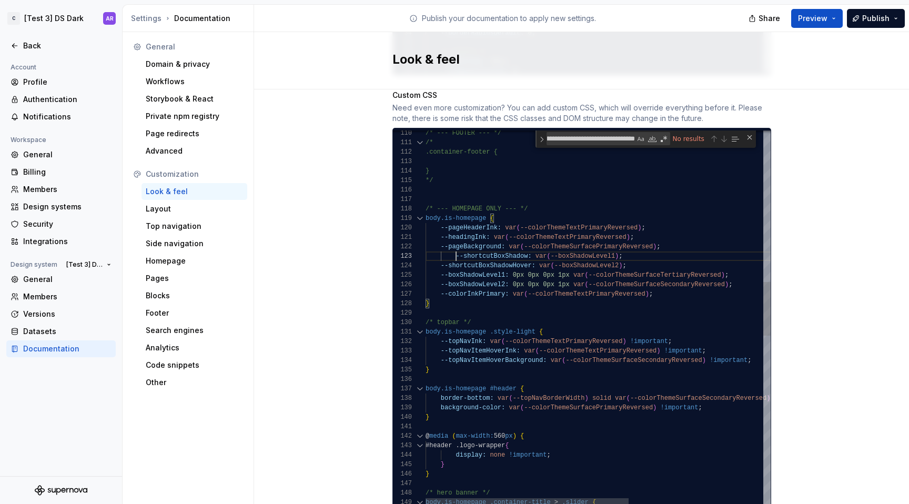
click at [451, 246] on div "--headingInk: var ( --colorThemeTextPrimaryReversed ) ; --pageBackground: var (…" at bounding box center [711, 378] width 573 height 2599
click at [507, 264] on div "--headingInk: var ( --colorThemeTextPrimaryReversed ) ; --pageBackground: var (…" at bounding box center [711, 378] width 573 height 2599
click at [719, 266] on div "--headingInk: var ( --colorThemeTextPrimaryReversed ) ; --pageBackground: var (…" at bounding box center [711, 378] width 573 height 2599
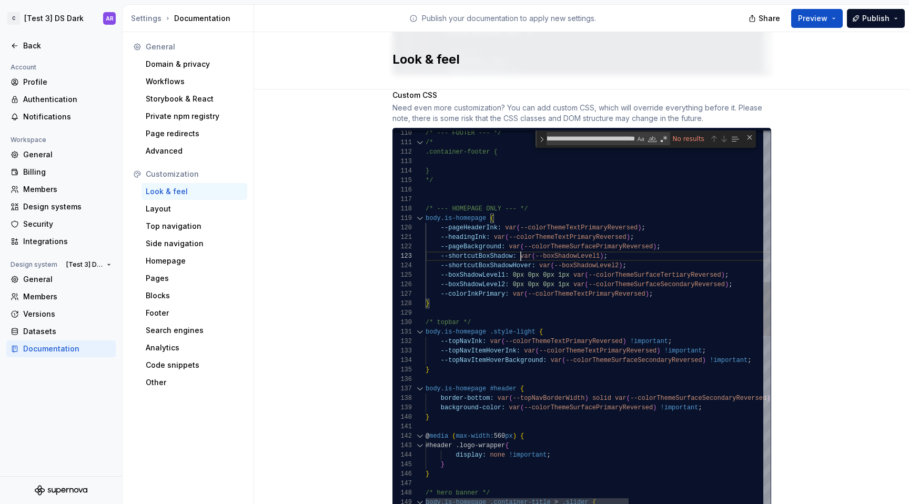
click at [516, 245] on div "--headingInk: var ( --colorThemeTextPrimaryReversed ) ; --pageBackground: var (…" at bounding box center [711, 378] width 573 height 2599
click at [600, 245] on div "--headingInk: var ( --colorThemeTextPrimaryReversed ) ; --pageBackground: var (…" at bounding box center [711, 378] width 573 height 2599
click at [508, 274] on div "--headingInk: var ( --colorThemeTextPrimaryReversed ) ; --pageBackground: var (…" at bounding box center [711, 378] width 573 height 2599
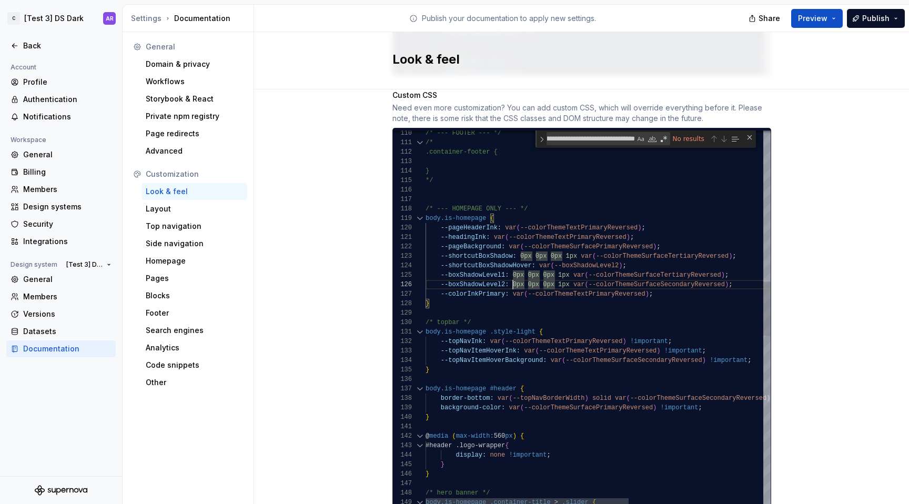
scroll to position [47, 304]
click at [725, 273] on div "--headingInk: var ( --colorThemeTextPrimaryReversed ) ; --pageBackground: var (…" at bounding box center [711, 378] width 573 height 2599
click at [535, 253] on div "--headingInk: var ( --colorThemeTextPrimaryReversed ) ; --pageBackground: var (…" at bounding box center [711, 378] width 573 height 2599
click at [619, 253] on div "--headingInk: var ( --colorThemeTextPrimaryReversed ) ; --pageBackground: var (…" at bounding box center [711, 378] width 573 height 2599
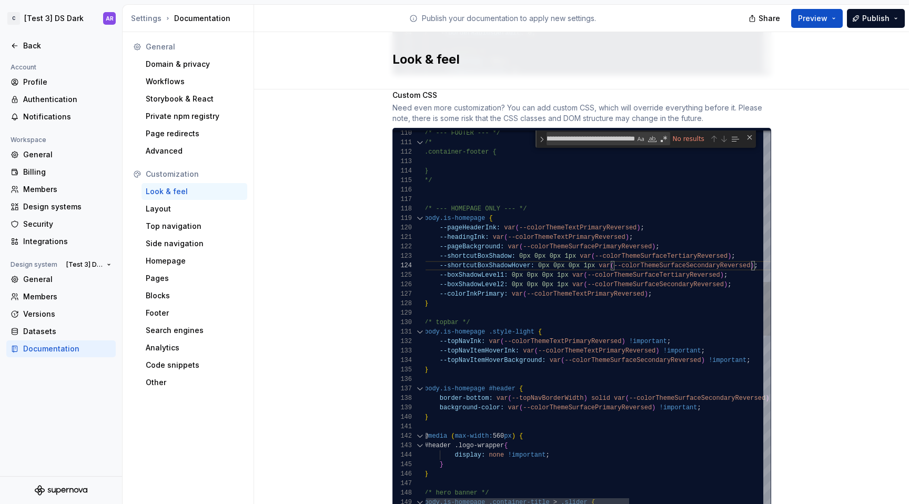
click at [744, 272] on div "--headingInk: var ( --colorThemeTextPrimaryReversed ) ; --pageBackground: var (…" at bounding box center [710, 378] width 573 height 2599
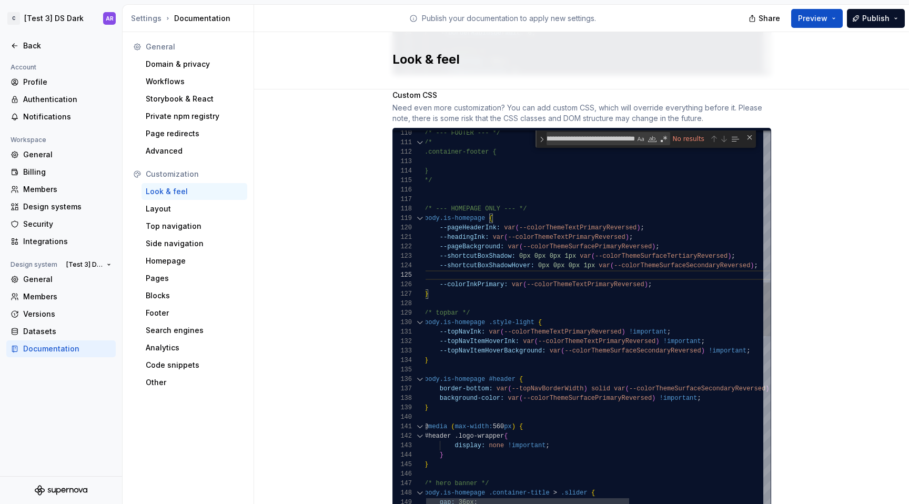
scroll to position [28, 334]
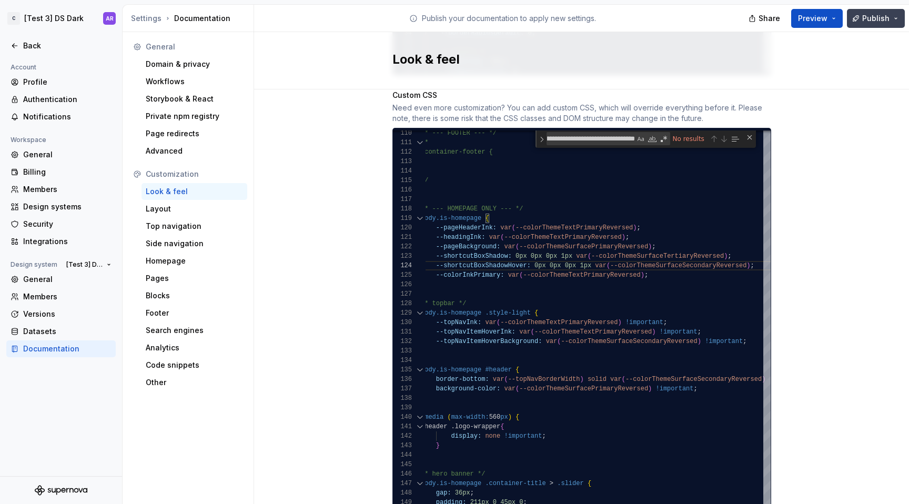
click at [885, 19] on span "Publish" at bounding box center [875, 18] width 27 height 11
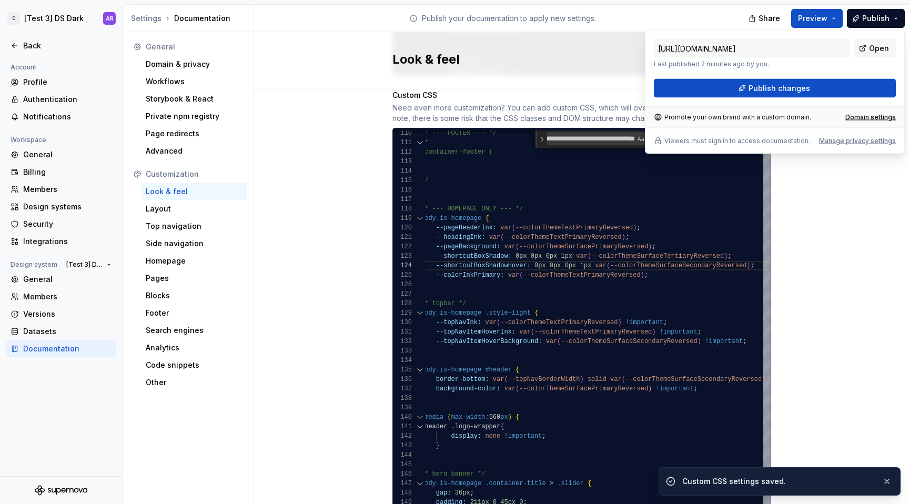
click at [840, 102] on div "https://preliminary-pink-gecko.supernova-docs.io/latest/ Last published 2 minut…" at bounding box center [775, 92] width 260 height 124
click at [840, 87] on button "Publish changes" at bounding box center [775, 88] width 242 height 19
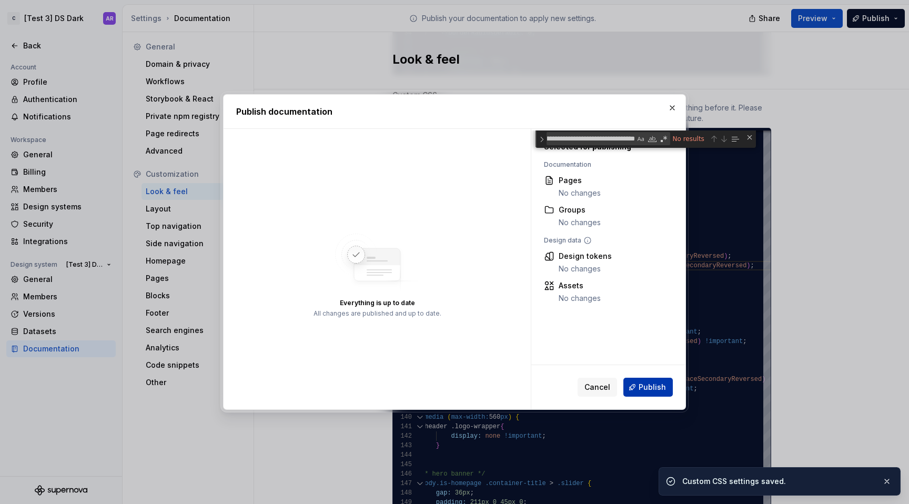
click at [670, 381] on button "Publish" at bounding box center [647, 387] width 49 height 19
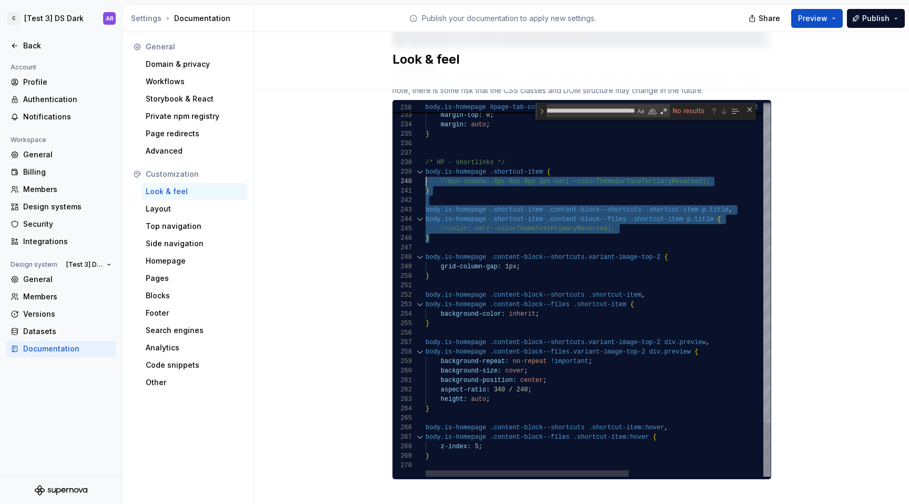
scroll to position [76, 0]
drag, startPoint x: 434, startPoint y: 230, endPoint x: 407, endPoint y: 165, distance: 71.4
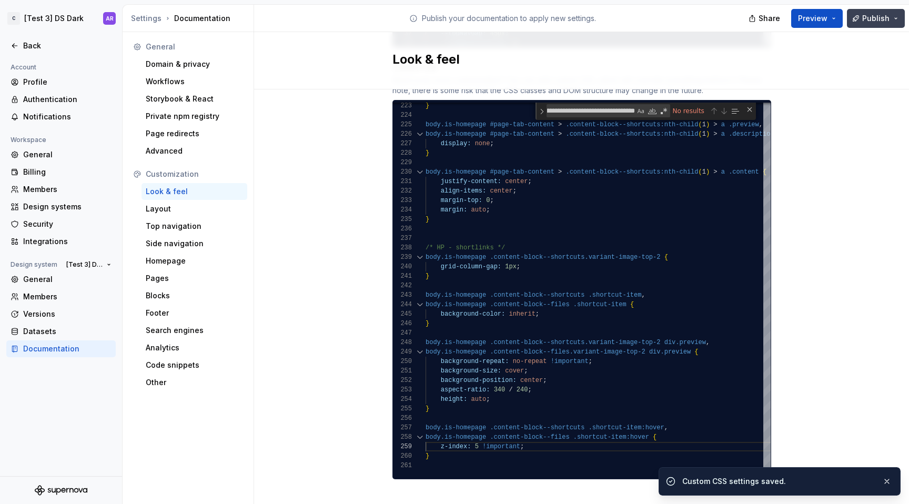
click at [865, 15] on span "Publish" at bounding box center [875, 18] width 27 height 11
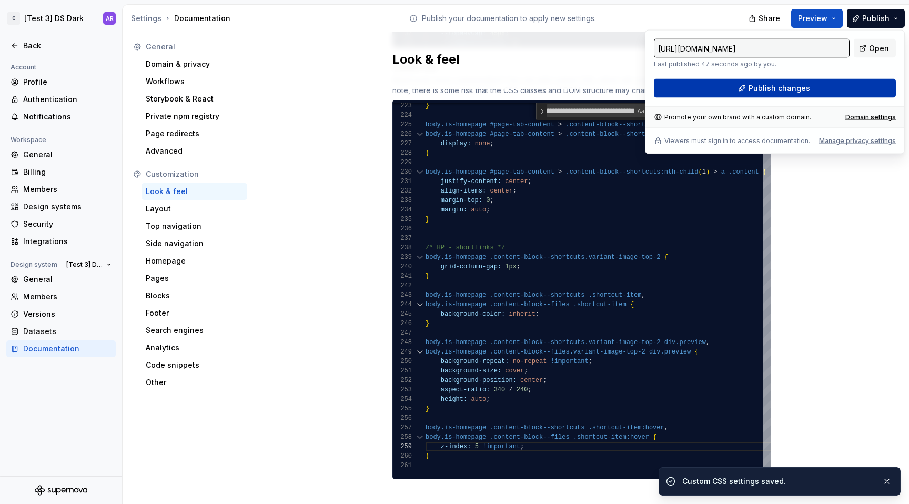
click at [772, 83] on span "Publish changes" at bounding box center [779, 88] width 62 height 11
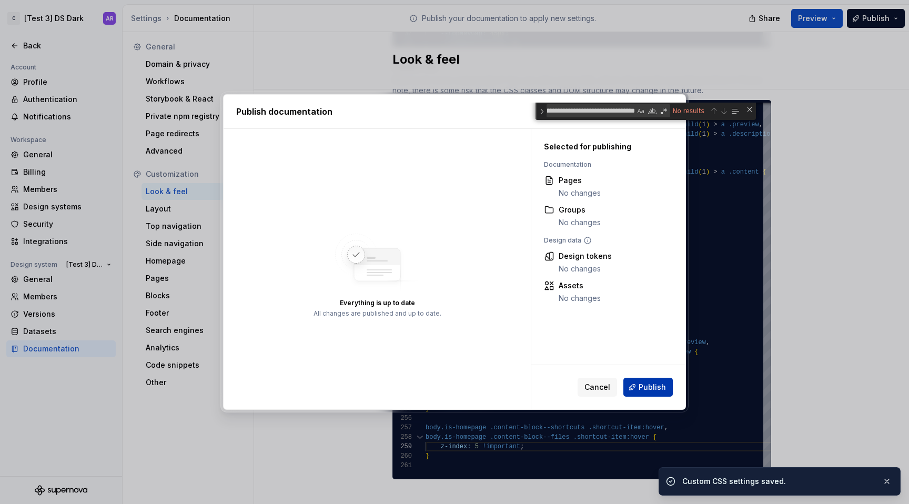
click at [665, 388] on span "Publish" at bounding box center [651, 387] width 27 height 11
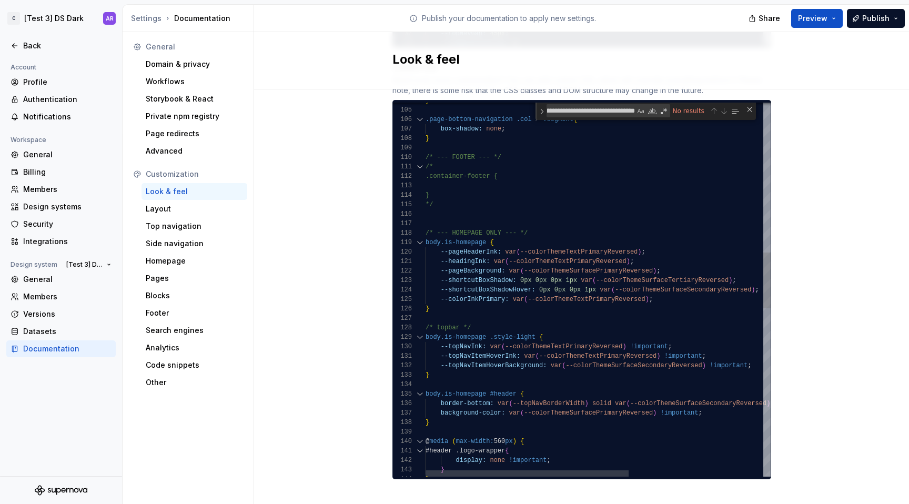
type textarea "**********"
click at [694, 270] on div "background-color: var ( --colorThemeSurfacePrimaryReversed ) !important ; borde…" at bounding box center [711, 350] width 573 height 2494
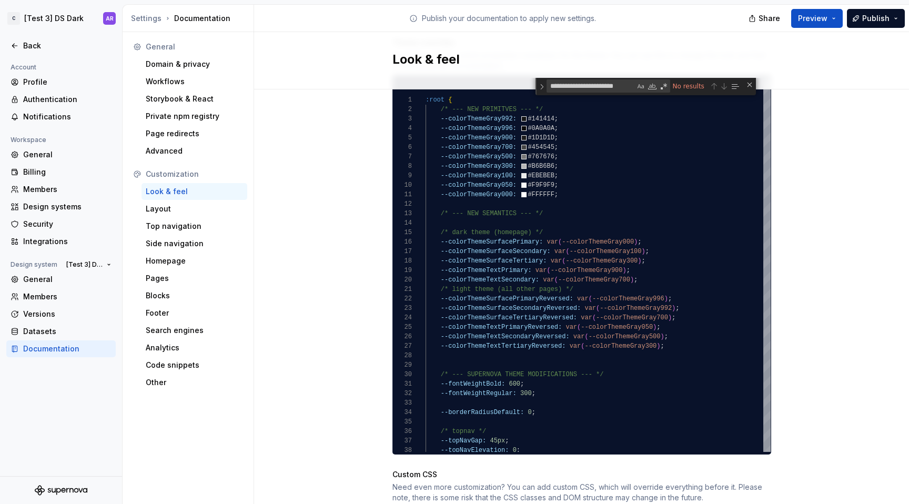
scroll to position [531, 0]
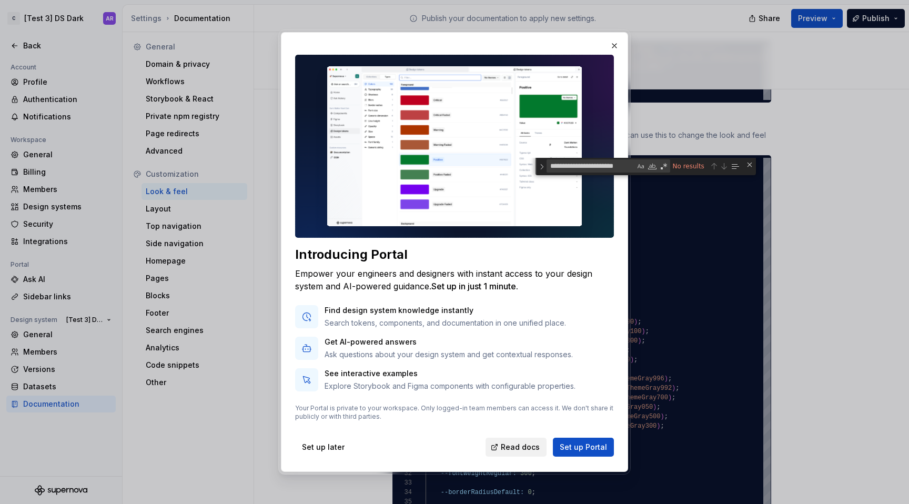
click at [526, 443] on span "Read docs" at bounding box center [520, 447] width 39 height 11
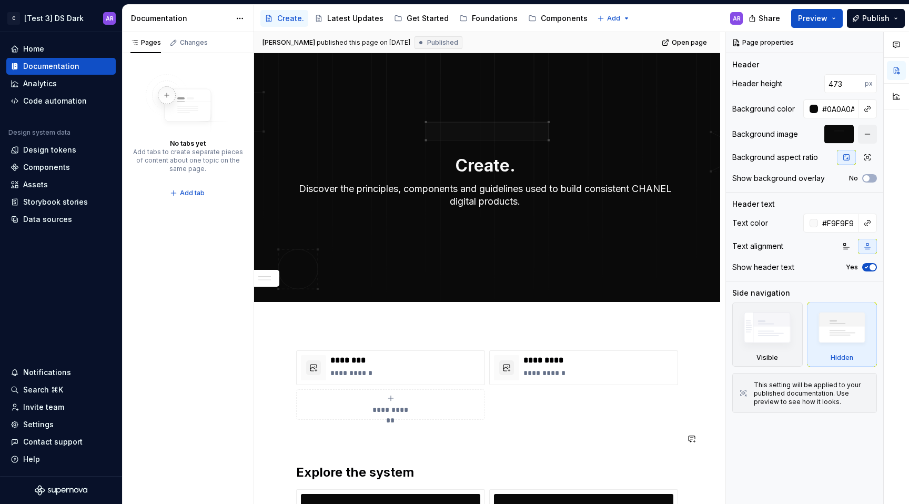
scroll to position [388, 0]
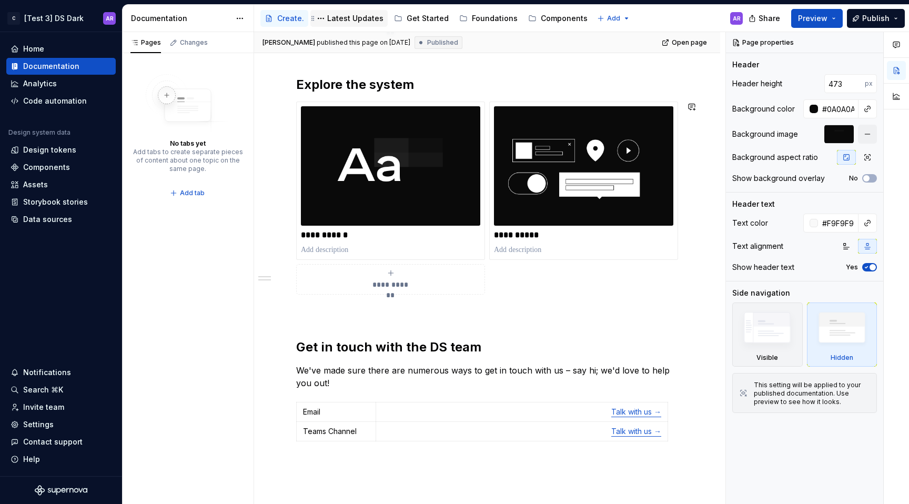
type textarea "*"
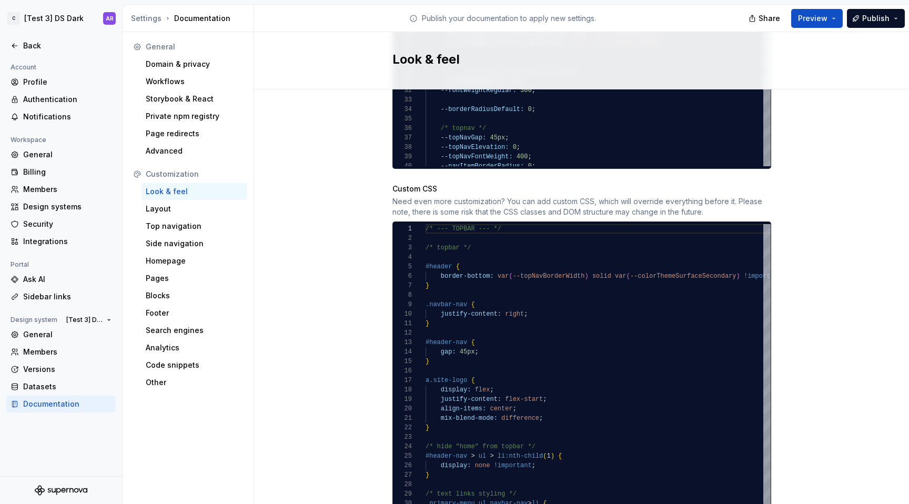
scroll to position [976, 0]
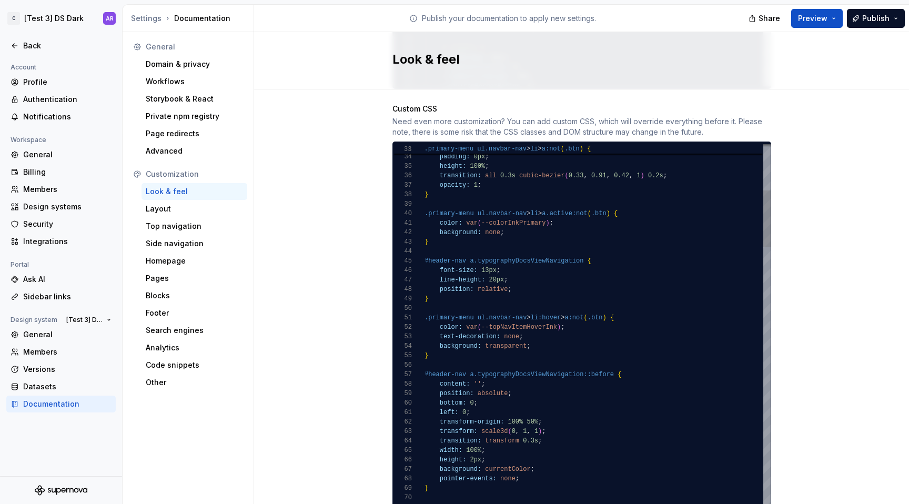
click at [852, 21] on button "Publish" at bounding box center [876, 18] width 58 height 19
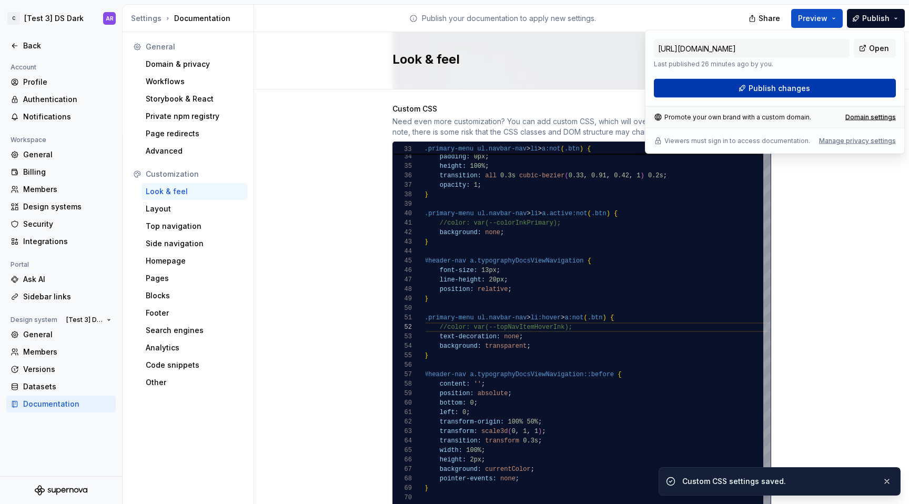
click at [811, 92] on button "Publish changes" at bounding box center [775, 88] width 242 height 19
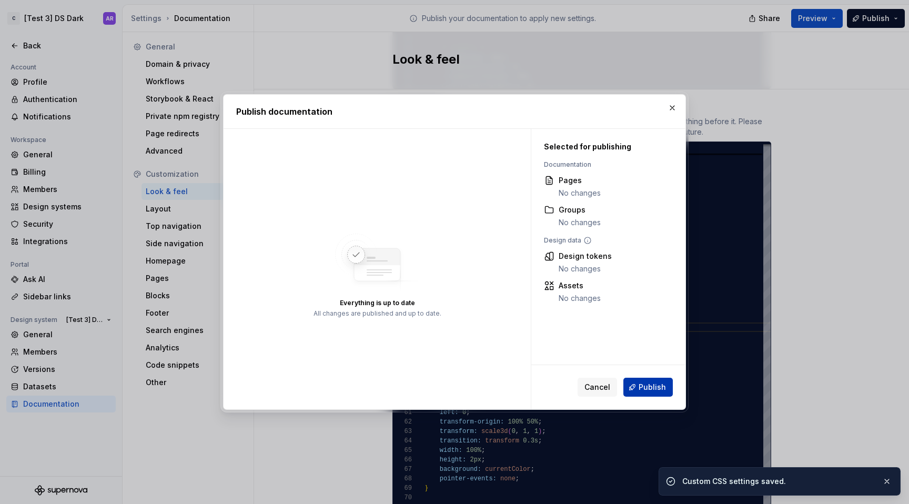
click at [666, 381] on button "Publish" at bounding box center [647, 387] width 49 height 19
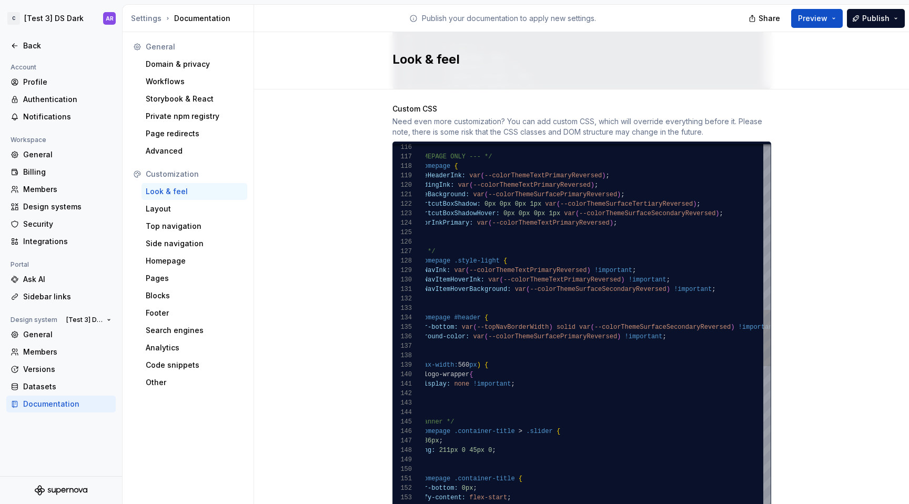
click at [629, 195] on div "body.is-homepage .container-title > .slider { /* hero banner */ } } display: no…" at bounding box center [596, 288] width 413 height 2468
click at [648, 202] on div "body.is-homepage .container-title > .slider { /* hero banner */ } } display: no…" at bounding box center [596, 288] width 413 height 2468
click at [681, 203] on div "body.is-homepage .container-title > .slider { /* hero banner */ } } display: no…" at bounding box center [596, 288] width 413 height 2468
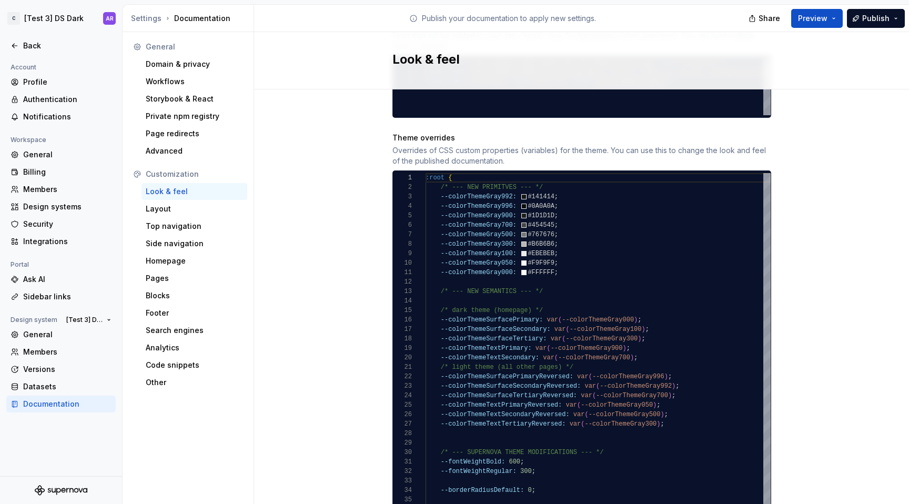
scroll to position [534, 0]
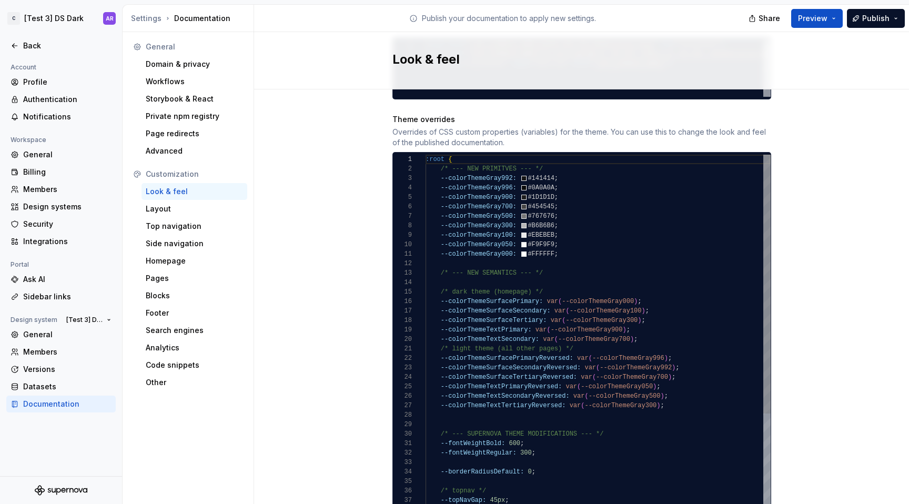
type textarea "**********"
click at [634, 377] on div ":root { /* --- NEW PRIMITVES --- */ --colorThemeGray992: #141414 ; --colorTheme…" at bounding box center [597, 425] width 345 height 540
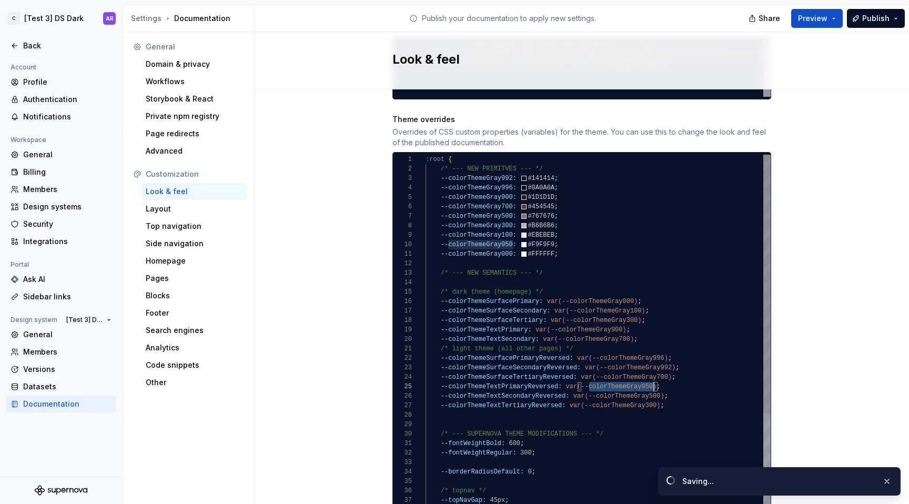
scroll to position [38, 228]
click at [634, 377] on div ":root { /* --- NEW PRIMITVES --- */ --colorThemeGray992: #141414 ; --colorTheme…" at bounding box center [597, 425] width 345 height 540
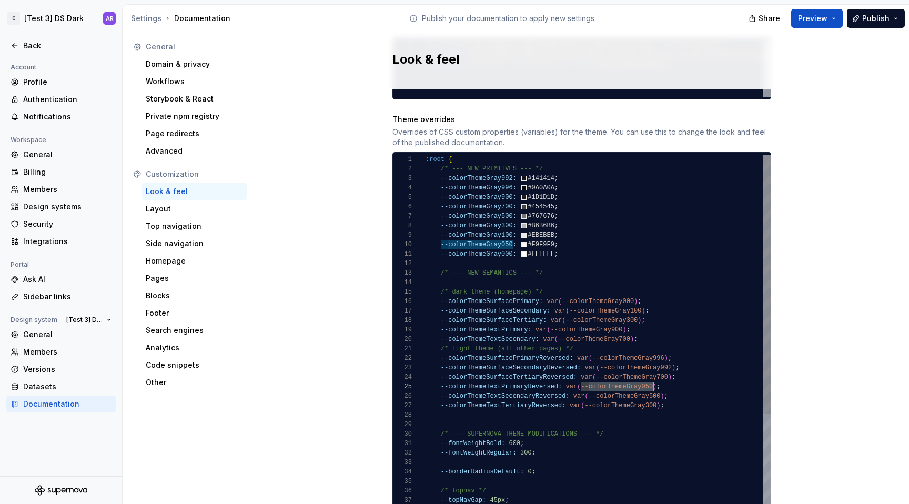
click at [637, 395] on div ":root { /* --- NEW PRIMITVES --- */ --colorThemeGray992: #141414 ; --colorTheme…" at bounding box center [597, 425] width 345 height 540
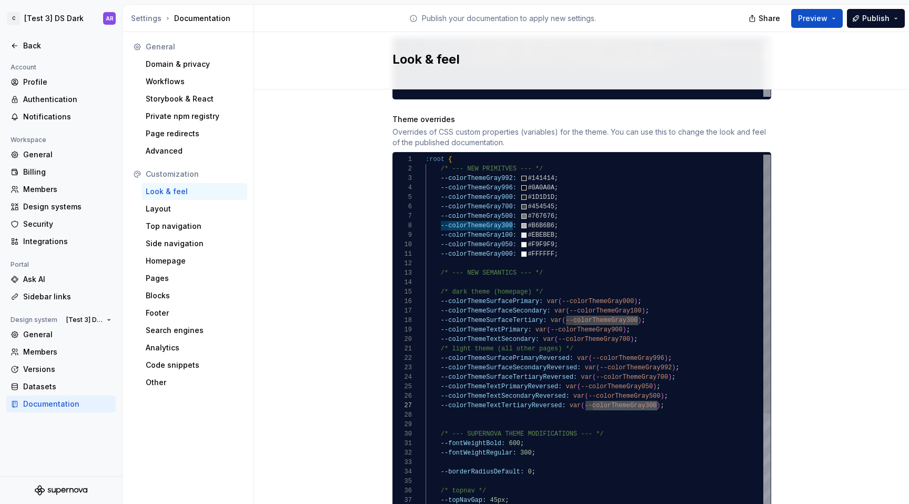
click at [630, 370] on div ":root { /* --- NEW PRIMITVES --- */ --colorThemeGray992: #141414 ; --colorTheme…" at bounding box center [597, 425] width 345 height 540
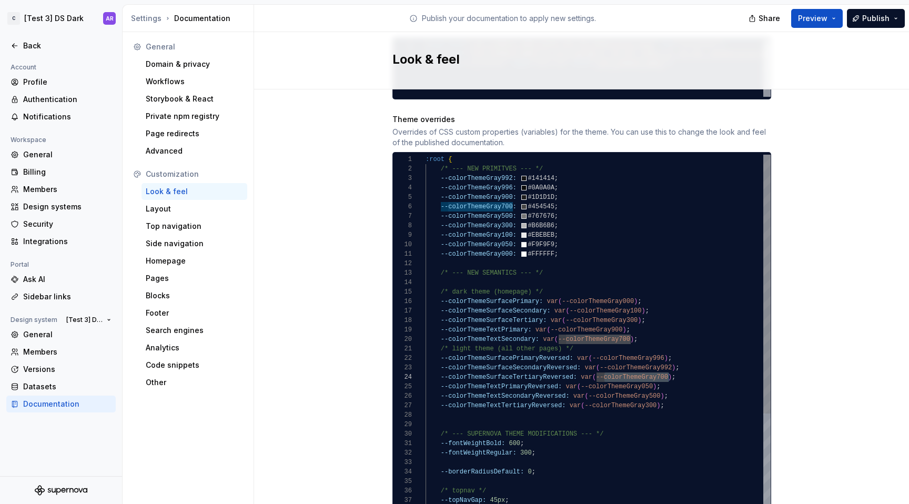
click at [631, 358] on div ":root { /* --- NEW PRIMITVES --- */ --colorThemeGray992: #141414 ; --colorTheme…" at bounding box center [597, 425] width 345 height 540
click at [632, 366] on div ":root { /* --- NEW PRIMITVES --- */ --colorThemeGray992: #141414 ; --colorTheme…" at bounding box center [597, 425] width 345 height 540
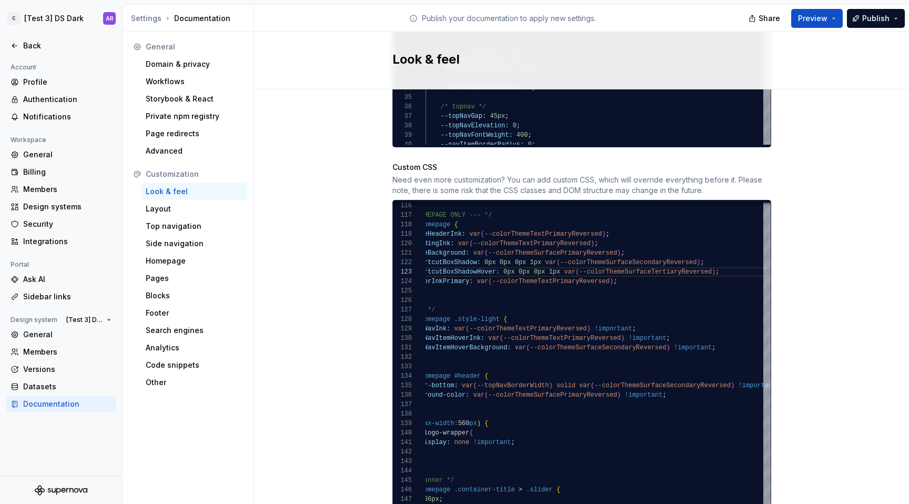
scroll to position [1018, 0]
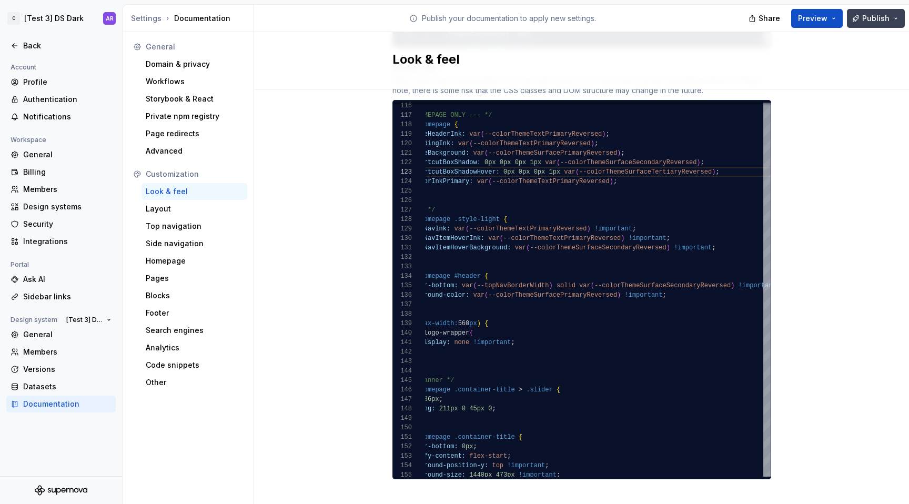
click at [868, 17] on span "Publish" at bounding box center [875, 18] width 27 height 11
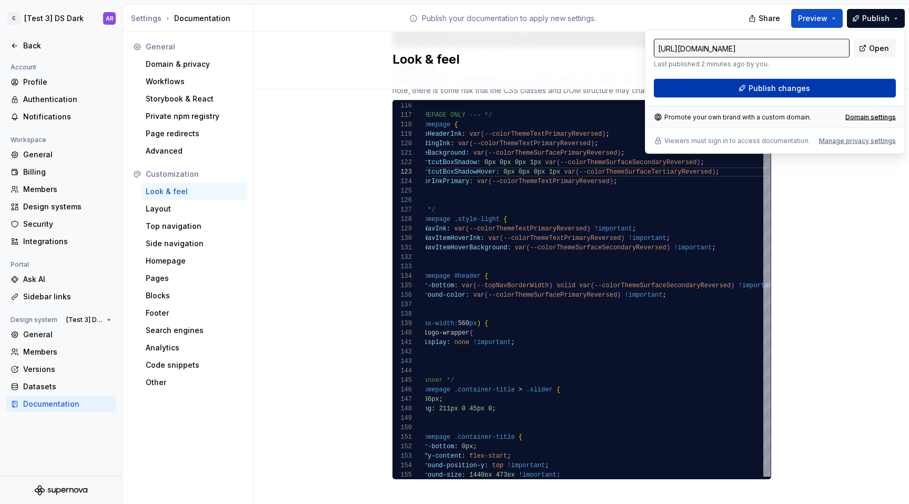
click at [799, 91] on span "Publish changes" at bounding box center [779, 88] width 62 height 11
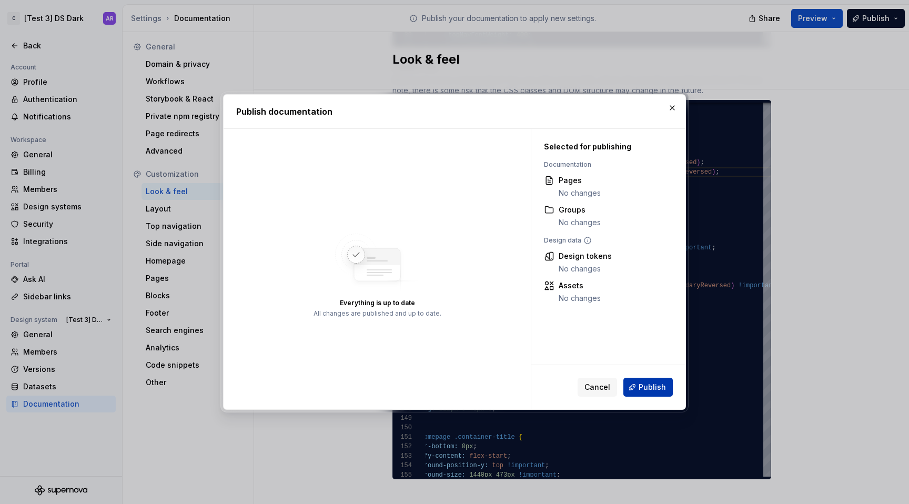
click at [658, 394] on button "Publish" at bounding box center [647, 387] width 49 height 19
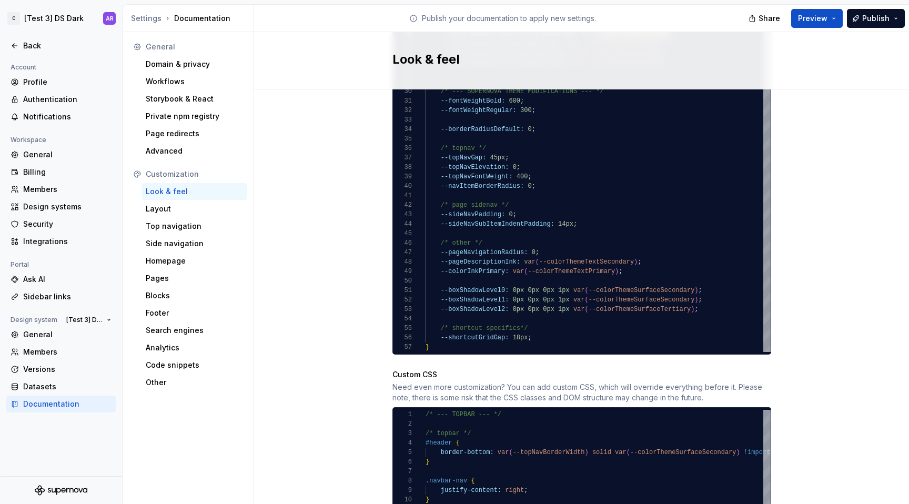
scroll to position [610, 0]
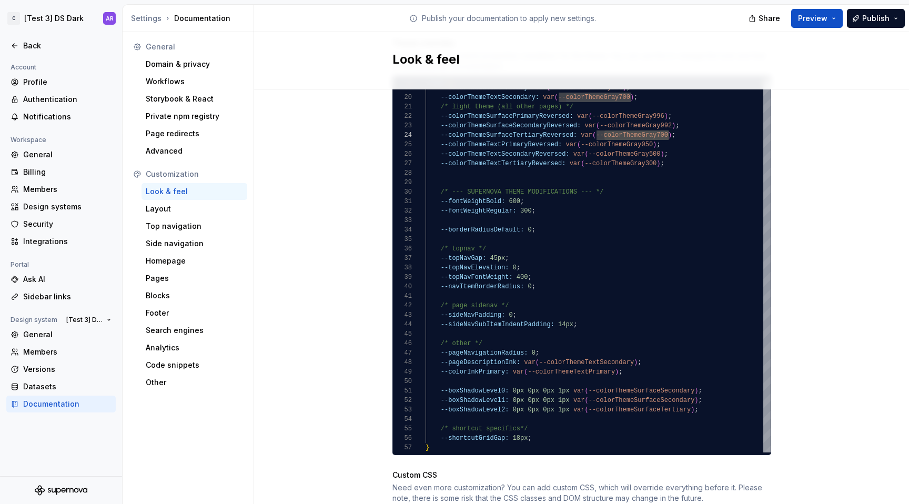
type textarea "**********"
click at [615, 311] on div "--colorThemeSurfaceTertiary: var ( --colorThemeGray300 ) ; --colorThemeTextPrim…" at bounding box center [597, 183] width 345 height 540
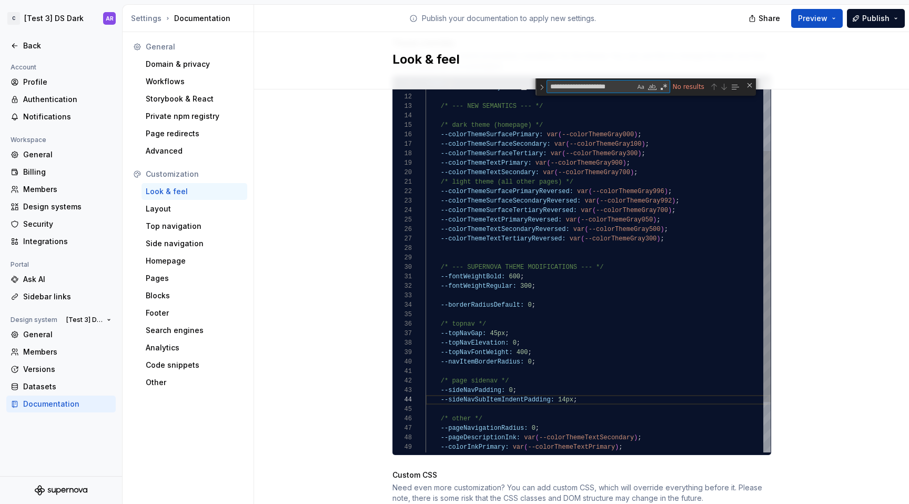
type textarea "**********"
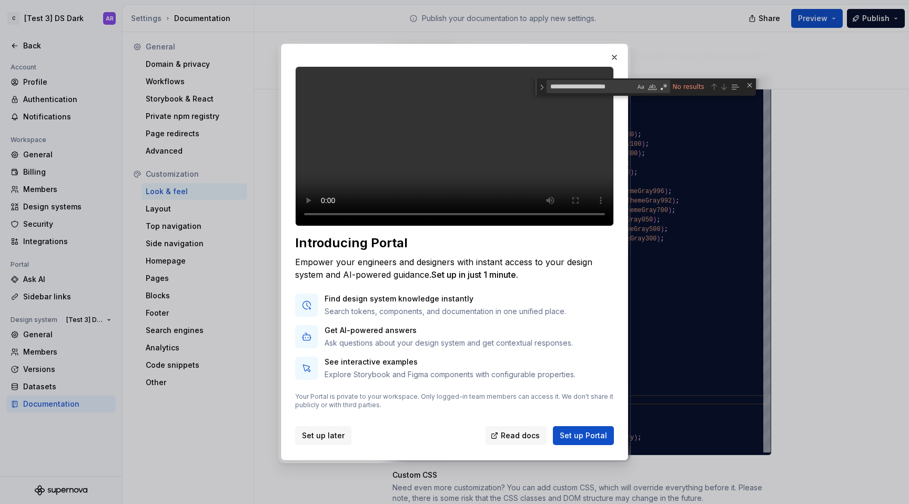
click at [333, 441] on span "Set up later" at bounding box center [323, 435] width 43 height 11
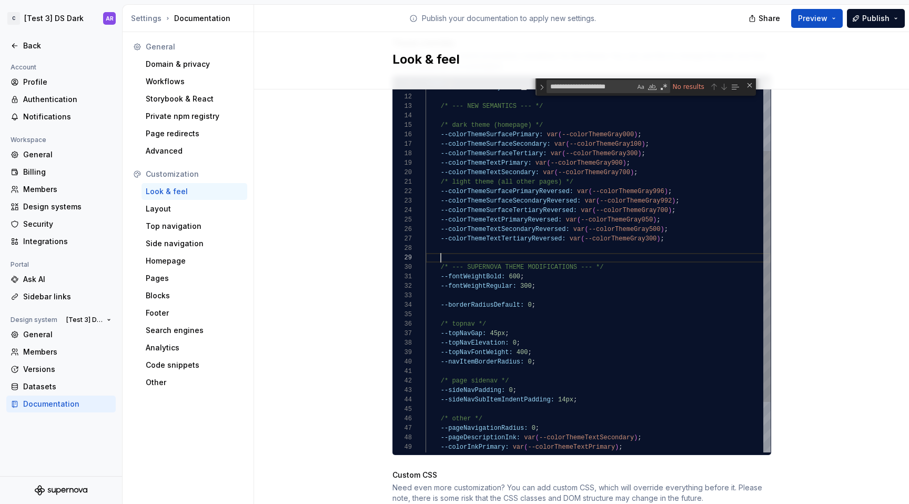
click at [569, 244] on div "--colorThemeSurfaceTertiary: var ( --colorThemeGray300 ) ; --colorThemeTextPrim…" at bounding box center [597, 249] width 345 height 557
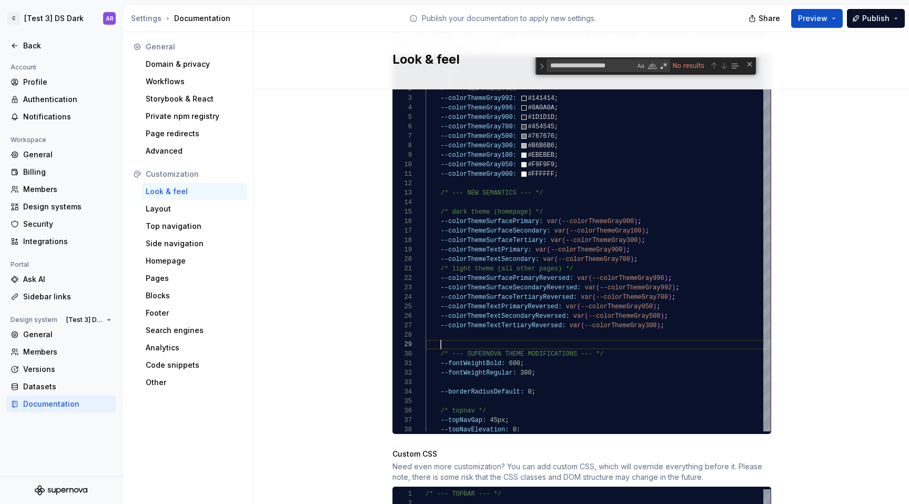
scroll to position [620, 0]
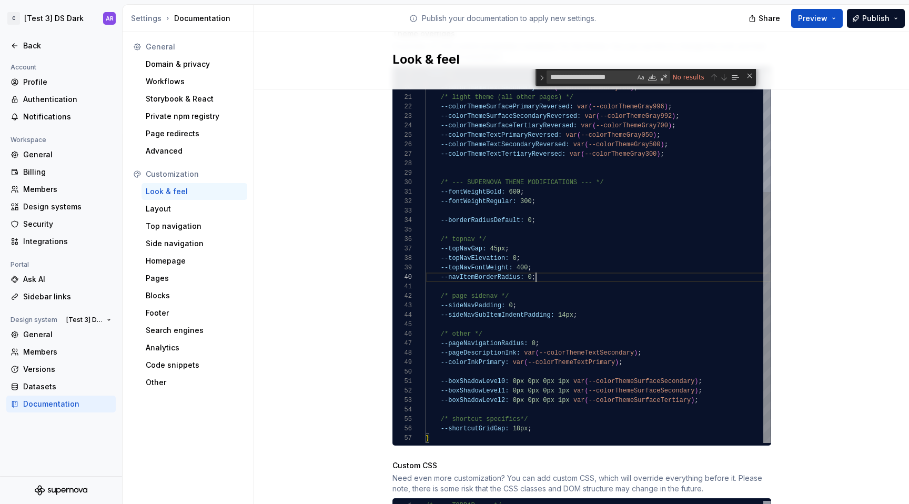
click at [564, 269] on div "--colorThemeSurfaceTertiary: var ( --colorThemeGray300 ) ; --colorThemeTextPrim…" at bounding box center [597, 164] width 345 height 557
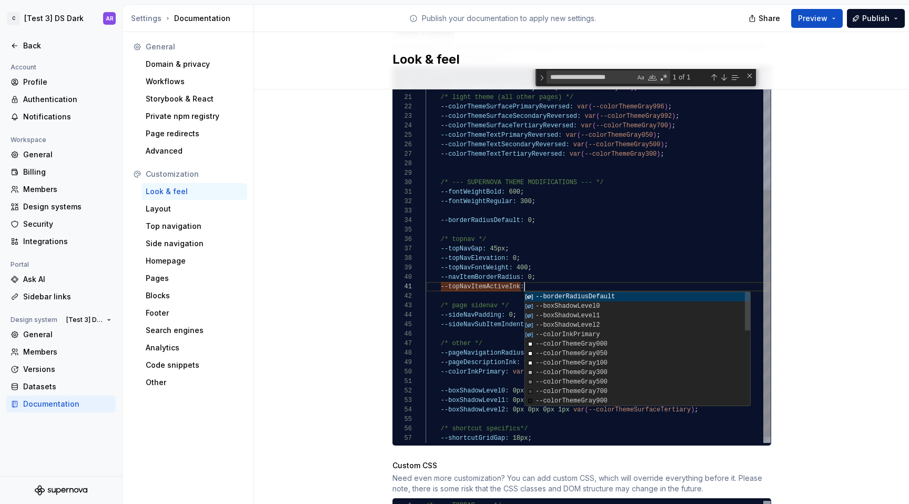
scroll to position [0, 103]
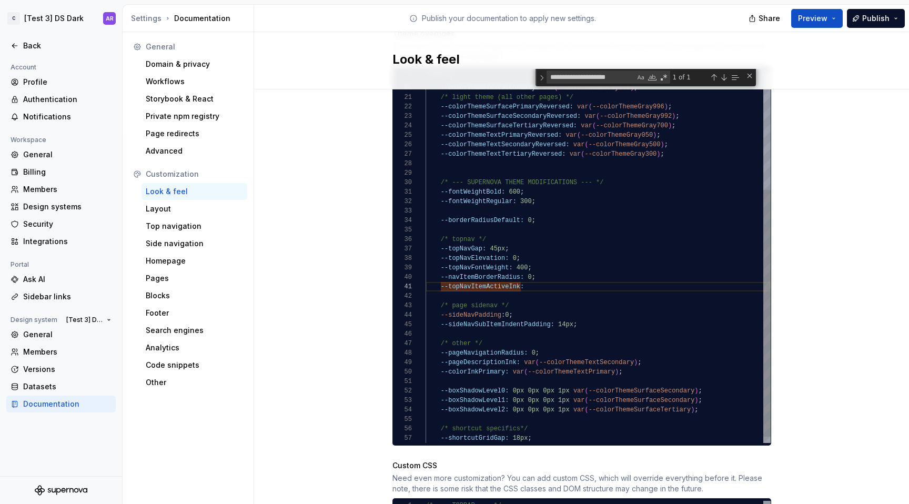
click at [587, 362] on div "--colorThemeSurfaceTertiary: var ( --colorThemeGray300 ) ; --colorThemeTextPrim…" at bounding box center [597, 169] width 345 height 566
drag, startPoint x: 509, startPoint y: 361, endPoint x: 619, endPoint y: 361, distance: 109.9
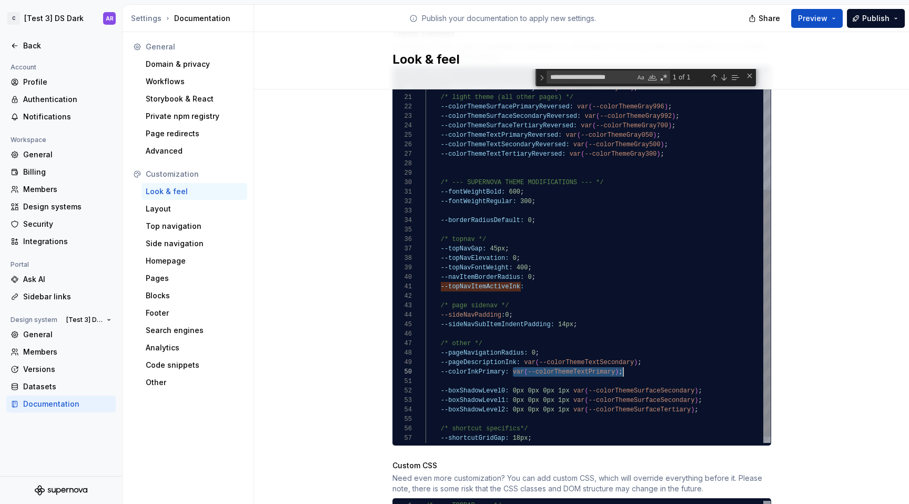
click at [619, 361] on div "--colorThemeSurfaceTertiary: var ( --colorThemeGray300 ) ; --colorThemeTextPrim…" at bounding box center [597, 169] width 345 height 566
click at [553, 283] on div "--colorThemeSurfaceTertiary: var ( --colorThemeGray300 ) ; --colorThemeTextPrim…" at bounding box center [597, 169] width 345 height 566
click at [550, 275] on div "--colorThemeSurfaceTertiary: var ( --colorThemeGray300 ) ; --colorThemeTextPrim…" at bounding box center [597, 169] width 345 height 566
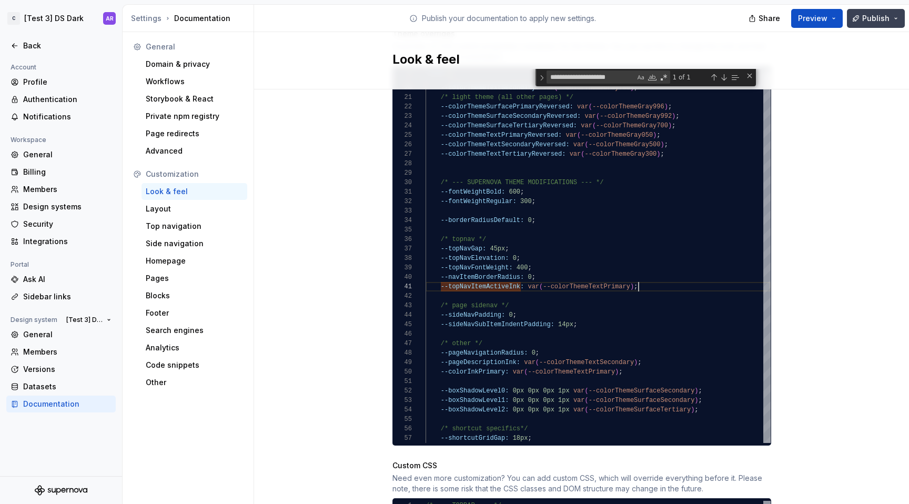
click at [888, 20] on span "Publish" at bounding box center [875, 18] width 27 height 11
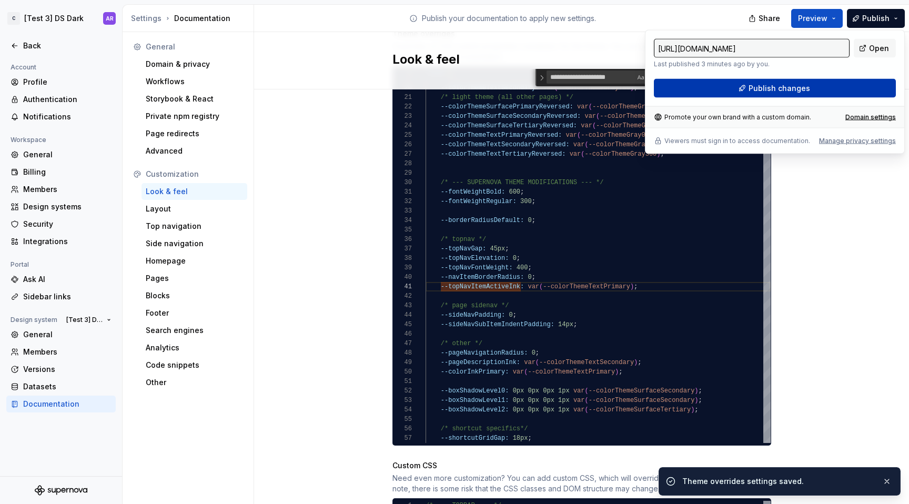
click at [809, 86] on button "Publish changes" at bounding box center [775, 88] width 242 height 19
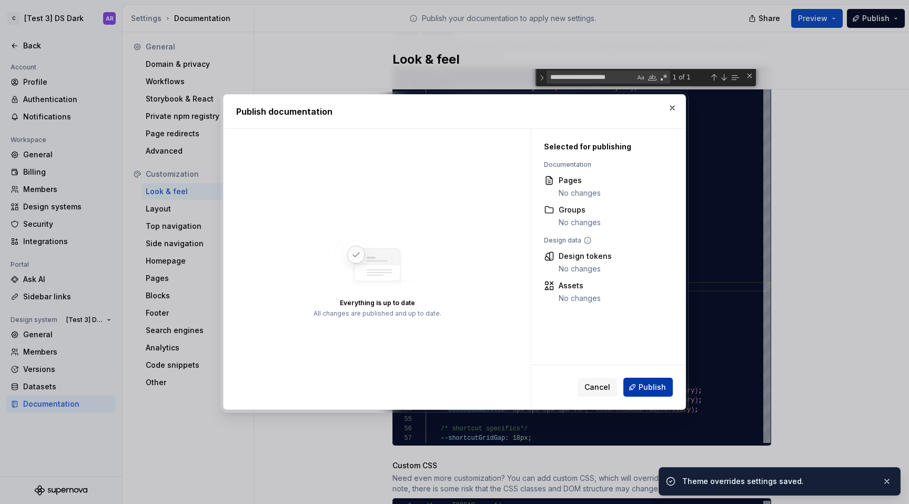
click at [652, 380] on button "Publish" at bounding box center [647, 387] width 49 height 19
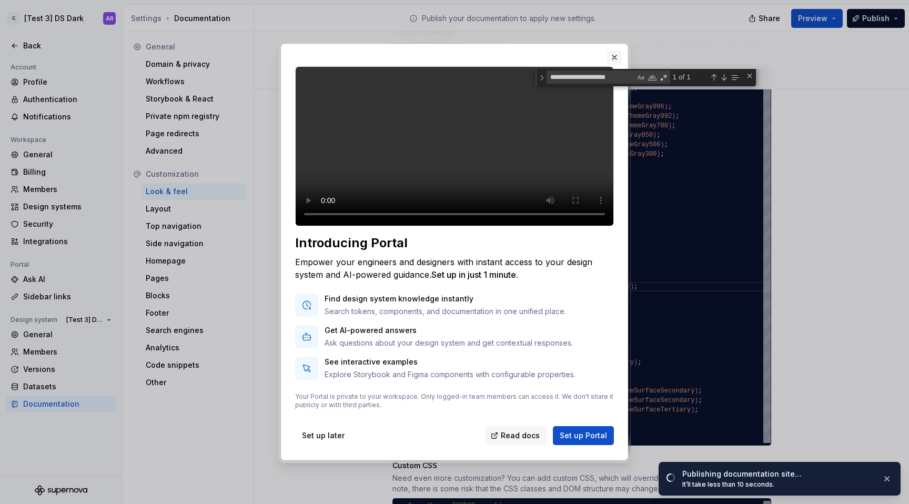
click at [615, 50] on button "button" at bounding box center [614, 57] width 15 height 15
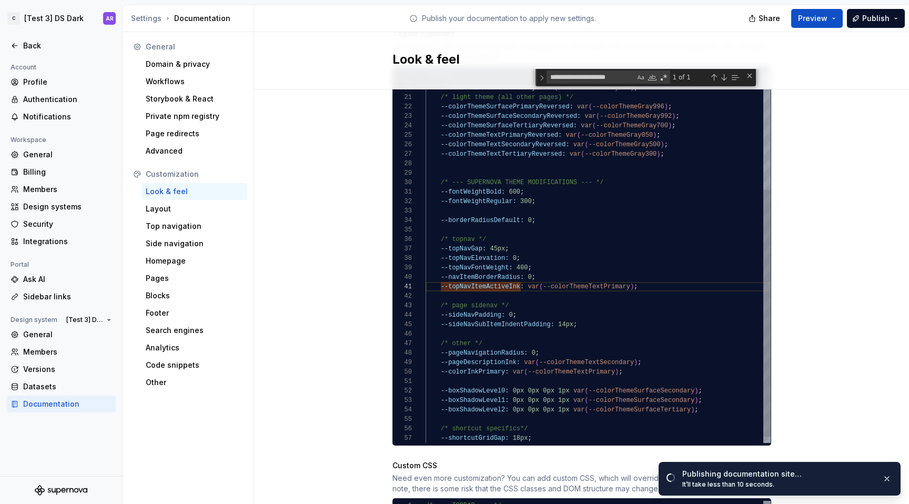
type textarea "**********"
click at [645, 196] on div "--colorThemeSurfaceTertiary: var ( --colorThemeGray300 ) ; --colorThemeTextPrim…" at bounding box center [597, 169] width 345 height 566
paste textarea "**********"
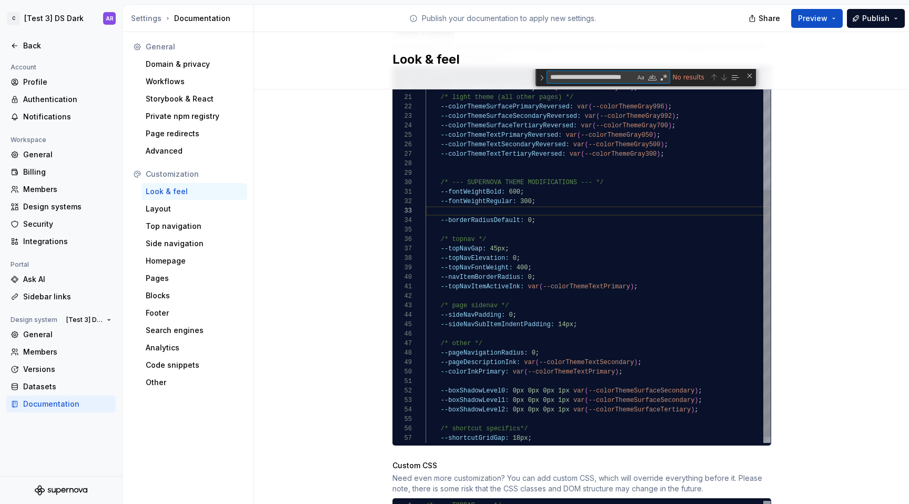
scroll to position [0, 0]
paste textarea "**********"
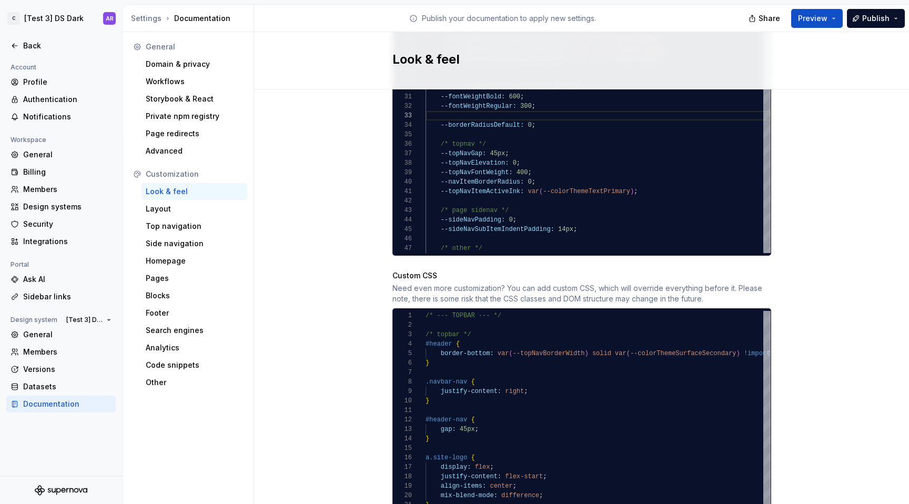
scroll to position [889, 0]
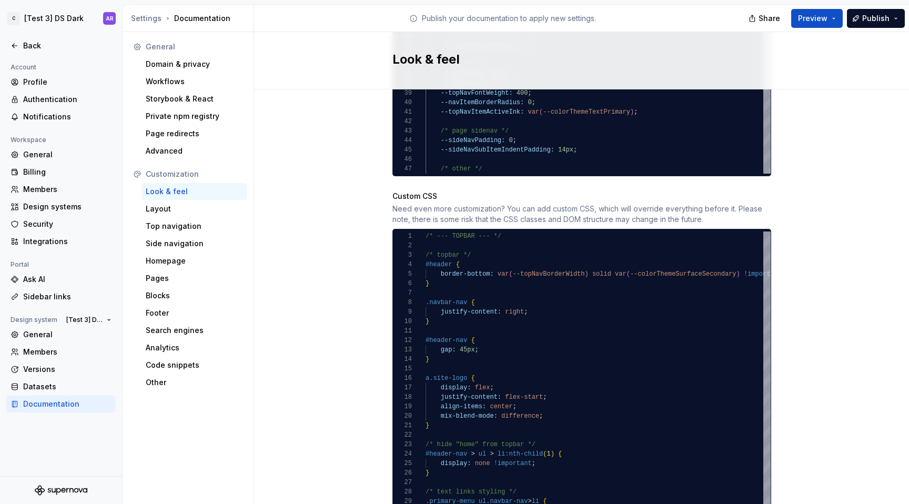
type textarea "**********"
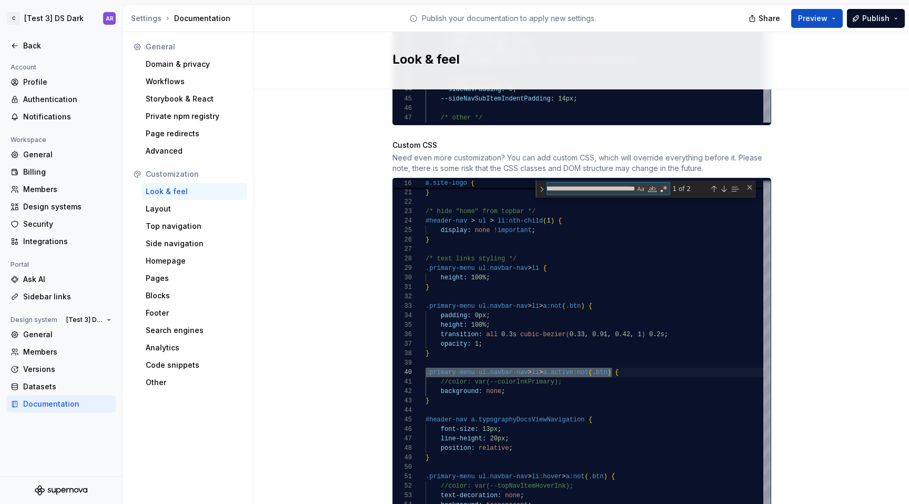
scroll to position [990, 0]
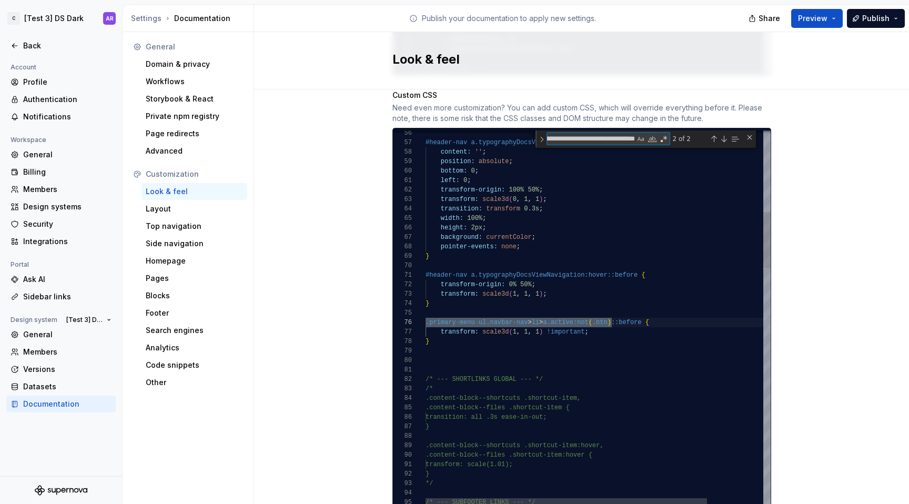
type textarea "**********"
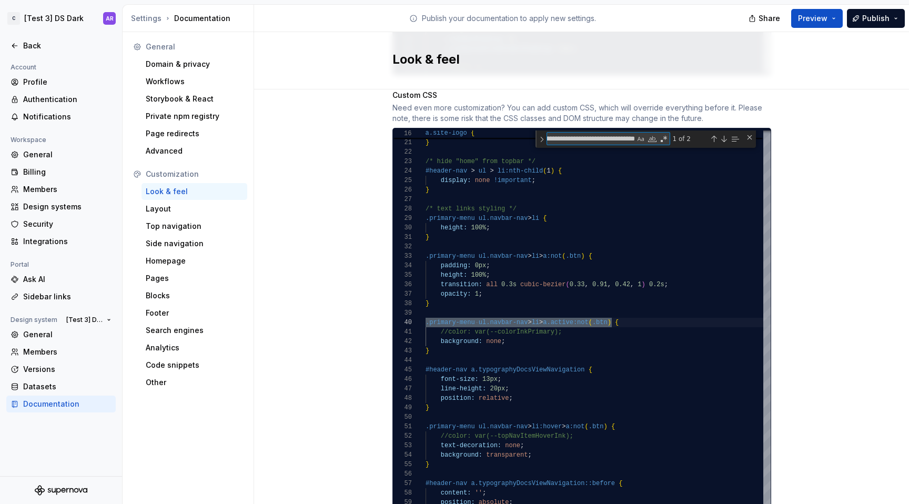
type textarea "**********"
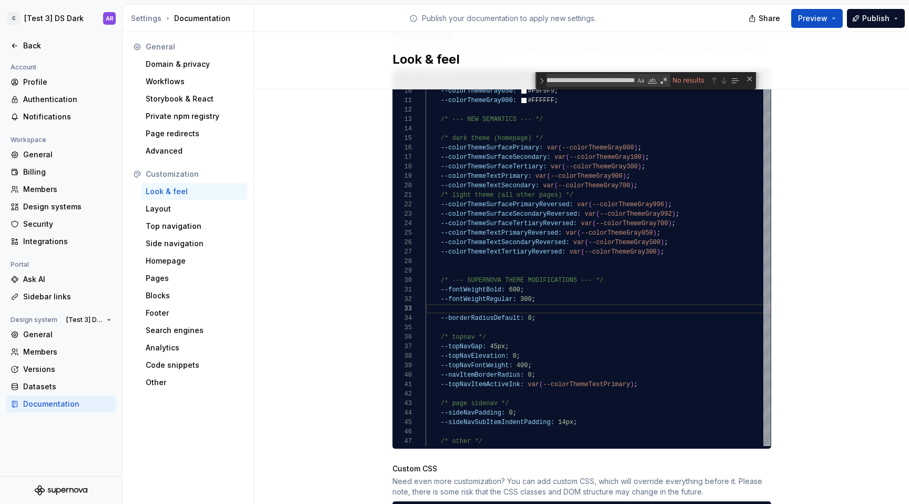
scroll to position [622, 0]
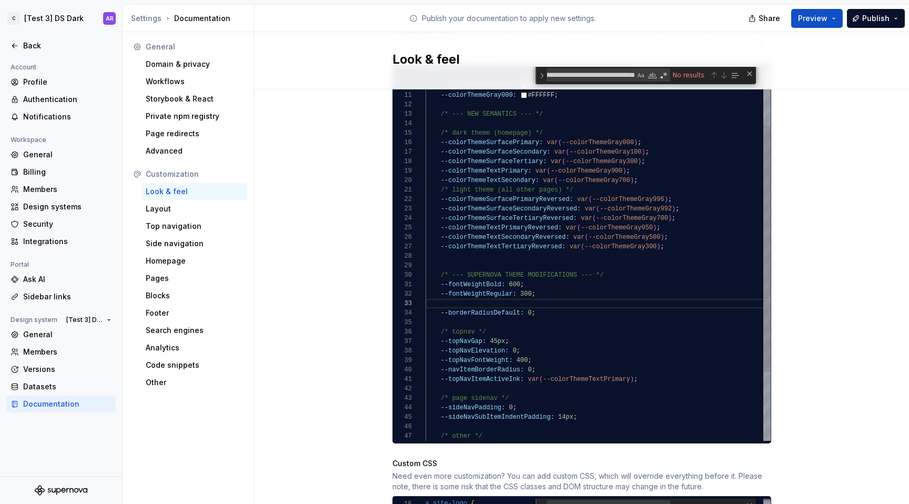
type textarea "**********"
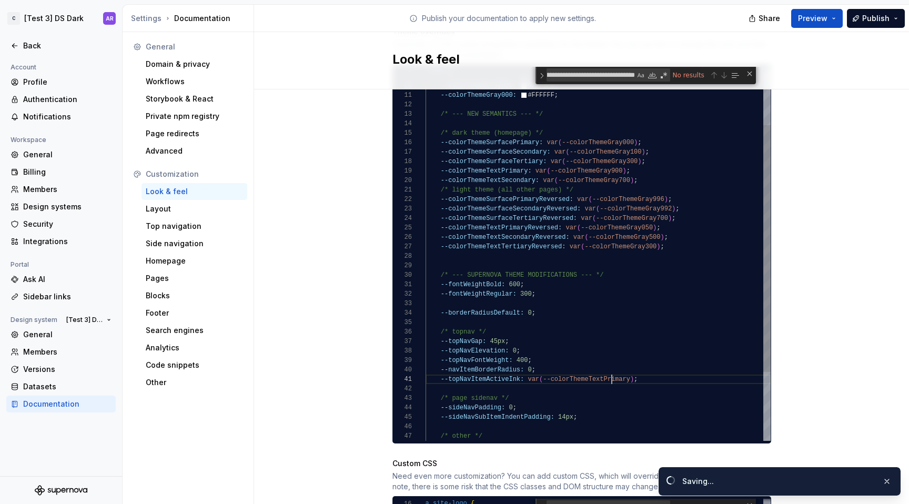
click at [606, 367] on div "--colorThemeSurfaceTertiary: var ( --colorThemeGray300 ) ; --colorThemeTextPrim…" at bounding box center [597, 261] width 345 height 566
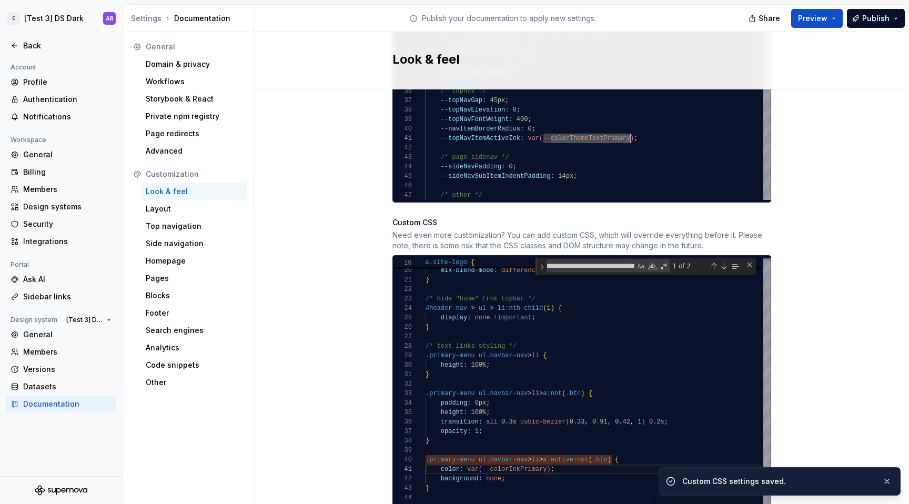
scroll to position [993, 0]
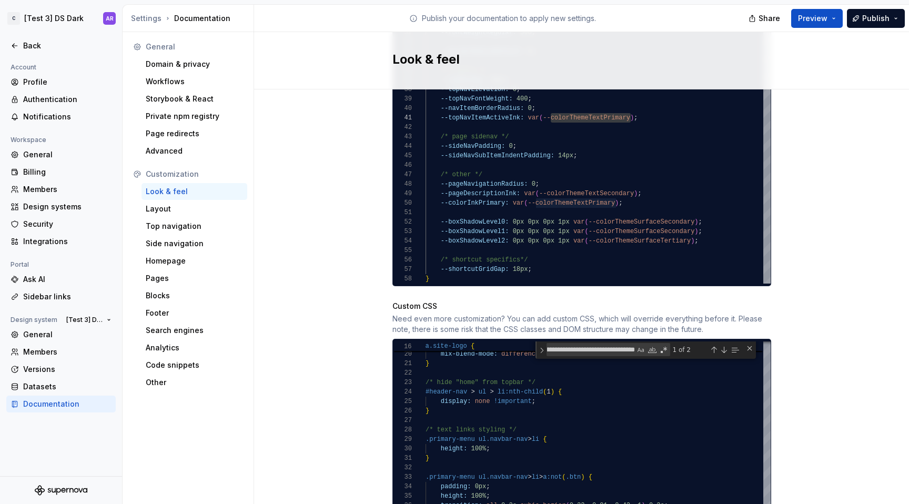
scroll to position [756, 0]
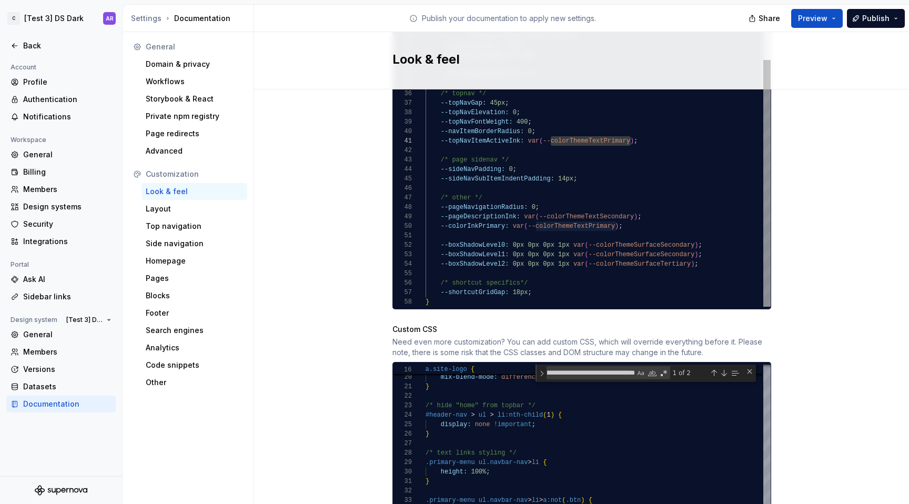
click at [601, 213] on div "--colorThemeTextPrimary: var ( --colorThemeGray900 ) ; --colorThemeTextSecondar…" at bounding box center [597, 23] width 345 height 566
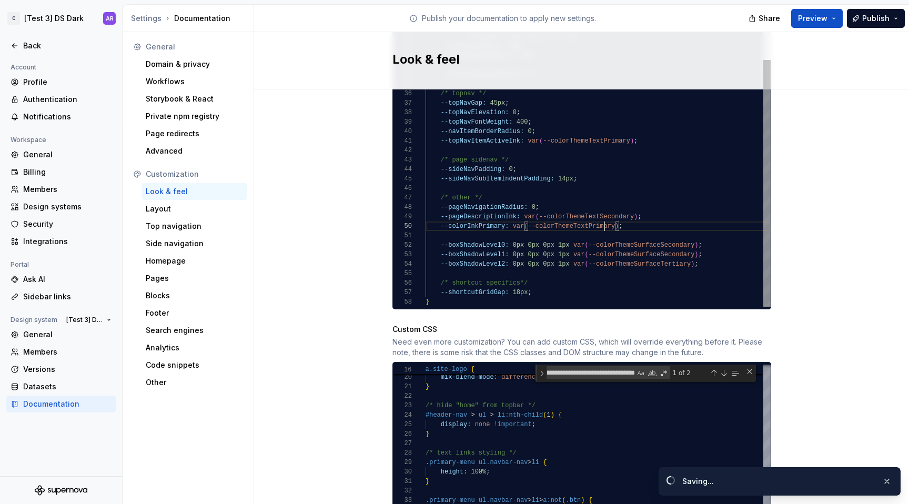
click at [601, 213] on div "--colorThemeTextPrimary: var ( --colorThemeGray900 ) ; --colorThemeTextSecondar…" at bounding box center [597, 23] width 345 height 566
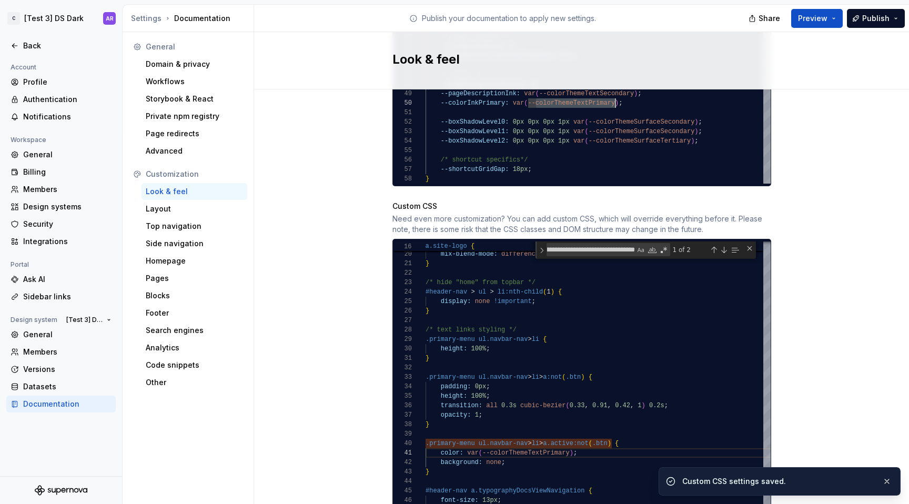
scroll to position [807, 0]
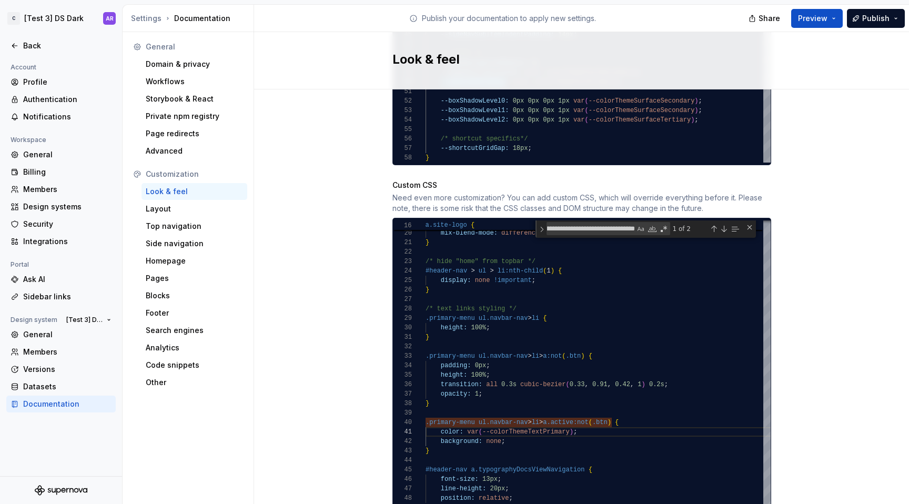
scroll to position [955, 0]
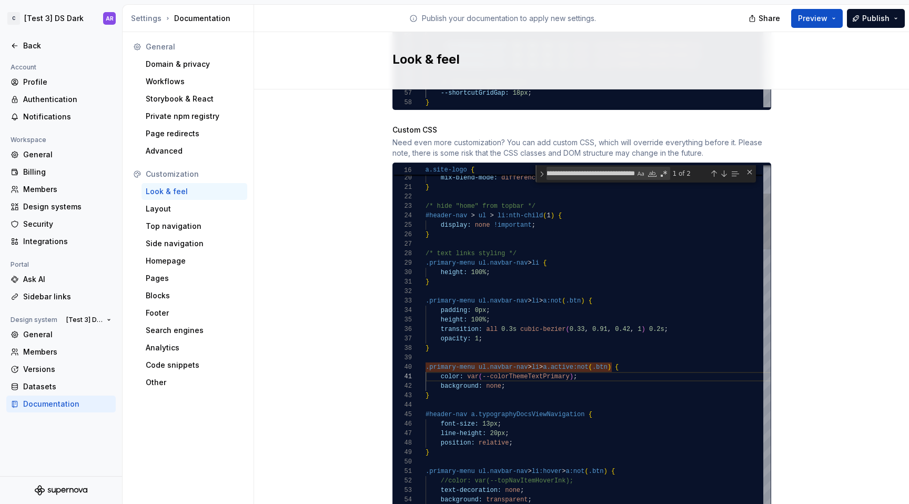
type textarea "**********"
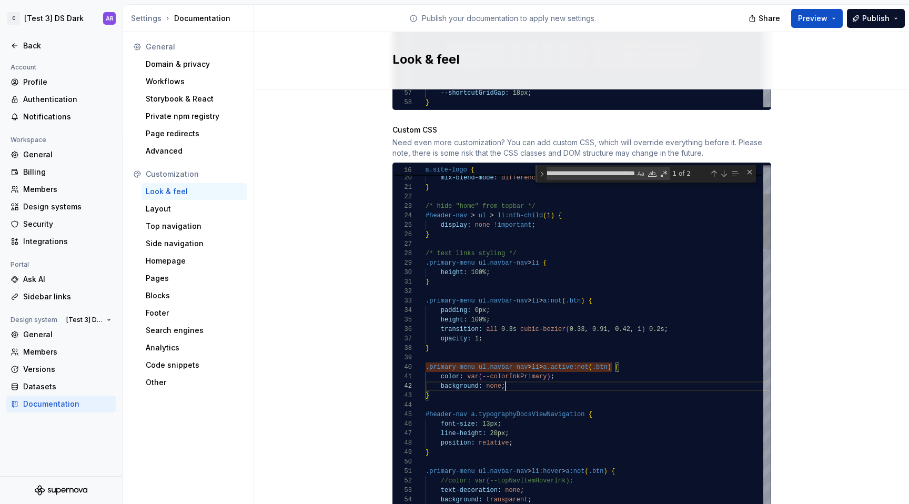
scroll to position [47, 145]
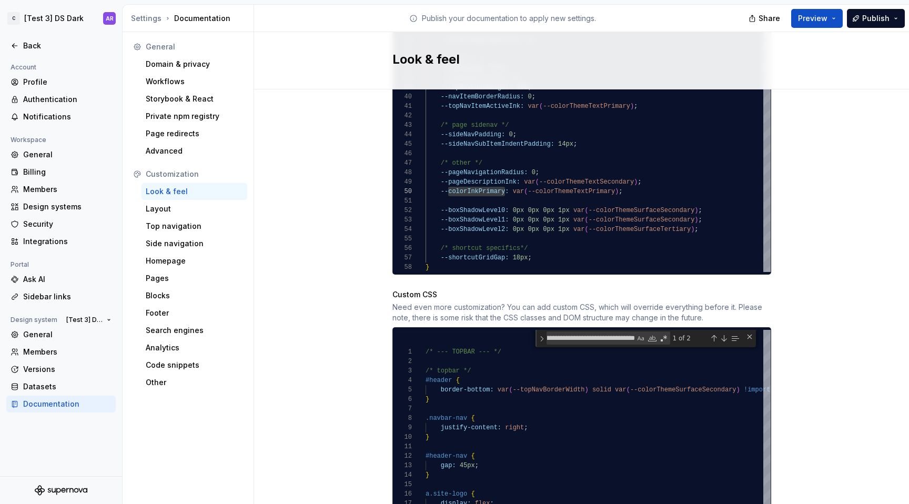
scroll to position [718, 0]
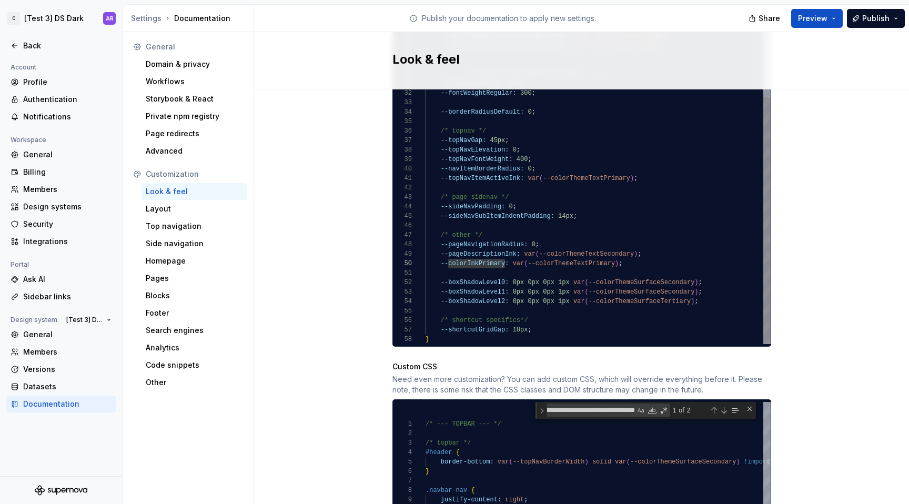
click at [664, 170] on div "--colorThemeTextPrimary: var ( --colorThemeGray900 ) ; --colorThemeTextSecondar…" at bounding box center [597, 61] width 345 height 566
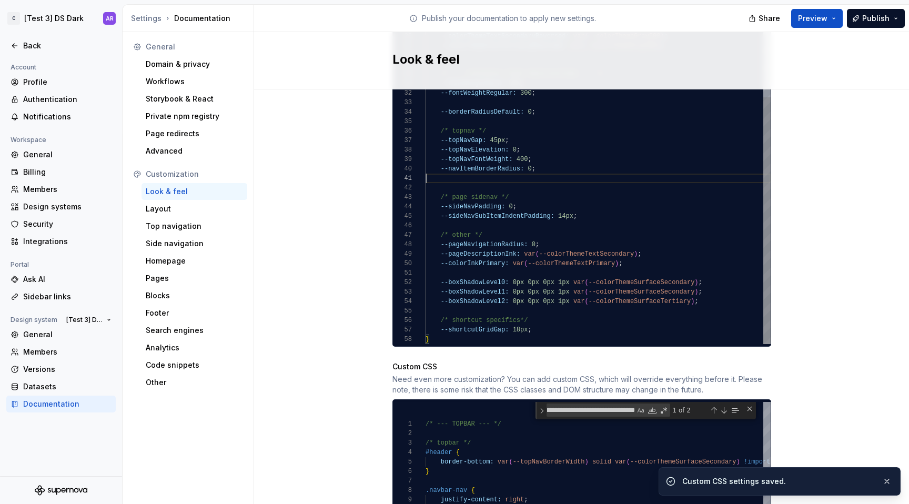
scroll to position [85, 109]
click at [878, 20] on span "Publish" at bounding box center [875, 18] width 27 height 11
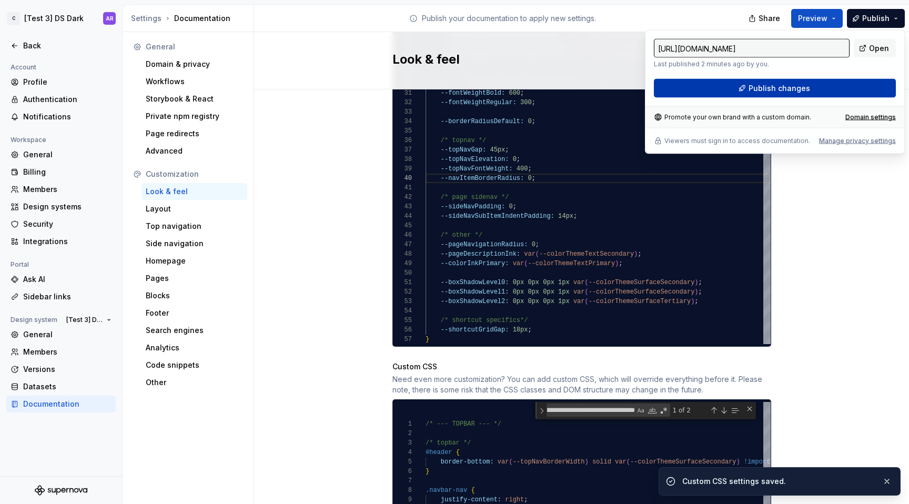
click at [810, 92] on button "Publish changes" at bounding box center [775, 88] width 242 height 19
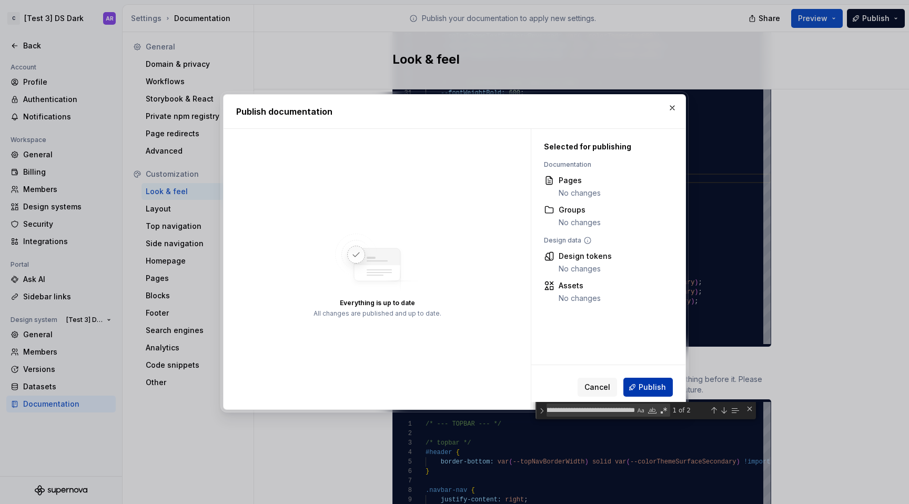
click at [652, 382] on span "Publish" at bounding box center [651, 387] width 27 height 11
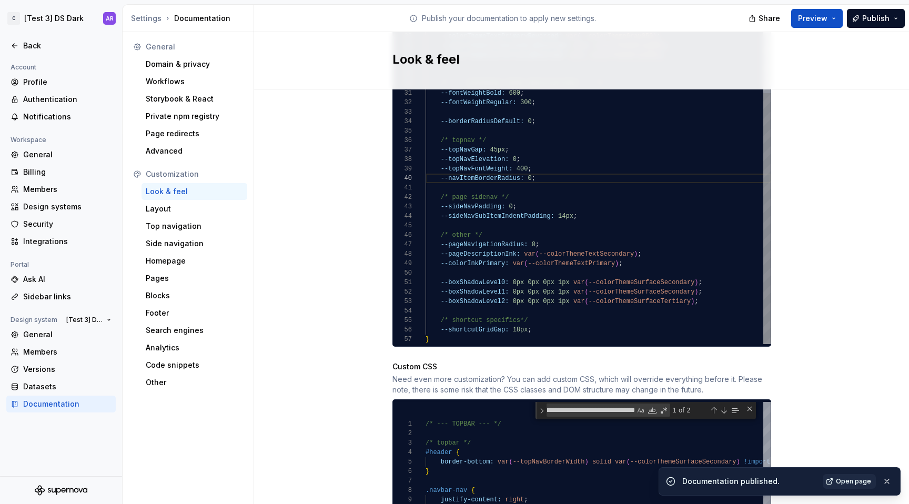
click at [516, 320] on div "--colorThemeTextPrimary: var ( --colorThemeGray900 ) ; --colorThemeTextSecondar…" at bounding box center [597, 65] width 345 height 557
click at [890, 22] on button "Publish" at bounding box center [876, 18] width 58 height 19
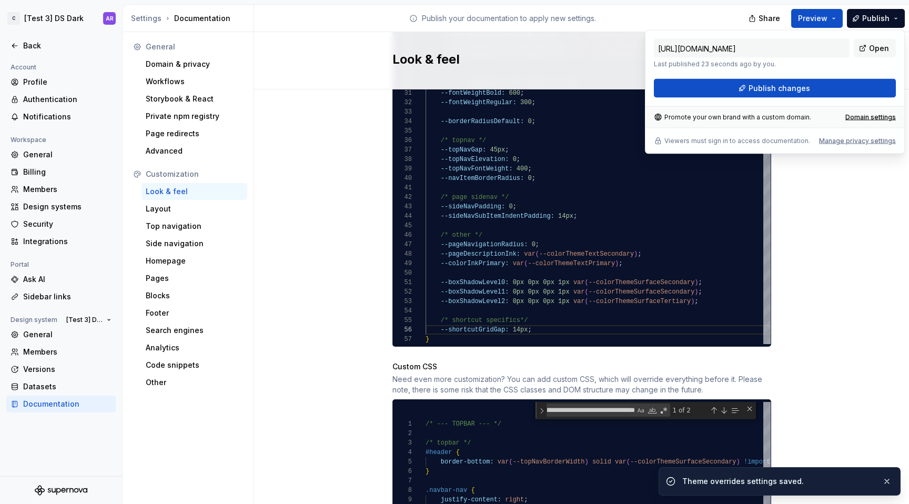
click at [797, 98] on div "[URL][DOMAIN_NAME] Last published 23 seconds ago by you. Open Publish changes P…" at bounding box center [775, 92] width 260 height 124
click at [797, 87] on span "Publish changes" at bounding box center [779, 88] width 62 height 11
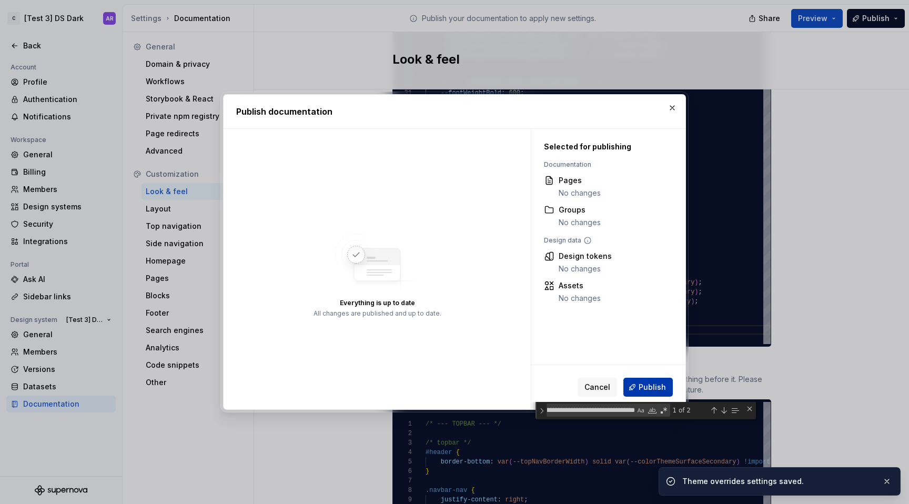
click at [646, 392] on span "Publish" at bounding box center [651, 387] width 27 height 11
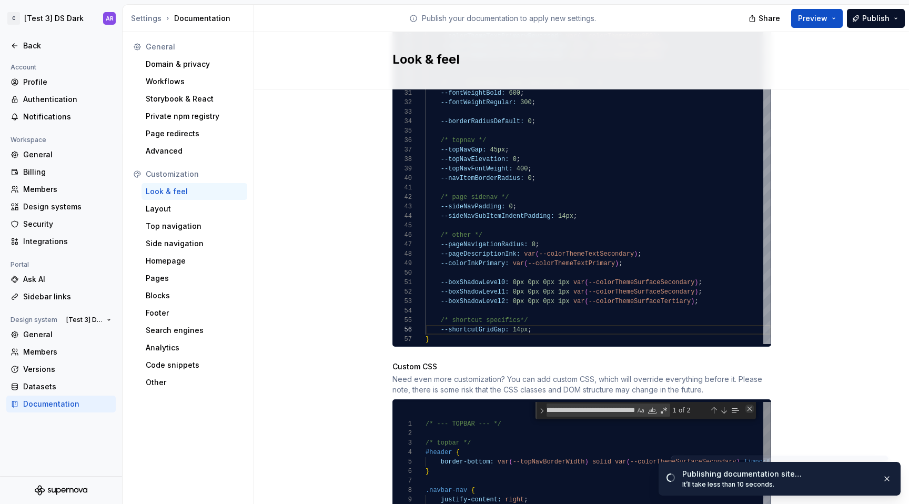
click at [745, 404] on div "Close (Escape)" at bounding box center [749, 408] width 8 height 8
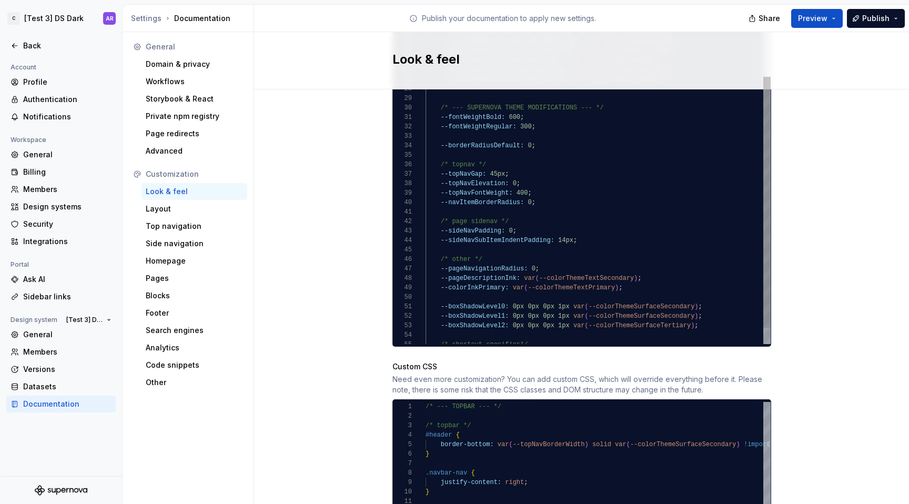
type textarea "**********"
click at [628, 279] on div "--colorThemeTextPrimary: var ( --colorThemeGray900 ) ; --colorThemeTextSecondar…" at bounding box center [597, 89] width 345 height 557
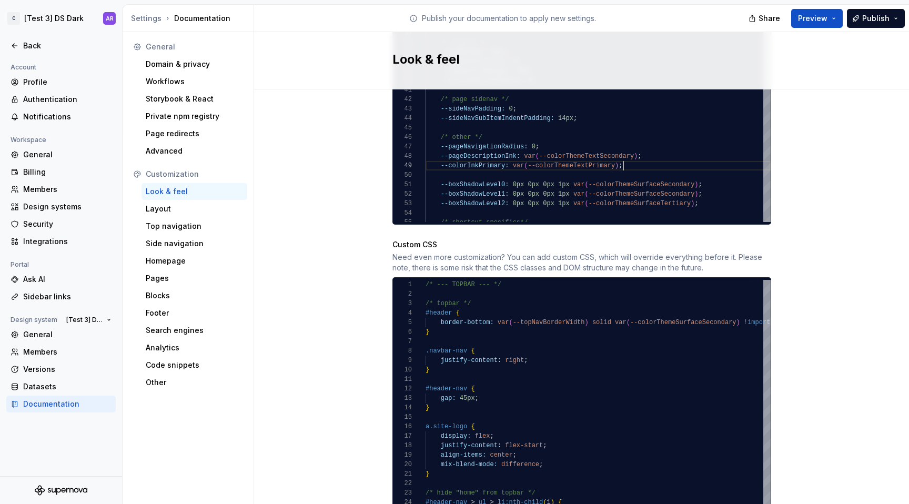
scroll to position [909, 0]
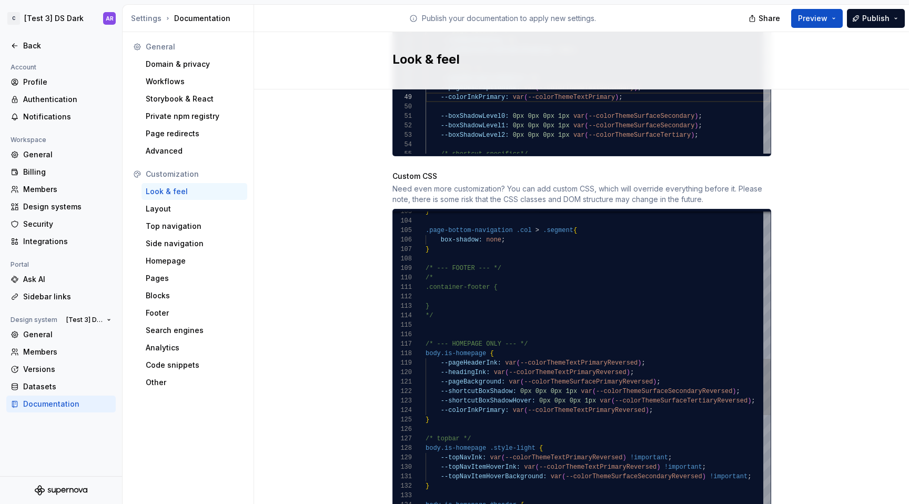
click at [685, 404] on div "--topNavItemHoverInk: var ( --colorThemeTextPrimaryReversed ) !important ; --to…" at bounding box center [631, 475] width 413 height 2468
click at [672, 401] on div "--topNavItemHoverInk: var ( --colorThemeTextPrimaryReversed ) !important ; --to…" at bounding box center [631, 475] width 413 height 2468
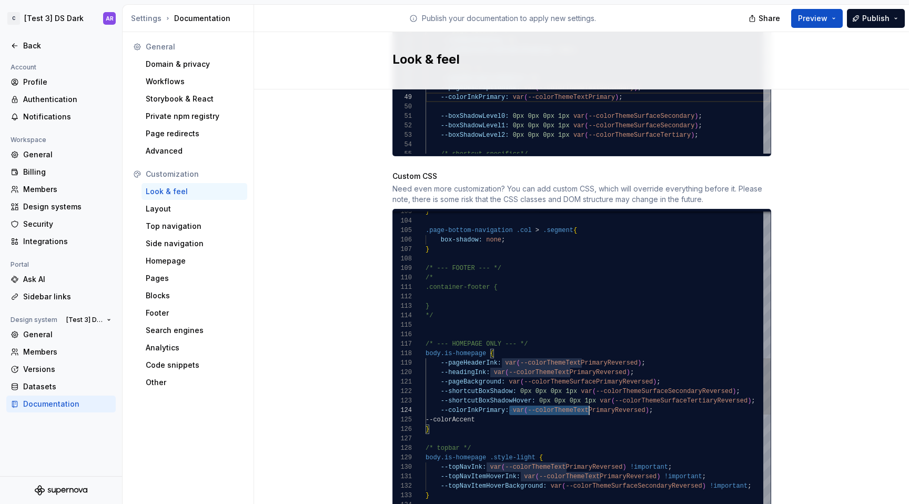
scroll to position [28, 228]
drag, startPoint x: 506, startPoint y: 400, endPoint x: 655, endPoint y: 400, distance: 149.4
click at [655, 400] on div "--topNavItemHoverInk: var ( --colorThemeTextPrimaryReversed ) !important ; --to…" at bounding box center [631, 479] width 413 height 2477
click at [613, 416] on div "--topNavItemHoverInk: var ( --colorThemeTextPrimaryReversed ) !important ; --to…" at bounding box center [631, 479] width 413 height 2477
click at [604, 410] on div "--topNavItemHoverInk: var ( --colorThemeTextPrimaryReversed ) !important ; --to…" at bounding box center [631, 479] width 413 height 2477
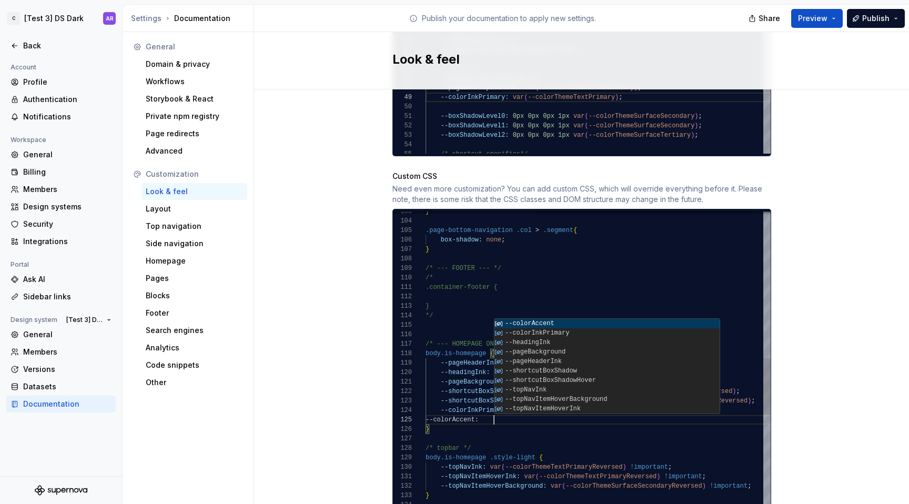
scroll to position [38, 213]
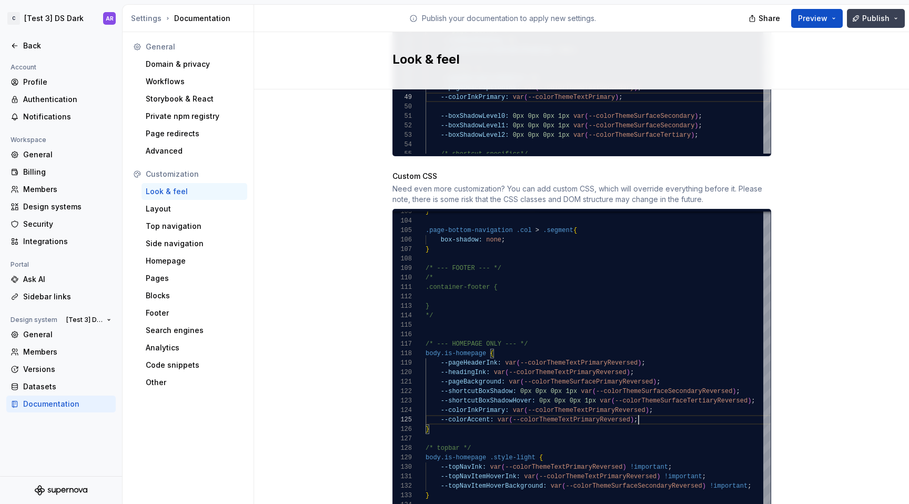
click at [868, 17] on span "Publish" at bounding box center [875, 18] width 27 height 11
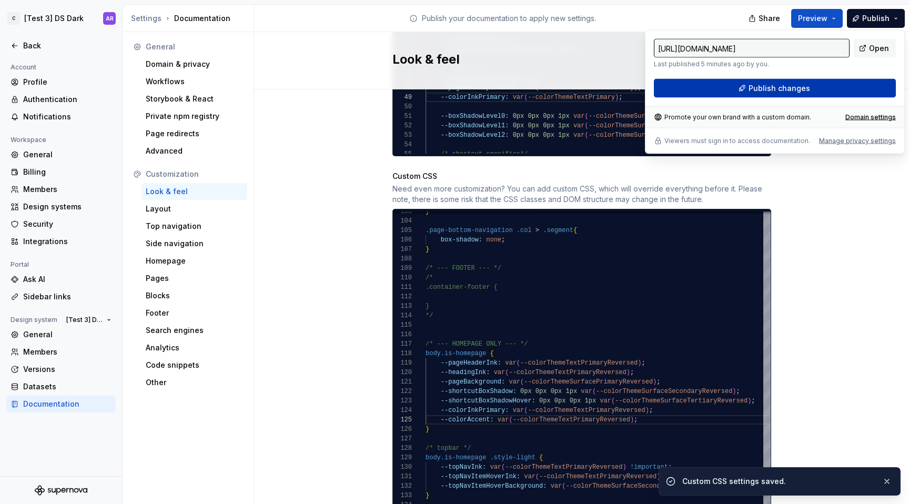
click at [731, 85] on button "Publish changes" at bounding box center [775, 88] width 242 height 19
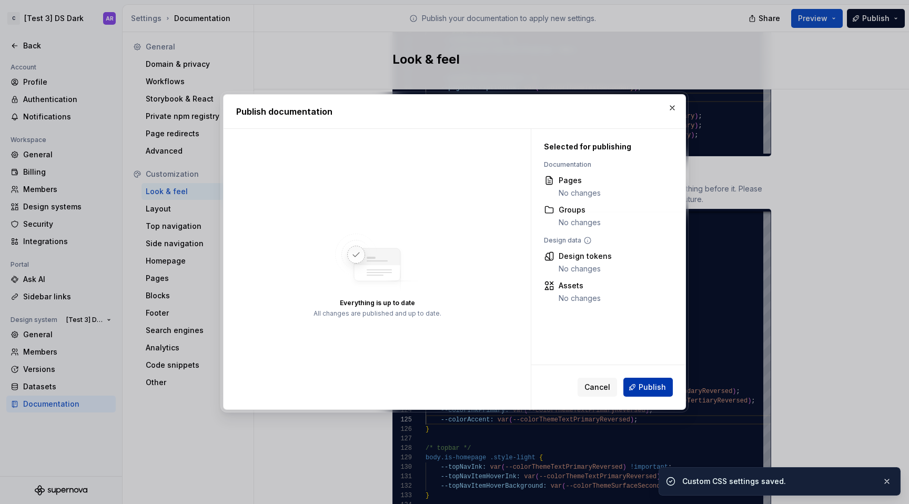
click at [661, 390] on span "Publish" at bounding box center [651, 387] width 27 height 11
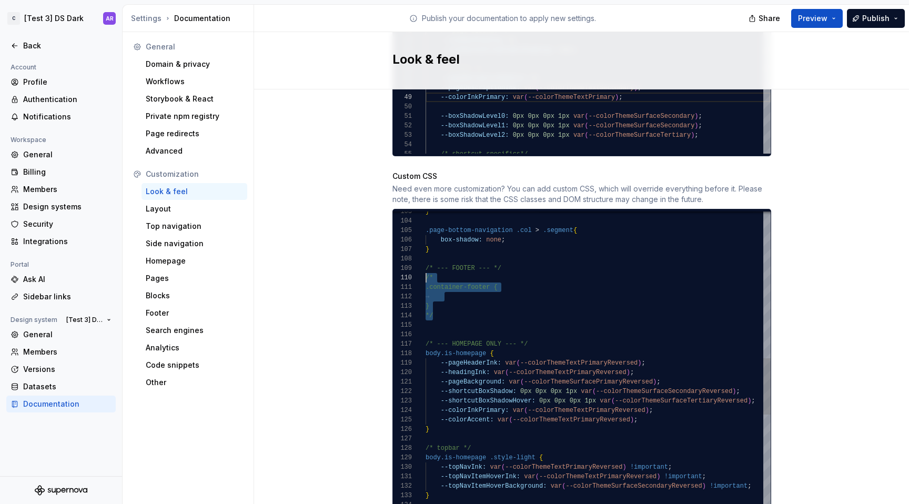
scroll to position [85, 0]
drag, startPoint x: 447, startPoint y: 306, endPoint x: 421, endPoint y: 268, distance: 45.4
click at [425, 268] on div "--topNavItemHoverInk: var ( --colorThemeTextPrimaryReversed ) !important ; --to…" at bounding box center [631, 479] width 413 height 2477
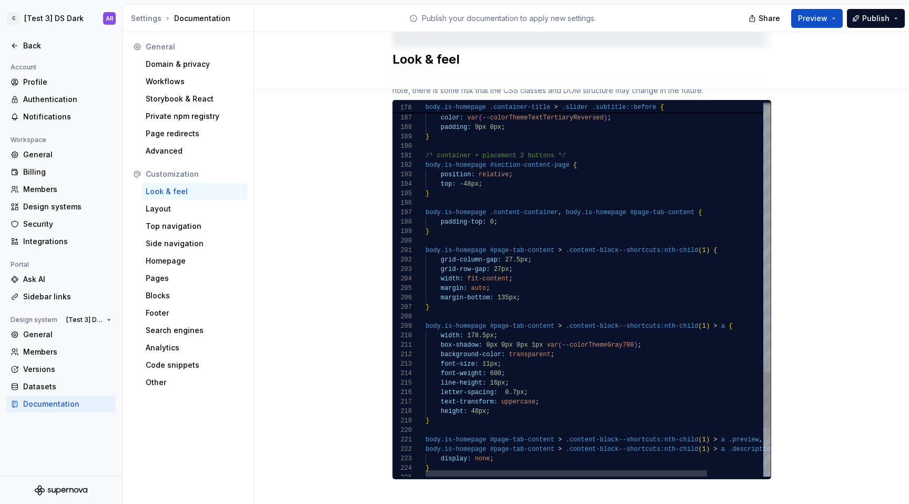
scroll to position [19, 76]
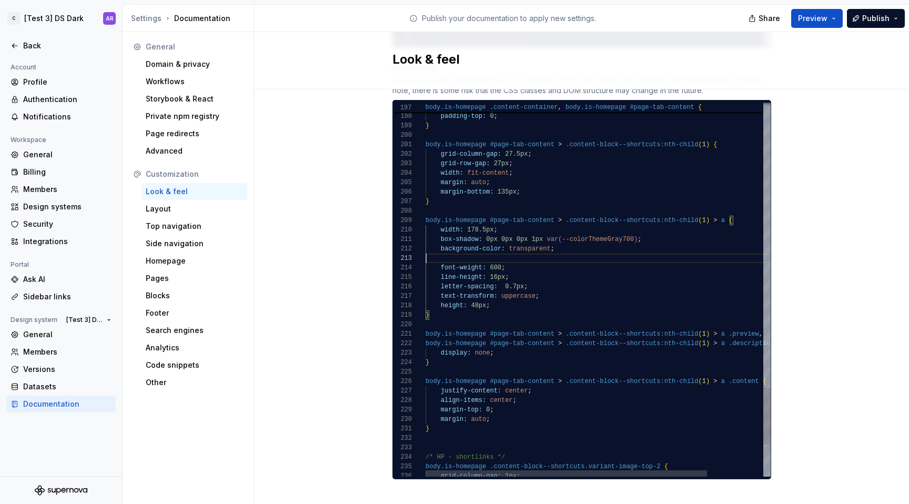
scroll to position [9, 129]
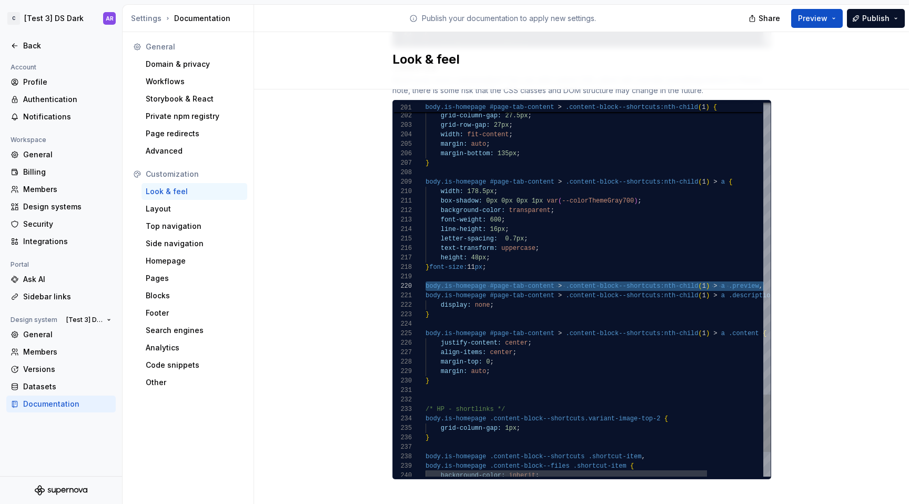
scroll to position [76, 0]
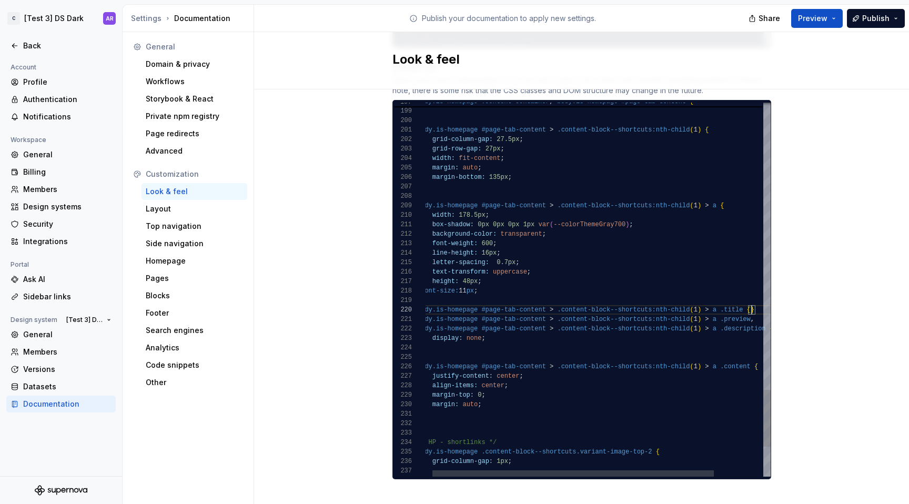
scroll to position [0, 15]
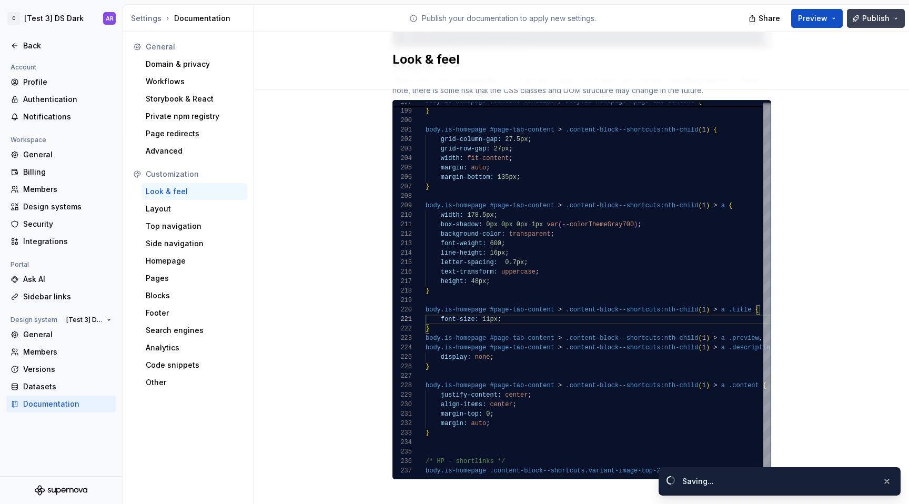
click at [871, 19] on span "Publish" at bounding box center [875, 18] width 27 height 11
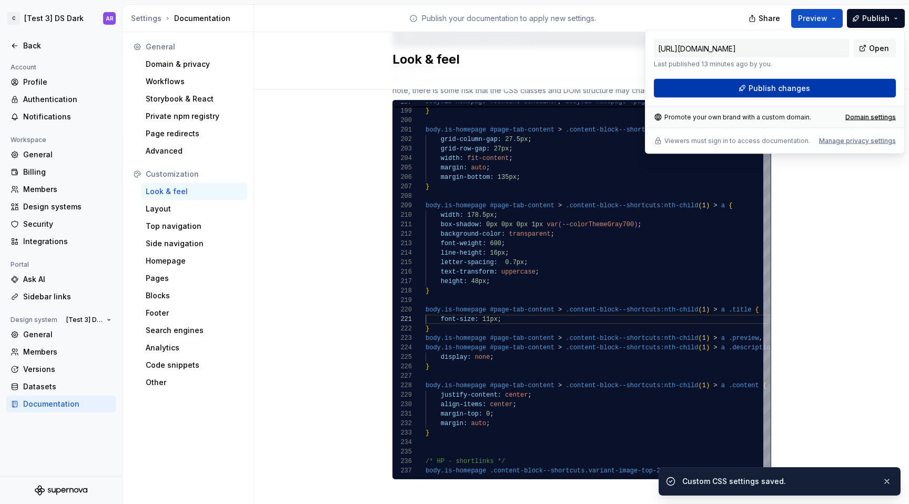
click at [749, 83] on button "Publish changes" at bounding box center [775, 88] width 242 height 19
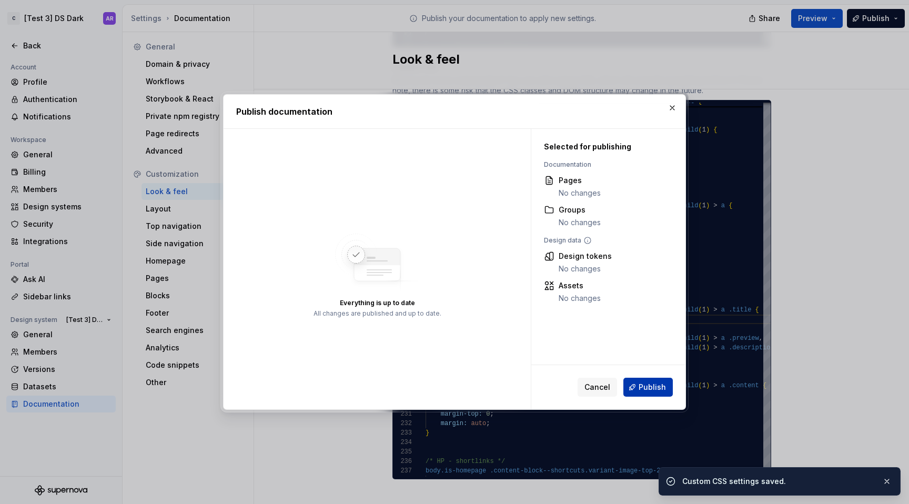
click at [656, 386] on span "Publish" at bounding box center [651, 387] width 27 height 11
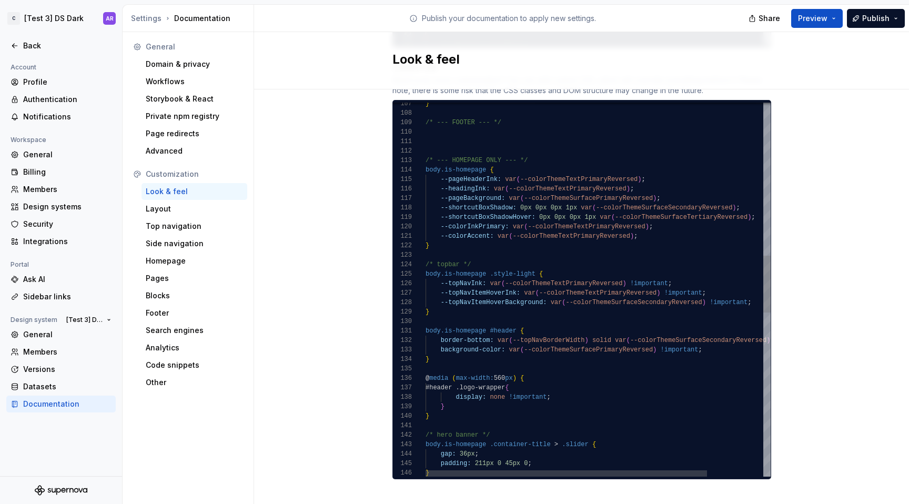
click at [454, 237] on div "--pageBackground: var ( --colorThemeSurfacePrimaryReversed ) ; --headingInk: va…" at bounding box center [631, 324] width 413 height 2458
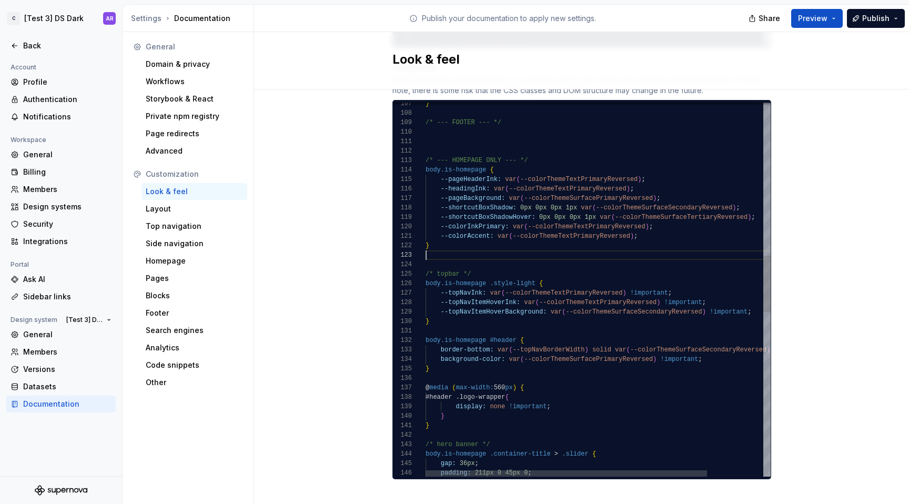
scroll to position [9, 4]
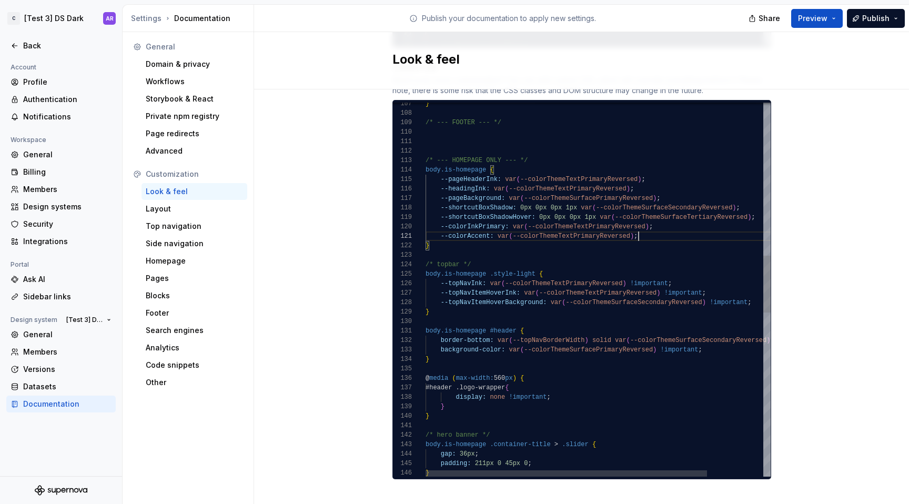
click at [654, 222] on div "--pageBackground: var ( --colorThemeSurfacePrimaryReversed ) ; --headingInk: va…" at bounding box center [631, 324] width 413 height 2458
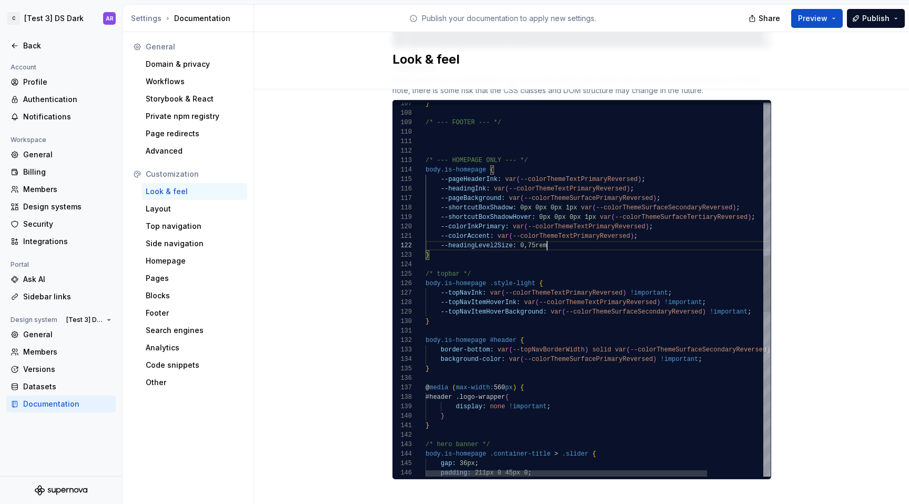
scroll to position [9, 125]
click at [520, 235] on div "--pageBackground: var ( --colorThemeSurfacePrimaryReversed ) ; --headingInk: va…" at bounding box center [631, 329] width 413 height 2468
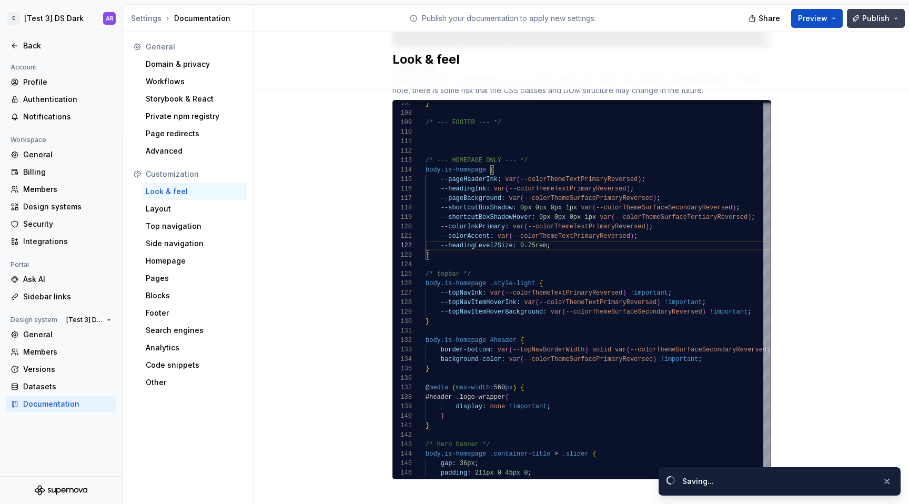
click at [877, 15] on span "Publish" at bounding box center [875, 18] width 27 height 11
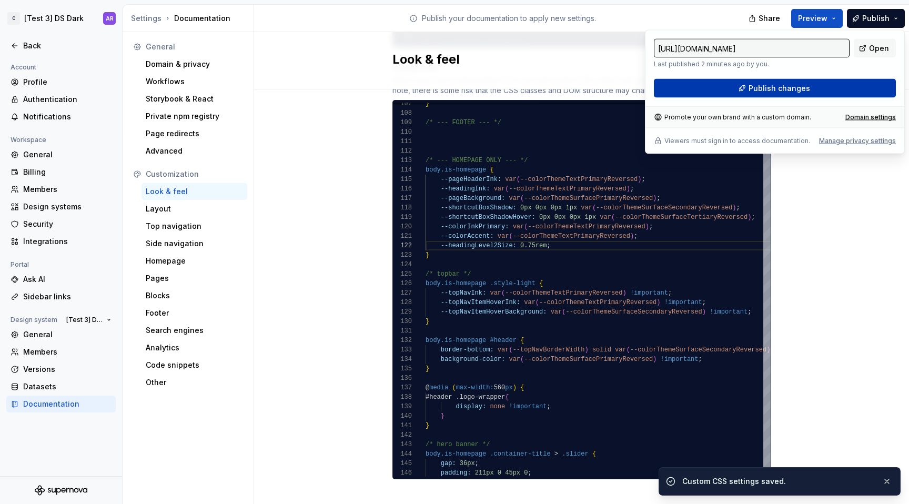
click at [755, 91] on span "Publish changes" at bounding box center [779, 88] width 62 height 11
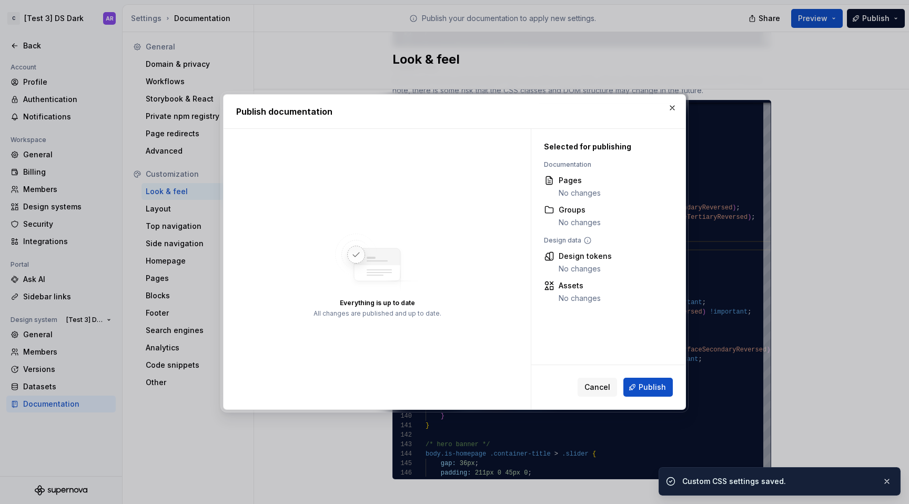
click at [650, 373] on div "Cancel Publish" at bounding box center [608, 387] width 154 height 44
click at [652, 387] on span "Publish" at bounding box center [651, 387] width 27 height 11
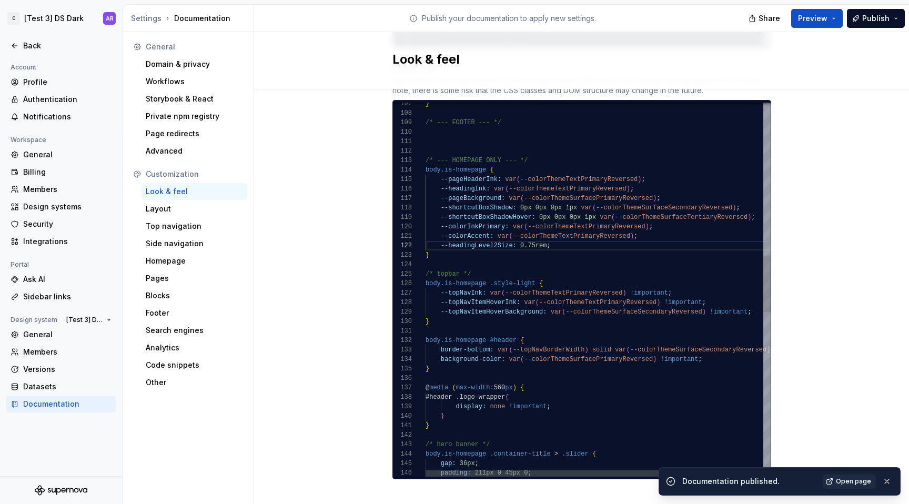
scroll to position [19, 4]
click at [532, 247] on div "--pageBackground: var ( --colorThemeSurfacePrimaryReversed ) ; --headingInk: va…" at bounding box center [631, 329] width 413 height 2468
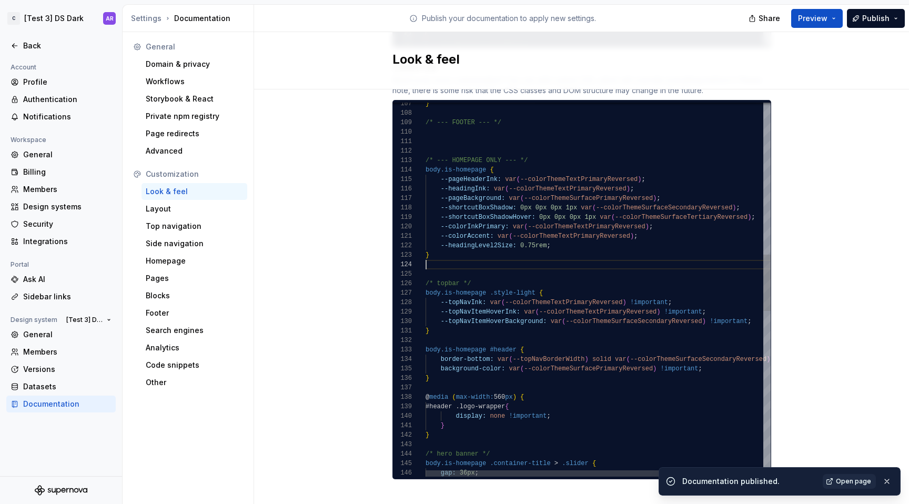
scroll to position [28, 84]
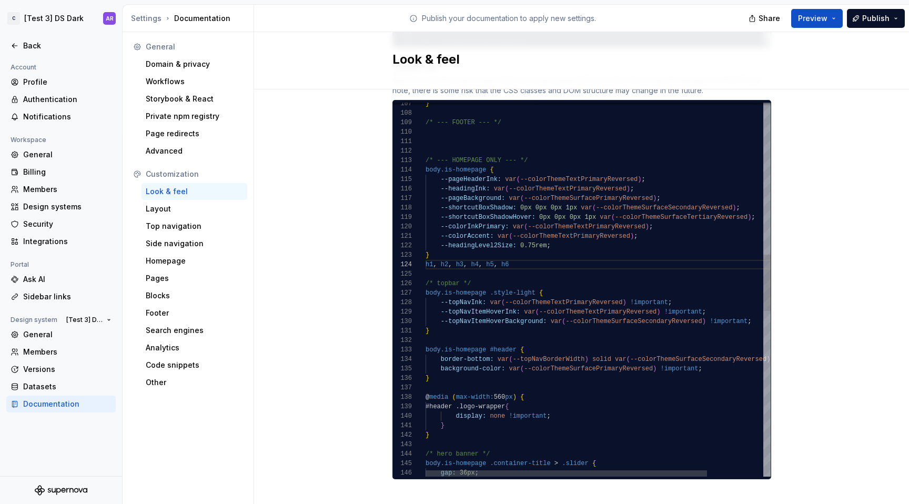
click at [480, 158] on div "--pageBackground: var ( --colorThemeSurfacePrimaryReversed ) ; --headingInk: va…" at bounding box center [631, 333] width 413 height 2477
drag, startPoint x: 481, startPoint y: 159, endPoint x: 386, endPoint y: 159, distance: 95.7
click at [425, 159] on div "--pageBackground: var ( --colorThemeSurfacePrimaryReversed ) ; --headingInk: va…" at bounding box center [631, 333] width 413 height 2477
click at [479, 253] on div "--pageBackground: var ( --colorThemeSurfacePrimaryReversed ) ; --headingInk: va…" at bounding box center [631, 333] width 413 height 2477
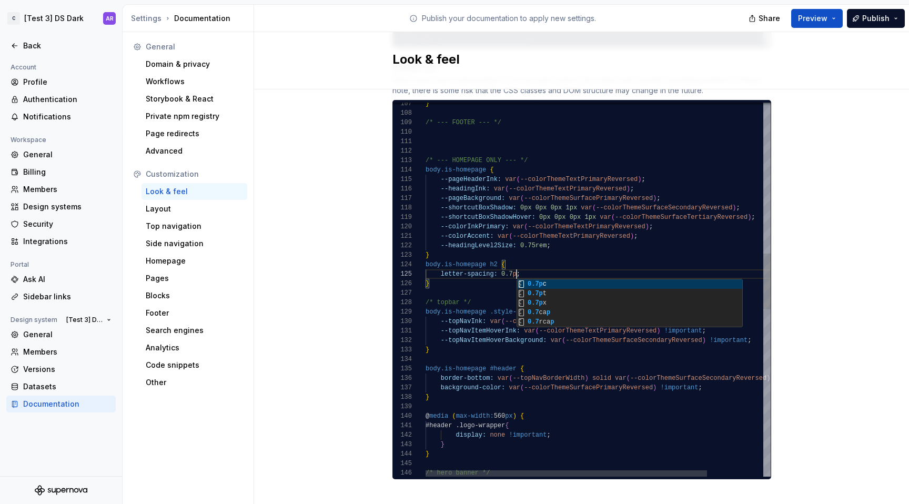
scroll to position [38, 95]
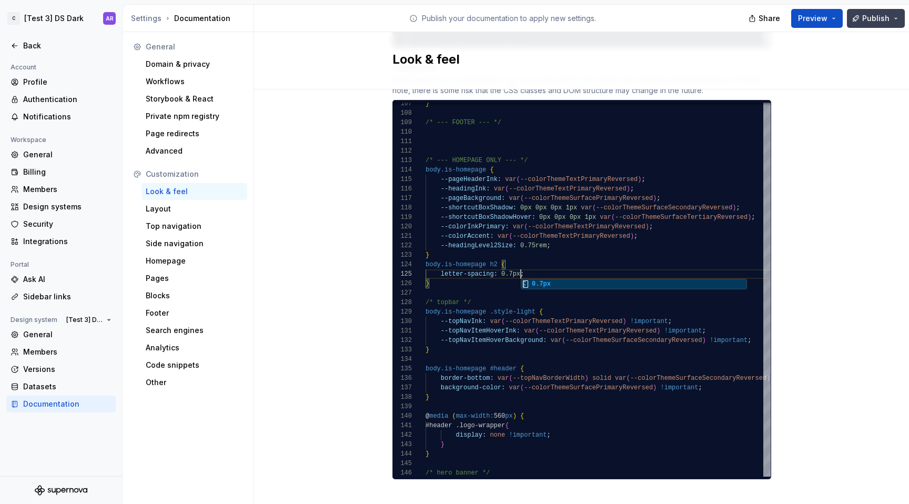
click at [874, 21] on span "Publish" at bounding box center [875, 18] width 27 height 11
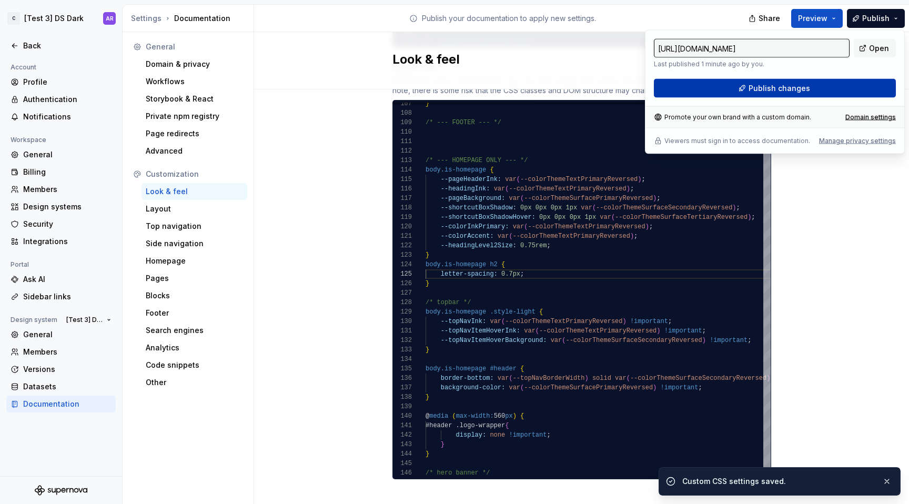
click at [811, 88] on button "Publish changes" at bounding box center [775, 88] width 242 height 19
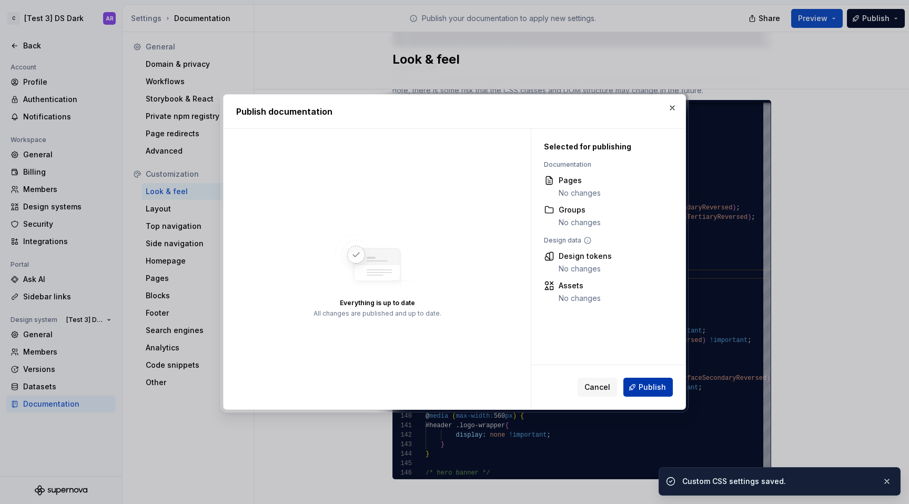
click at [663, 384] on span "Publish" at bounding box center [651, 387] width 27 height 11
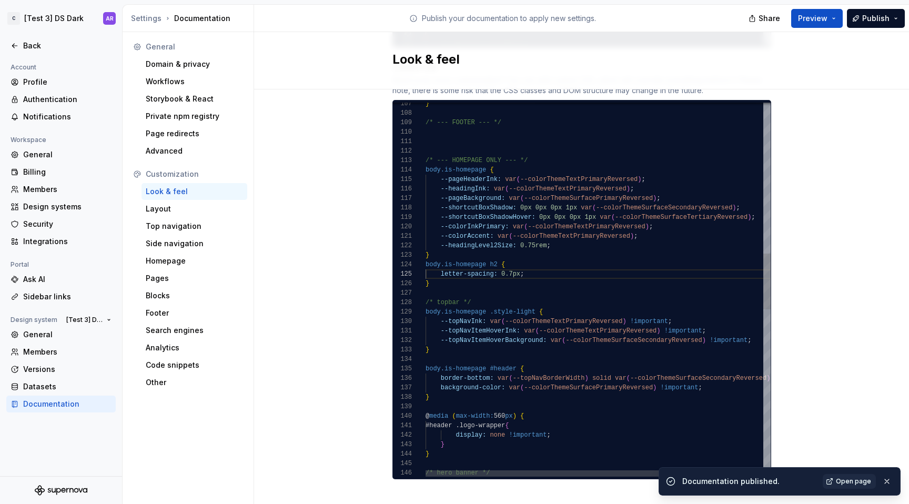
click at [542, 265] on div "--pageBackground: var ( --colorThemeSurfacePrimaryReversed ) ; --headingInk: va…" at bounding box center [631, 343] width 413 height 2496
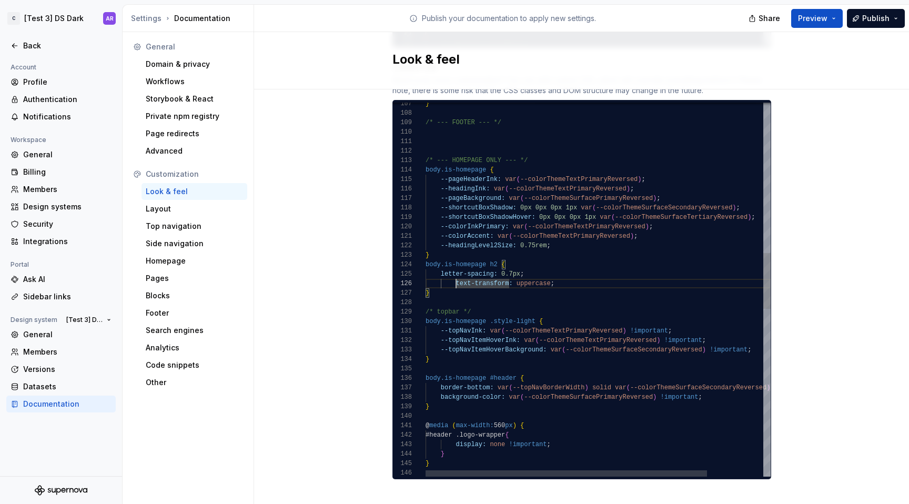
scroll to position [47, 15]
click at [532, 236] on div "--pageBackground: var ( --colorThemeSurfacePrimaryReversed ) ; --headingInk: va…" at bounding box center [631, 348] width 413 height 2506
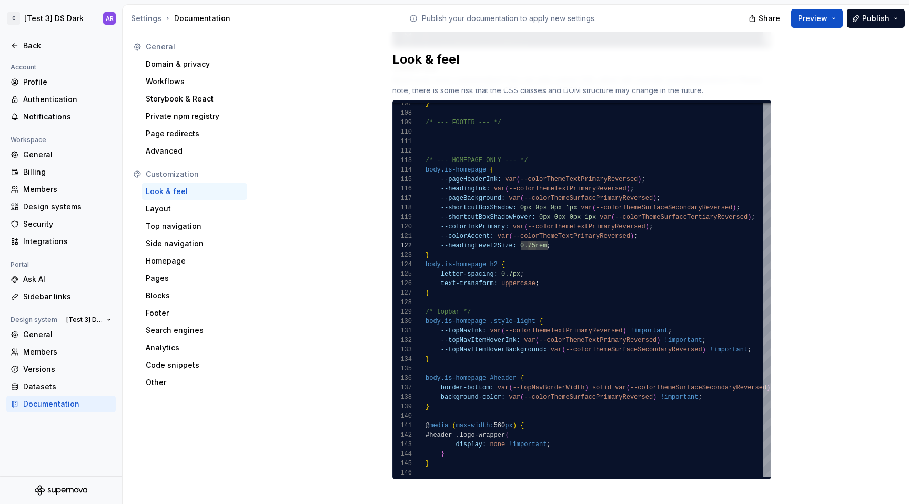
click at [532, 232] on div "--pageBackground: var ( --colorThemeSurfacePrimaryReversed ) ; --headingInk: va…" at bounding box center [631, 348] width 413 height 2506
click at [534, 234] on div "--pageBackground: var ( --colorThemeSurfacePrimaryReversed ) ; --headingInk: va…" at bounding box center [631, 348] width 413 height 2506
click at [511, 263] on div "--pageBackground: var ( --colorThemeSurfacePrimaryReversed ) ; --headingInk: va…" at bounding box center [631, 348] width 413 height 2506
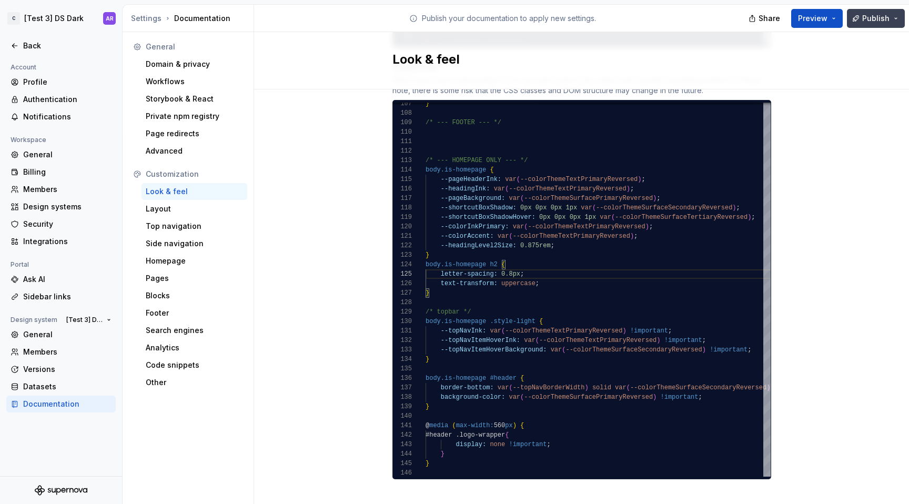
click at [882, 18] on span "Publish" at bounding box center [875, 18] width 27 height 11
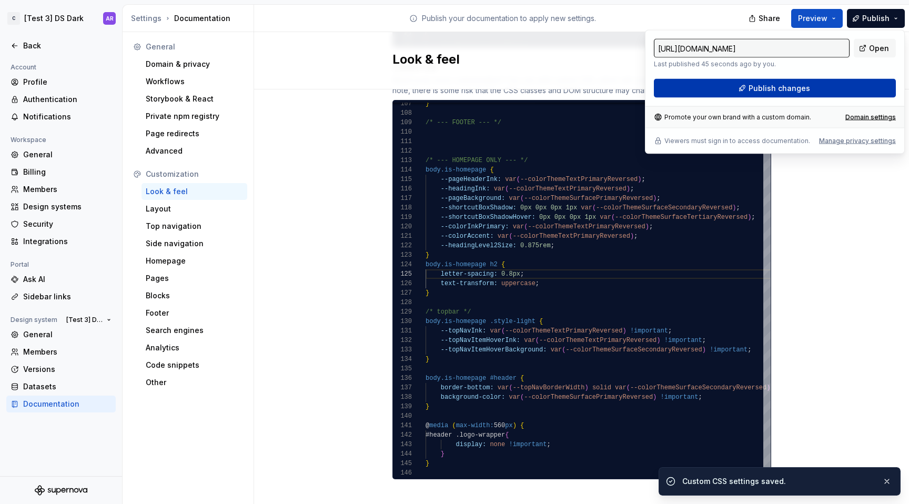
click at [795, 88] on span "Publish changes" at bounding box center [779, 88] width 62 height 11
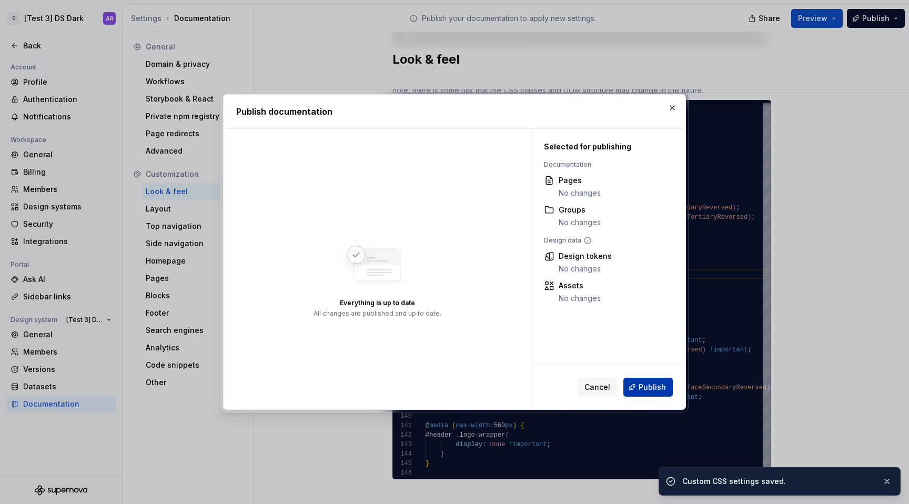
click at [650, 396] on button "Publish" at bounding box center [647, 387] width 49 height 19
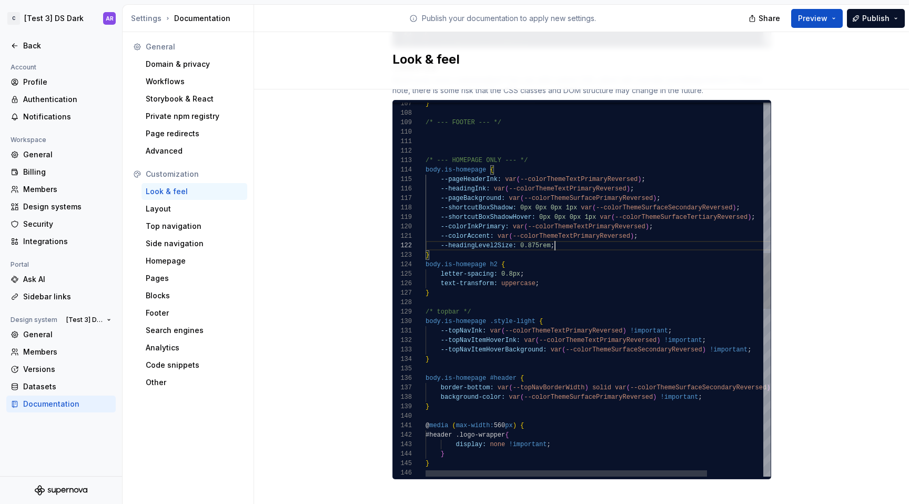
click at [576, 236] on div "--pageBackground: var ( --colorThemeSurfacePrimaryReversed ) ; --headingInk: va…" at bounding box center [631, 348] width 413 height 2506
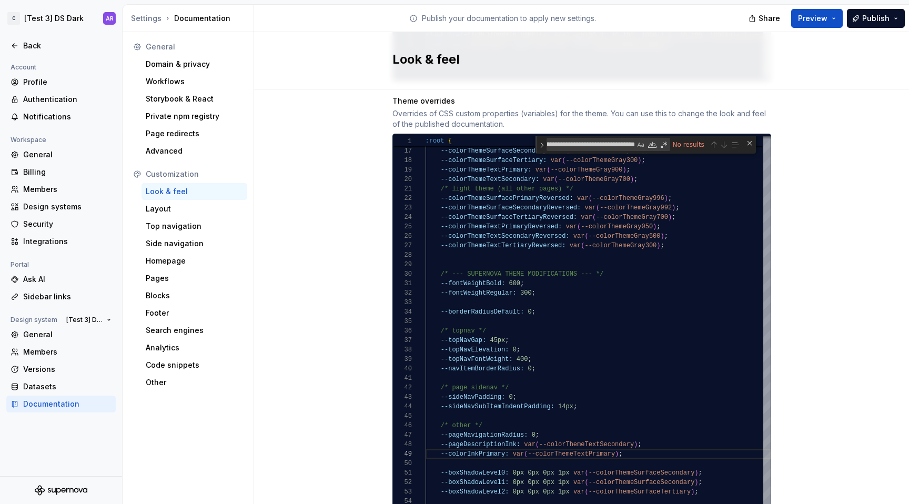
scroll to position [546, 0]
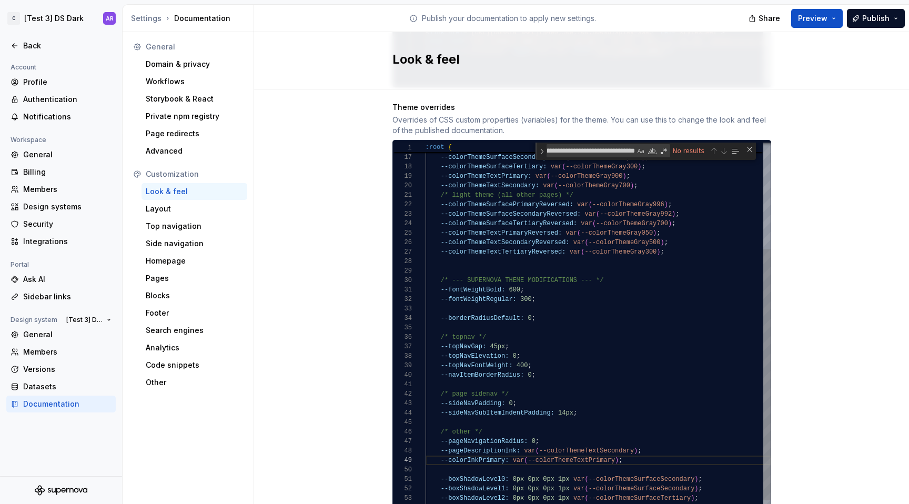
type textarea "**********"
click at [614, 234] on div "--colorThemeTextPrimary: var ( --colorThemeGray900 ) ; --colorThemeTextSecondar…" at bounding box center [597, 262] width 345 height 557
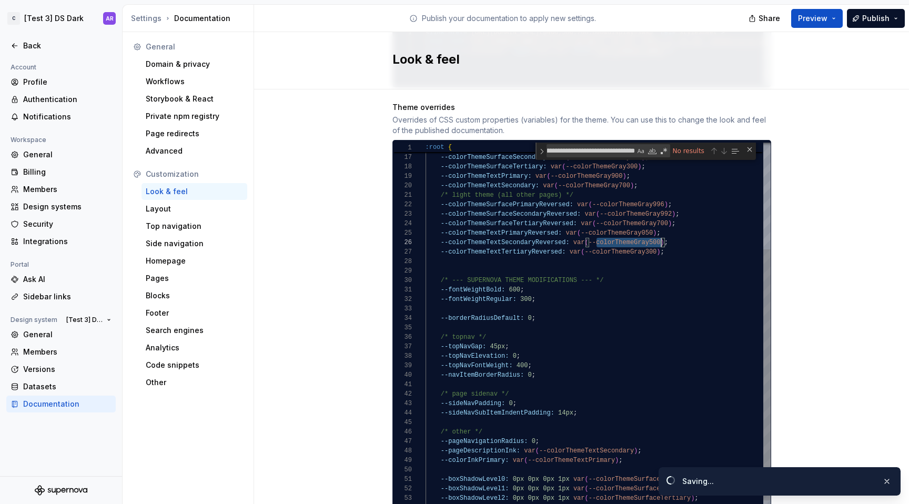
scroll to position [47, 236]
click at [614, 234] on div "--colorThemeTextPrimary: var ( --colorThemeGray900 ) ; --colorThemeTextSecondar…" at bounding box center [597, 262] width 345 height 557
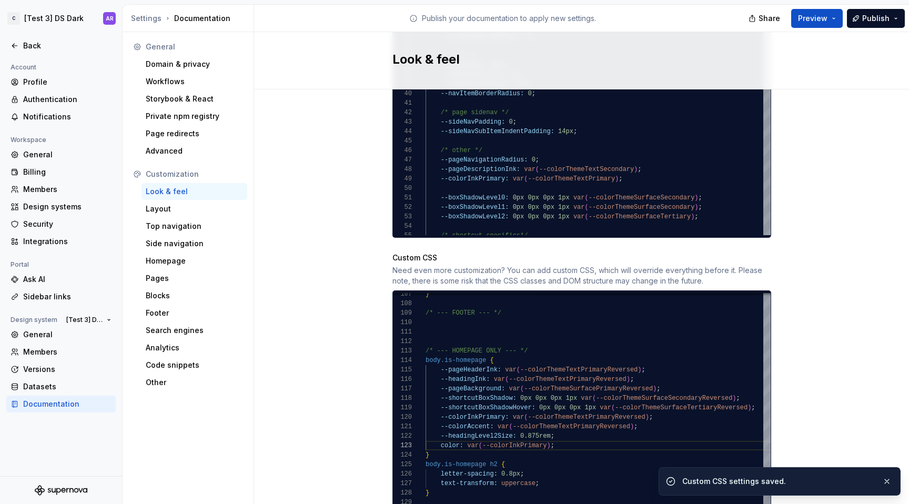
scroll to position [1018, 0]
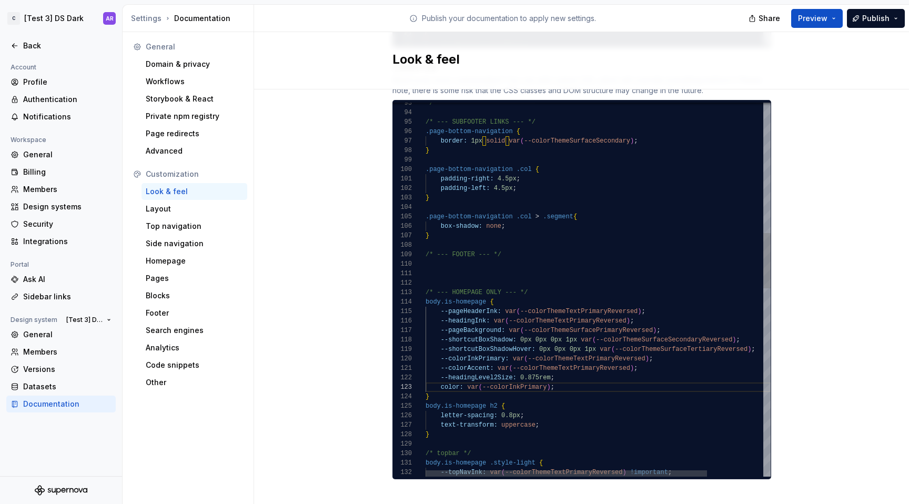
click at [529, 376] on div "--headingInk: var ( --colorThemeTextPrimaryReversed ) ; --pageBackground: var (…" at bounding box center [631, 484] width 413 height 2515
type textarea "**********"
click at [877, 26] on button "Publish" at bounding box center [876, 18] width 58 height 19
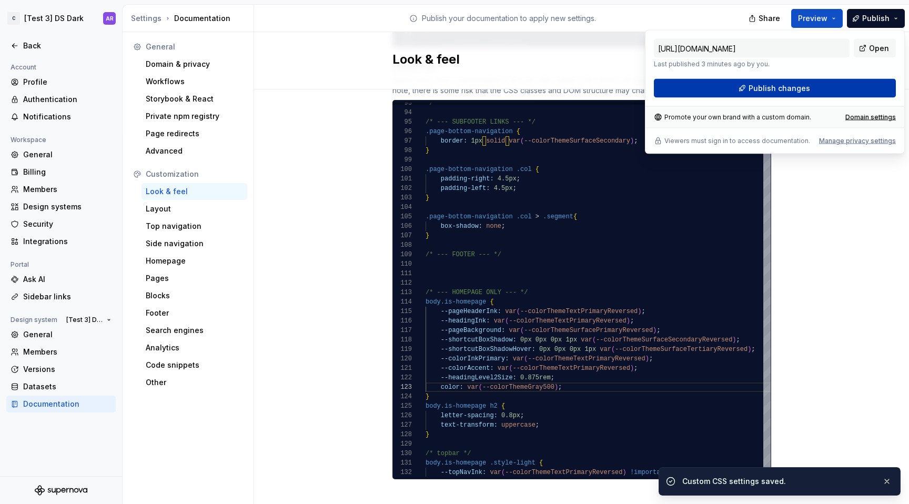
click at [807, 95] on button "Publish changes" at bounding box center [775, 88] width 242 height 19
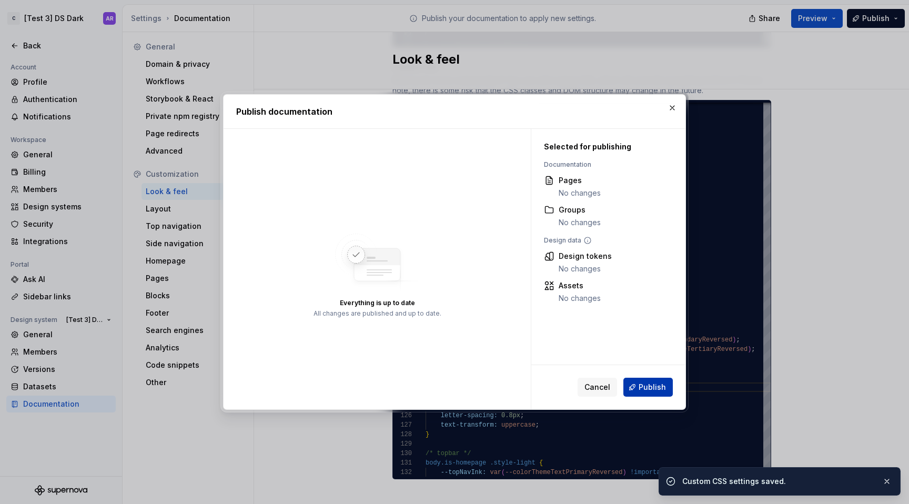
click at [653, 391] on span "Publish" at bounding box center [651, 387] width 27 height 11
